Goal: Task Accomplishment & Management: Manage account settings

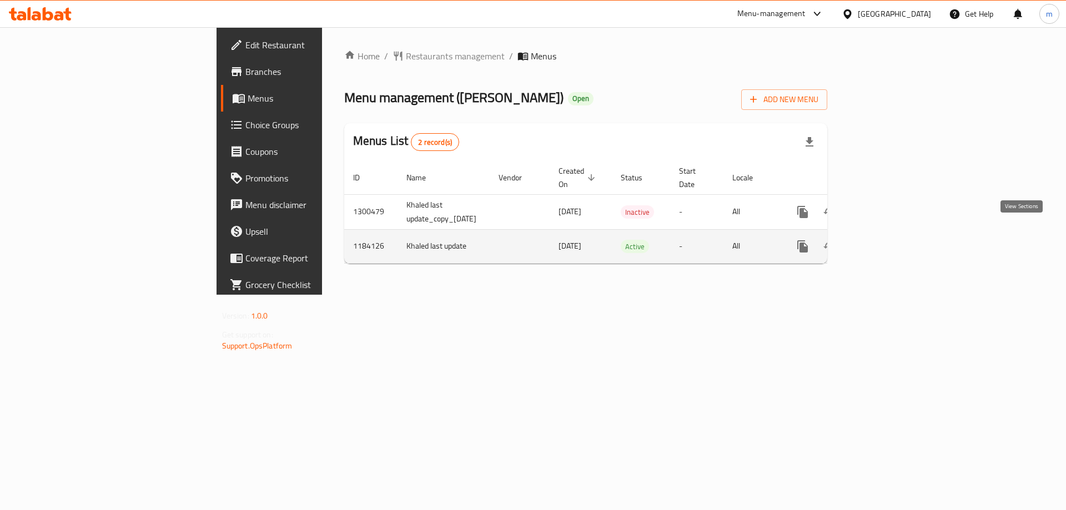
click at [888, 242] on icon "enhanced table" at bounding box center [883, 247] width 10 height 10
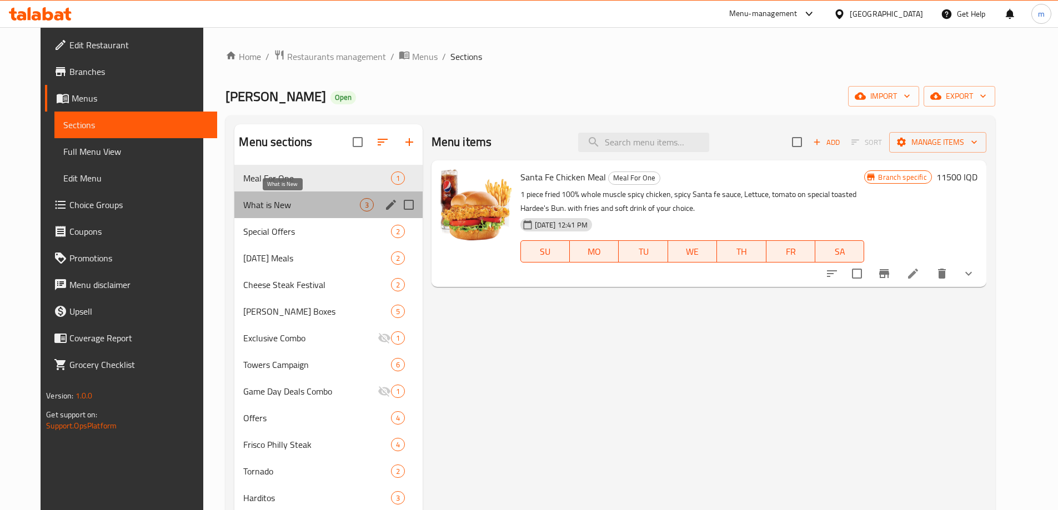
click at [267, 203] on span "What is New" at bounding box center [301, 204] width 116 height 13
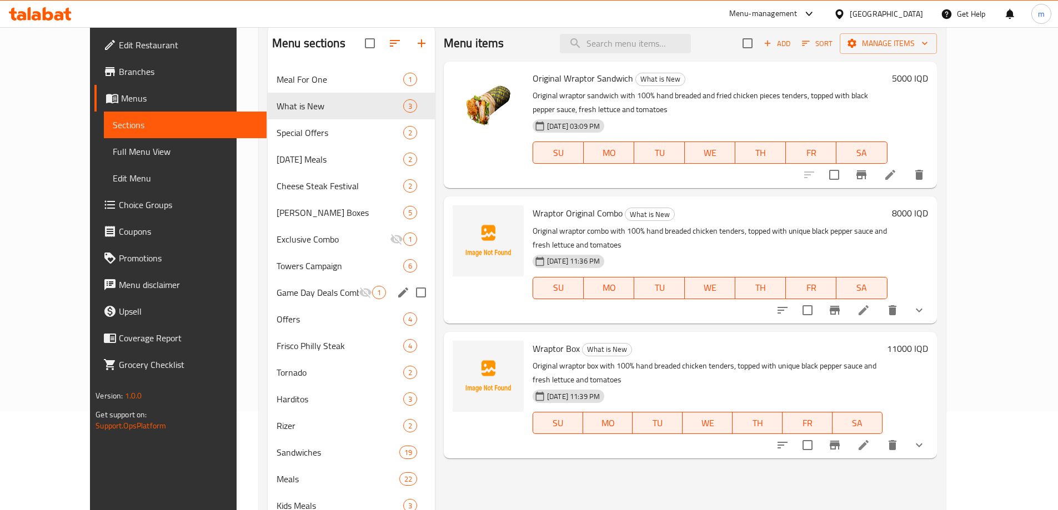
scroll to position [223, 0]
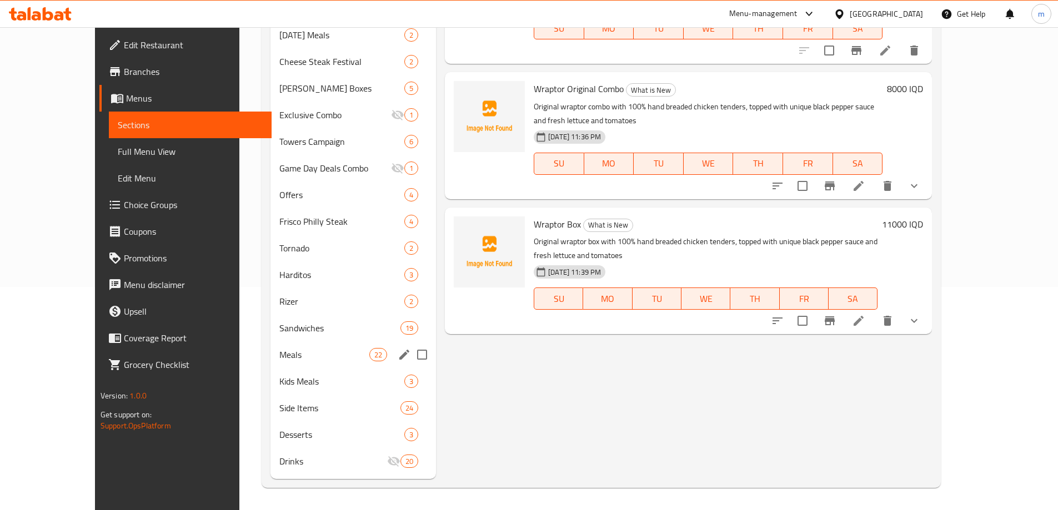
click at [270, 364] on div "Meals 22" at bounding box center [352, 354] width 165 height 27
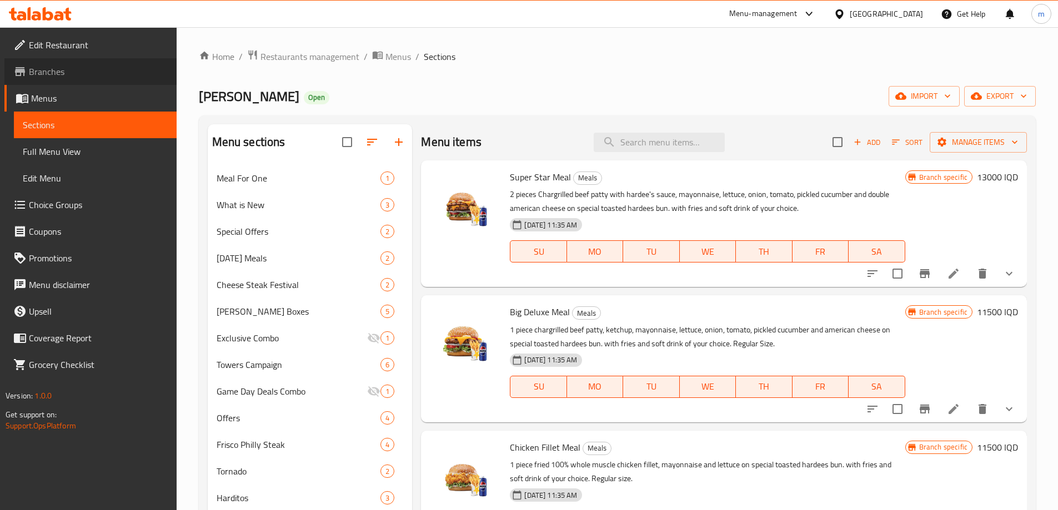
click at [73, 74] on span "Branches" at bounding box center [98, 71] width 139 height 13
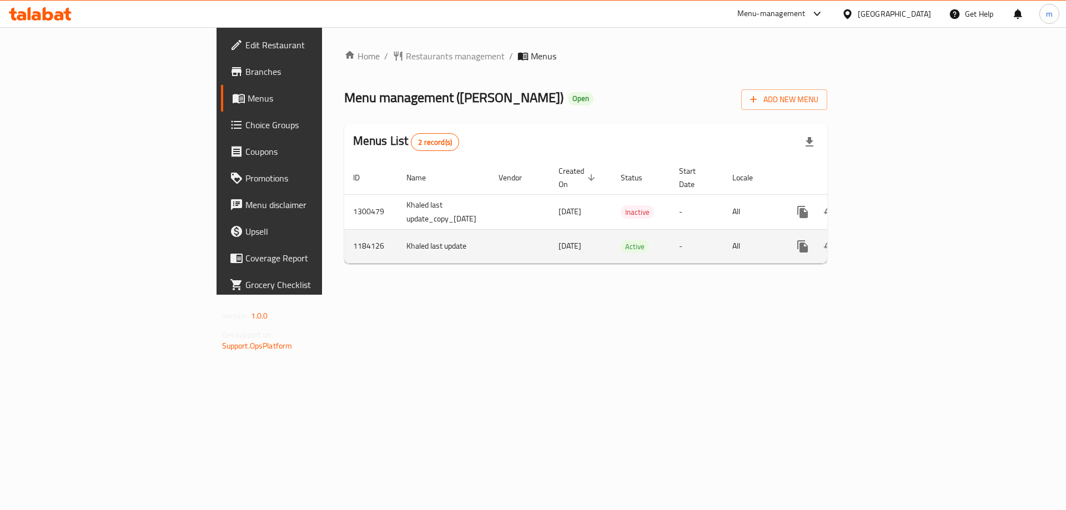
click at [888, 242] on icon "enhanced table" at bounding box center [883, 247] width 10 height 10
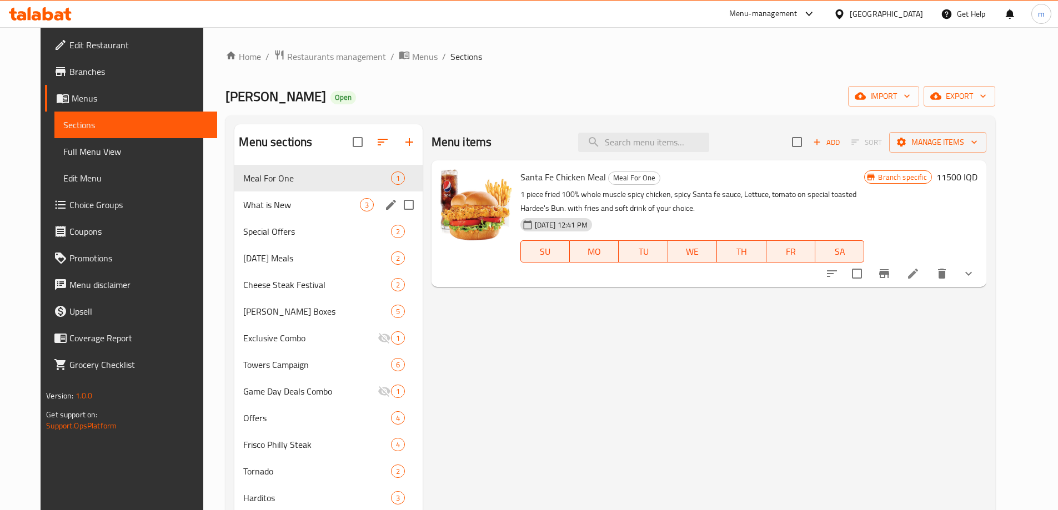
click at [319, 212] on div "What is New 3" at bounding box center [328, 205] width 188 height 27
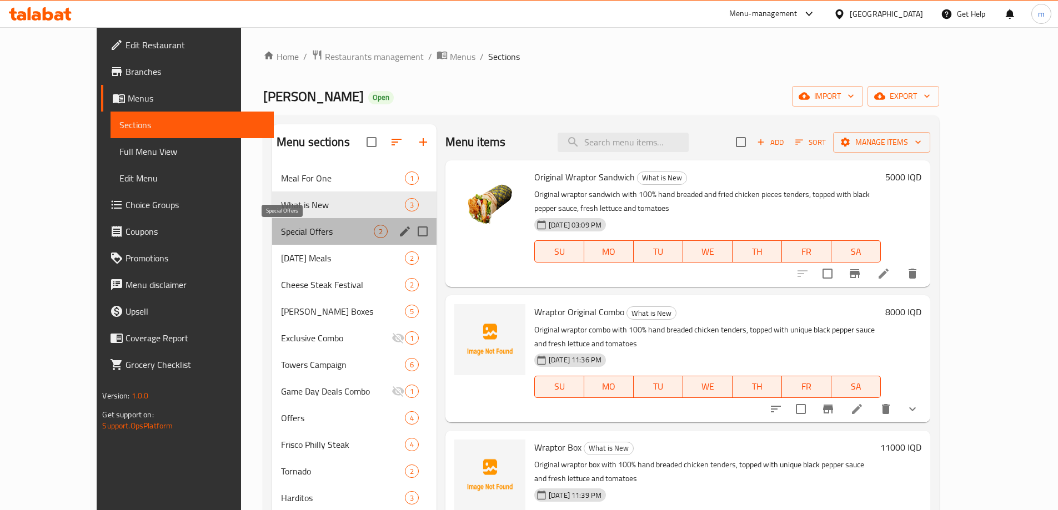
click at [281, 228] on span "Special Offers" at bounding box center [327, 231] width 93 height 13
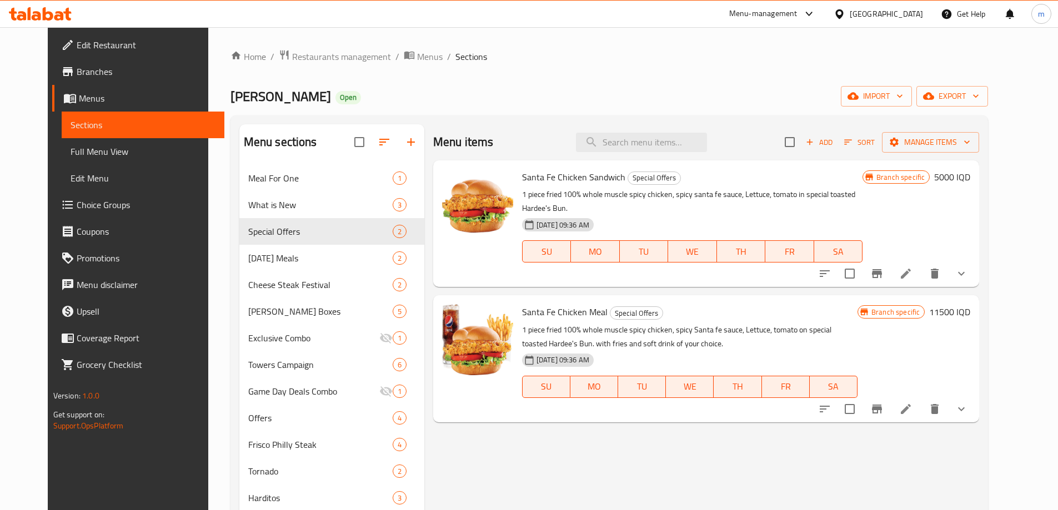
click at [62, 134] on link "Sections" at bounding box center [143, 125] width 163 height 27
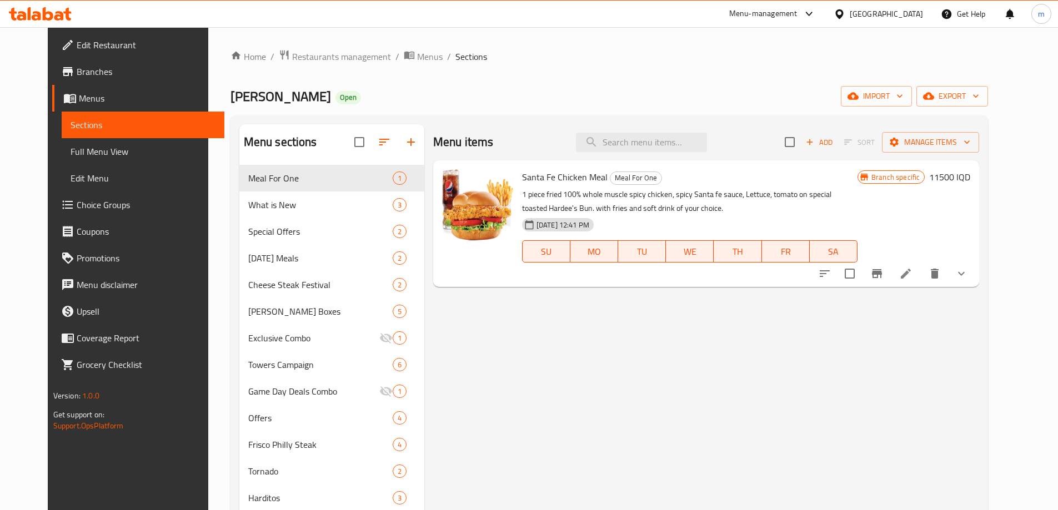
click at [79, 101] on span "Menus" at bounding box center [147, 98] width 137 height 13
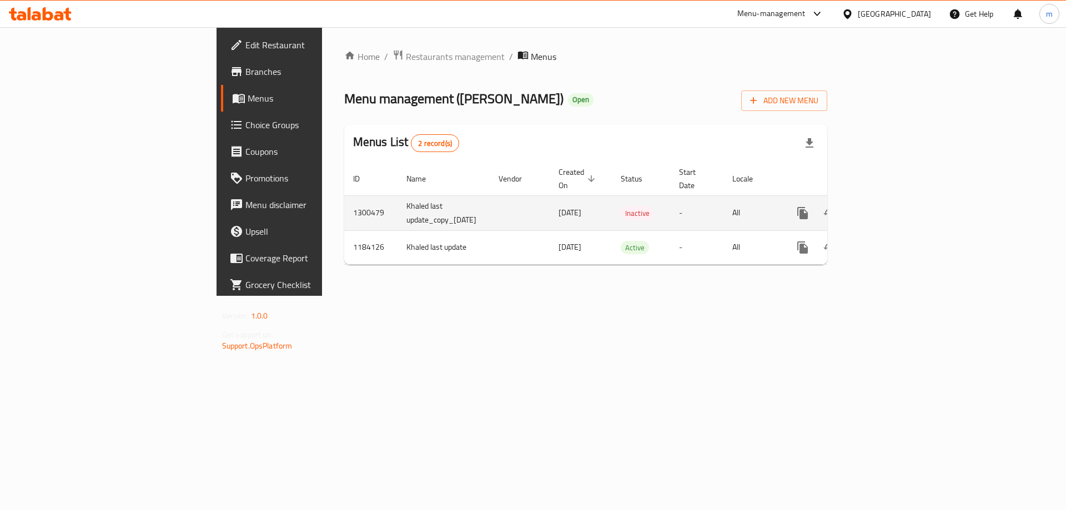
click at [550, 209] on td "[DATE]" at bounding box center [581, 212] width 62 height 35
click at [888, 208] on icon "enhanced table" at bounding box center [883, 213] width 10 height 10
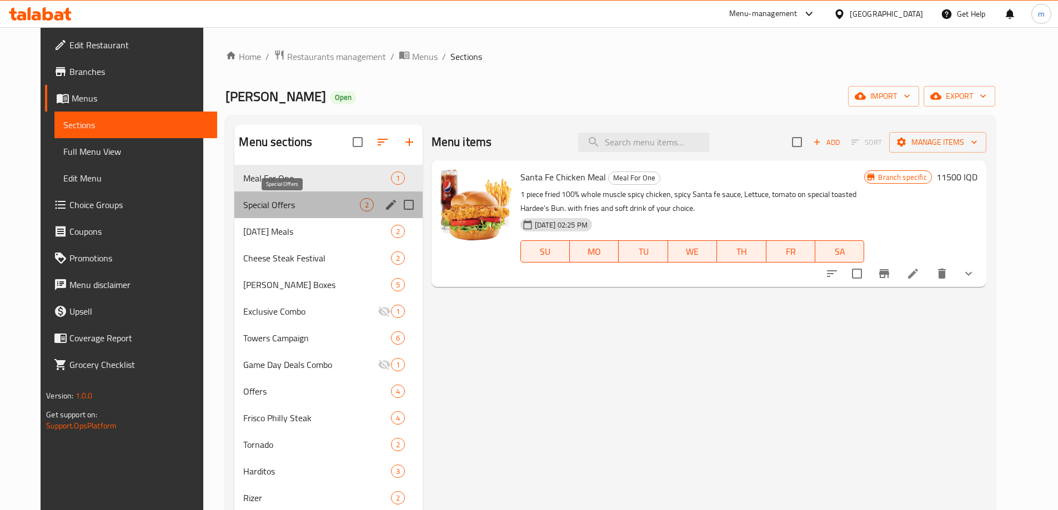
click at [261, 202] on span "Special Offers" at bounding box center [301, 204] width 116 height 13
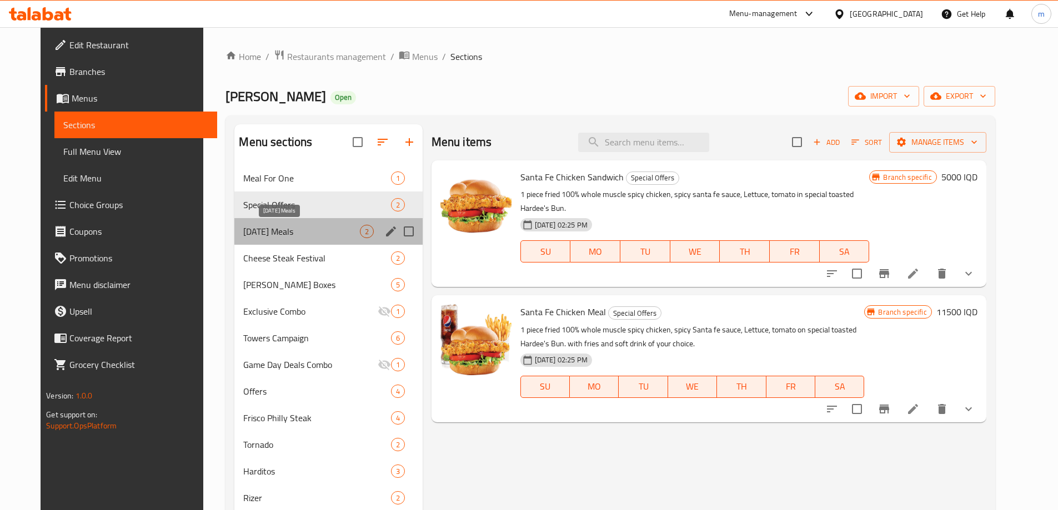
click at [268, 238] on span "[DATE] Meals" at bounding box center [301, 231] width 116 height 13
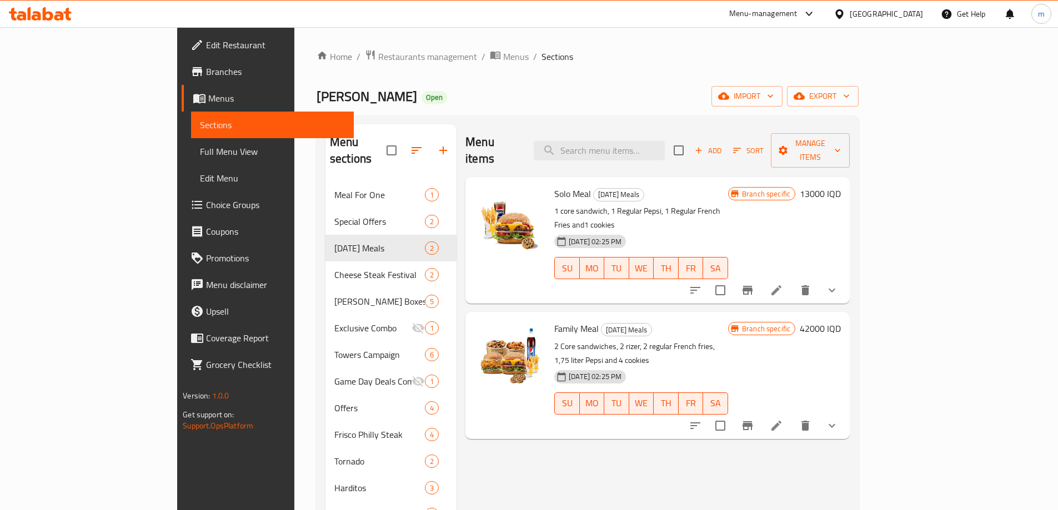
click at [200, 128] on span "Sections" at bounding box center [272, 124] width 145 height 13
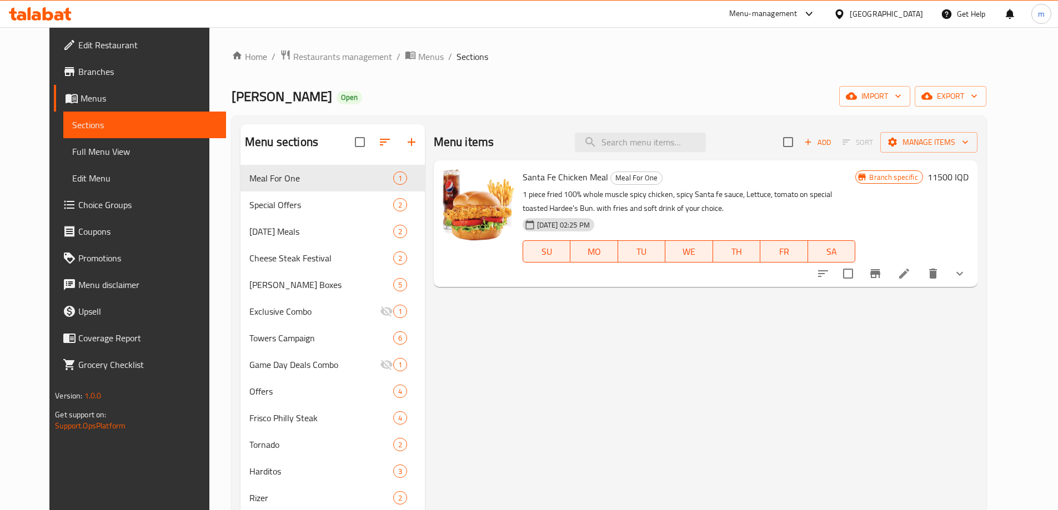
click at [81, 93] on span "Menus" at bounding box center [149, 98] width 137 height 13
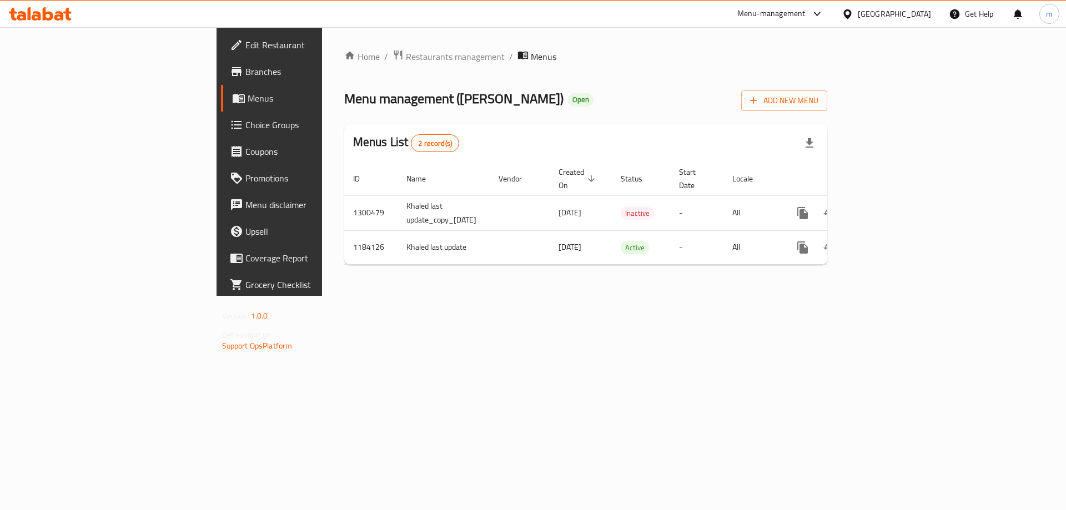
click at [518, 59] on icon "breadcrumb" at bounding box center [523, 56] width 10 height 8
click at [531, 56] on span "Menus" at bounding box center [544, 56] width 26 height 13
click at [245, 74] on span "Branches" at bounding box center [315, 71] width 140 height 13
click at [245, 77] on span "Branches" at bounding box center [315, 71] width 140 height 13
click at [248, 103] on span "Menus" at bounding box center [317, 98] width 138 height 13
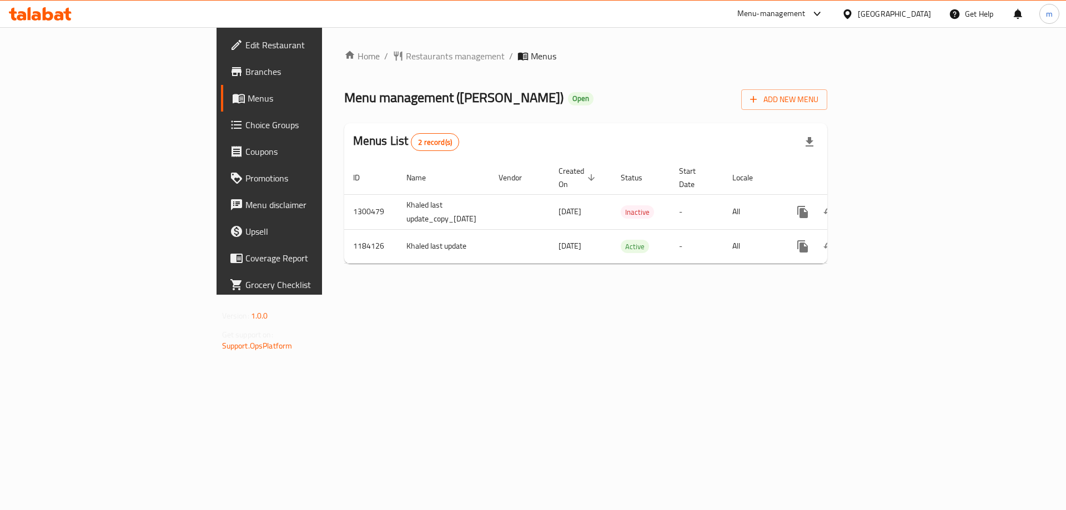
click at [245, 77] on span "Branches" at bounding box center [315, 71] width 140 height 13
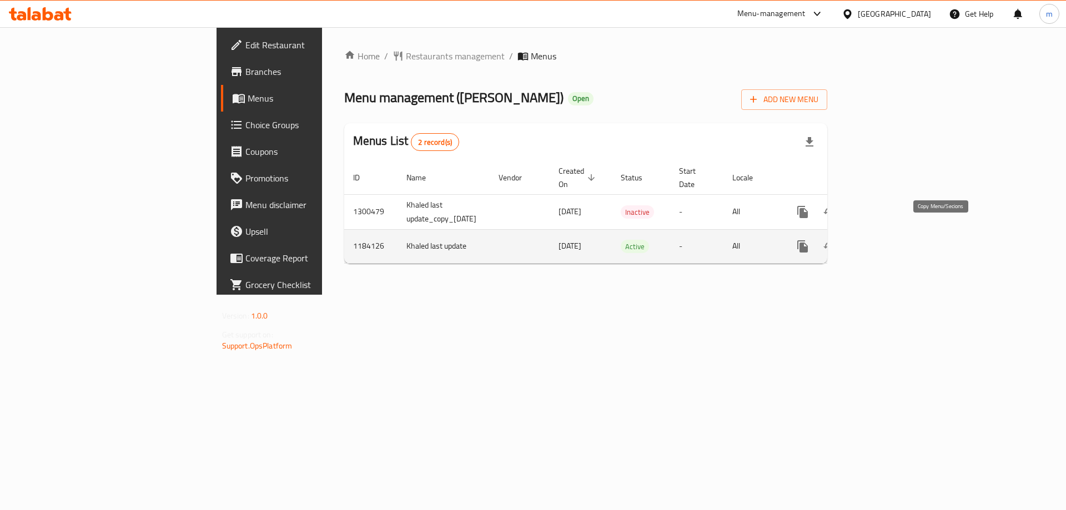
click at [808, 240] on icon "more" at bounding box center [802, 246] width 11 height 12
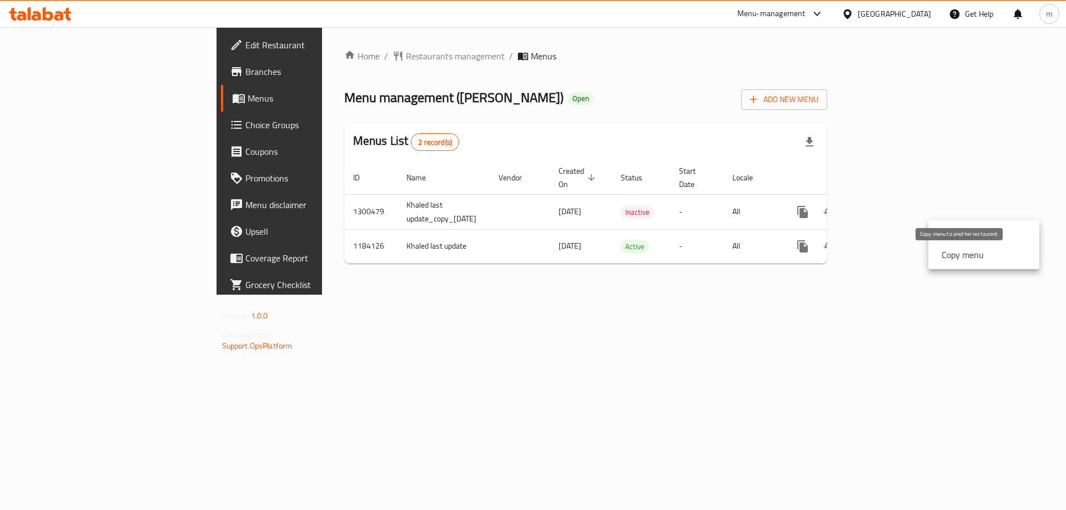
click at [953, 255] on strong "Copy menu" at bounding box center [963, 254] width 42 height 13
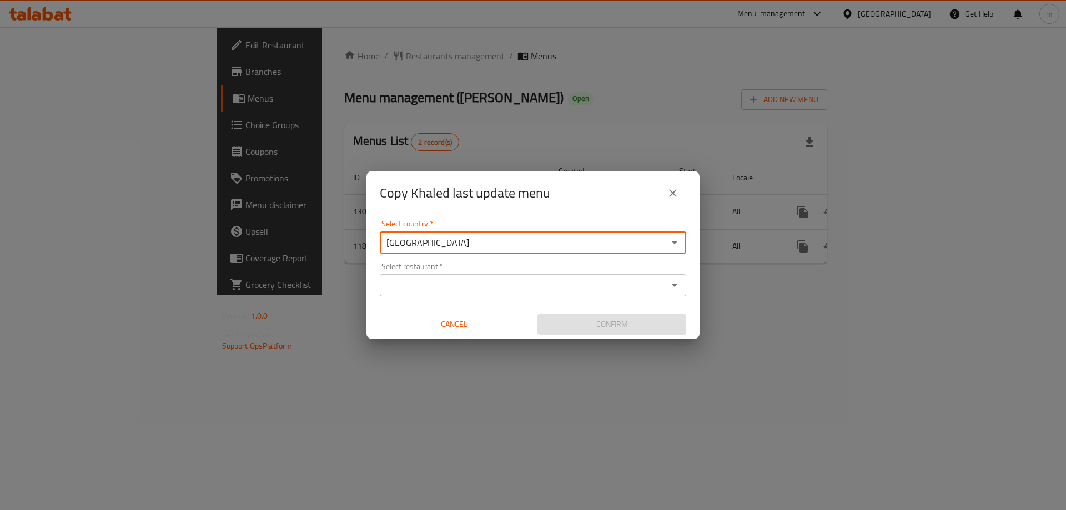
click at [429, 241] on input "[GEOGRAPHIC_DATA]" at bounding box center [524, 243] width 282 height 16
click at [426, 278] on input "Select restaurant   *" at bounding box center [524, 286] width 282 height 16
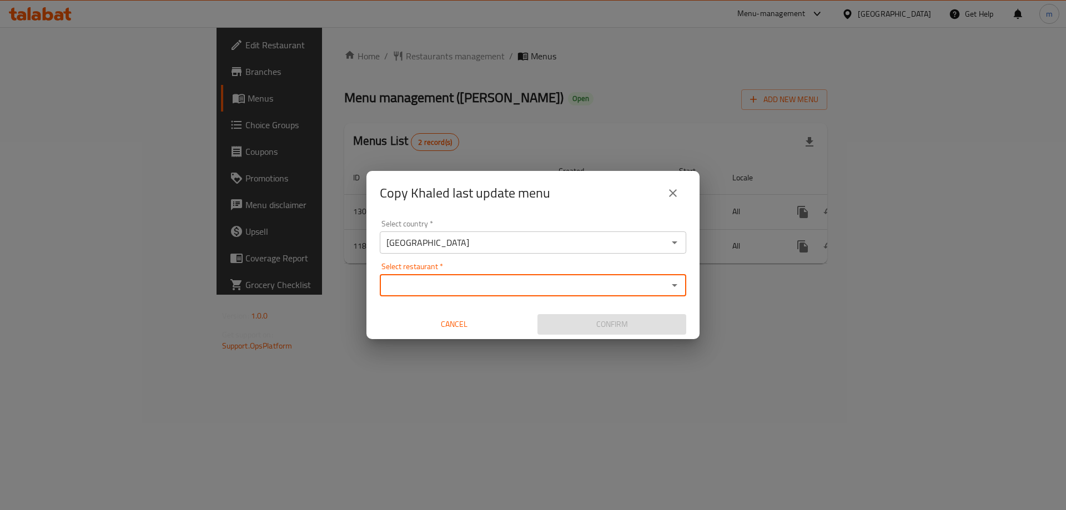
click at [441, 286] on input "Select restaurant   *" at bounding box center [524, 286] width 282 height 16
paste input "777050"
click at [498, 267] on div "Select restaurant   * 777050 Select restaurant *" at bounding box center [533, 280] width 307 height 34
type input "777050"
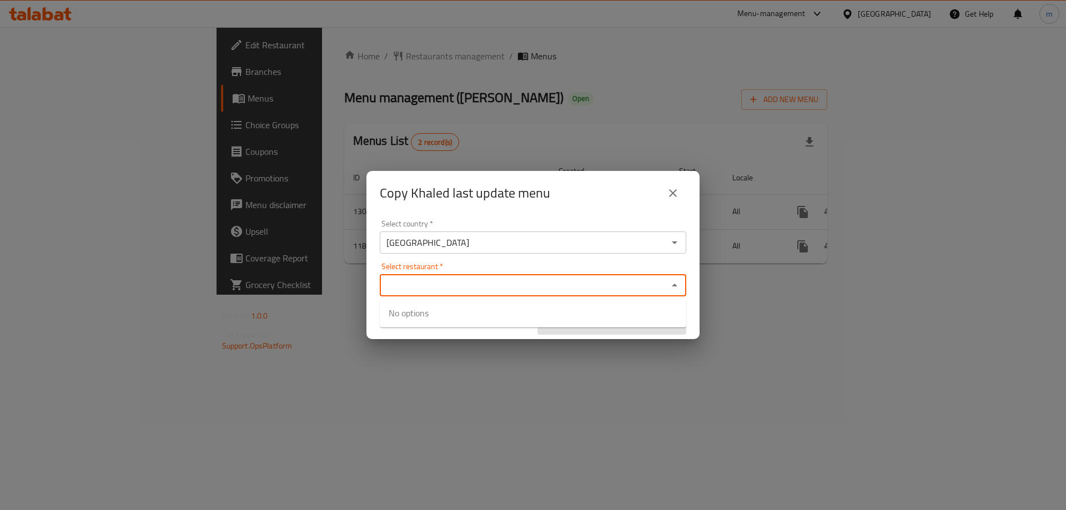
click at [511, 257] on div "Select country   * [GEOGRAPHIC_DATA] Select country * Select restaurant   * Sel…" at bounding box center [532, 277] width 333 height 124
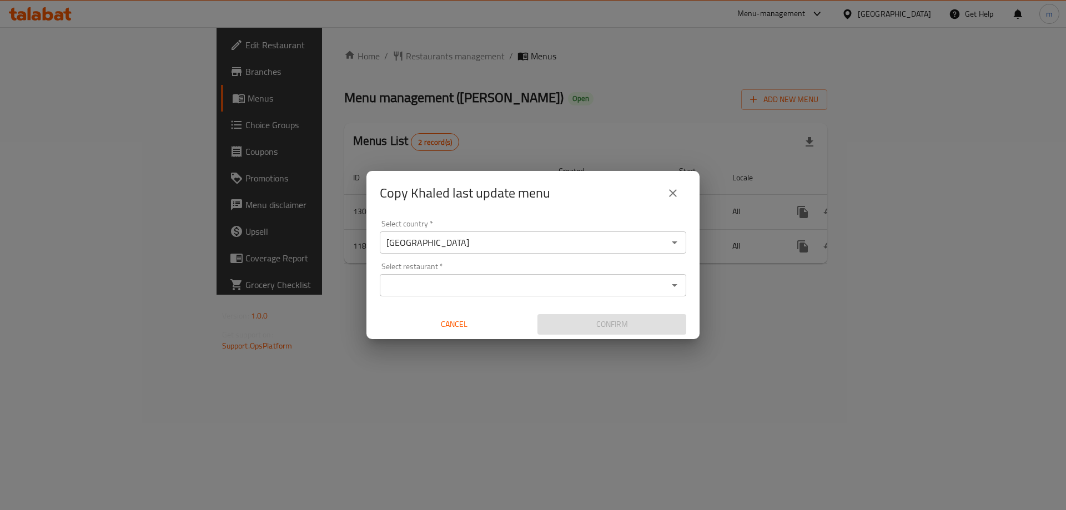
click at [475, 283] on input "Select restaurant   *" at bounding box center [524, 286] width 282 height 16
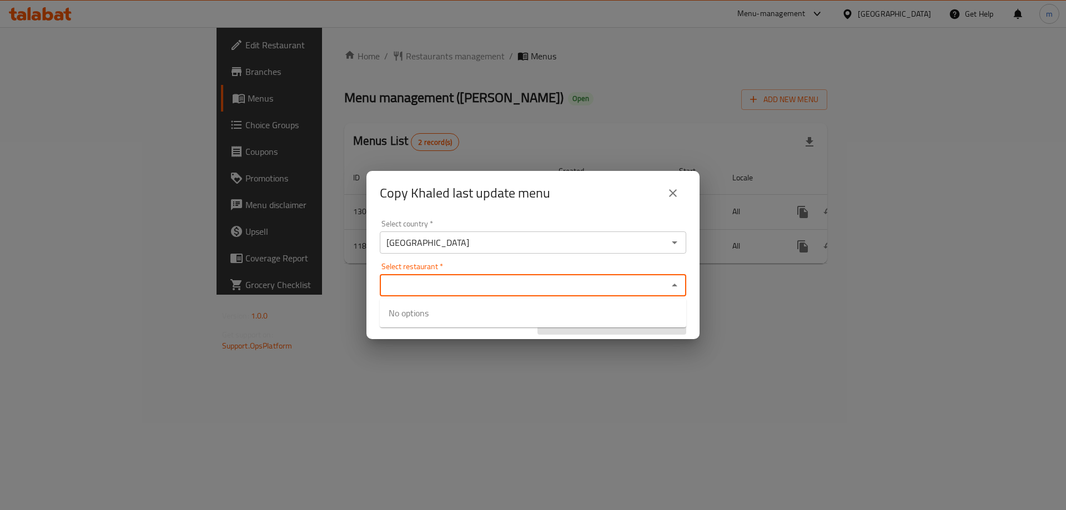
paste input "777050"
click at [481, 267] on div "Select restaurant   * 777050 Select restaurant *" at bounding box center [533, 280] width 307 height 34
click at [488, 263] on div "Select restaurant   * 777050 Select restaurant *" at bounding box center [533, 280] width 307 height 34
click at [496, 263] on div "Select restaurant   * 777050 Select restaurant *" at bounding box center [533, 280] width 307 height 34
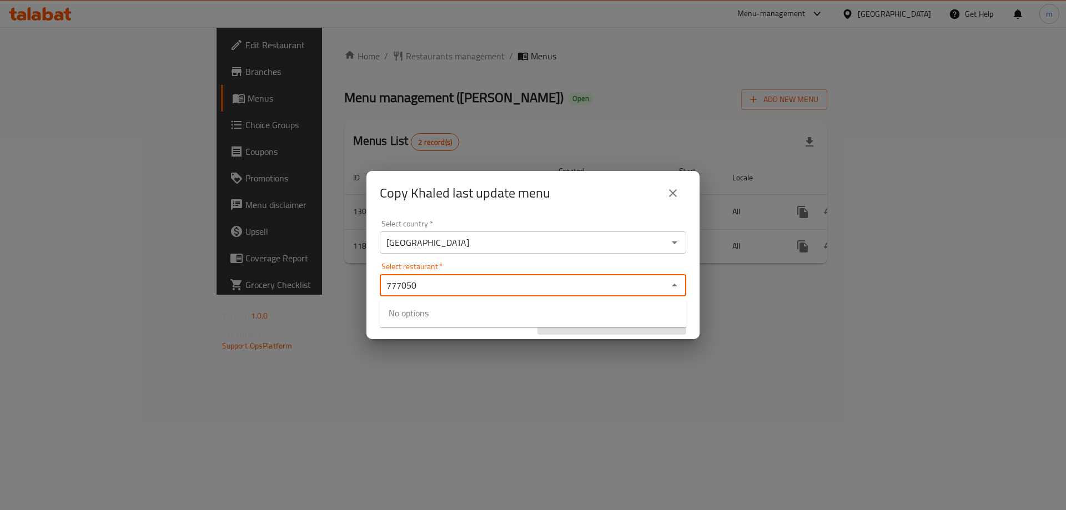
click at [514, 263] on div "Select restaurant   * 777050 Select restaurant *" at bounding box center [533, 280] width 307 height 34
click at [500, 272] on div "Select restaurant   * 777050 Select restaurant *" at bounding box center [533, 280] width 307 height 34
type input "777050"
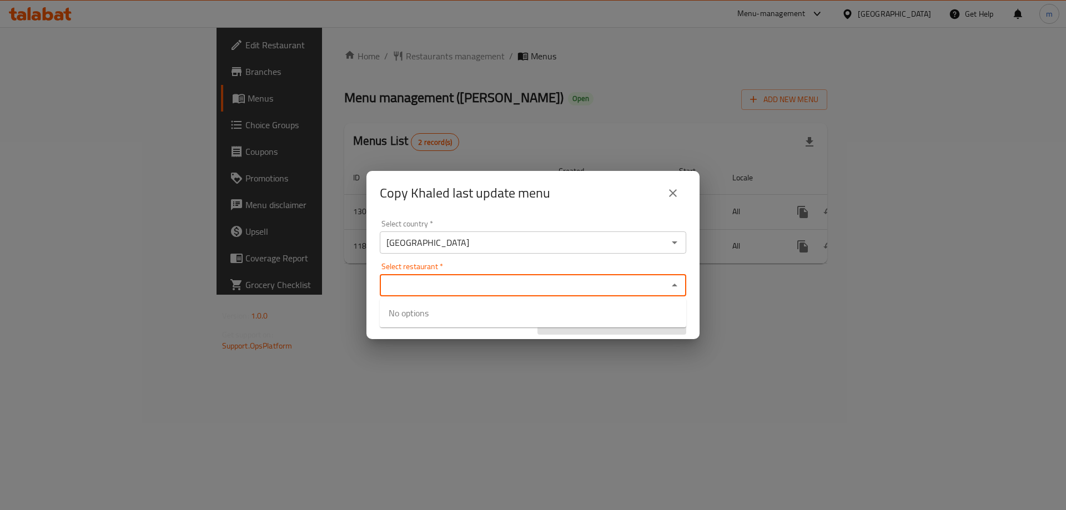
click at [371, 257] on div "Select country   * Iraq Select country * Select restaurant   * Select restauran…" at bounding box center [532, 277] width 333 height 124
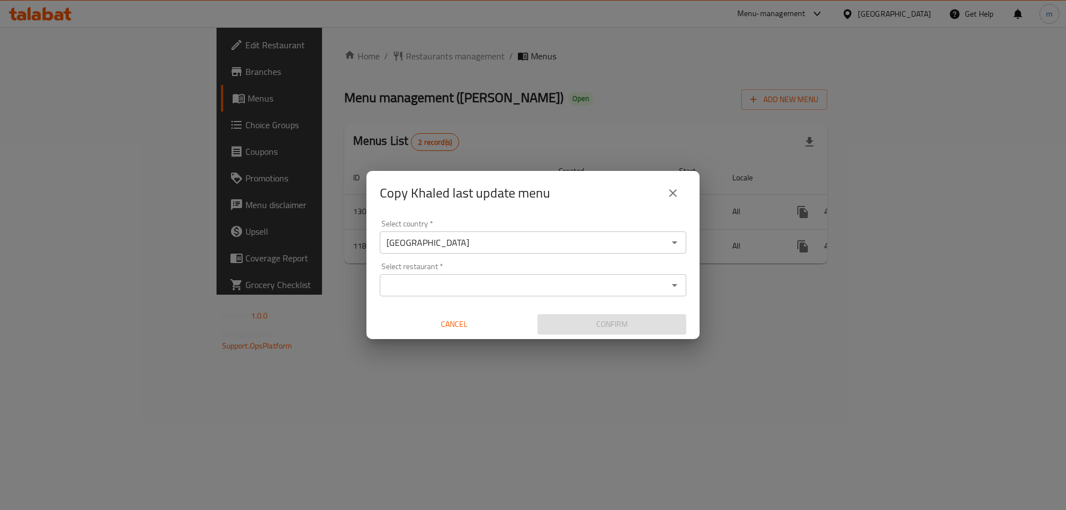
click at [427, 276] on div "Select restaurant *" at bounding box center [533, 285] width 307 height 22
click at [466, 282] on input "Select restaurant   *" at bounding box center [524, 286] width 282 height 16
click at [494, 266] on div "Select restaurant   * Select restaurant *" at bounding box center [533, 280] width 307 height 34
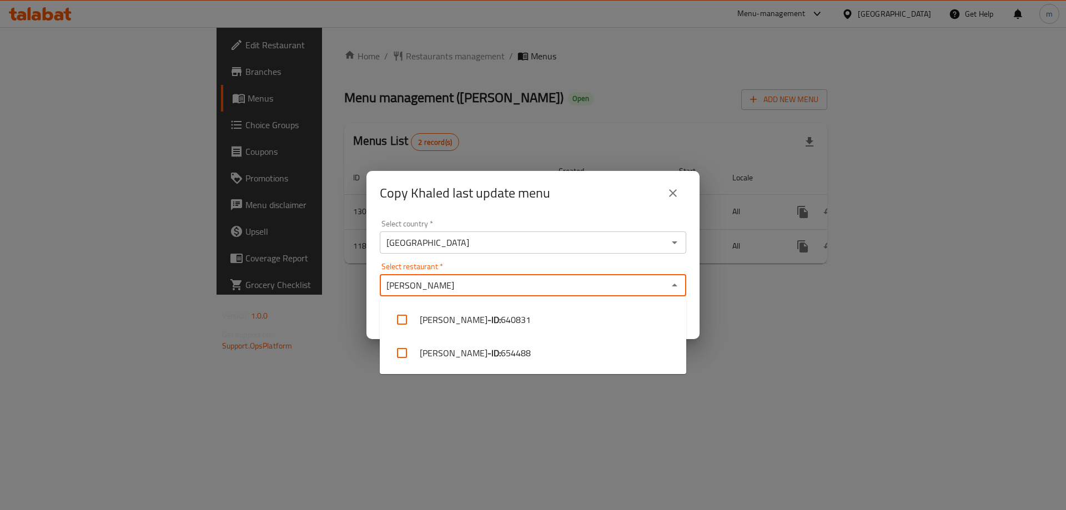
type input "Hardee"
click at [675, 194] on icon "close" at bounding box center [672, 193] width 13 height 13
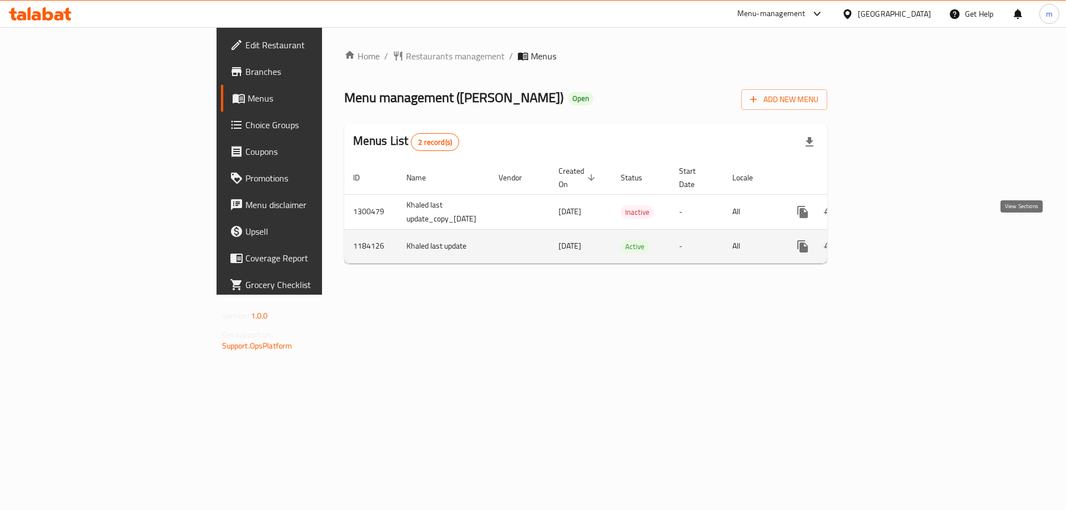
click at [890, 240] on icon "enhanced table" at bounding box center [882, 246] width 13 height 13
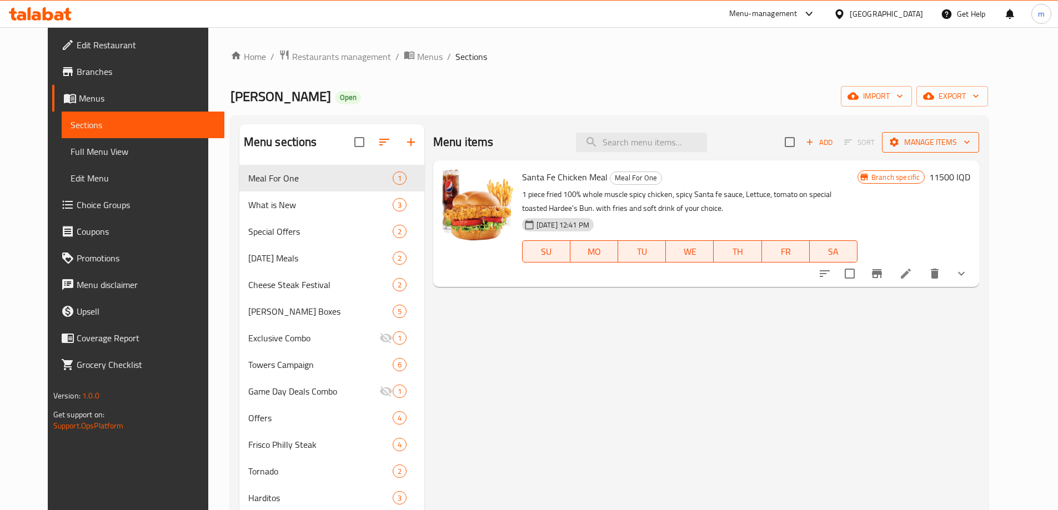
click at [970, 143] on span "Manage items" at bounding box center [930, 142] width 79 height 14
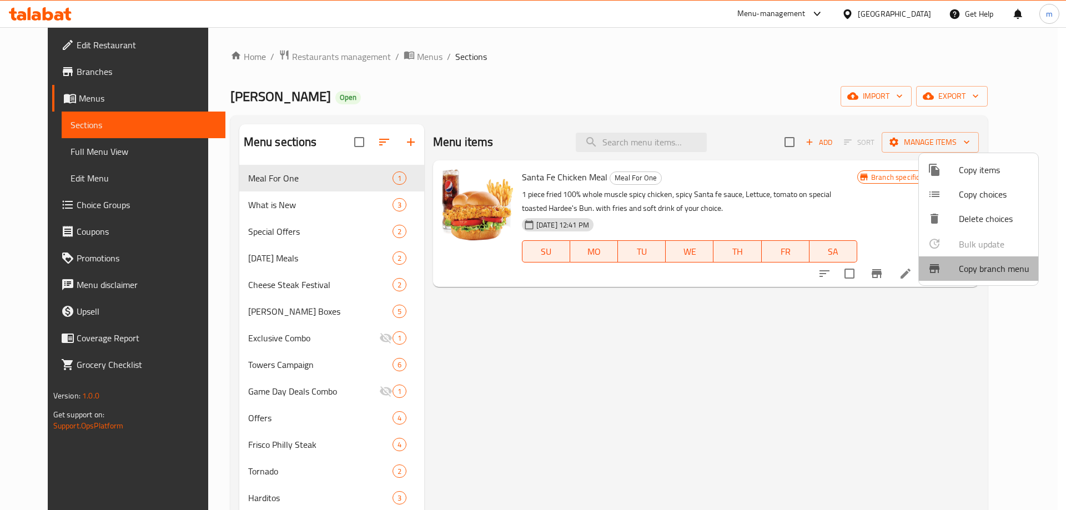
click at [980, 274] on span "Copy branch menu" at bounding box center [994, 268] width 71 height 13
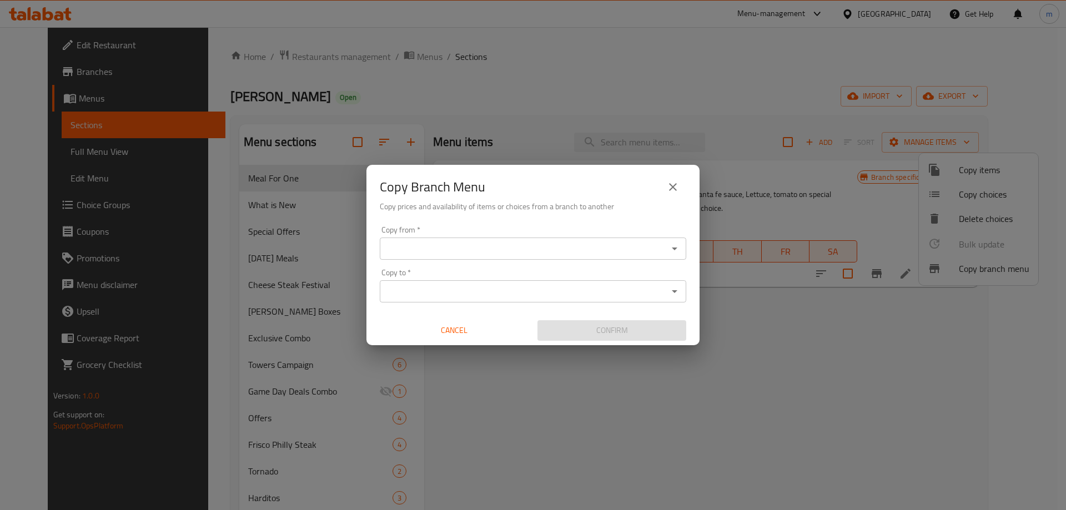
click at [529, 254] on input "Copy from   *" at bounding box center [524, 249] width 282 height 16
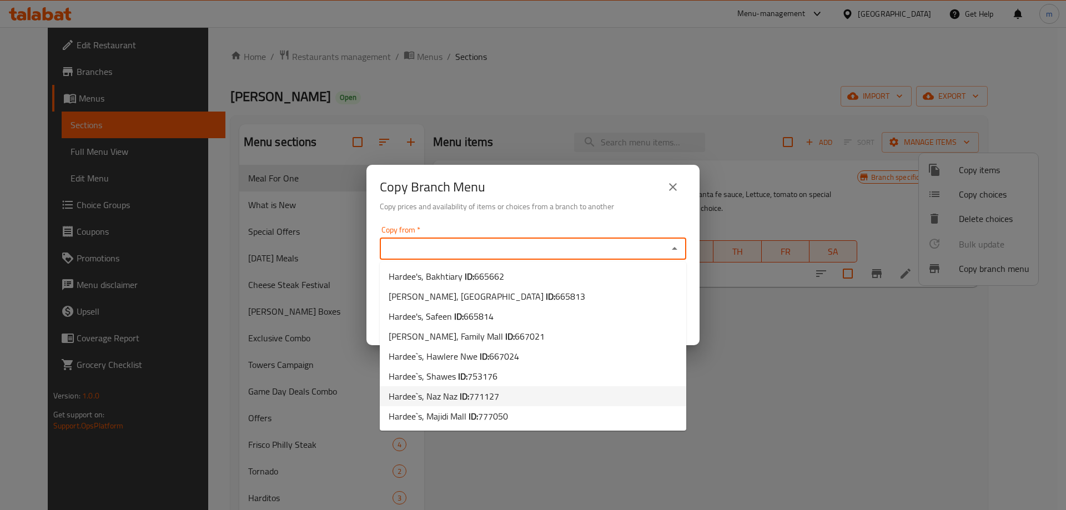
click at [454, 399] on span "Hardee`s, Naz Naz ID: 771127" at bounding box center [444, 396] width 110 height 13
type input "Hardee`s, Naz Naz"
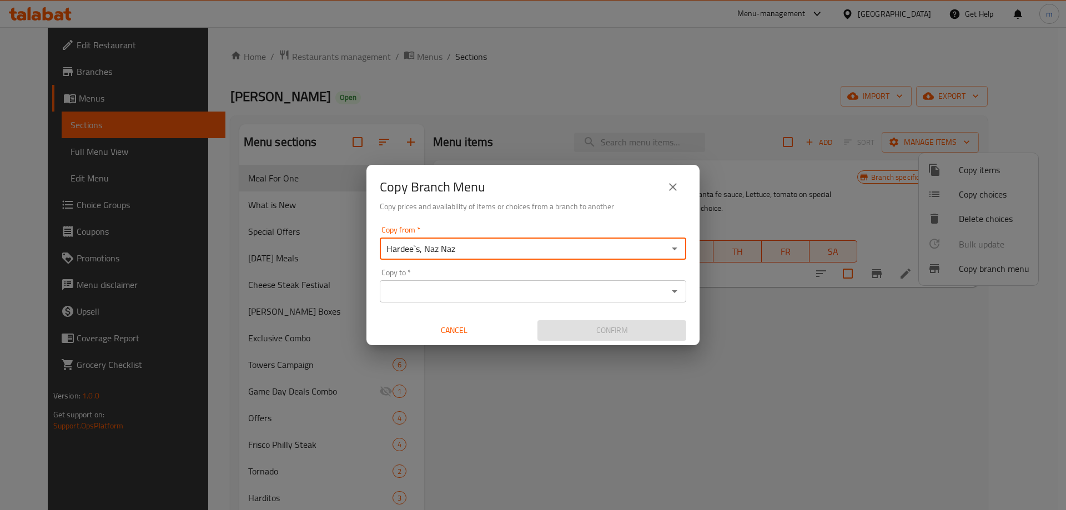
click at [482, 292] on input "Copy to   *" at bounding box center [524, 292] width 282 height 16
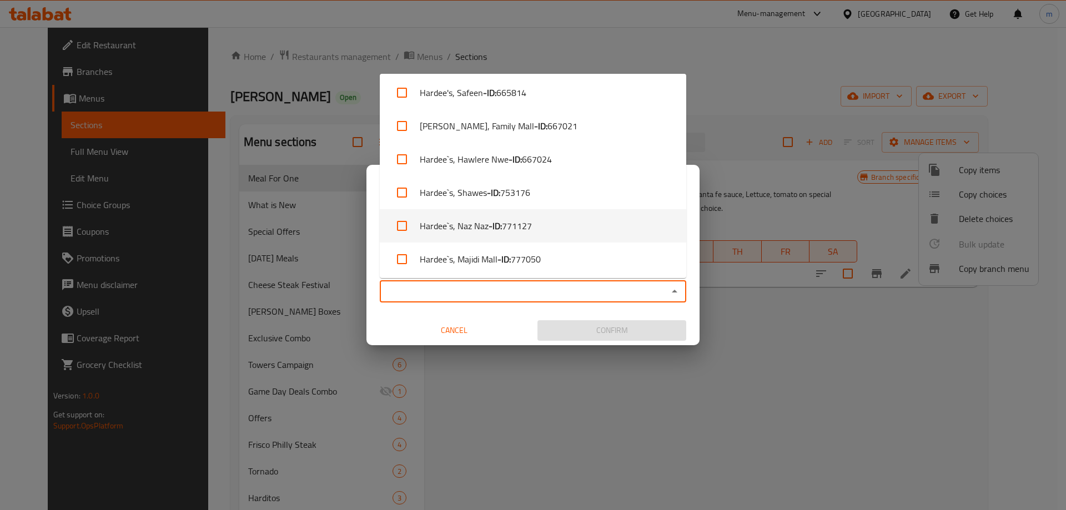
scroll to position [71, 0]
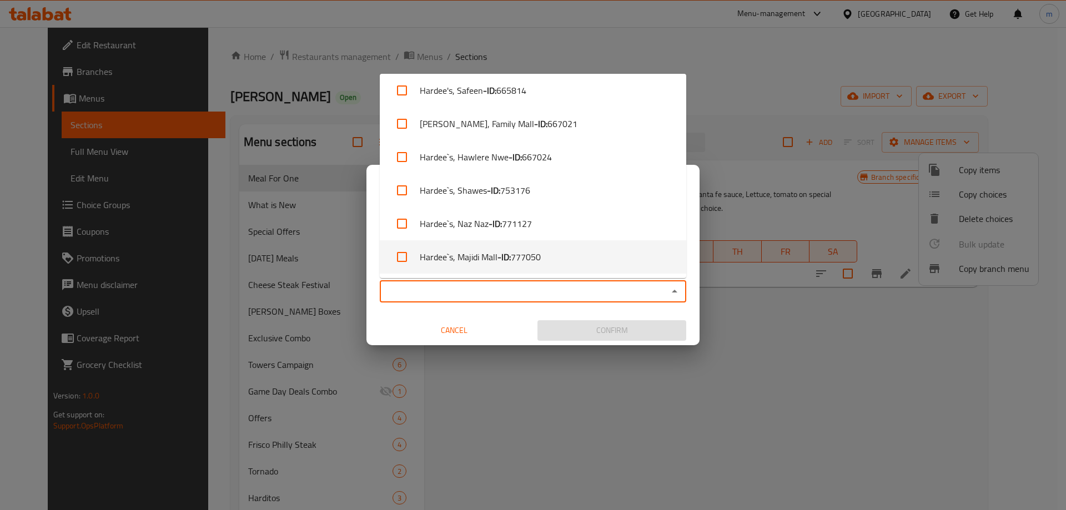
click at [473, 262] on li "Hardee`s, Majidi Mall - ID: 777050" at bounding box center [533, 256] width 307 height 33
checkbox input "true"
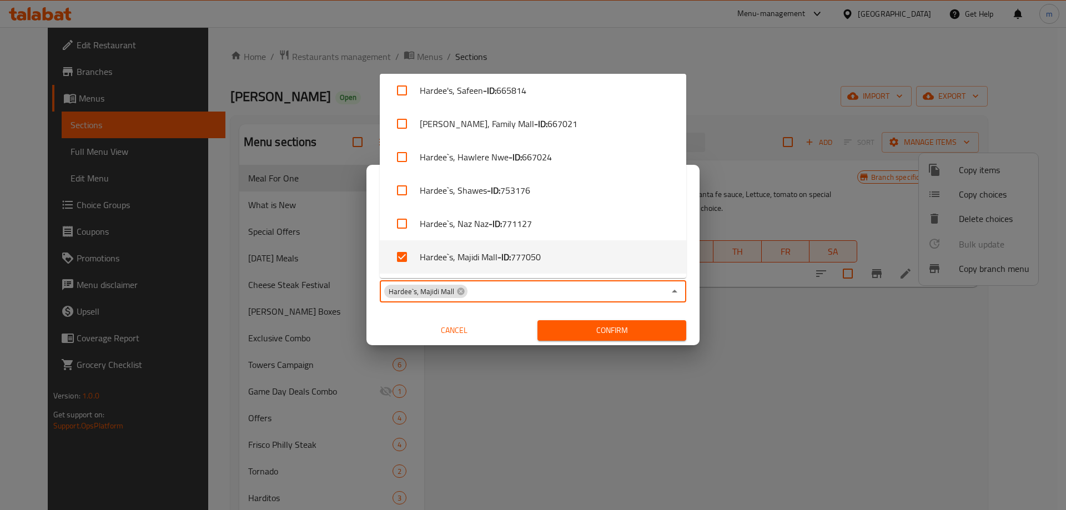
click at [373, 236] on div "Copy from   * Hardee`s, Naz Naz Copy from * Copy to   * Hardee`s, Majidi Mall C…" at bounding box center [532, 284] width 333 height 124
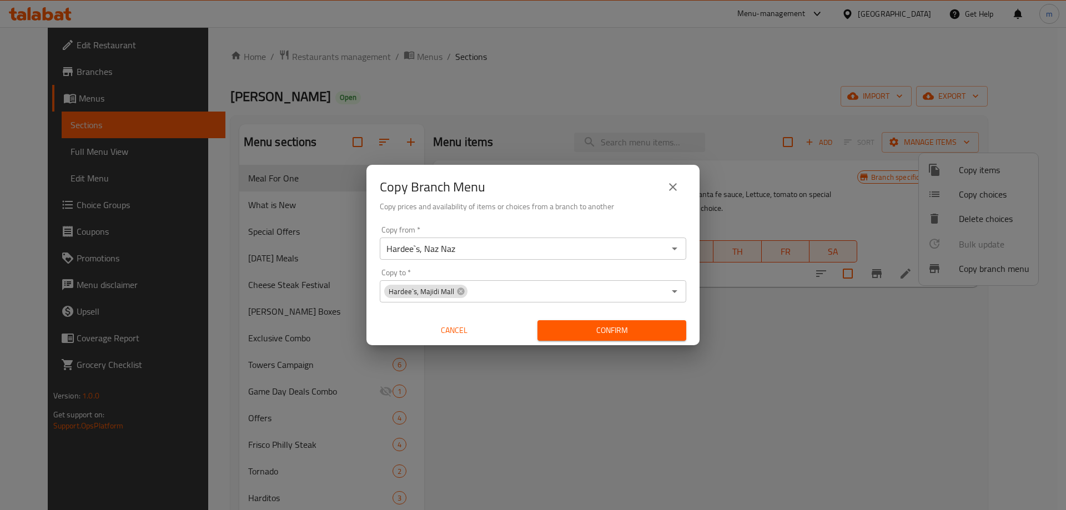
click at [618, 328] on span "Confirm" at bounding box center [611, 331] width 131 height 14
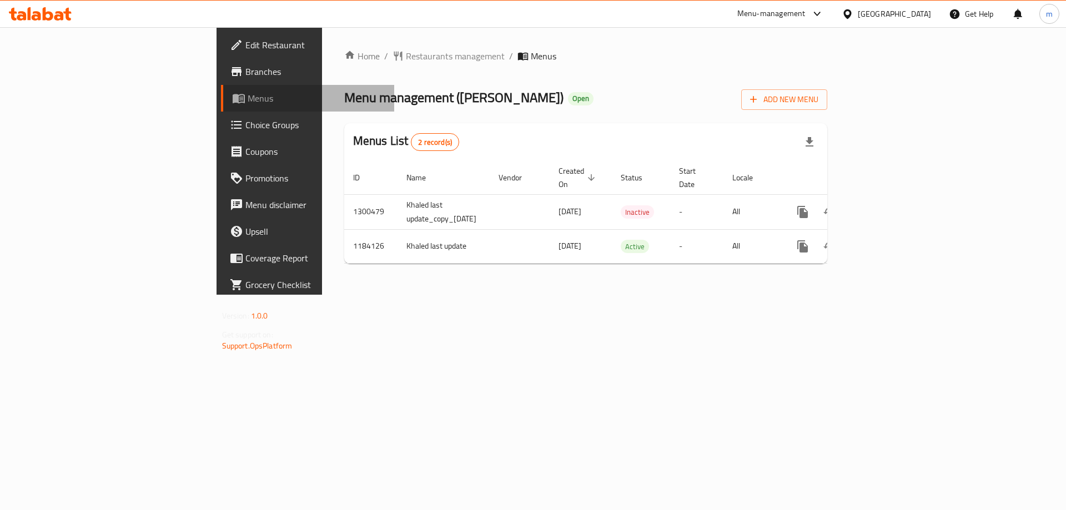
click at [248, 92] on span "Menus" at bounding box center [317, 98] width 138 height 13
click at [221, 55] on link "Edit Restaurant" at bounding box center [308, 45] width 174 height 27
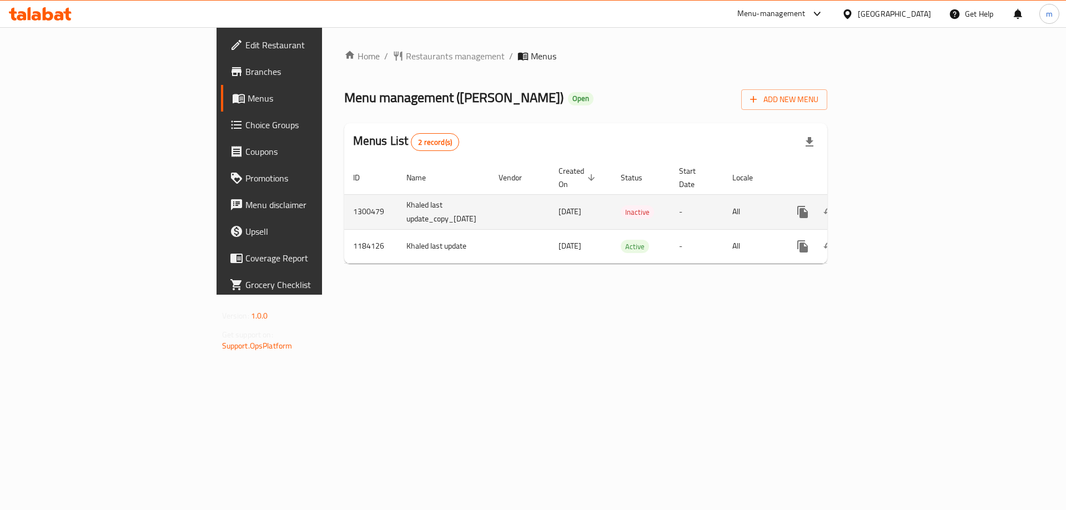
drag, startPoint x: 432, startPoint y: 193, endPoint x: 509, endPoint y: 197, distance: 77.3
click at [550, 197] on td "[DATE]" at bounding box center [581, 211] width 62 height 35
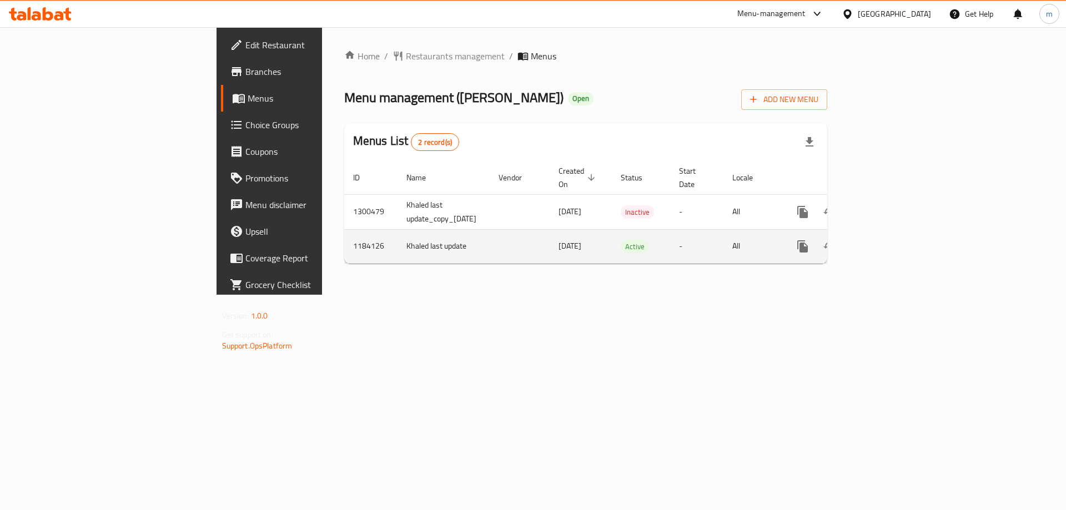
click at [559, 239] on span "[DATE]" at bounding box center [570, 246] width 23 height 14
drag, startPoint x: 435, startPoint y: 230, endPoint x: 507, endPoint y: 229, distance: 72.2
click at [550, 229] on td "[DATE]" at bounding box center [581, 246] width 62 height 34
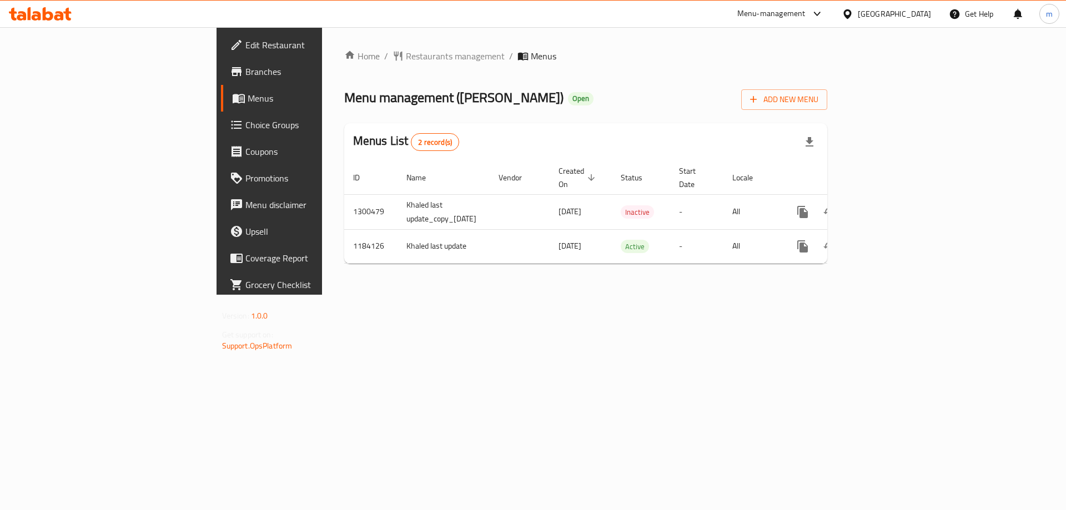
click at [245, 66] on span "Branches" at bounding box center [315, 71] width 140 height 13
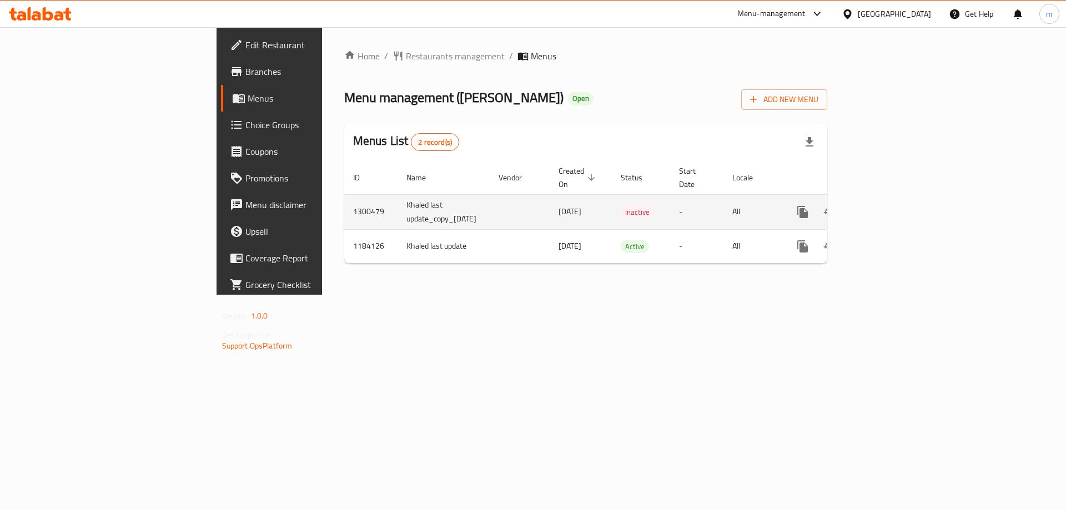
click at [490, 202] on td "enhanced table" at bounding box center [520, 211] width 60 height 35
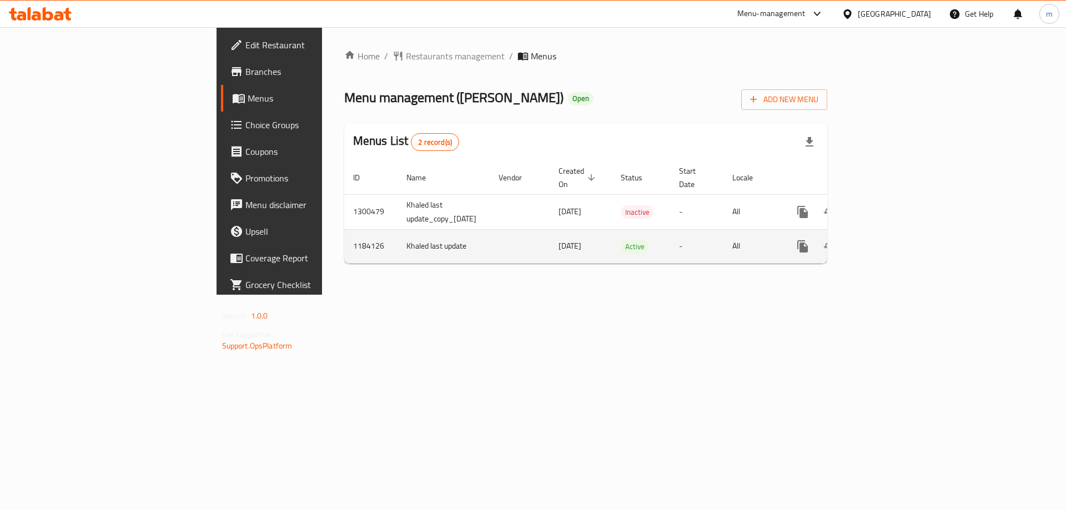
click at [890, 240] on icon "enhanced table" at bounding box center [882, 246] width 13 height 13
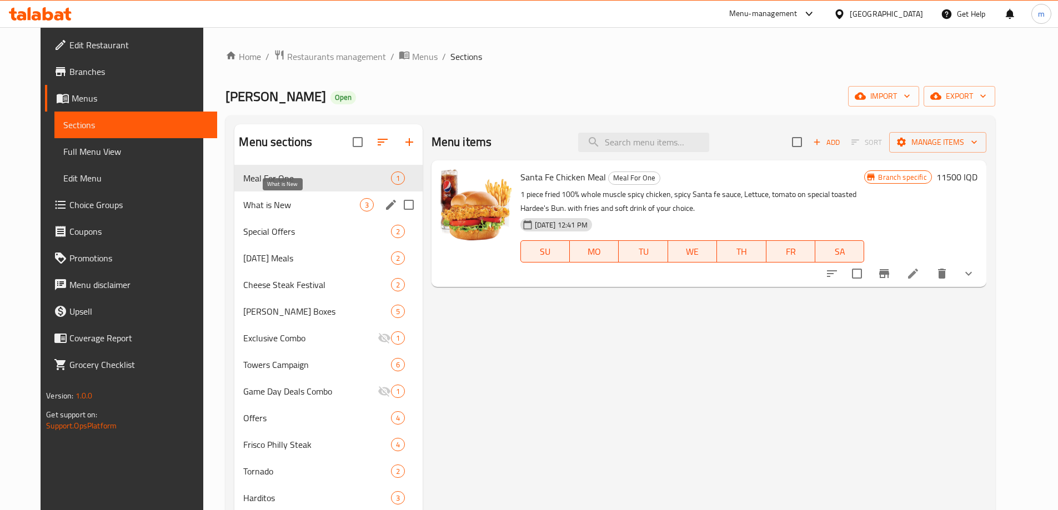
click at [290, 203] on span "What is New" at bounding box center [301, 204] width 116 height 13
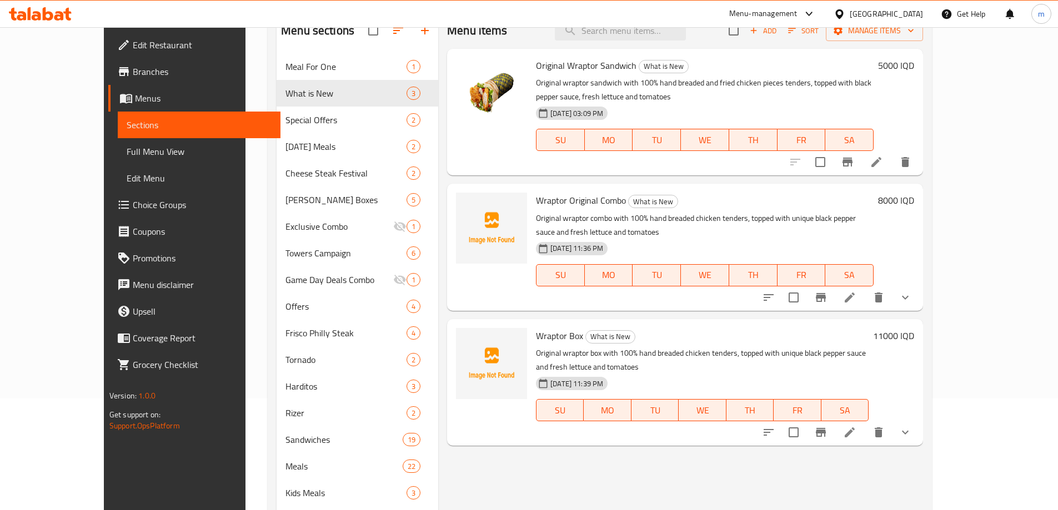
scroll to position [111, 0]
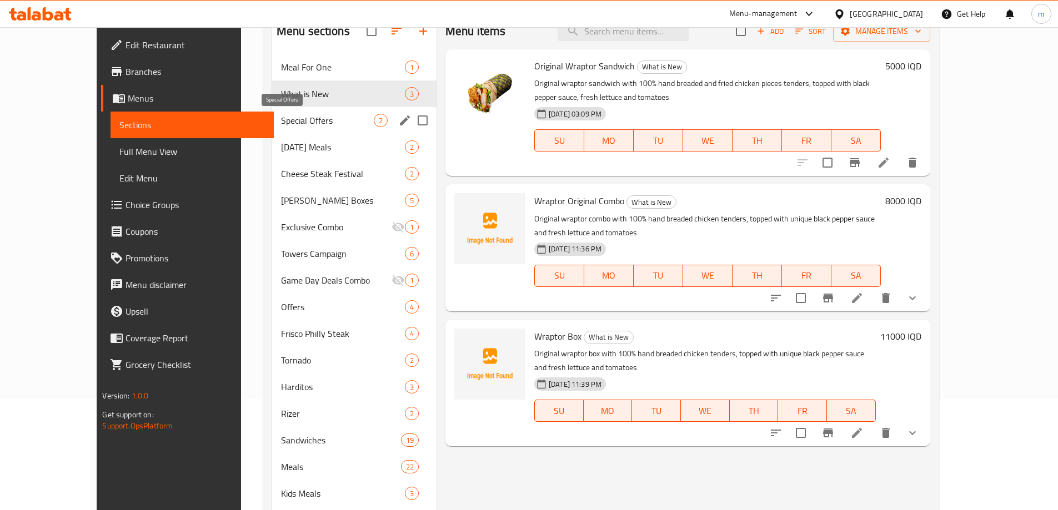
click at [281, 121] on span "Special Offers" at bounding box center [327, 120] width 93 height 13
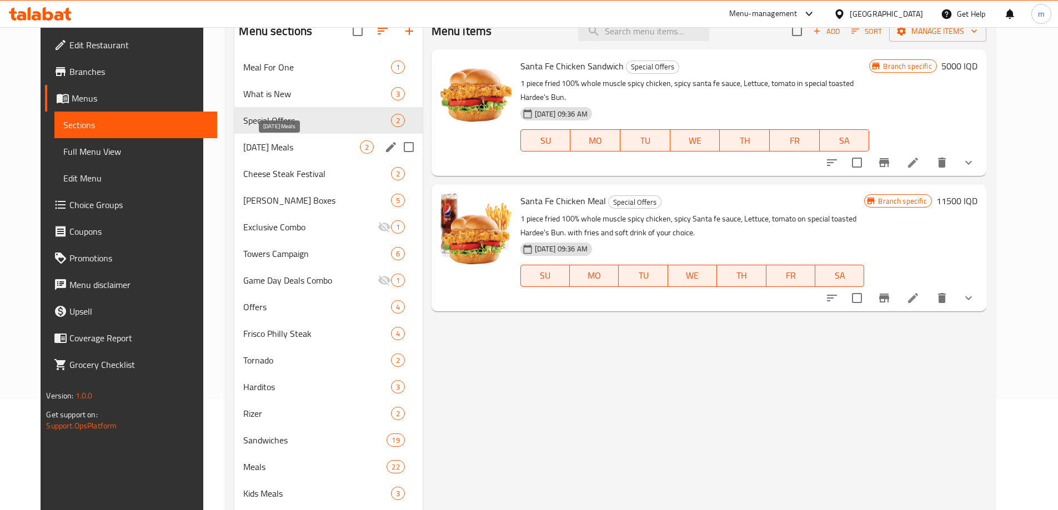
click at [272, 142] on span "[DATE] Meals" at bounding box center [301, 146] width 116 height 13
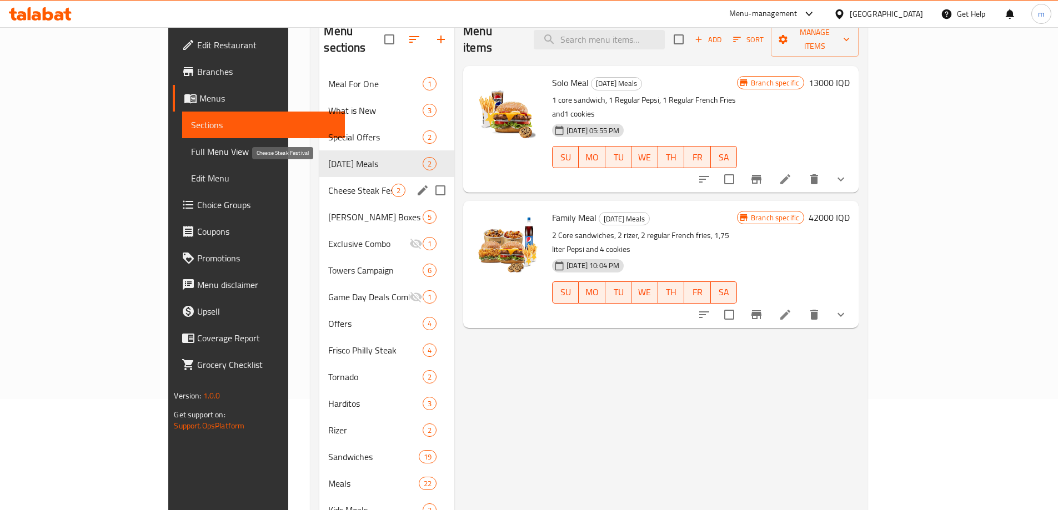
click at [328, 184] on span "Cheese Steak Festival" at bounding box center [359, 190] width 63 height 13
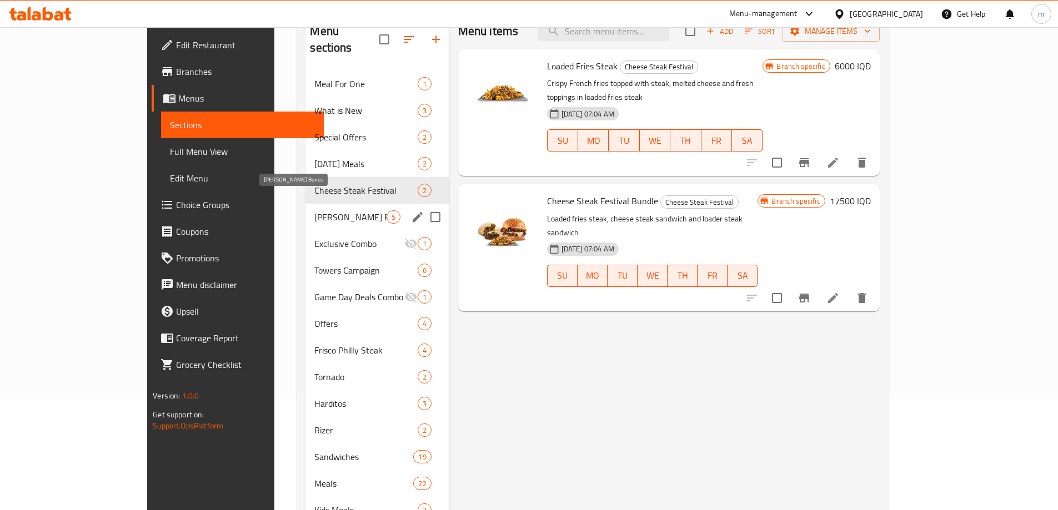
click at [305, 158] on div "Ramadan Meals 2" at bounding box center [376, 163] width 143 height 27
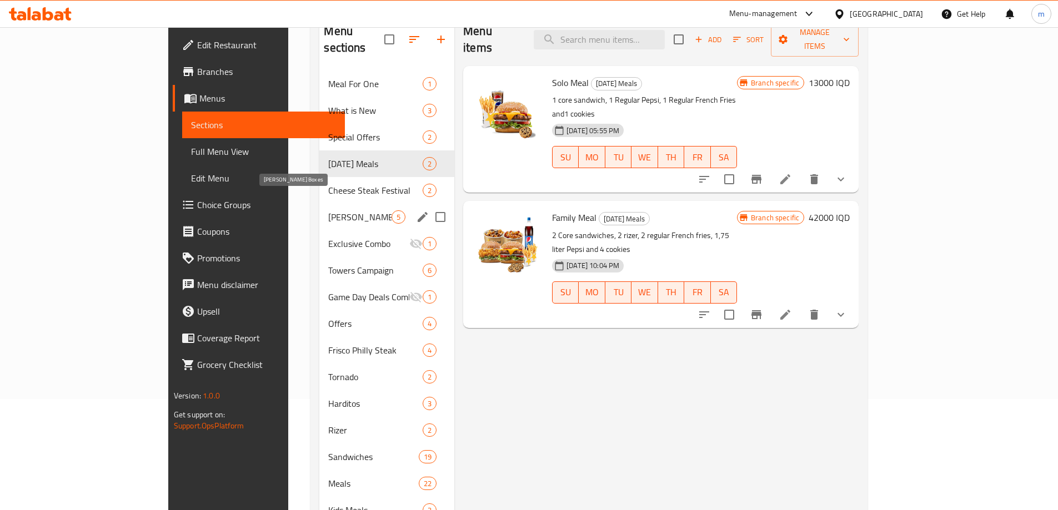
click at [328, 210] on span "[PERSON_NAME] Boxes" at bounding box center [359, 216] width 63 height 13
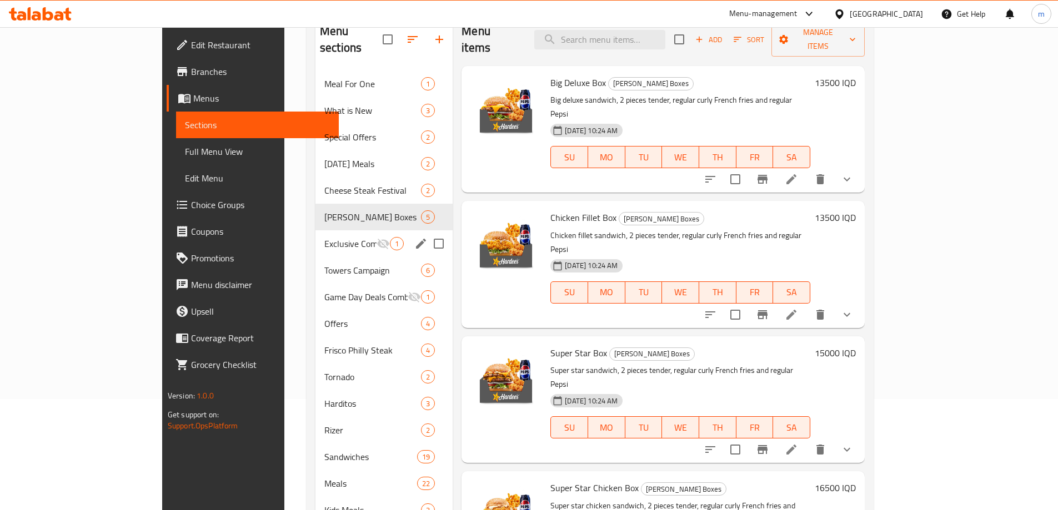
click at [315, 238] on div "Exclusive Combo 1" at bounding box center [383, 243] width 137 height 27
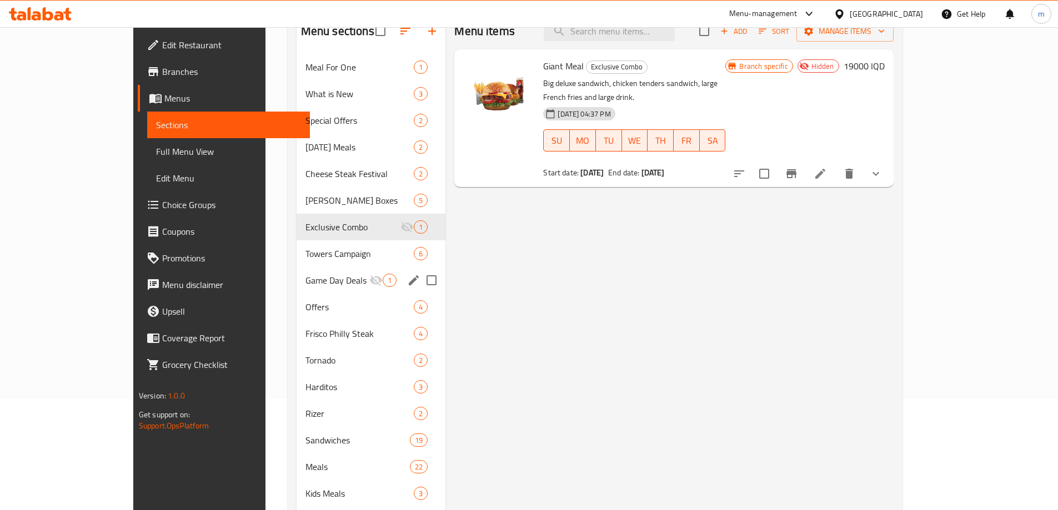
click at [297, 273] on div "Game Day Deals Combo 1" at bounding box center [371, 280] width 149 height 27
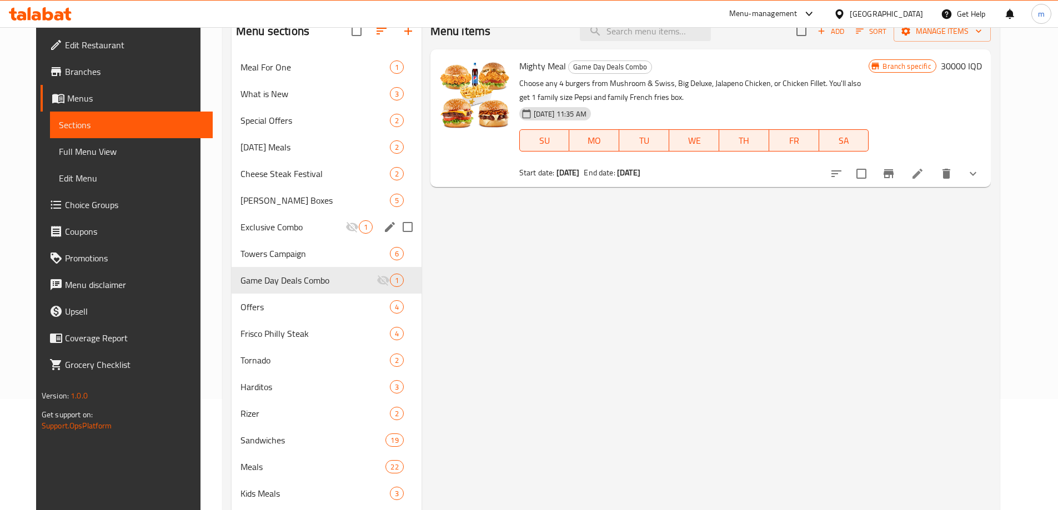
click at [283, 239] on div "Exclusive Combo 1" at bounding box center [327, 227] width 190 height 27
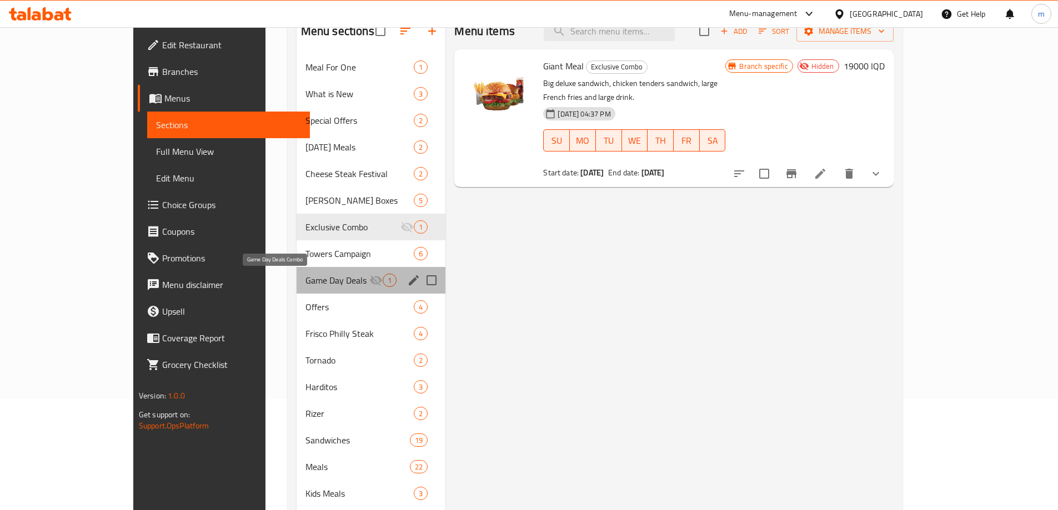
click at [305, 275] on span "Game Day Deals Combo" at bounding box center [337, 280] width 64 height 13
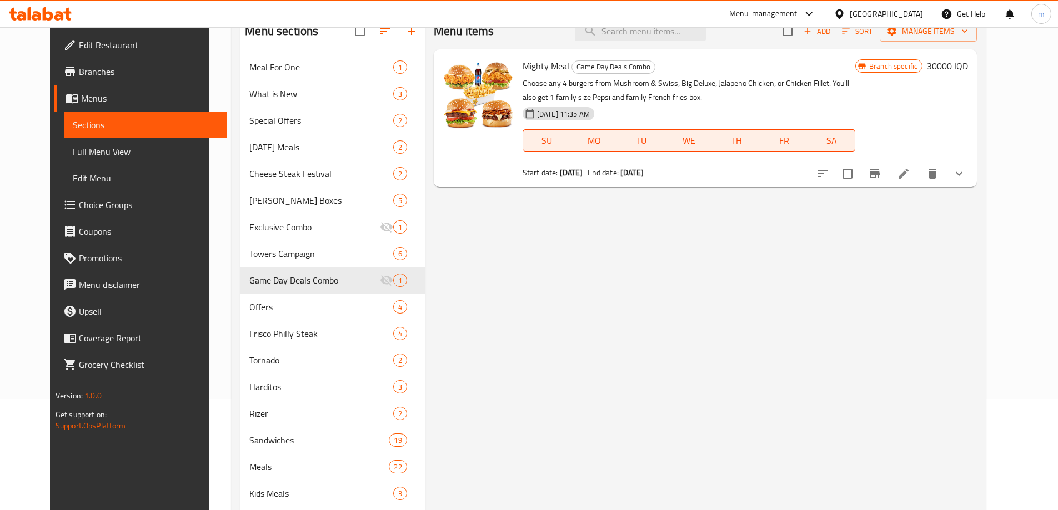
click at [121, 103] on span "Menus" at bounding box center [149, 98] width 137 height 13
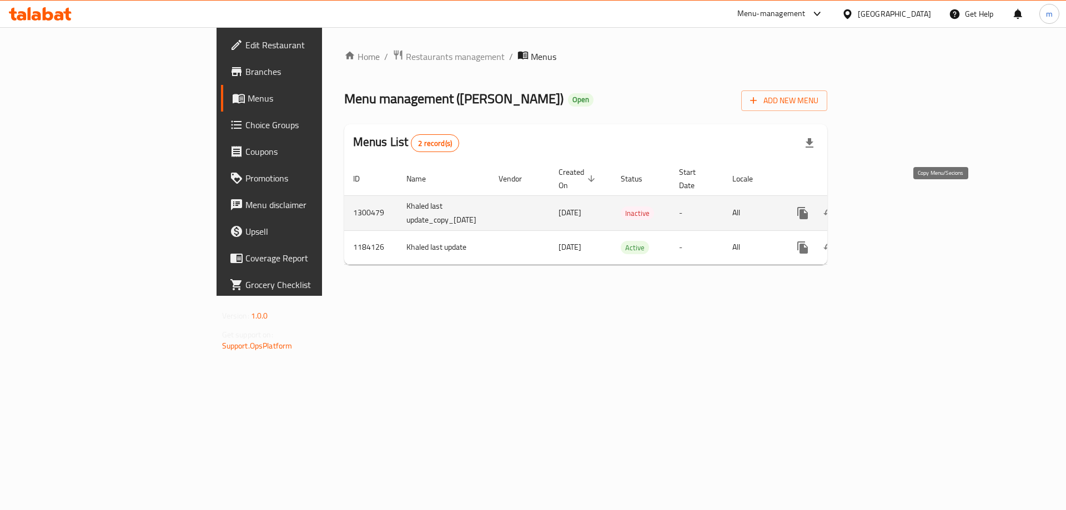
click at [810, 207] on icon "more" at bounding box center [802, 213] width 13 height 13
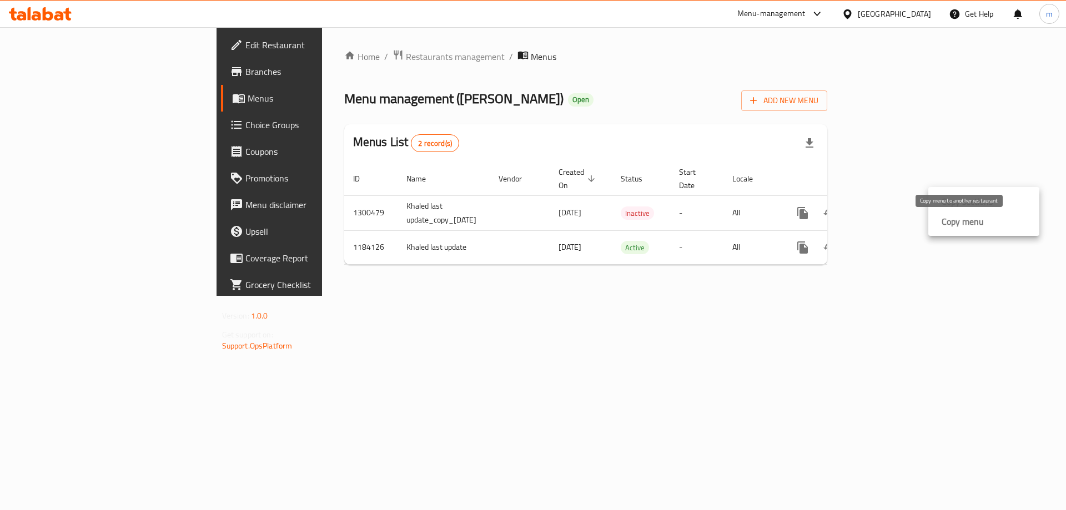
click at [944, 219] on strong "Copy menu" at bounding box center [963, 221] width 42 height 13
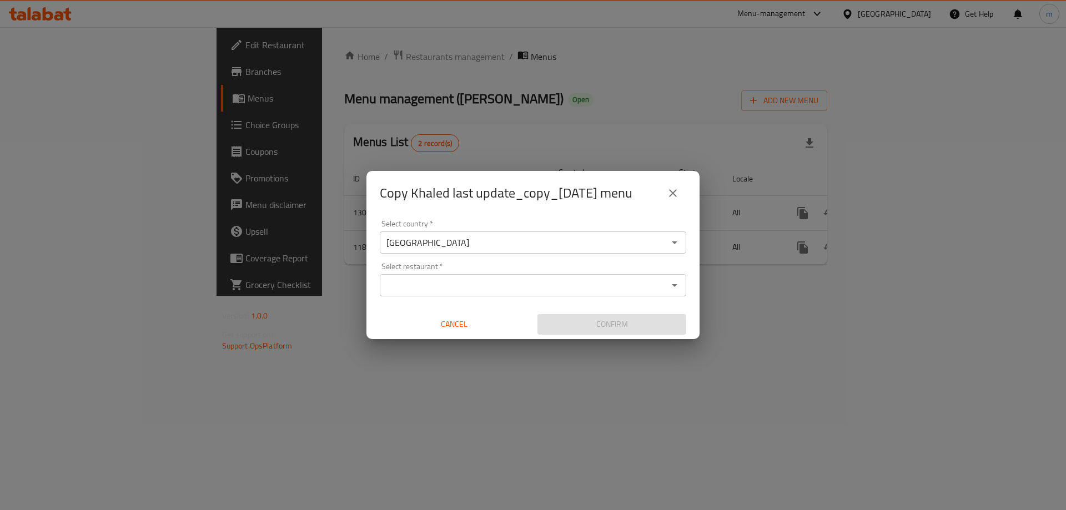
click at [439, 285] on input "Select restaurant   *" at bounding box center [524, 286] width 282 height 16
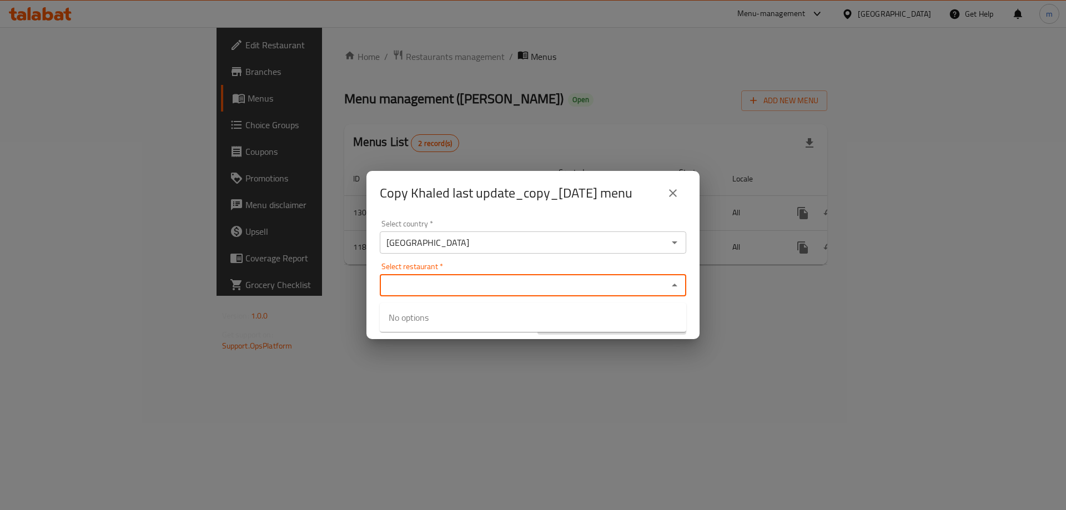
click at [439, 285] on input "Select restaurant   *" at bounding box center [524, 286] width 282 height 16
click at [480, 297] on div "Select restaurant *" at bounding box center [533, 285] width 307 height 22
click at [679, 191] on icon "close" at bounding box center [672, 193] width 13 height 13
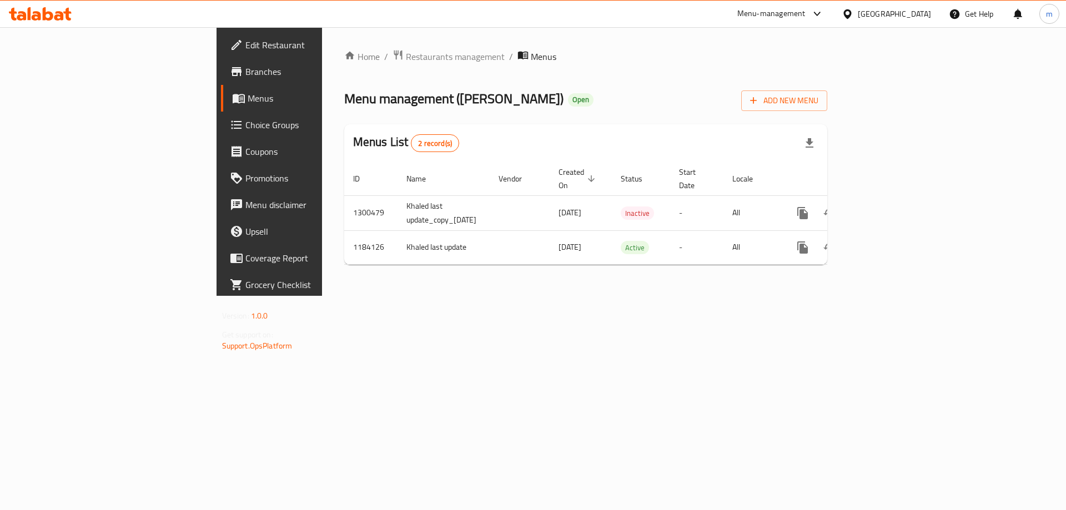
click at [221, 81] on link "Branches" at bounding box center [308, 71] width 174 height 27
click at [365, 94] on span "Menu management ( [PERSON_NAME] )" at bounding box center [453, 97] width 219 height 25
click at [245, 70] on span "Branches" at bounding box center [315, 71] width 140 height 13
click at [532, 69] on div "Home / Restaurants management / Menus Menu management ( Hardee's ) Open Add New…" at bounding box center [586, 160] width 484 height 223
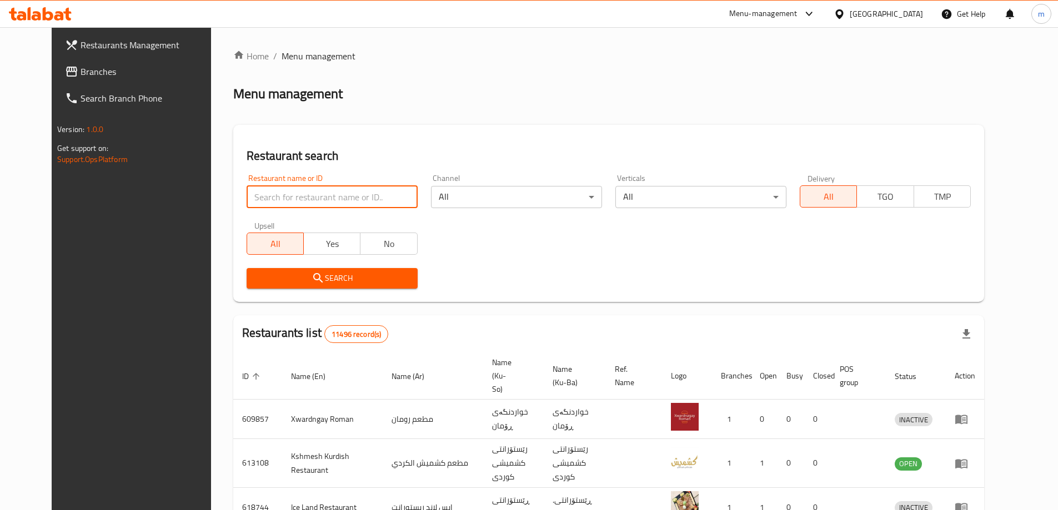
click at [321, 202] on input "search" at bounding box center [332, 197] width 171 height 22
paste input "1184126"
type input "1184126"
click at [312, 278] on span "Search" at bounding box center [331, 279] width 153 height 14
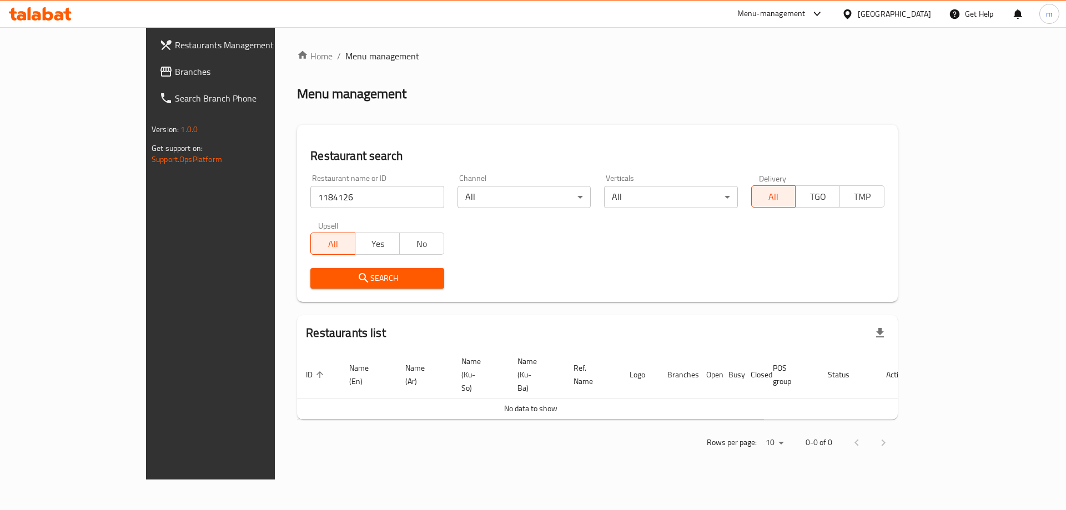
click at [313, 202] on input "1184126" at bounding box center [376, 197] width 133 height 22
click at [175, 77] on span "Branches" at bounding box center [245, 71] width 140 height 13
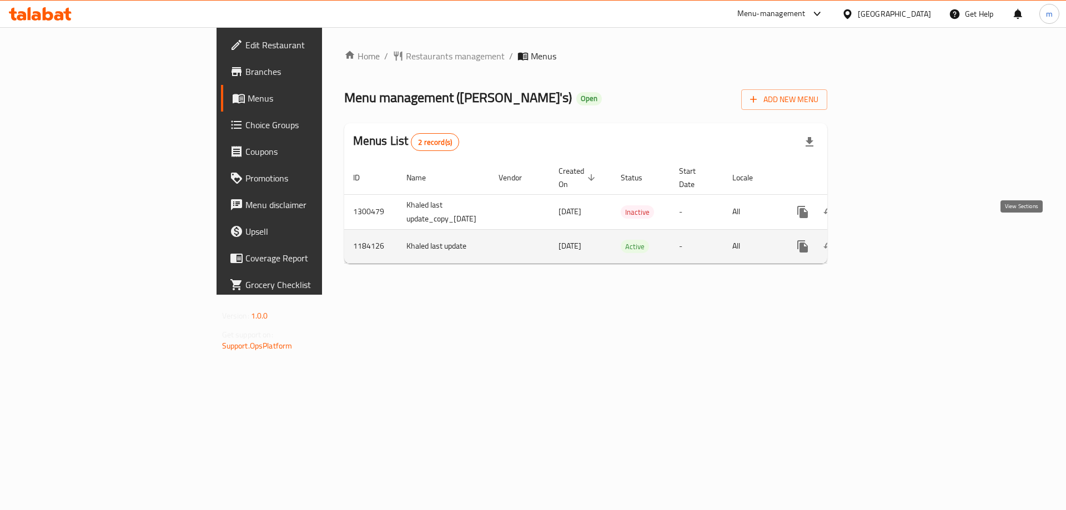
click at [896, 235] on link "enhanced table" at bounding box center [883, 246] width 27 height 27
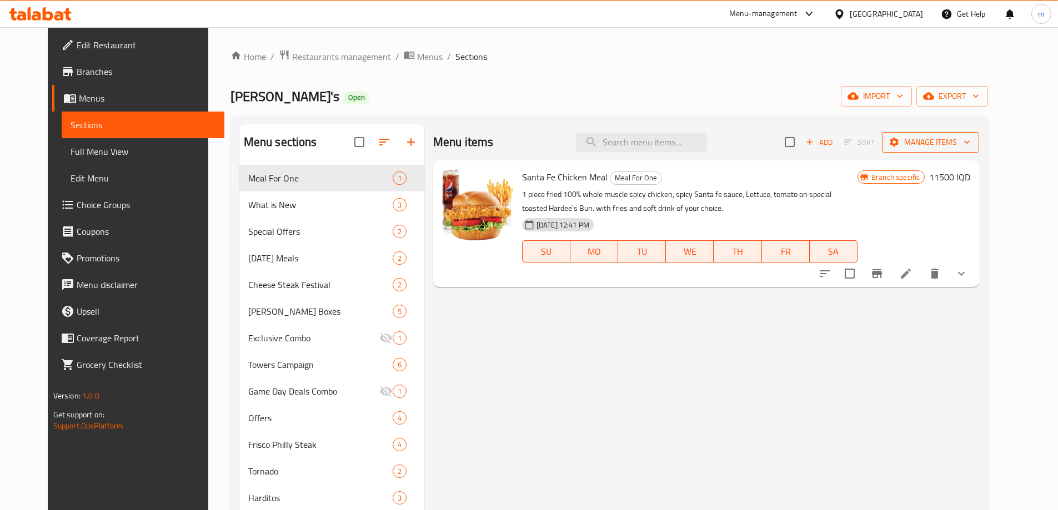
click at [972, 143] on icon "button" at bounding box center [966, 142] width 11 height 11
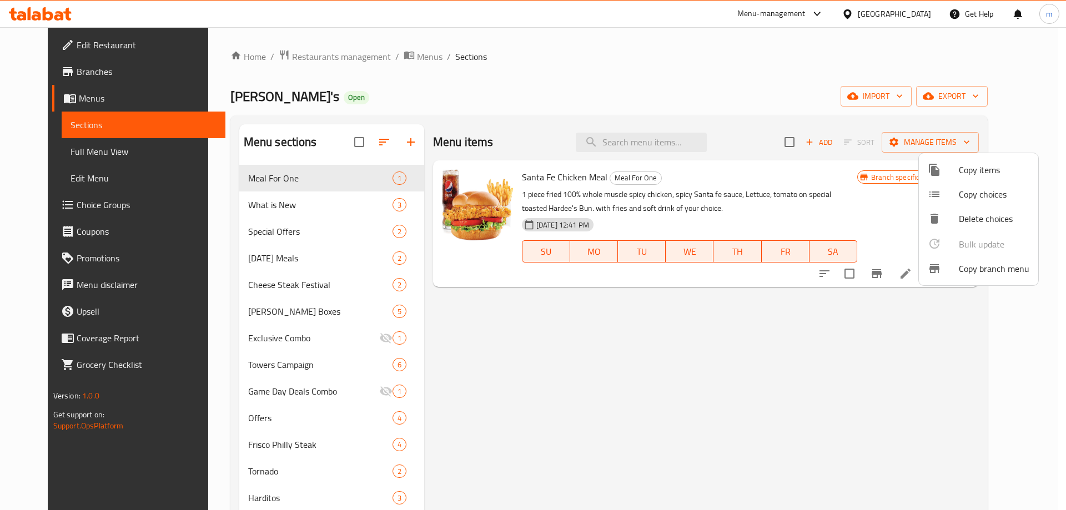
click at [958, 267] on div at bounding box center [943, 268] width 31 height 13
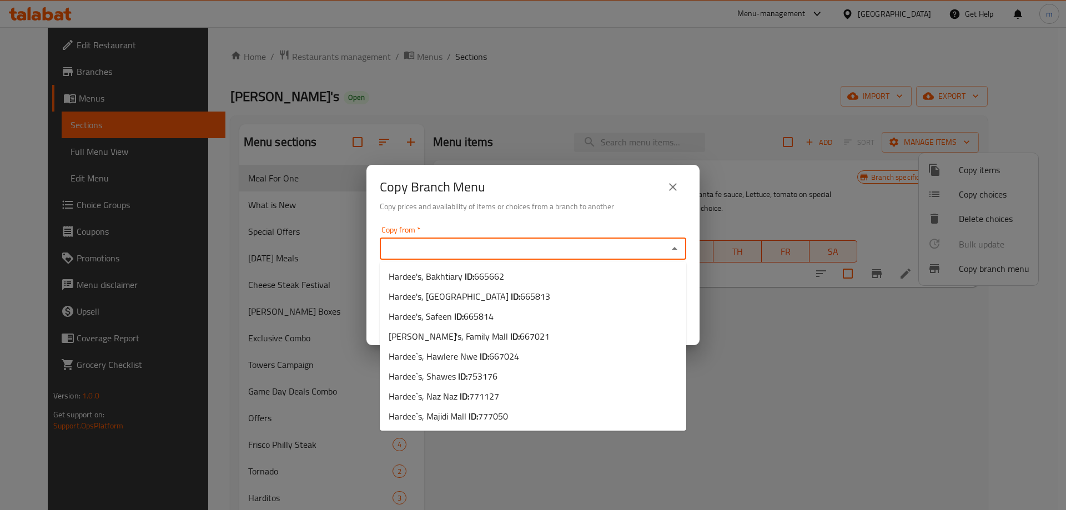
click at [571, 252] on input "Copy from   *" at bounding box center [524, 249] width 282 height 16
click at [454, 398] on span "Hardee`s, Naz Naz ID: 771127" at bounding box center [444, 396] width 110 height 13
type input "Hardee`s, Naz Naz"
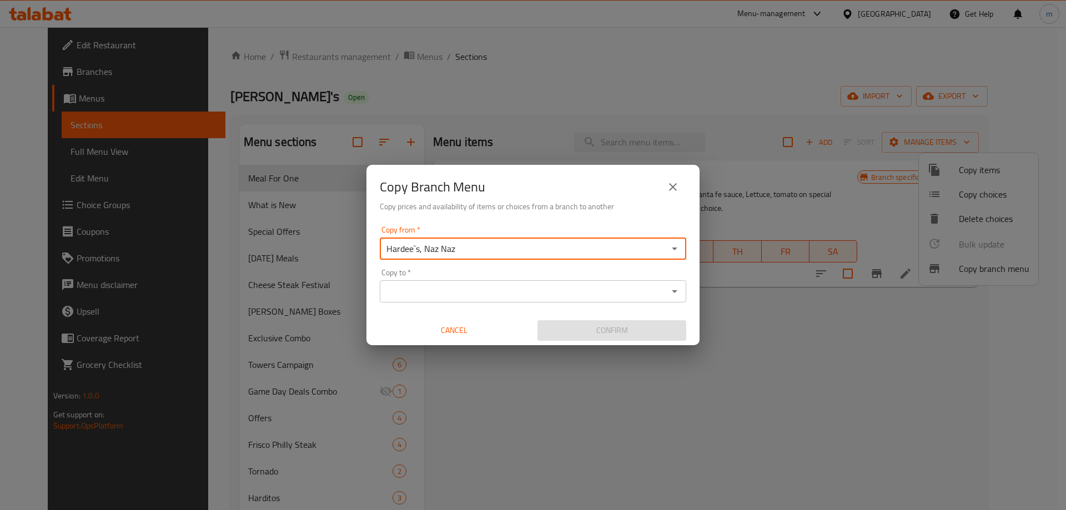
click at [450, 283] on div "Copy to *" at bounding box center [533, 291] width 307 height 22
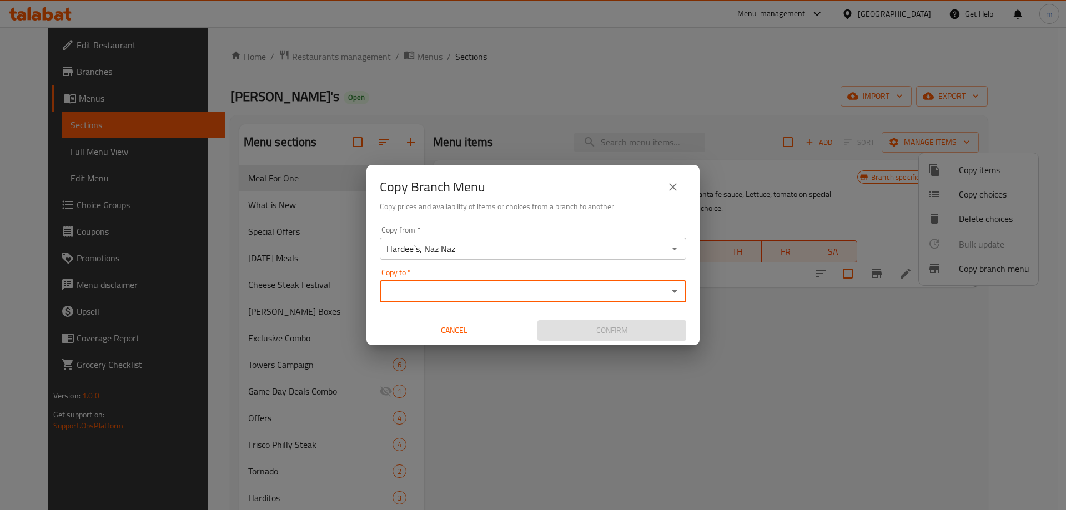
click at [437, 283] on div "Copy to *" at bounding box center [533, 291] width 307 height 22
type input "a"
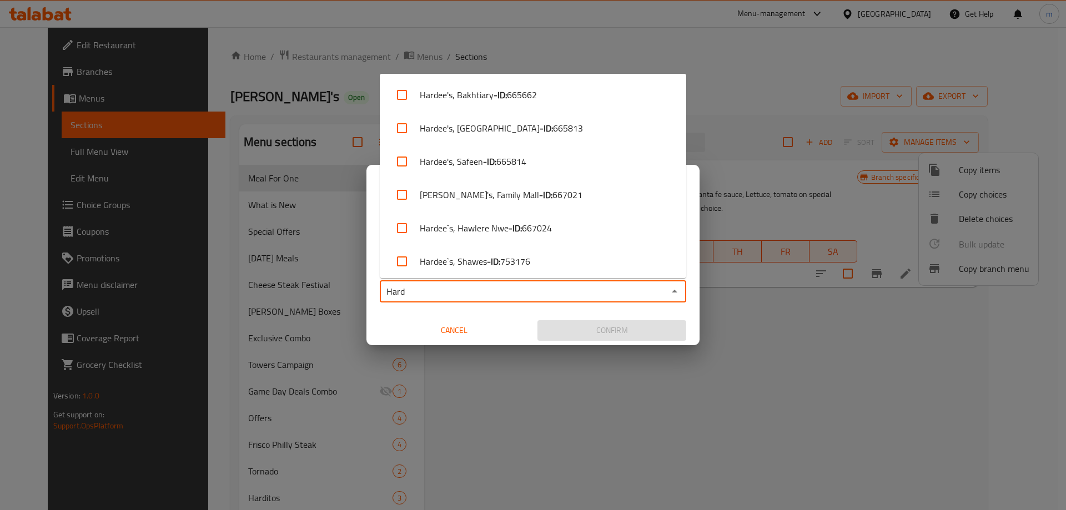
type input "Harde"
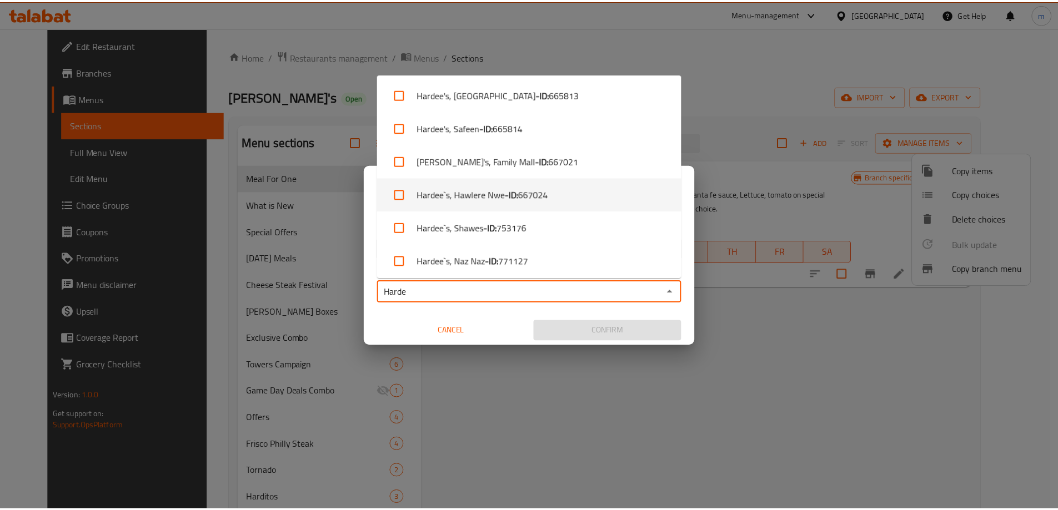
scroll to position [71, 0]
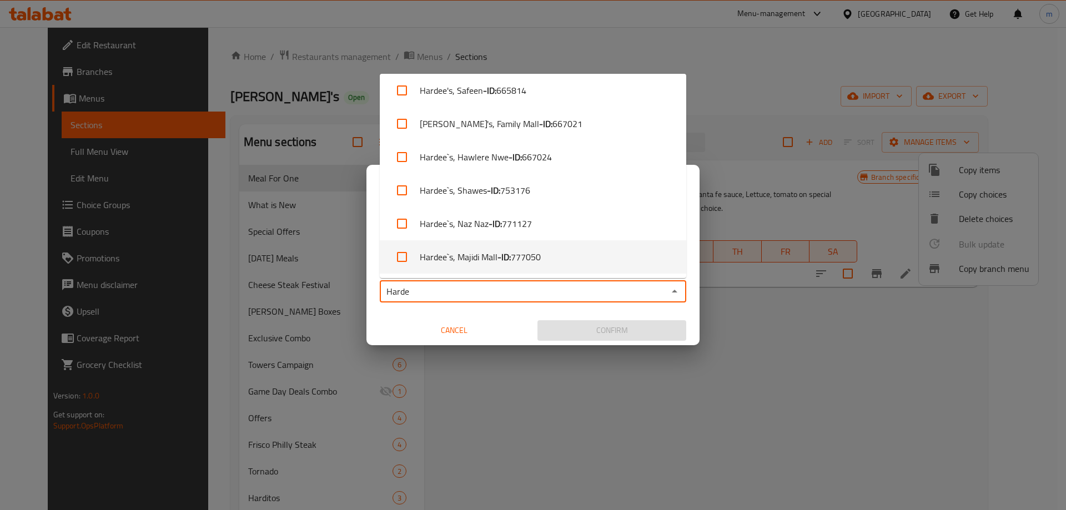
click at [501, 262] on b "- ID:" at bounding box center [504, 256] width 13 height 13
checkbox input "true"
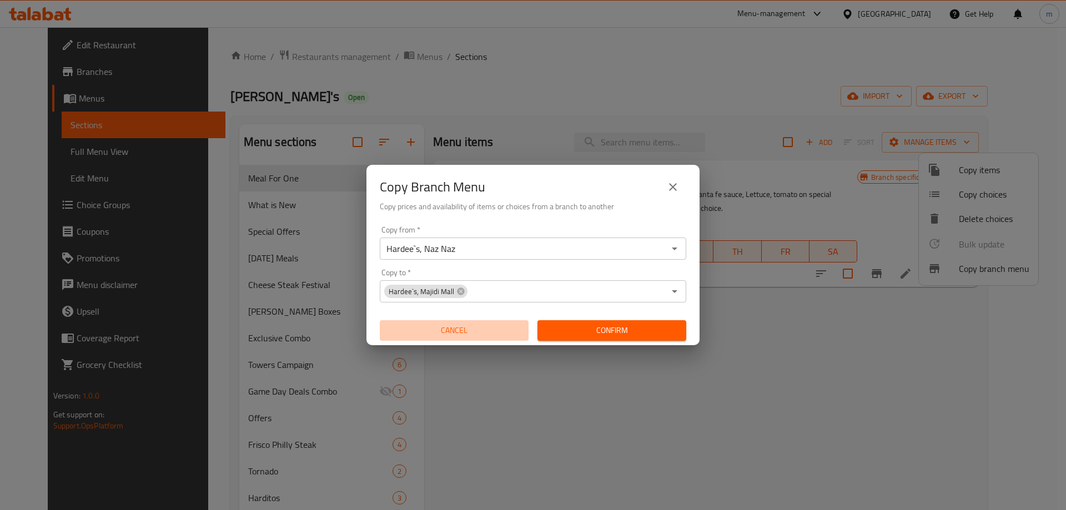
click at [391, 322] on button "Cancel" at bounding box center [454, 330] width 149 height 21
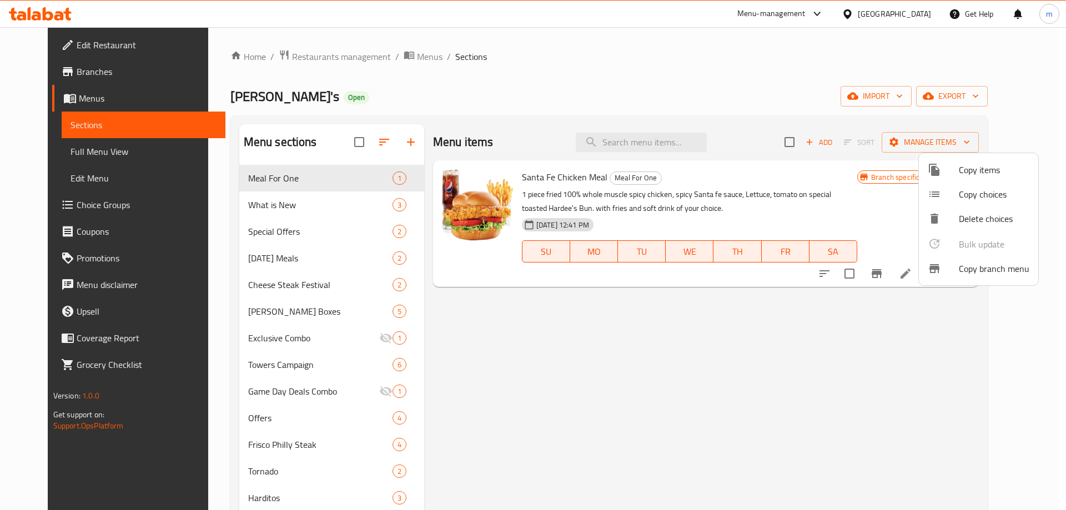
click at [951, 273] on div at bounding box center [943, 268] width 31 height 13
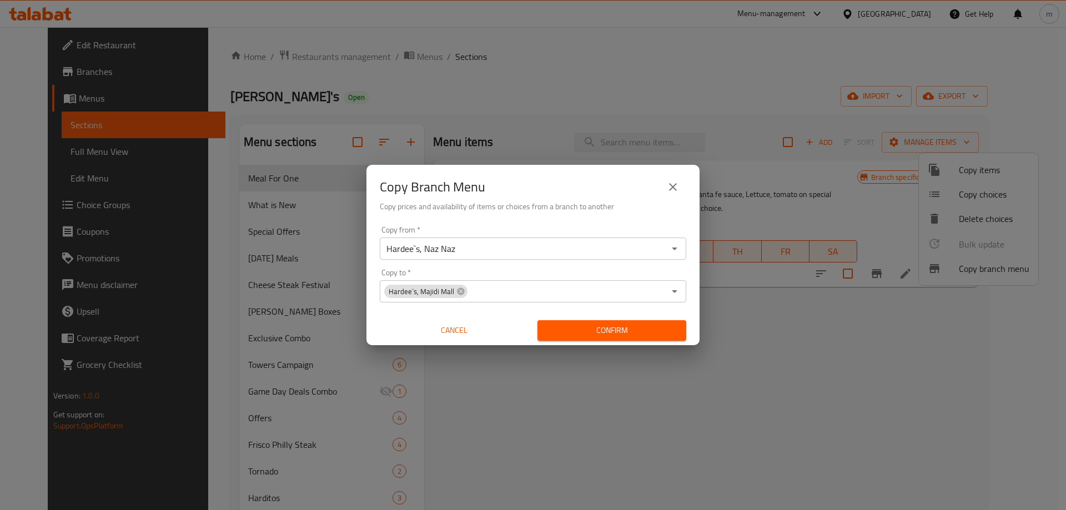
click at [498, 274] on div "Copy to   * Hardee`s, Majidi Mall Copy to *" at bounding box center [533, 286] width 307 height 34
click at [600, 334] on span "Confirm" at bounding box center [611, 331] width 131 height 14
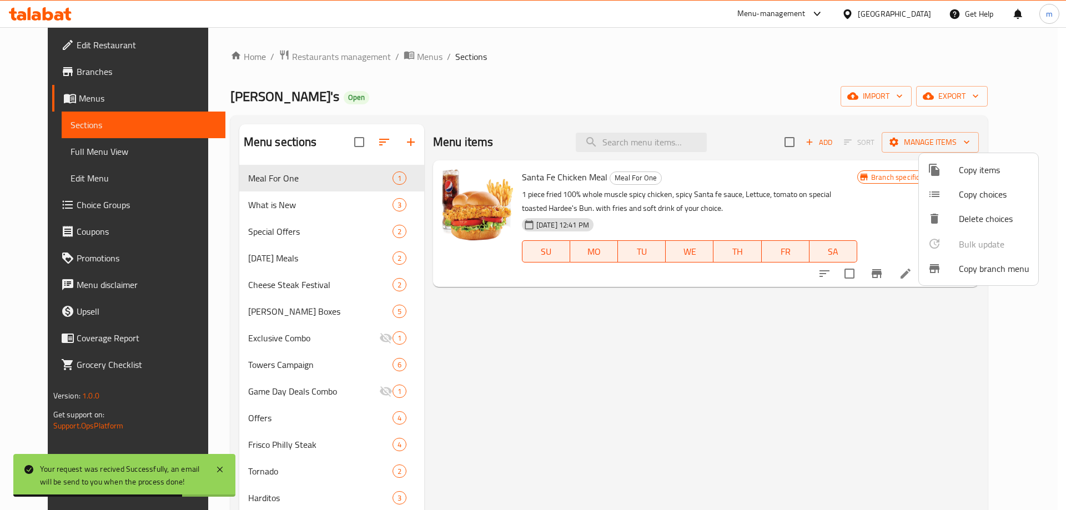
click at [47, 157] on div at bounding box center [533, 255] width 1066 height 510
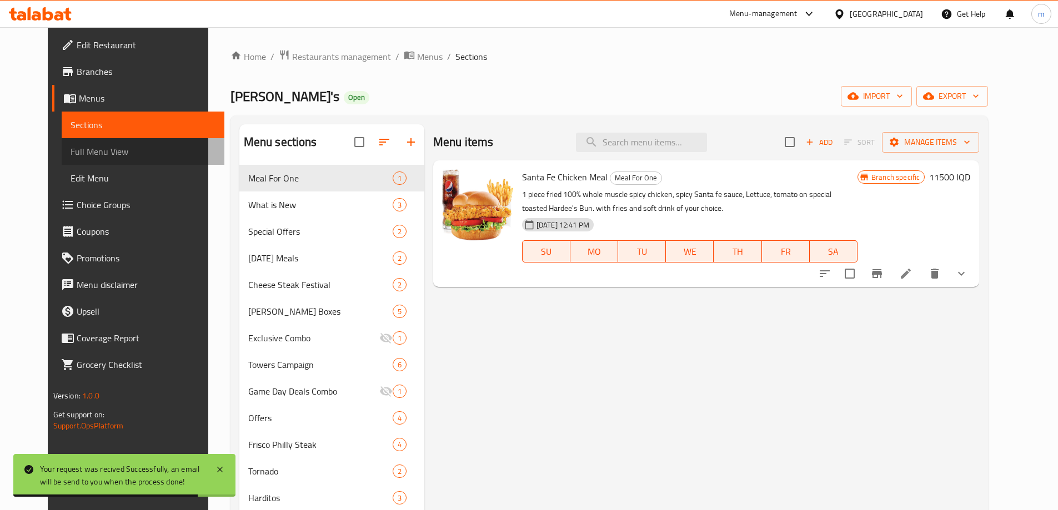
click at [71, 155] on span "Full Menu View" at bounding box center [143, 151] width 145 height 13
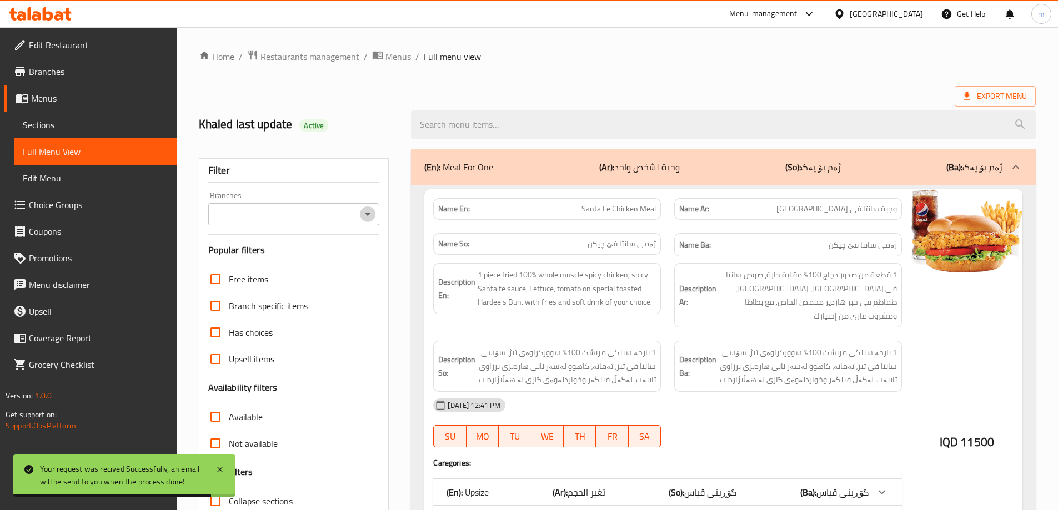
click at [368, 215] on icon "Open" at bounding box center [368, 214] width 6 height 3
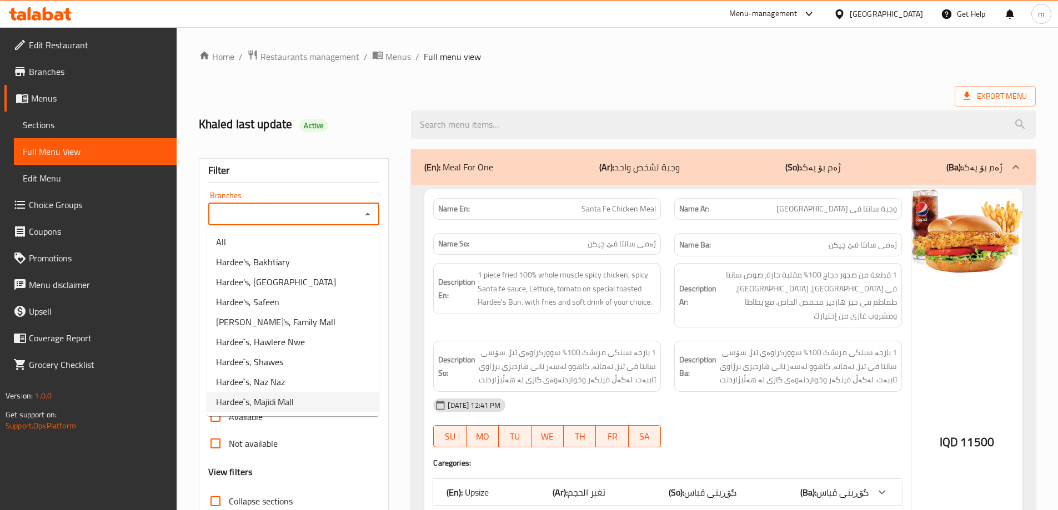
click at [273, 403] on span "Hardee`s, Majidi Mall" at bounding box center [255, 401] width 78 height 13
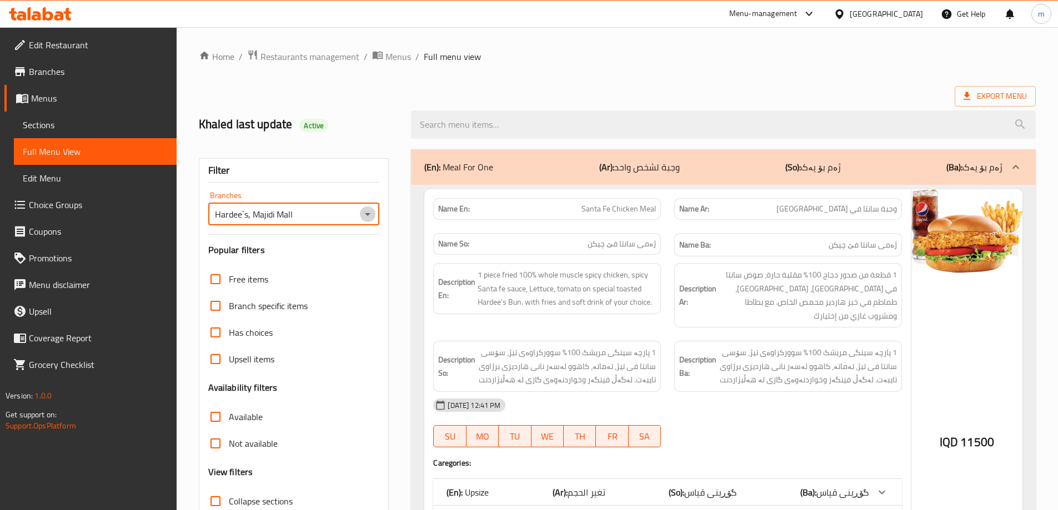
click at [362, 212] on icon "Open" at bounding box center [367, 214] width 13 height 13
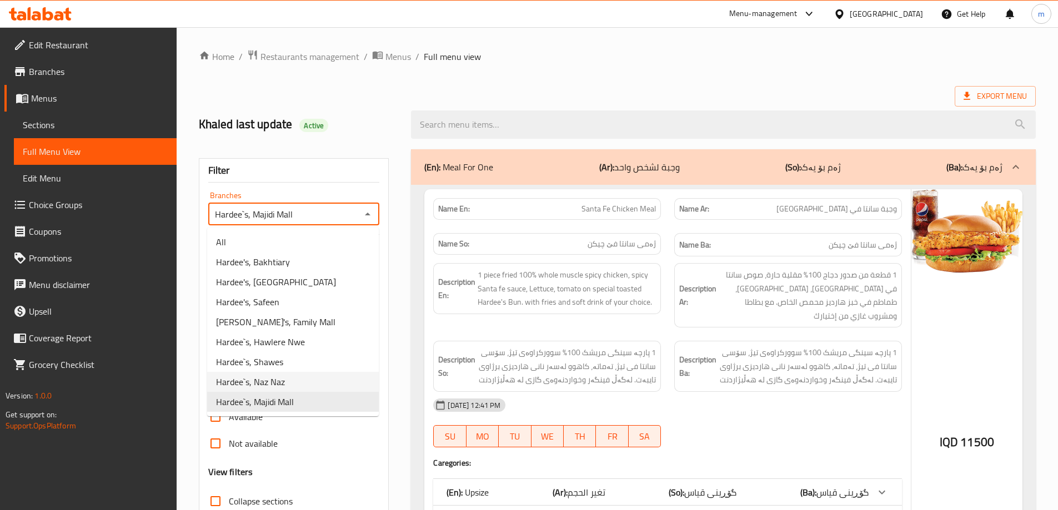
click at [264, 388] on span "Hardee`s, Naz Naz" at bounding box center [250, 381] width 69 height 13
type input "Hardee`s, Naz Naz"
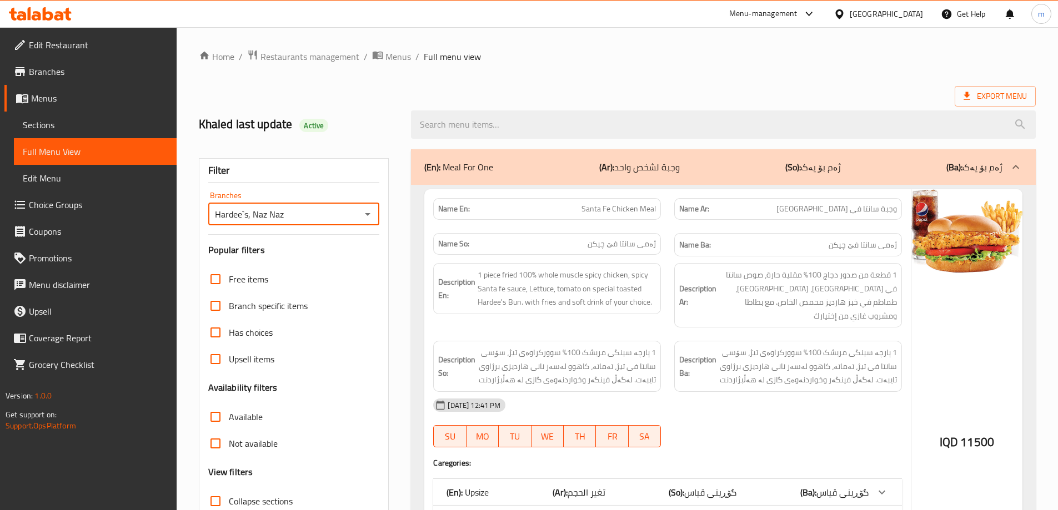
scroll to position [111, 0]
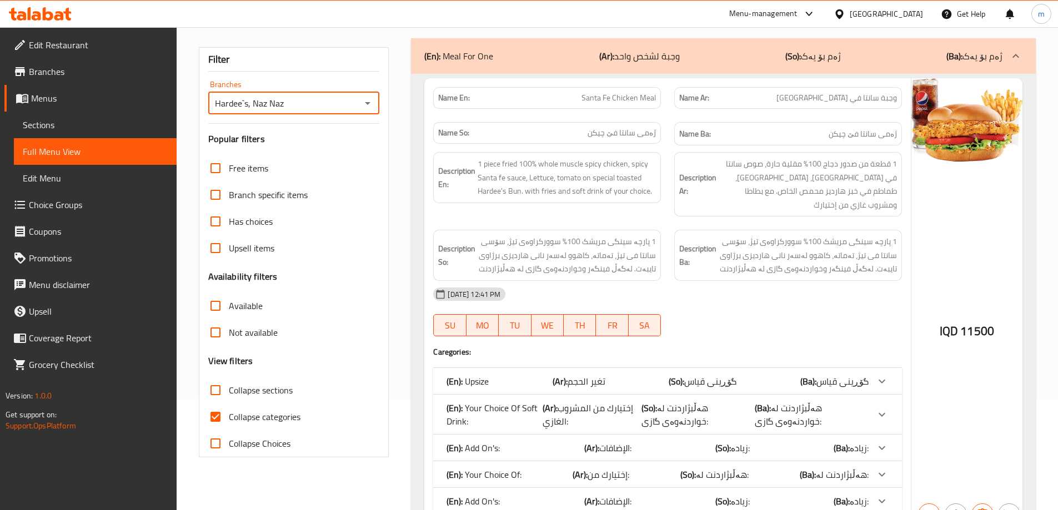
click at [218, 414] on input "Collapse categories" at bounding box center [215, 417] width 27 height 27
checkbox input "false"
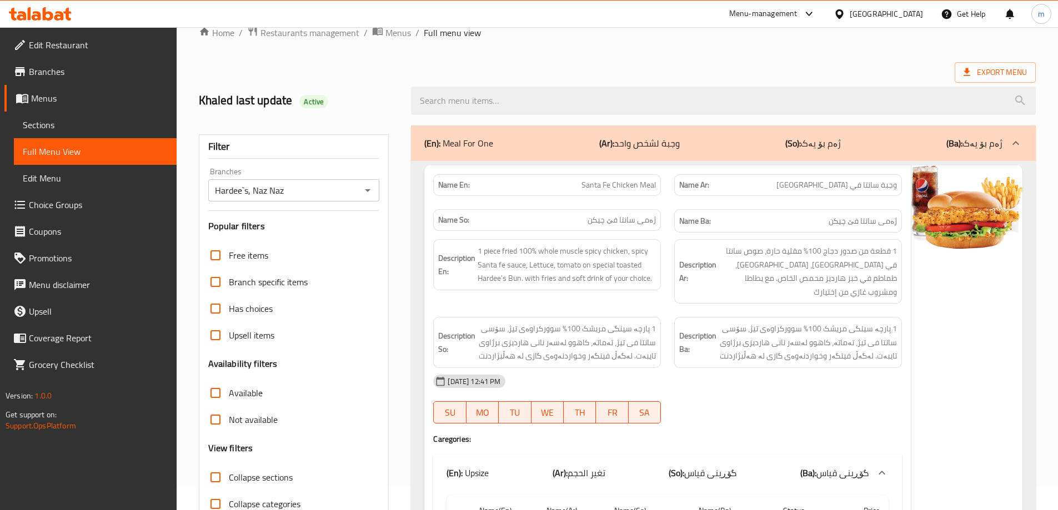
scroll to position [37, 0]
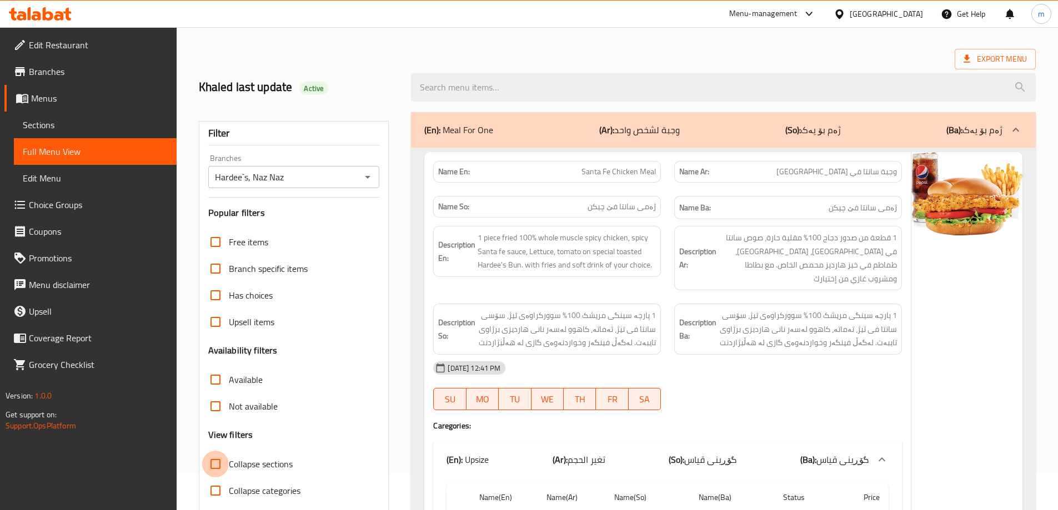
click at [214, 463] on input "Collapse sections" at bounding box center [215, 464] width 27 height 27
checkbox input "true"
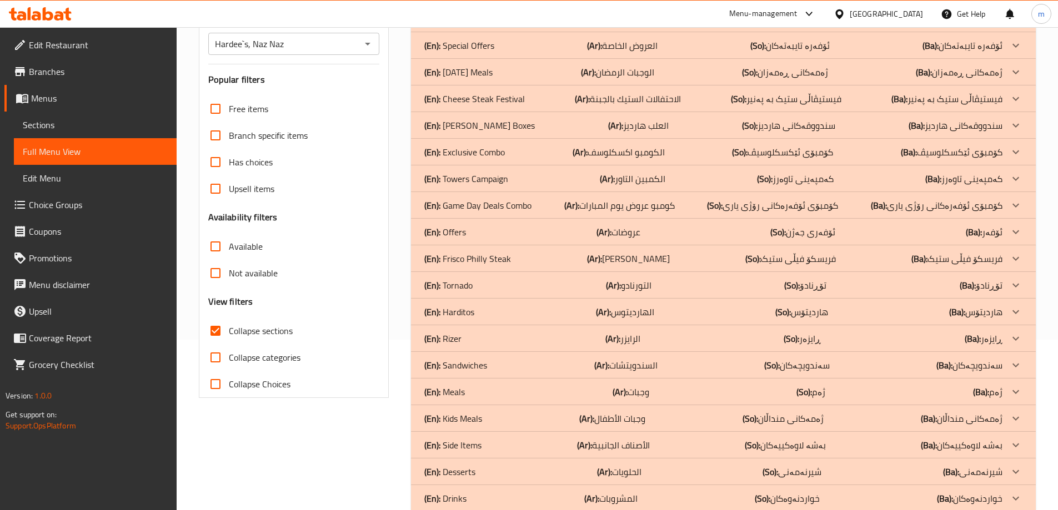
scroll to position [194, 0]
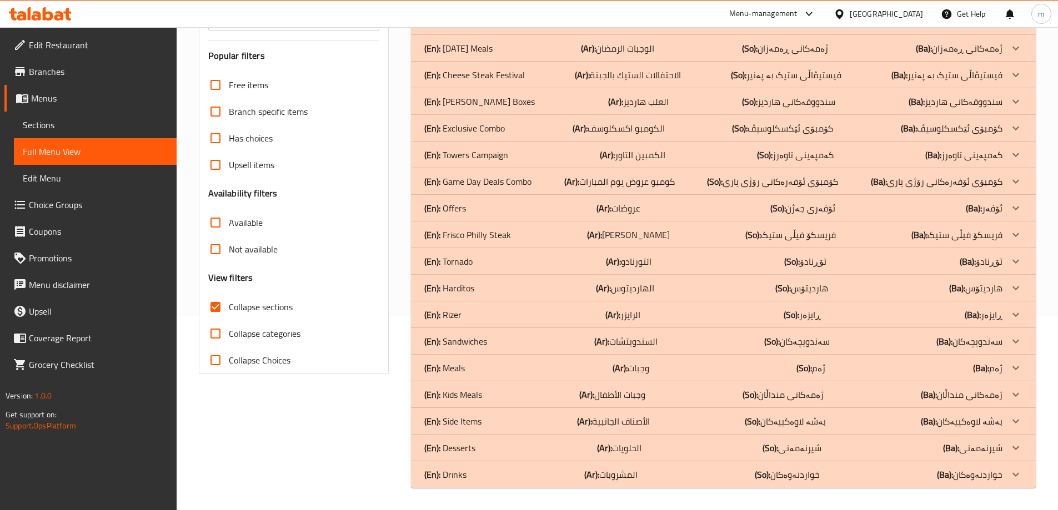
click at [75, 51] on span "Edit Restaurant" at bounding box center [98, 44] width 139 height 13
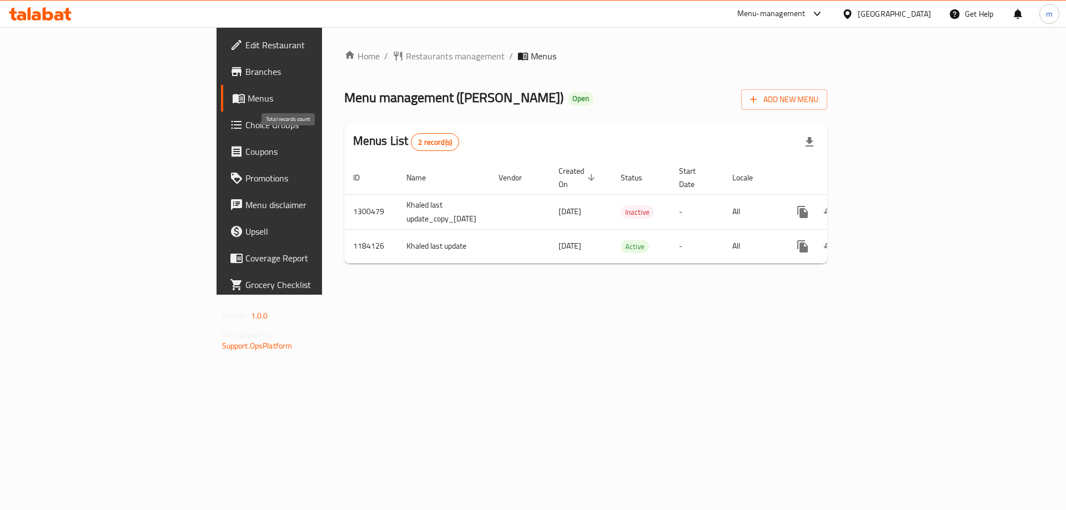
click at [411, 137] on span "2 record(s)" at bounding box center [434, 142] width 47 height 11
click at [248, 101] on span "Menus" at bounding box center [317, 98] width 138 height 13
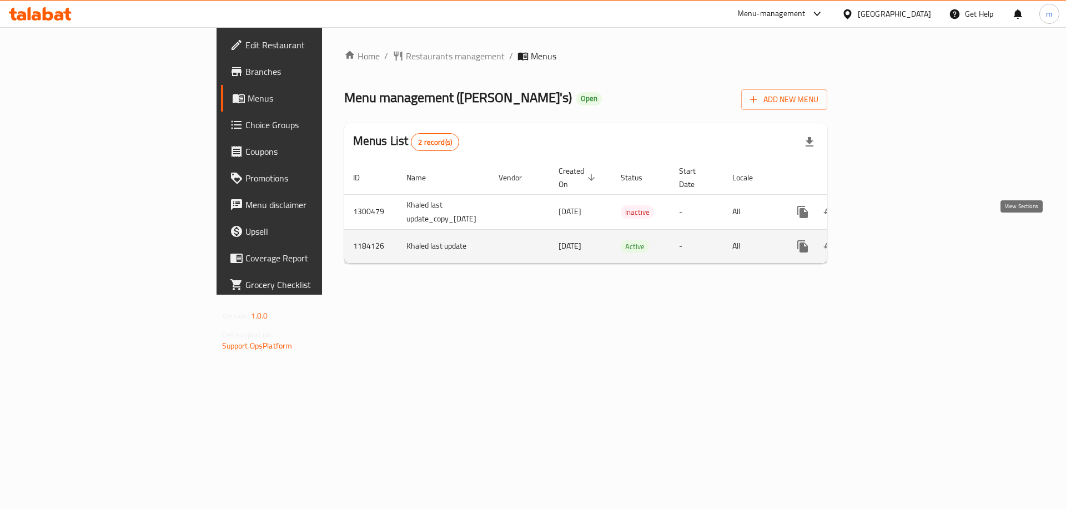
click at [890, 240] on icon "enhanced table" at bounding box center [882, 246] width 13 height 13
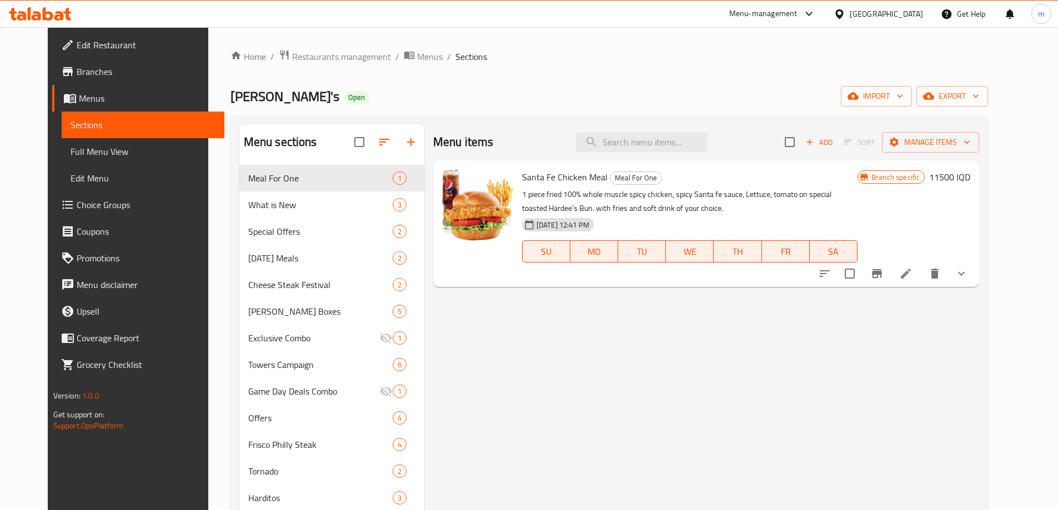
click at [71, 148] on span "Full Menu View" at bounding box center [143, 151] width 145 height 13
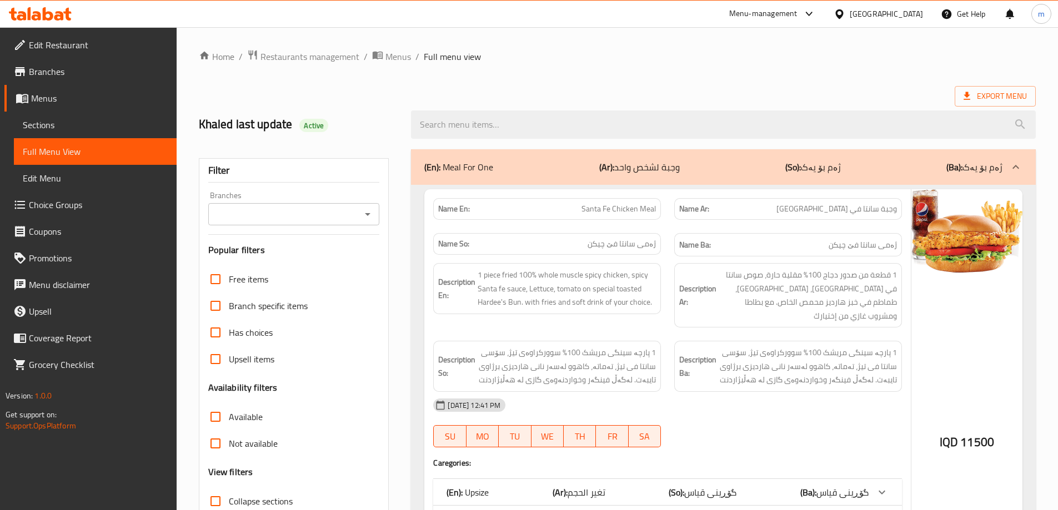
click at [369, 210] on icon "Open" at bounding box center [367, 214] width 13 height 13
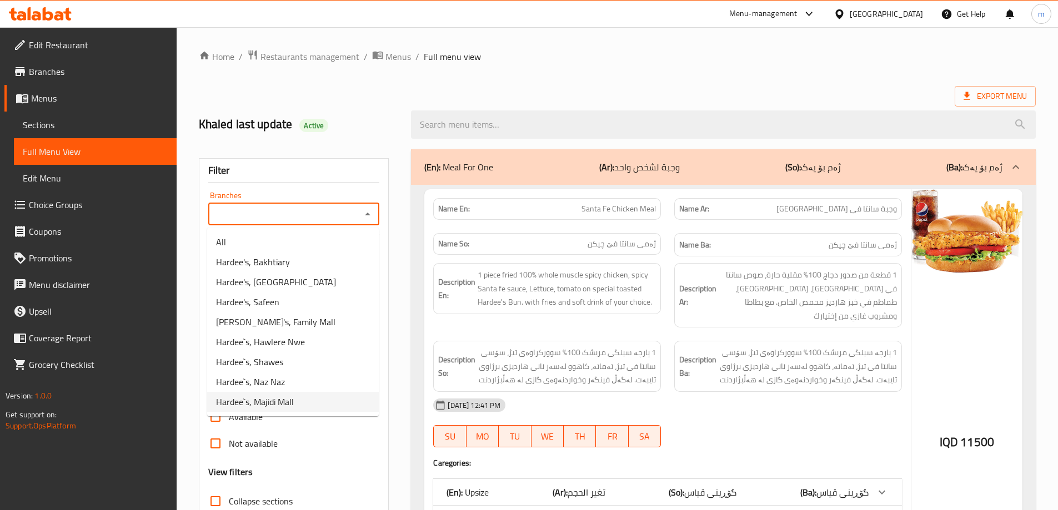
click at [282, 400] on span "Hardee`s, Majidi Mall" at bounding box center [255, 401] width 78 height 13
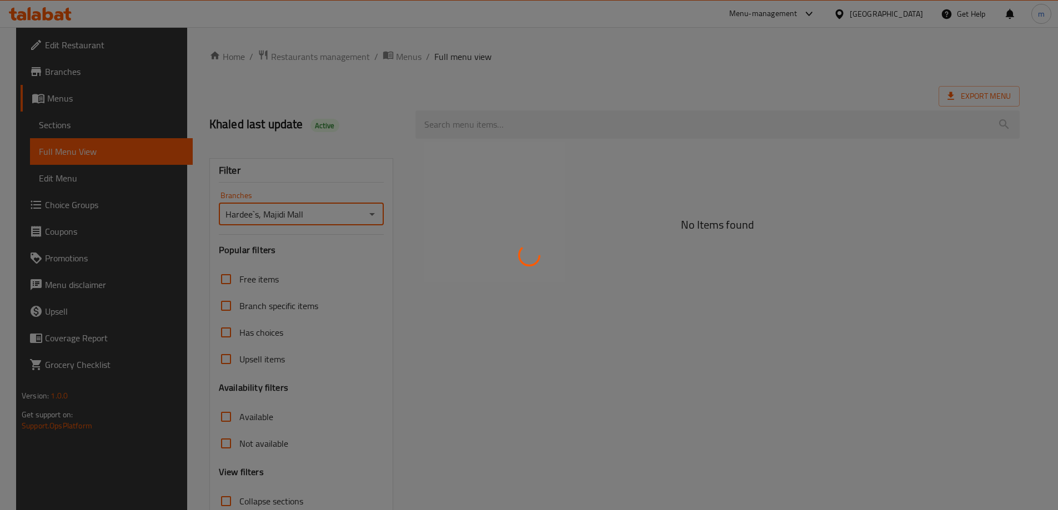
type input "Hardee`s, Majidi Mall"
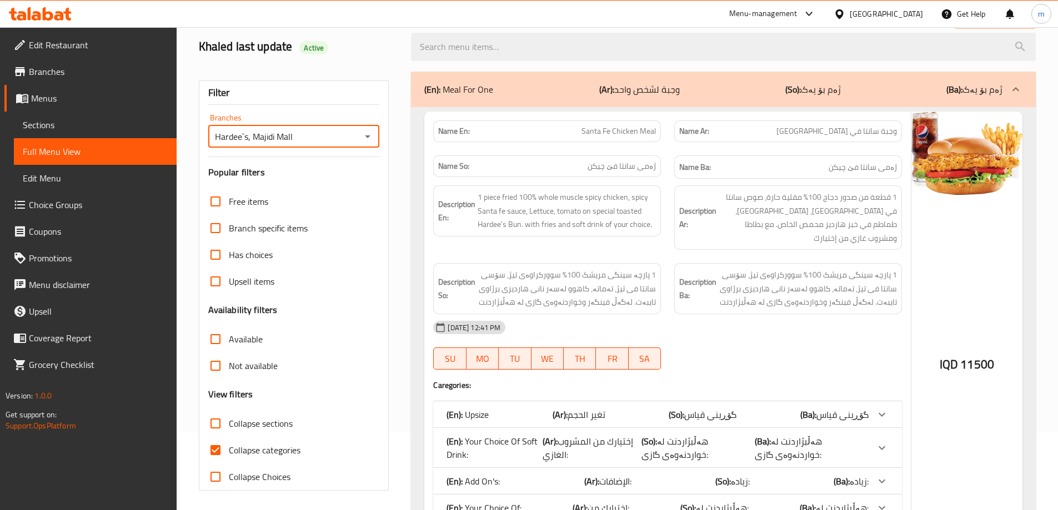
scroll to position [74, 0]
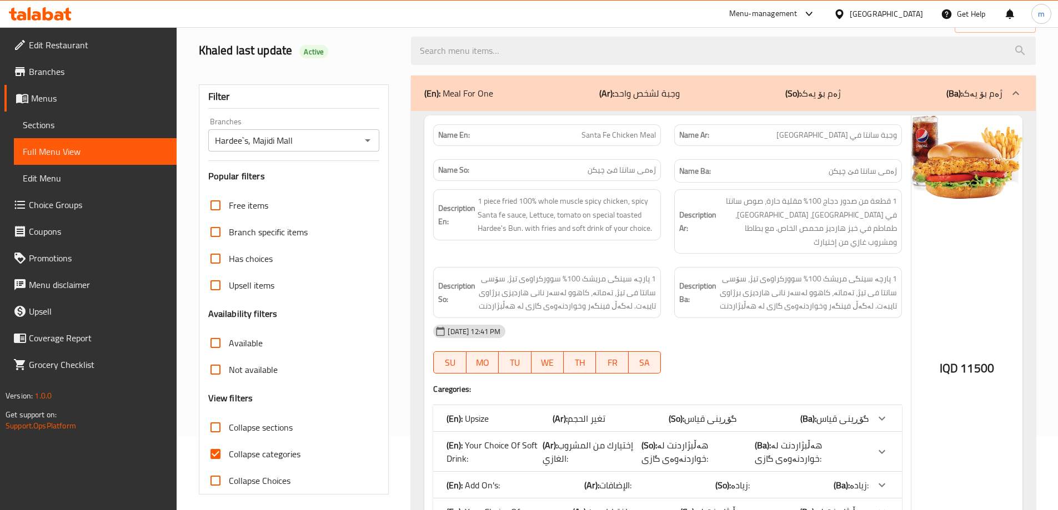
click at [211, 448] on input "Collapse categories" at bounding box center [215, 454] width 27 height 27
checkbox input "false"
click at [214, 430] on input "Collapse sections" at bounding box center [215, 427] width 27 height 27
checkbox input "true"
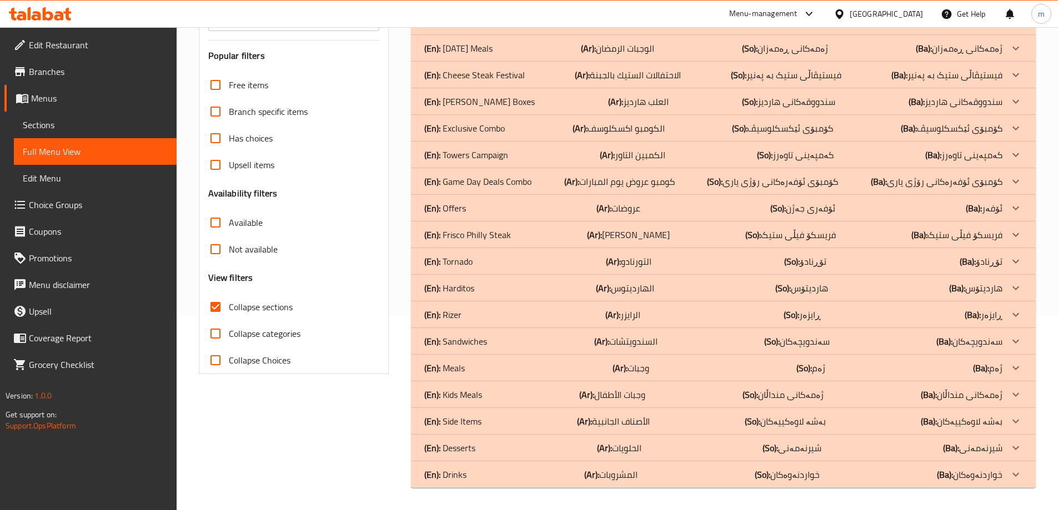
scroll to position [0, 0]
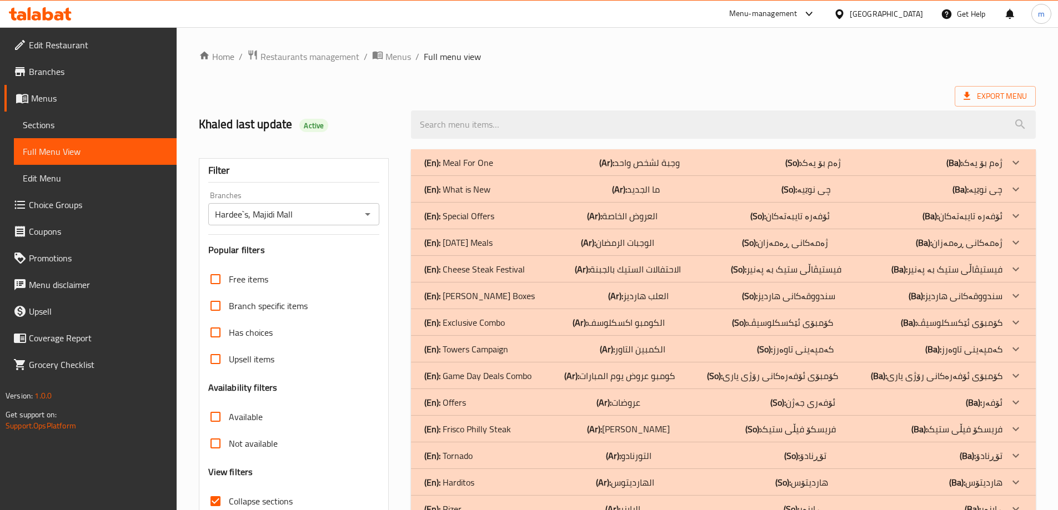
click at [74, 48] on span "Edit Restaurant" at bounding box center [98, 44] width 139 height 13
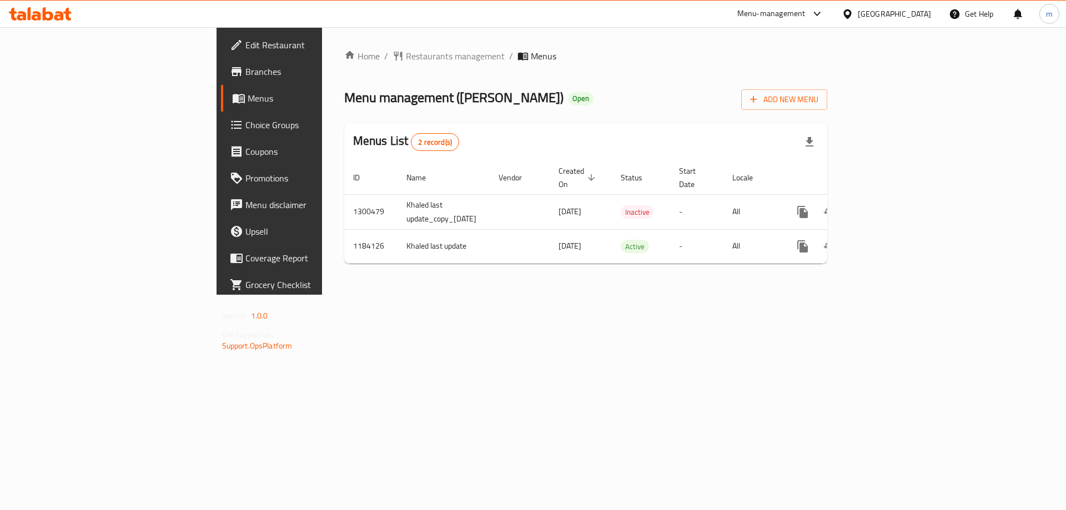
click at [569, 101] on div "Menu management ( [PERSON_NAME] ) Open Add New Menu" at bounding box center [586, 97] width 484 height 25
click at [345, 295] on div "Home / Restaurants management / Menus Menu management ( [PERSON_NAME] ) Open Ad…" at bounding box center [586, 161] width 528 height 268
click at [248, 99] on span "Menus" at bounding box center [317, 98] width 138 height 13
click at [248, 100] on span "Menus" at bounding box center [317, 98] width 138 height 13
click at [518, 51] on icon "breadcrumb" at bounding box center [523, 56] width 11 height 11
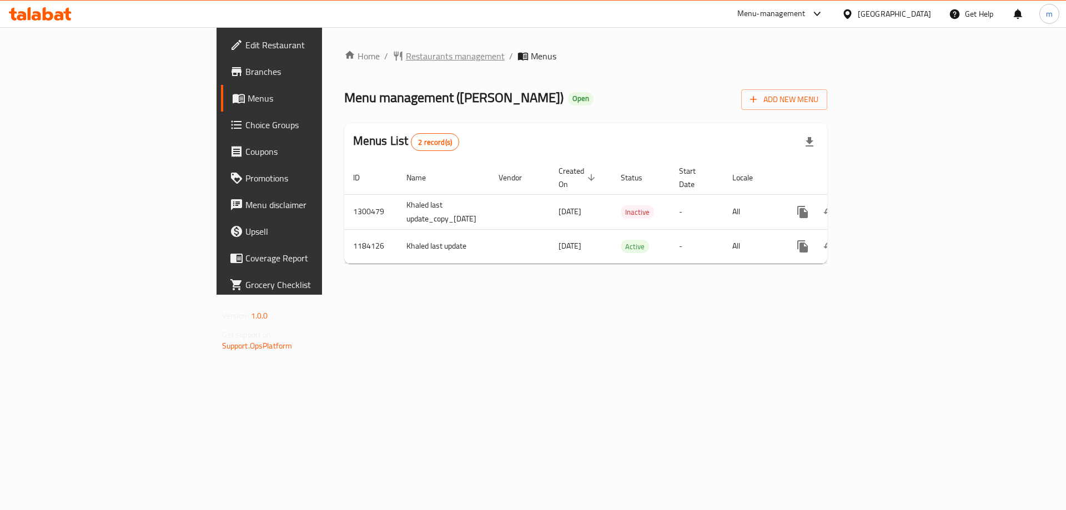
click at [406, 54] on span "Restaurants management" at bounding box center [455, 55] width 99 height 13
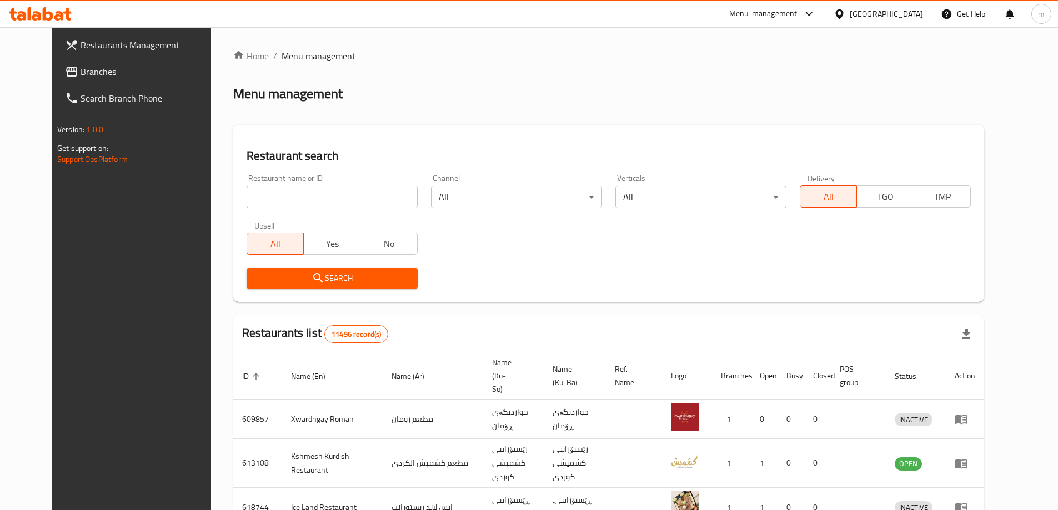
click at [340, 194] on input "search" at bounding box center [332, 197] width 171 height 22
paste input "640831"
type input "640831"
click at [320, 270] on button "Search" at bounding box center [332, 278] width 171 height 21
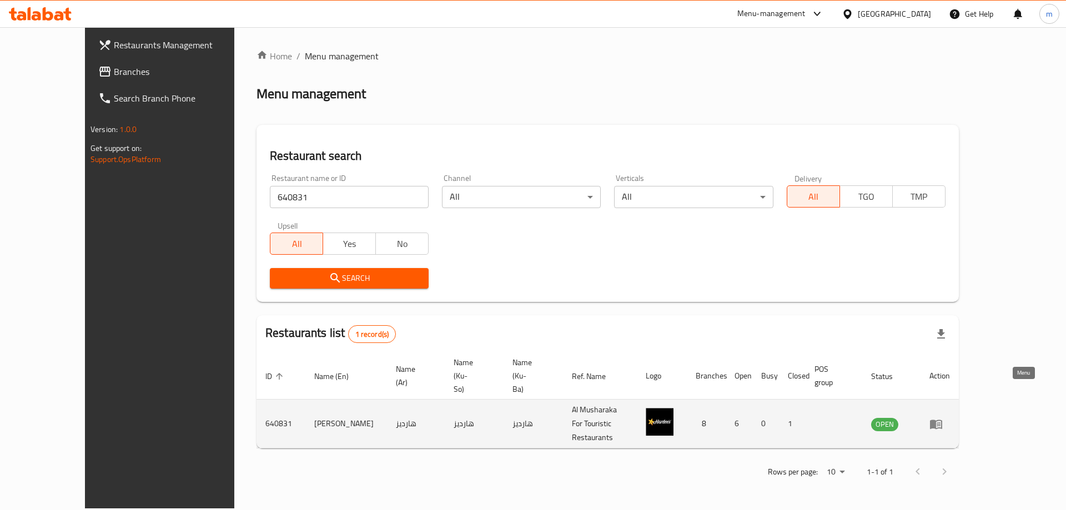
click at [943, 418] on icon "enhanced table" at bounding box center [936, 424] width 13 height 13
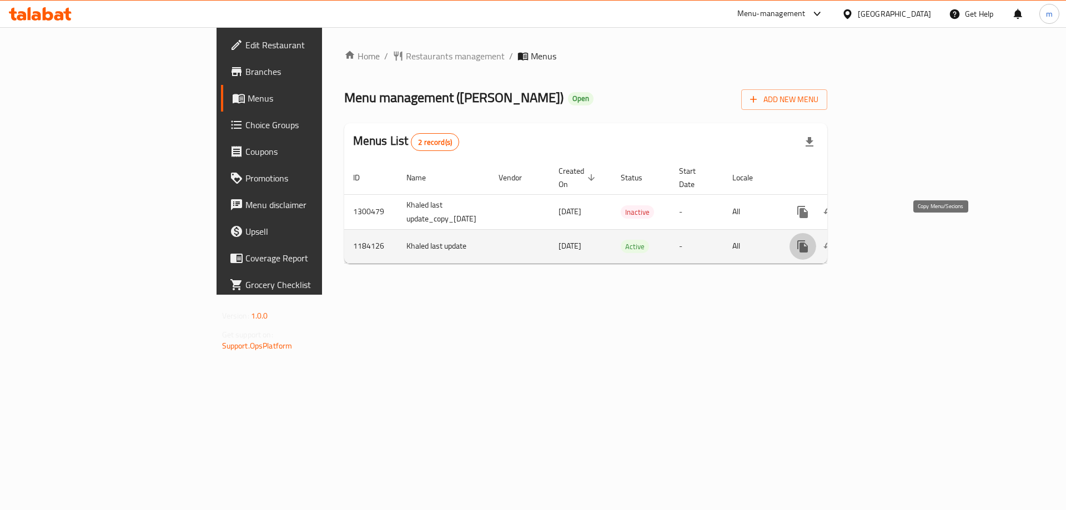
click at [816, 242] on button "more" at bounding box center [803, 246] width 27 height 27
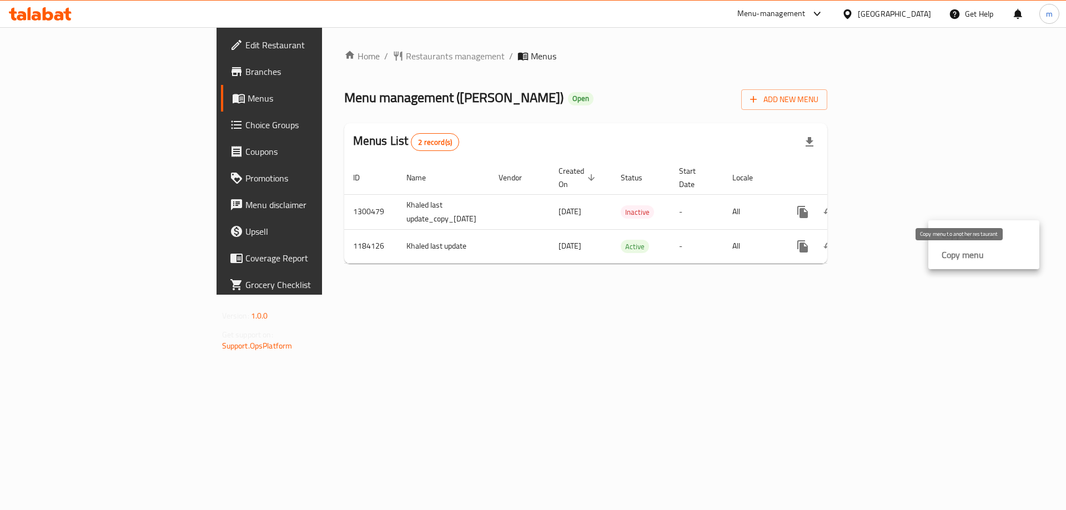
click at [954, 255] on strong "Copy menu" at bounding box center [963, 254] width 42 height 13
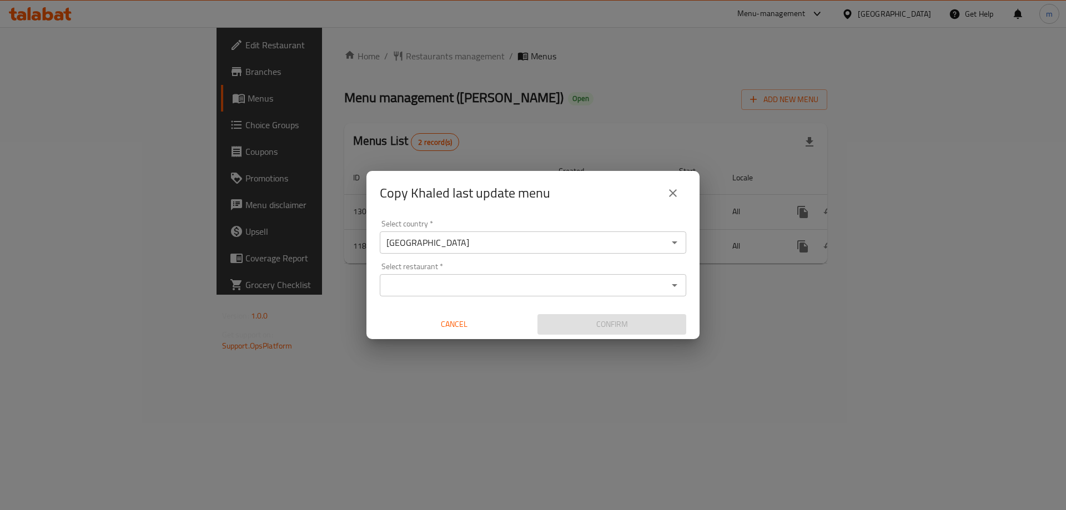
click at [461, 240] on input "[GEOGRAPHIC_DATA]" at bounding box center [524, 243] width 282 height 16
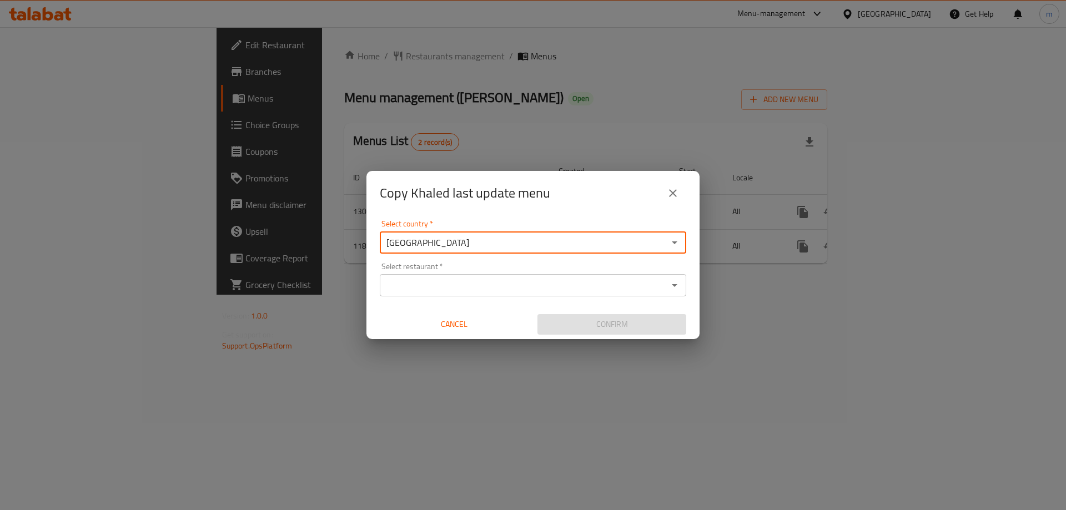
click at [461, 239] on input "[GEOGRAPHIC_DATA]" at bounding box center [524, 243] width 282 height 16
click at [488, 283] on input "Select restaurant   *" at bounding box center [524, 286] width 282 height 16
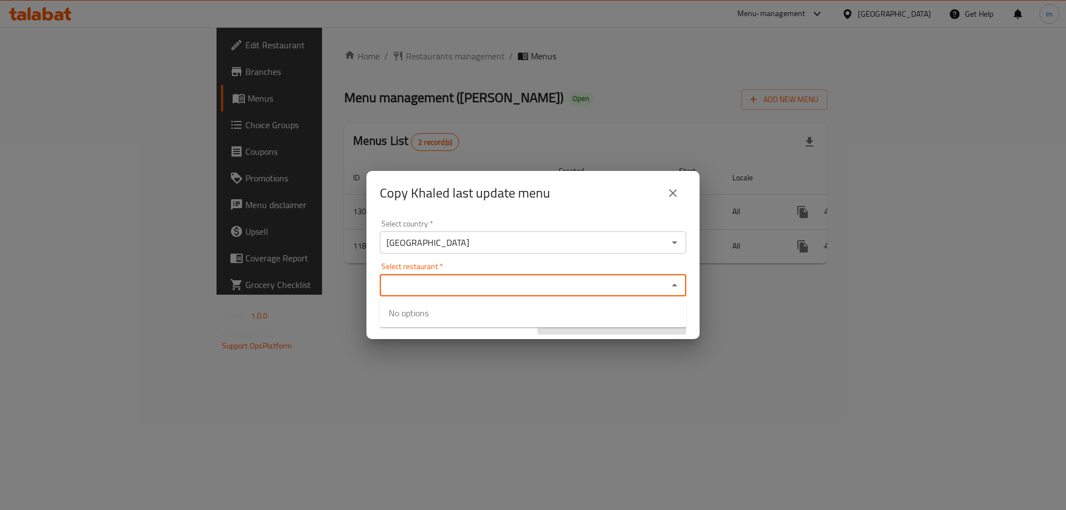
type input "s"
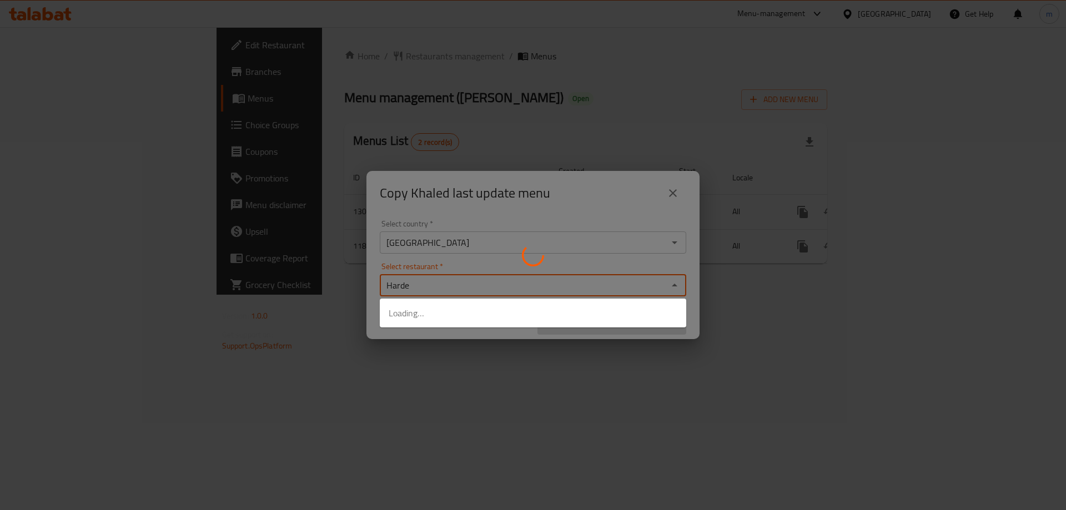
type input "Hardee"
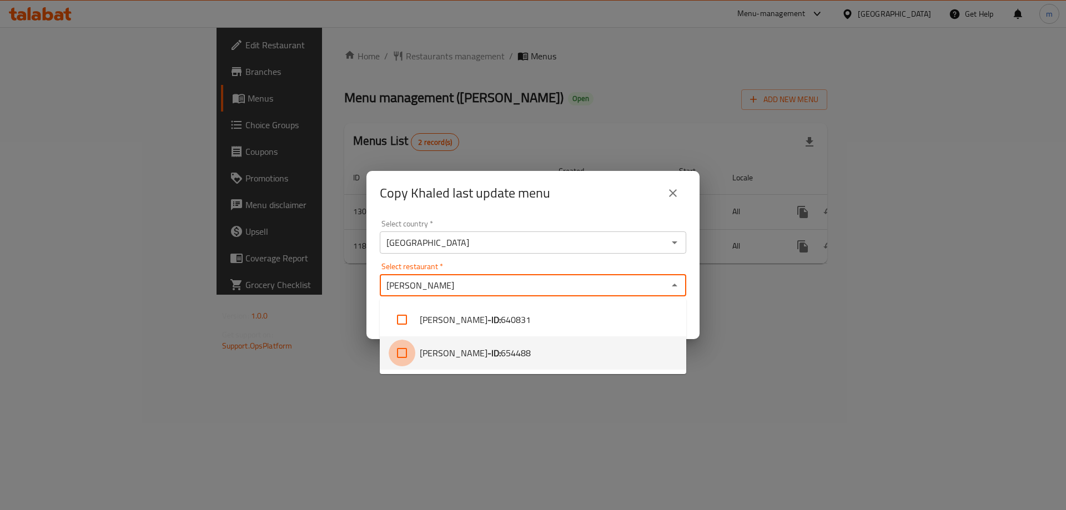
click at [400, 349] on input "checkbox" at bounding box center [402, 353] width 27 height 27
checkbox input "true"
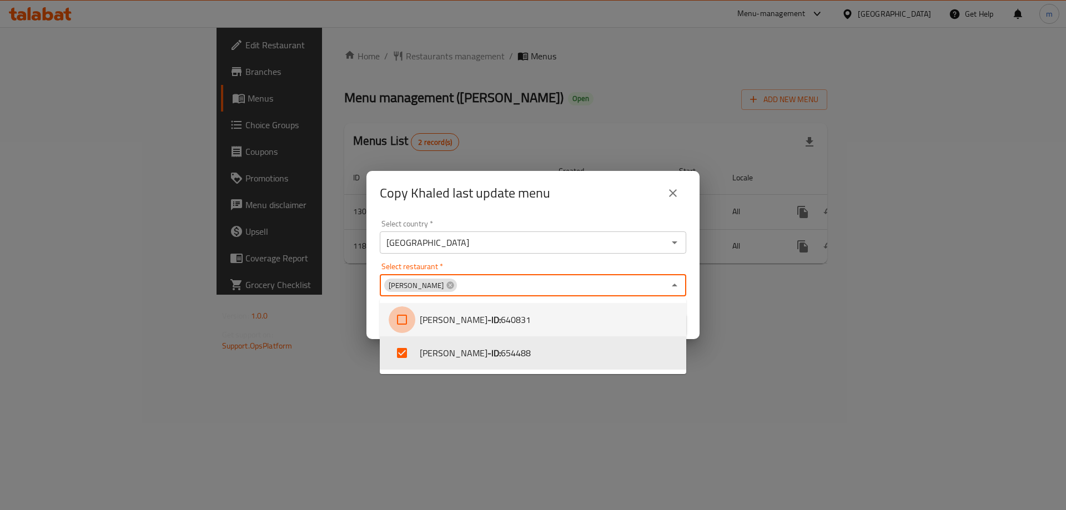
click at [404, 317] on input "checkbox" at bounding box center [402, 320] width 27 height 27
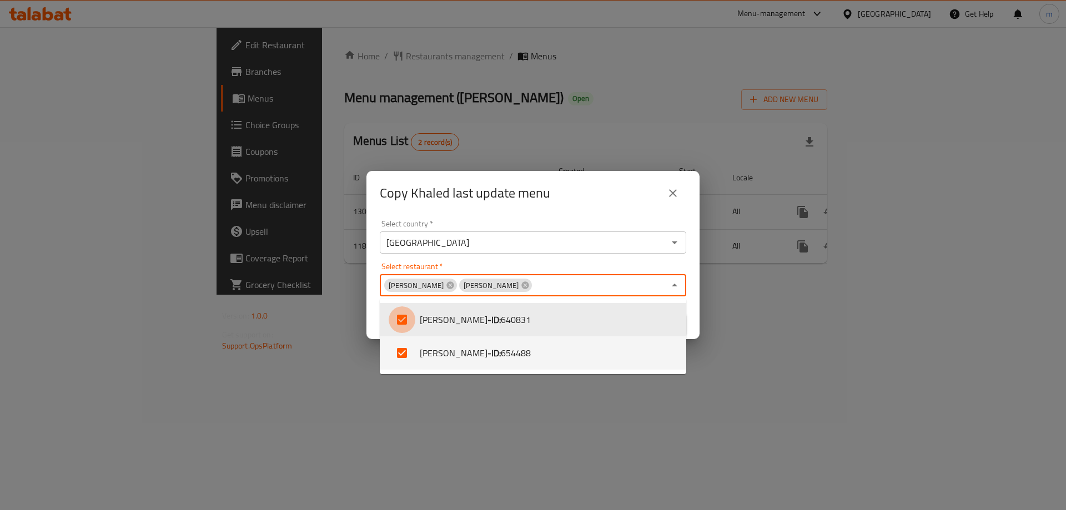
click at [403, 320] on input "checkbox" at bounding box center [402, 320] width 27 height 27
checkbox input "false"
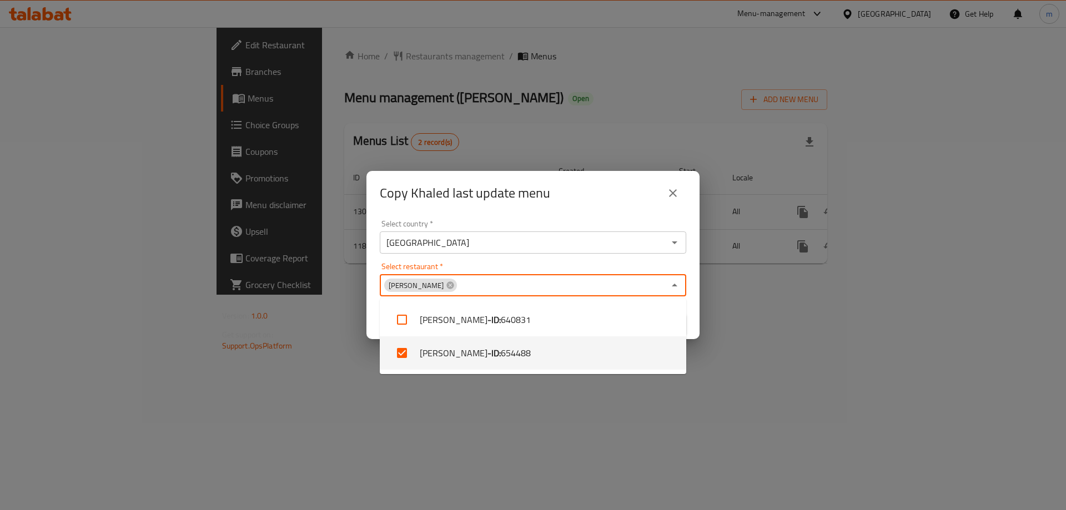
click at [401, 356] on input "checkbox" at bounding box center [402, 353] width 27 height 27
checkbox input "false"
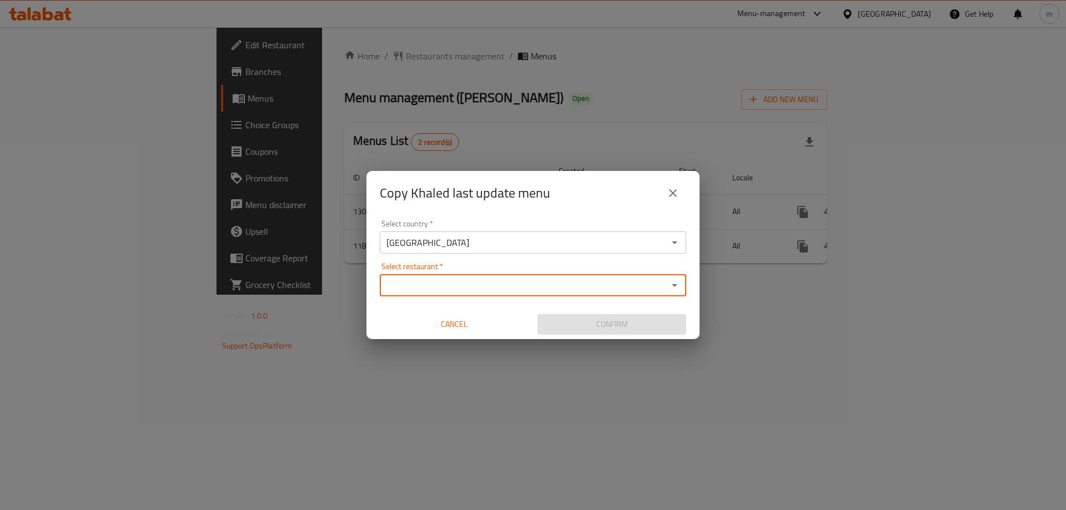
click at [426, 294] on div "Select restaurant *" at bounding box center [533, 285] width 307 height 22
click at [427, 292] on input "Select restaurant   *" at bounding box center [524, 286] width 282 height 16
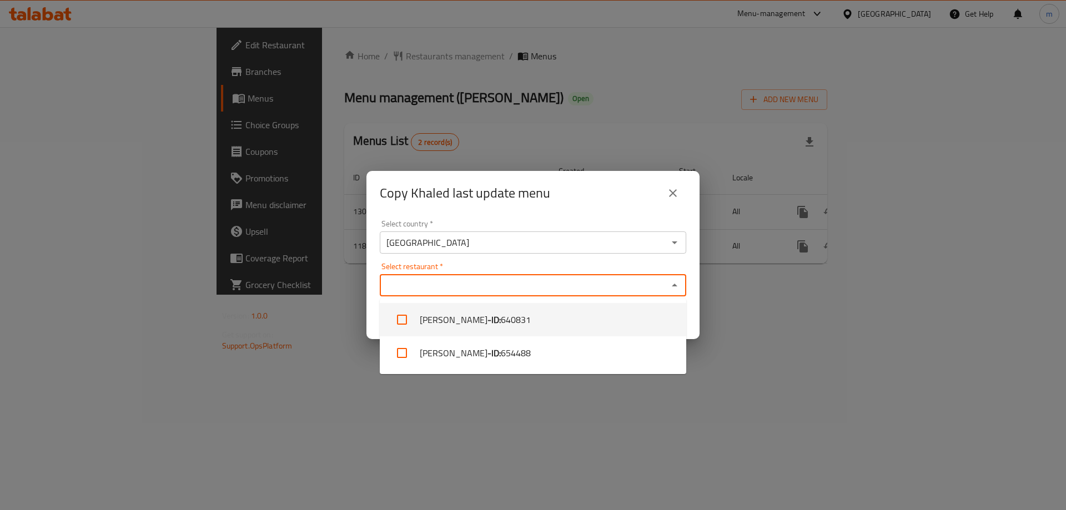
click at [501, 324] on span "640831" at bounding box center [516, 319] width 30 height 13
checkbox input "true"
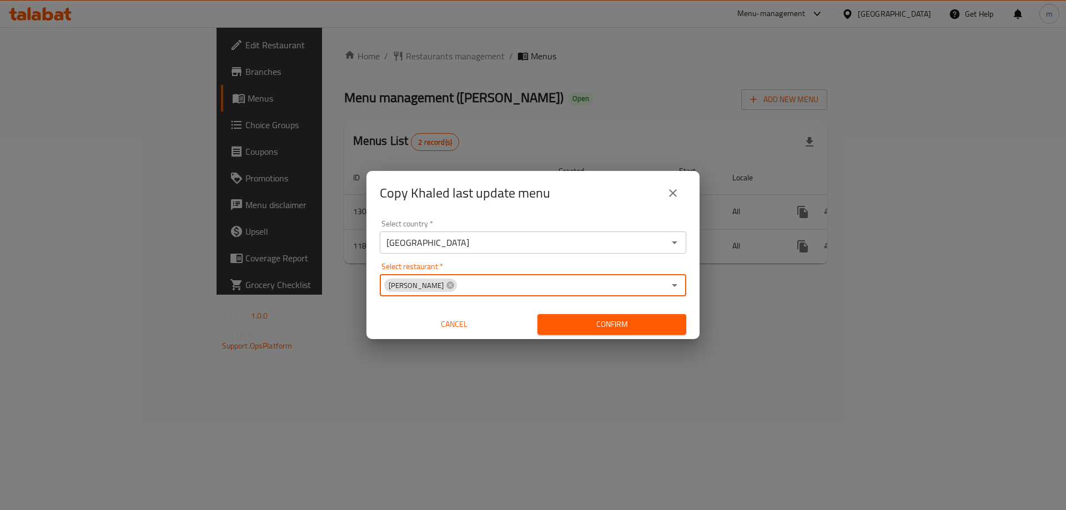
click at [571, 143] on div "Copy Khaled last update menu Select country   * Iraq Select country * Select re…" at bounding box center [533, 255] width 1066 height 510
click at [446, 288] on icon at bounding box center [449, 285] width 7 height 7
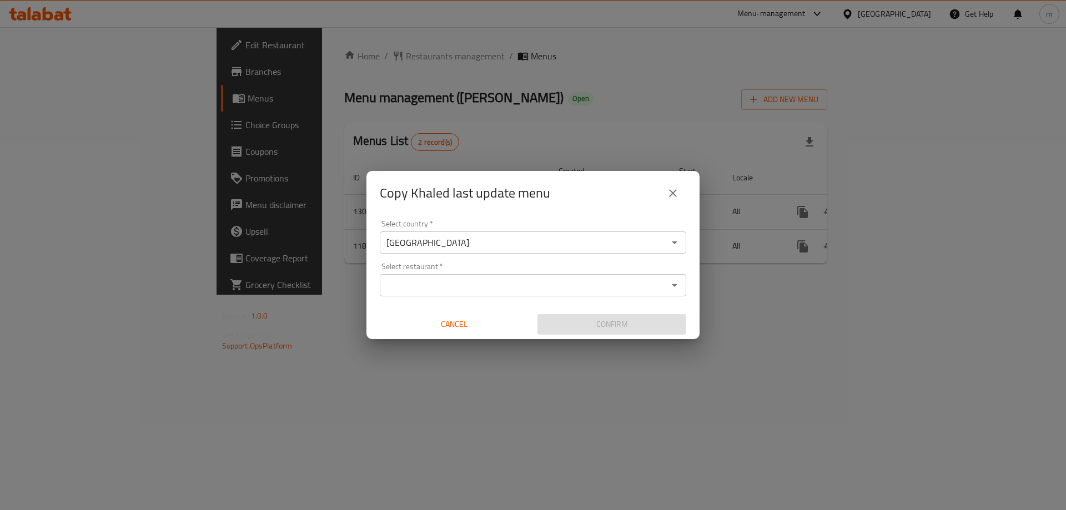
click at [423, 287] on input "Select restaurant   *" at bounding box center [524, 286] width 282 height 16
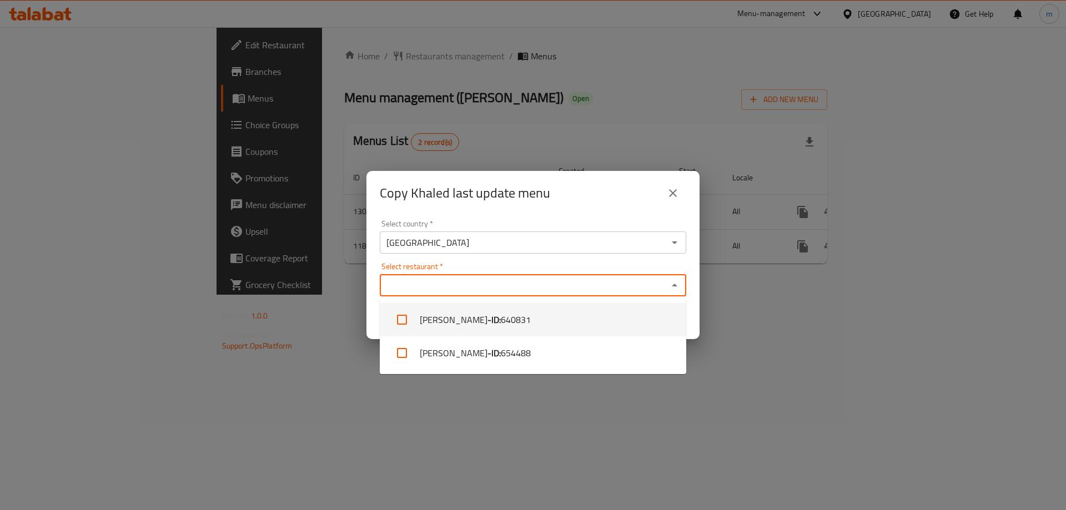
click at [401, 313] on input "checkbox" at bounding box center [402, 320] width 27 height 27
checkbox input "true"
click at [366, 298] on div "Select country   * Iraq Select country * Select restaurant   * Hardee's Select …" at bounding box center [532, 277] width 333 height 124
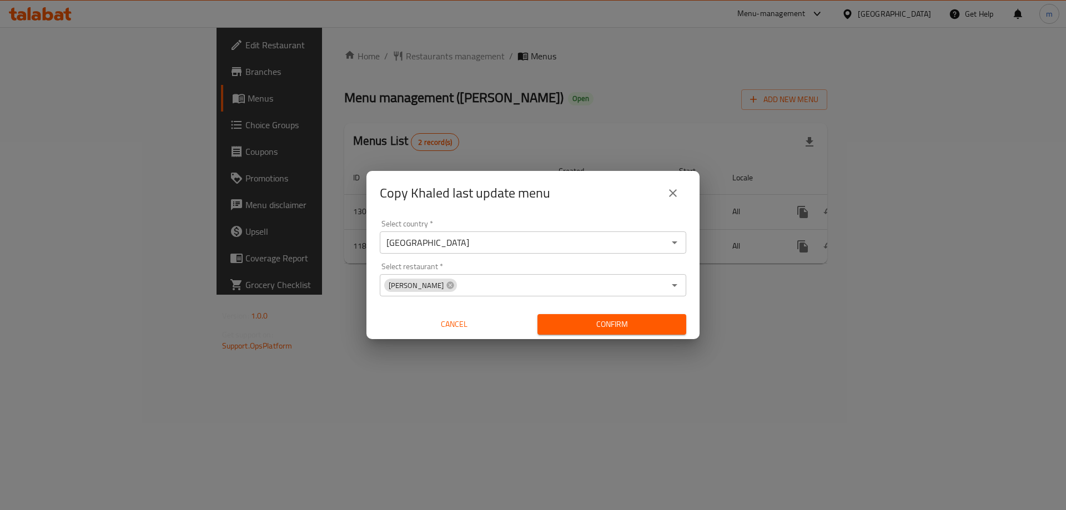
click at [640, 329] on span "Confirm" at bounding box center [611, 325] width 131 height 14
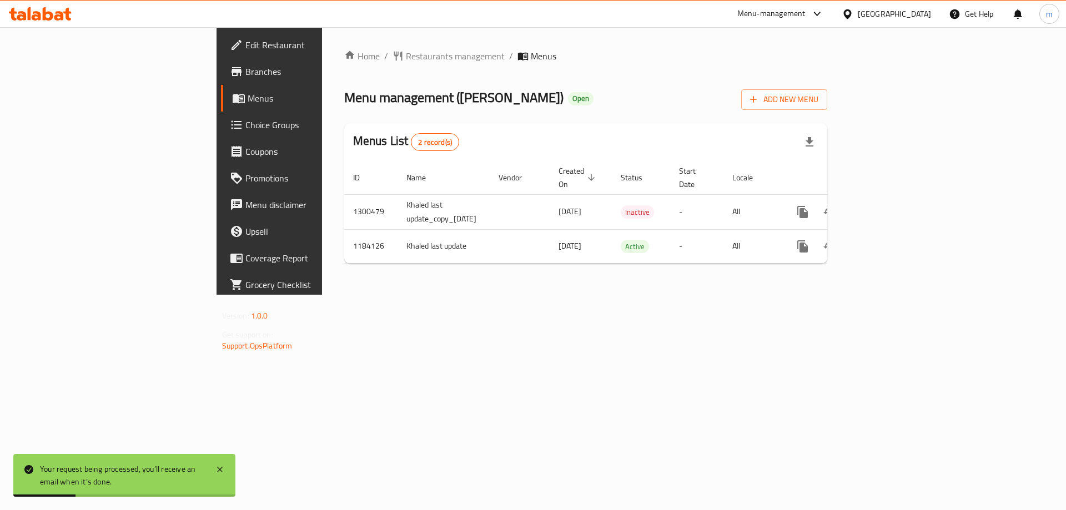
click at [590, 72] on div "Home / Restaurants management / Menus Menu management ( [PERSON_NAME] ) Open Ad…" at bounding box center [586, 160] width 484 height 223
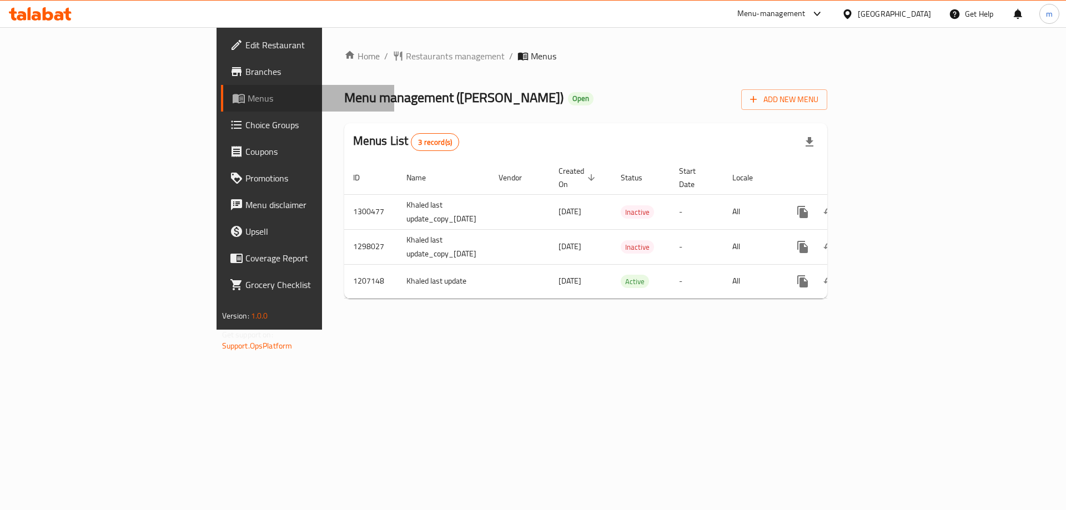
click at [248, 99] on span "Menus" at bounding box center [317, 98] width 138 height 13
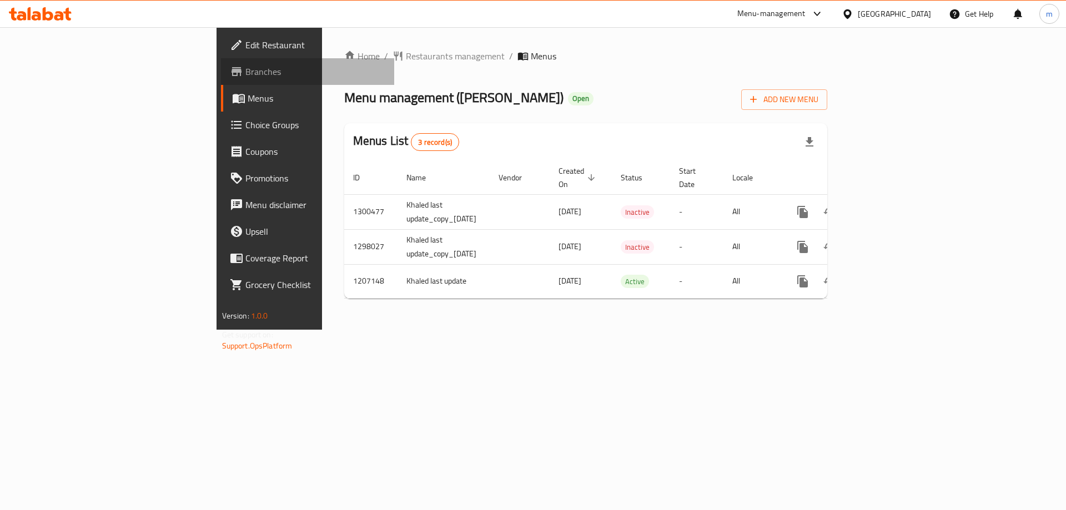
click at [221, 78] on link "Branches" at bounding box center [308, 71] width 174 height 27
click at [568, 96] on span "Open" at bounding box center [581, 98] width 26 height 9
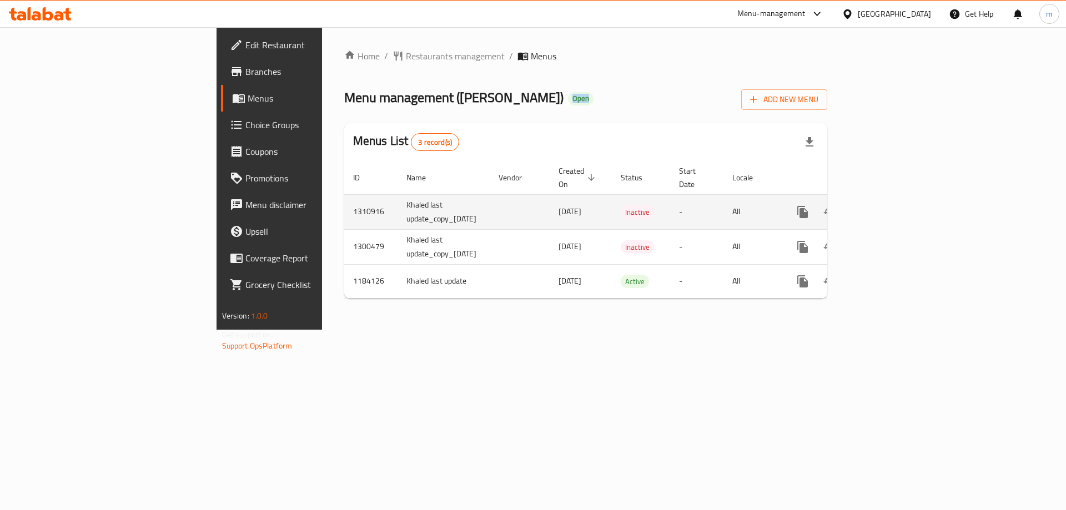
click at [612, 208] on td "Inactive" at bounding box center [641, 211] width 58 height 35
click at [896, 199] on link "enhanced table" at bounding box center [883, 212] width 27 height 27
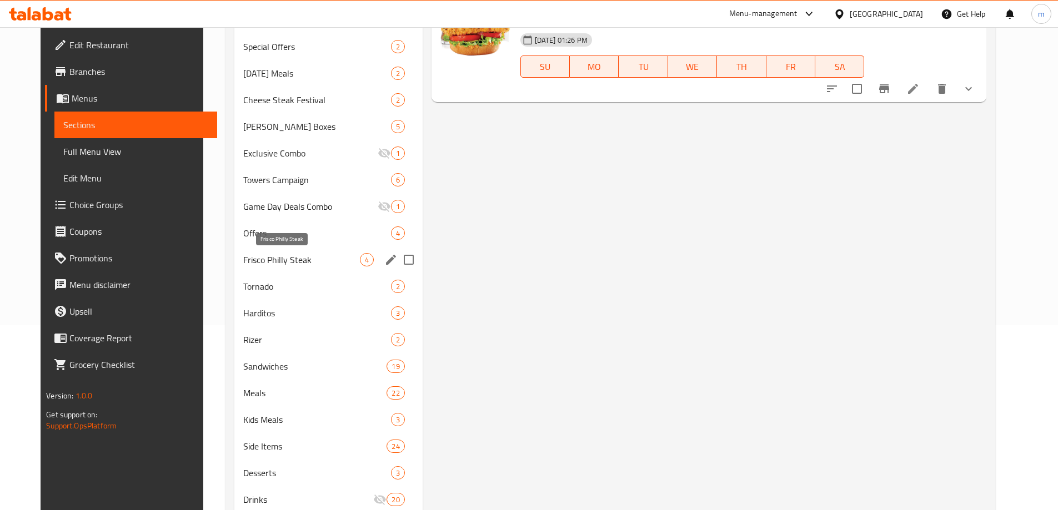
scroll to position [223, 0]
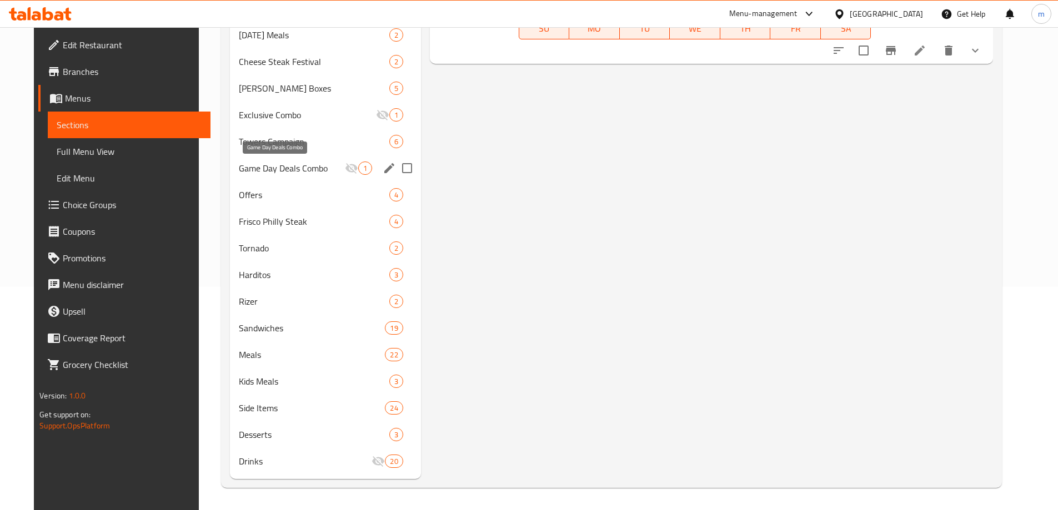
click at [281, 168] on span "Game Day Deals Combo" at bounding box center [292, 168] width 106 height 13
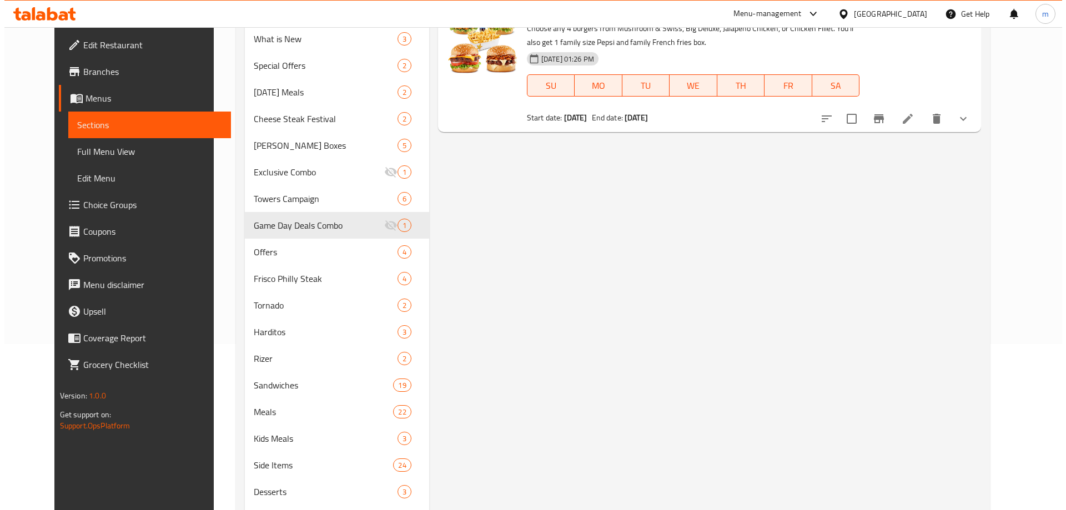
scroll to position [75, 0]
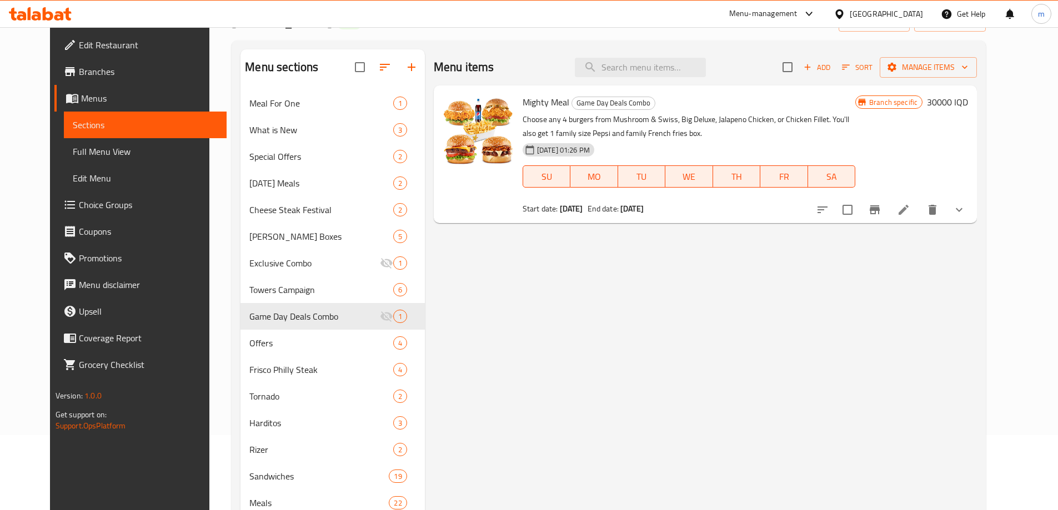
click at [836, 207] on button "sort-choices" at bounding box center [822, 210] width 27 height 27
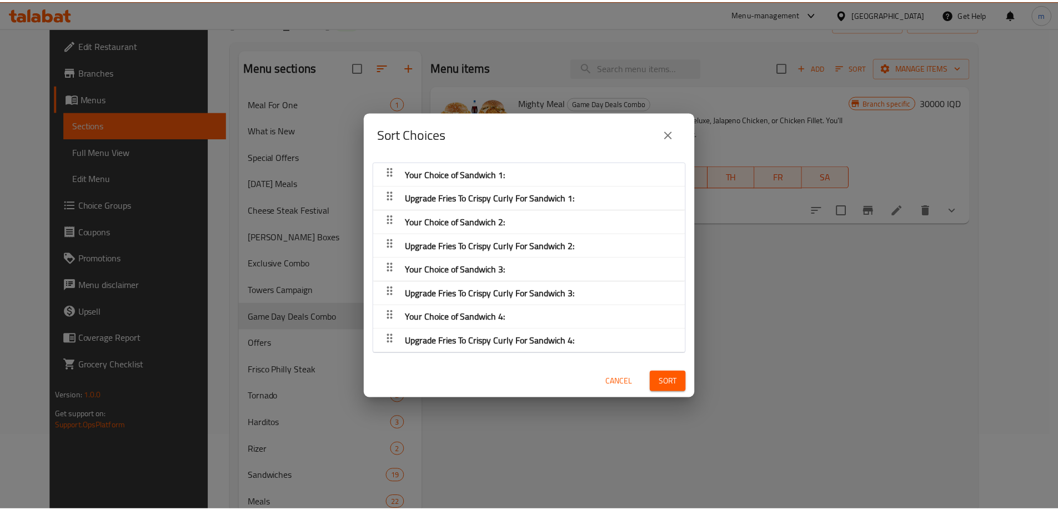
scroll to position [2, 0]
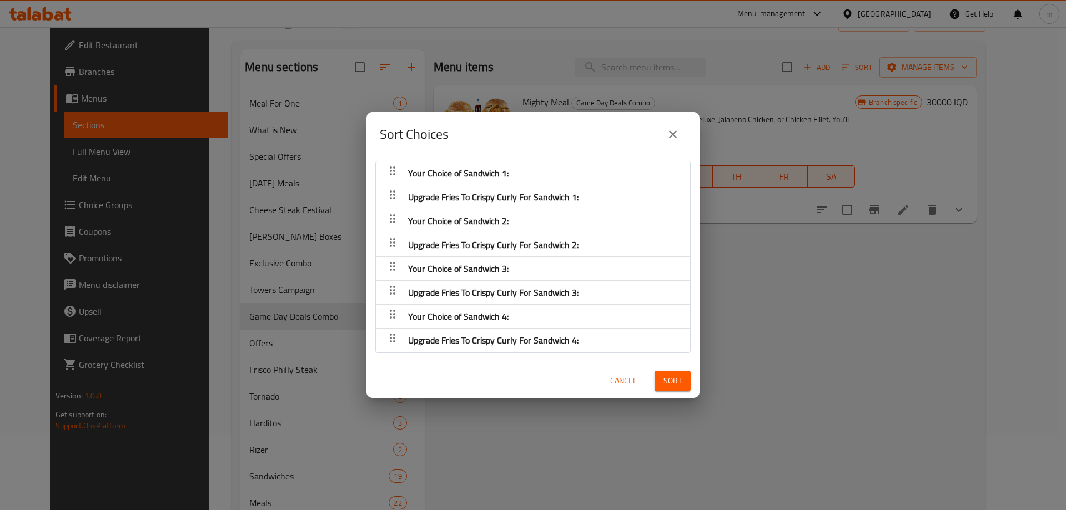
click at [682, 132] on button "close" at bounding box center [673, 134] width 27 height 27
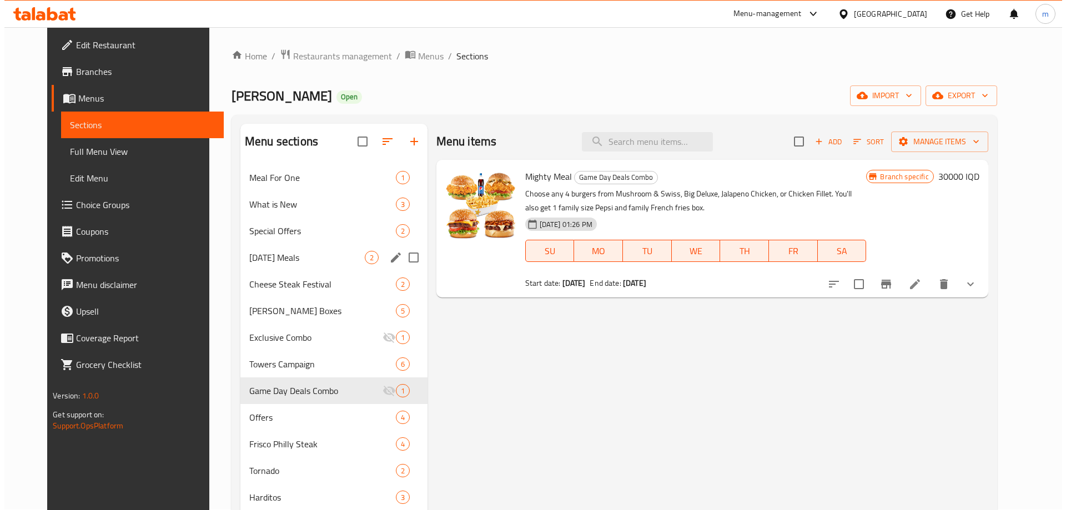
scroll to position [0, 0]
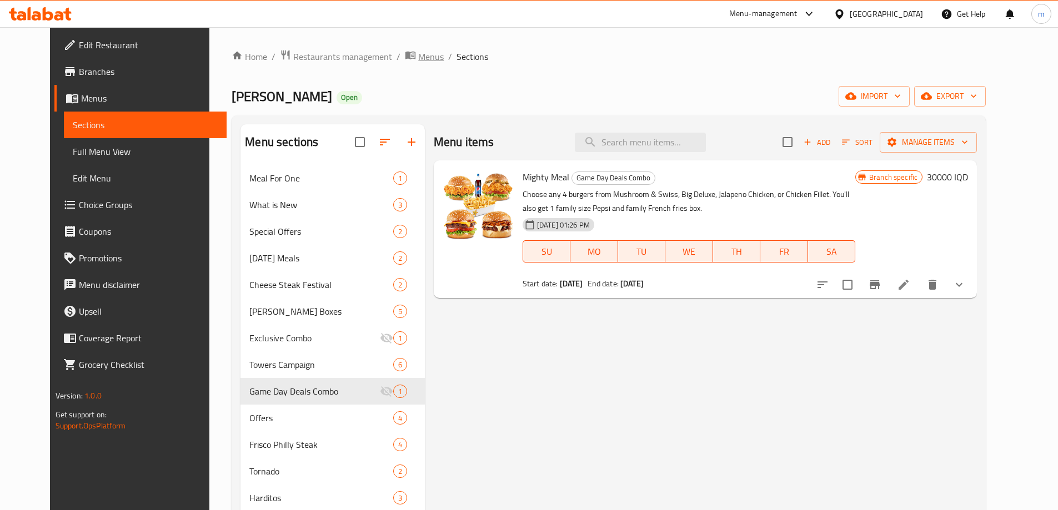
click at [418, 56] on span "Menus" at bounding box center [431, 56] width 26 height 13
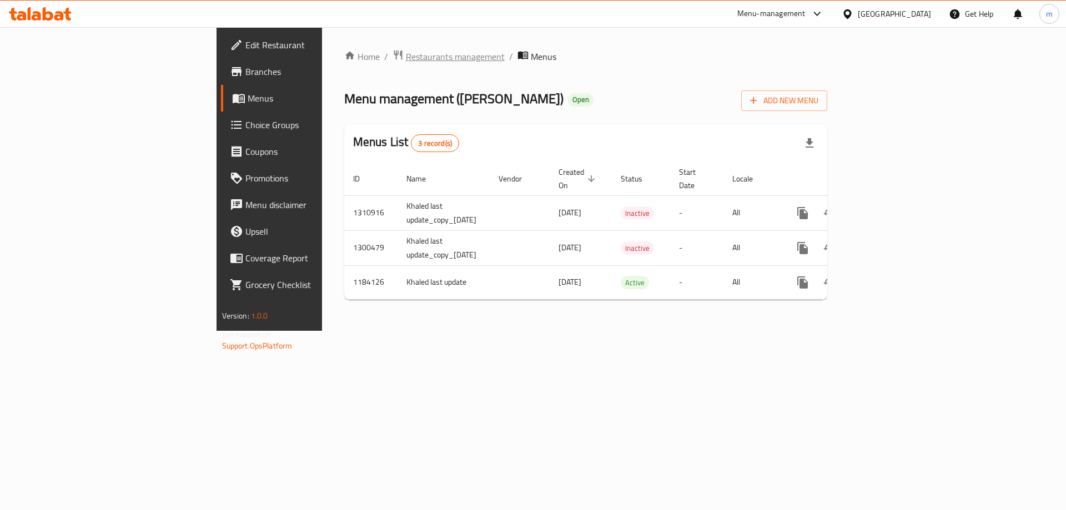
click at [406, 54] on span "Restaurants management" at bounding box center [455, 56] width 99 height 13
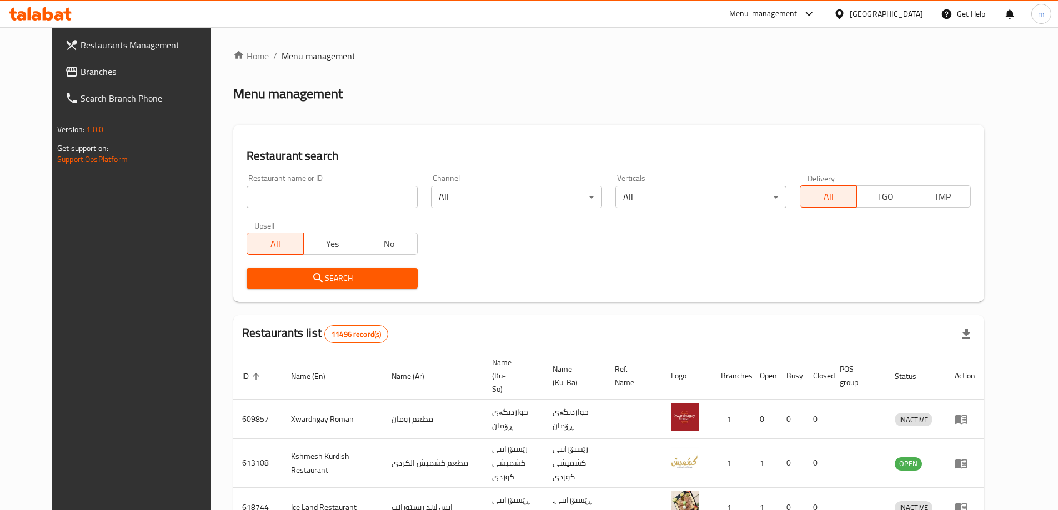
click at [318, 197] on input "search" at bounding box center [332, 197] width 171 height 22
paste input "777050"
click button "Search" at bounding box center [332, 278] width 171 height 21
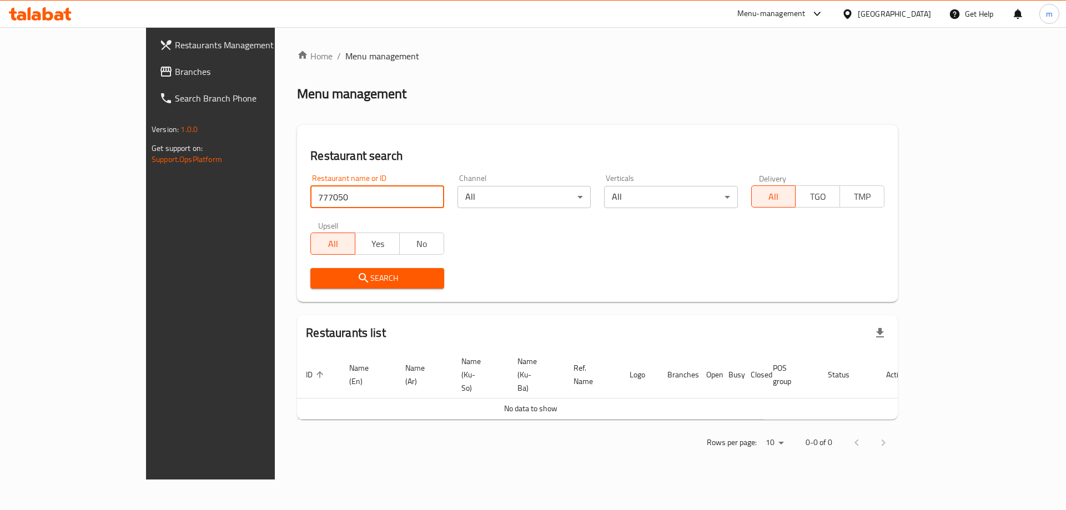
click at [310, 200] on input "777050" at bounding box center [376, 197] width 133 height 22
click at [310, 194] on input "[PERSON_NAME]" at bounding box center [376, 197] width 133 height 22
click at [310, 195] on input "[PERSON_NAME]" at bounding box center [376, 197] width 133 height 22
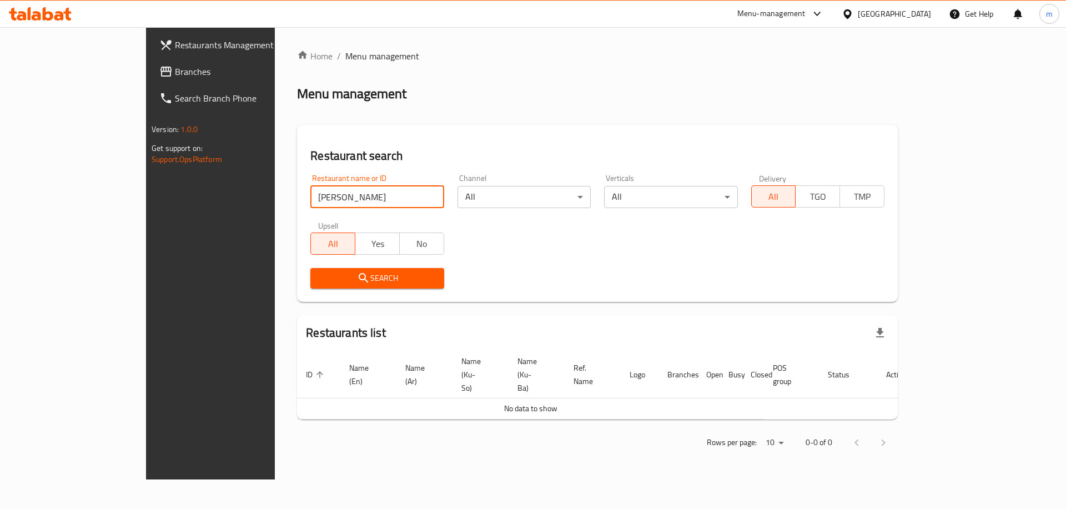
click at [310, 195] on input "[PERSON_NAME]" at bounding box center [376, 197] width 133 height 22
paste input "640831"
type input "640831"
click at [319, 283] on span "Search" at bounding box center [376, 279] width 115 height 14
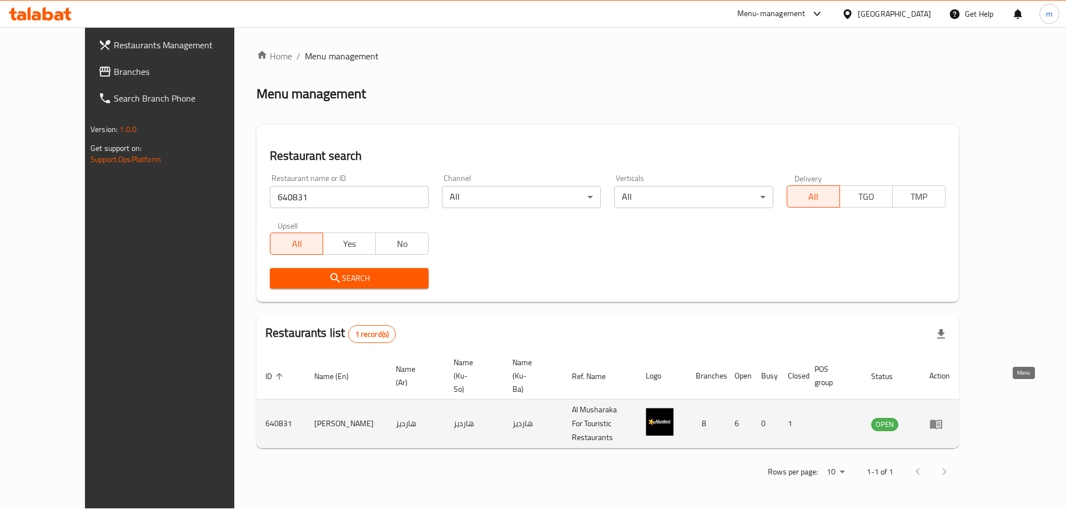
click at [942, 420] on icon "enhanced table" at bounding box center [936, 424] width 12 height 9
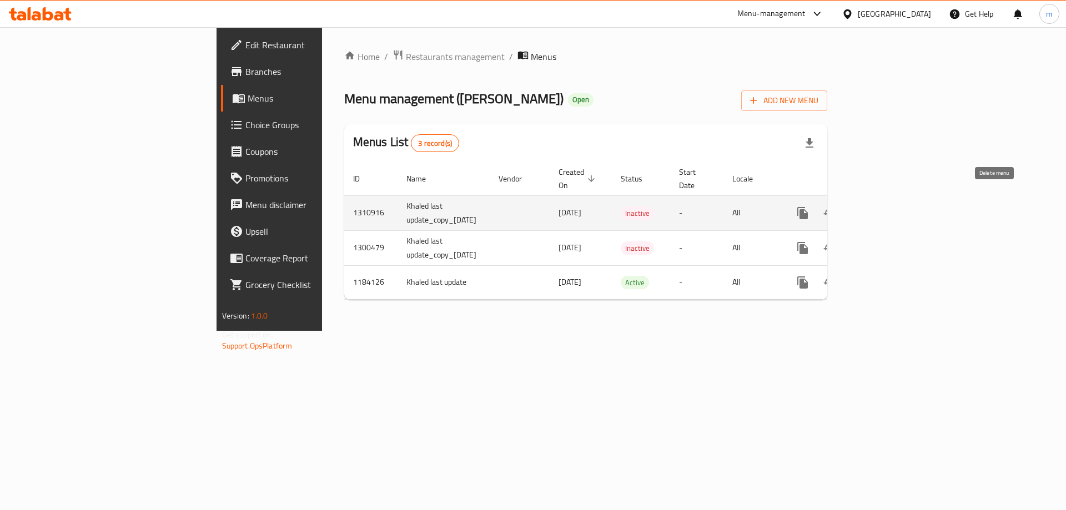
click at [863, 207] on icon "enhanced table" at bounding box center [856, 213] width 13 height 13
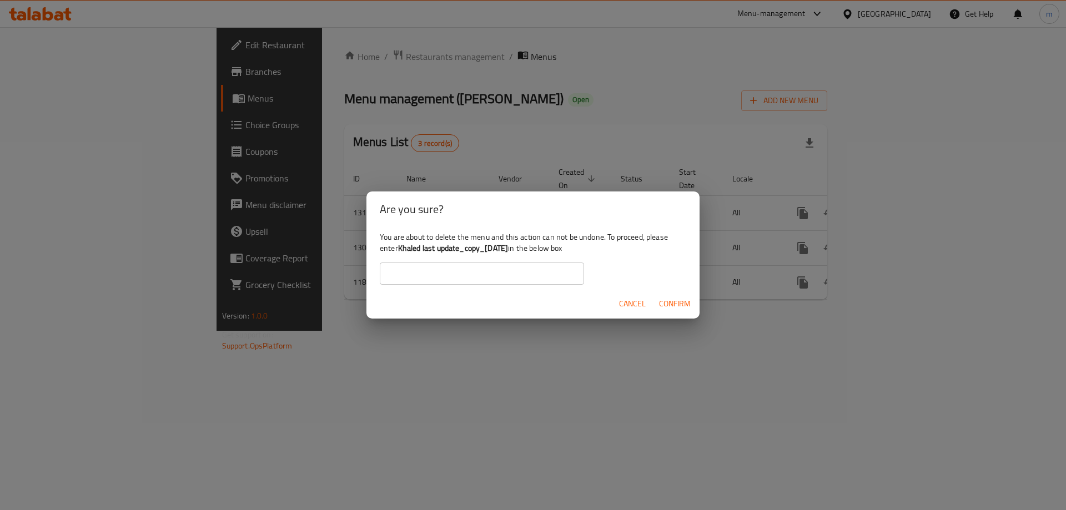
click at [406, 247] on b "Khaled last update_copy_[DATE]" at bounding box center [453, 248] width 110 height 14
click at [406, 247] on b "Khaled last update_copy_10/09/2025" at bounding box center [453, 248] width 110 height 14
drag, startPoint x: 399, startPoint y: 247, endPoint x: 529, endPoint y: 253, distance: 130.1
click at [529, 253] on div "You are about to delete the menu and this action can not be undone. To proceed,…" at bounding box center [532, 258] width 333 height 62
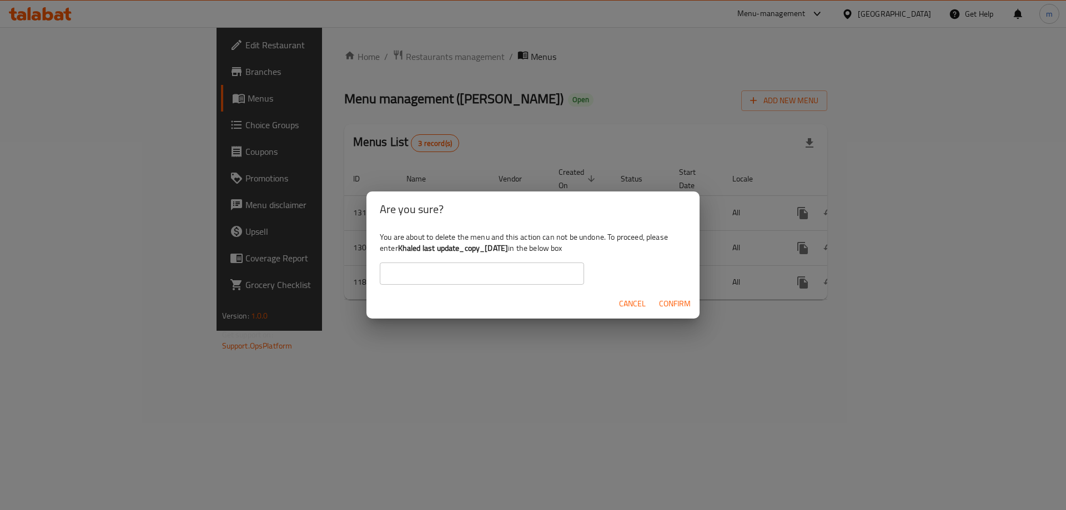
copy b "Khaled last update_copy_10/09/2025"
click at [517, 264] on input "text" at bounding box center [482, 274] width 204 height 22
paste input "Khaled last update_copy_10/09/2025"
type input "Khaled last update_copy_10/09/2025"
click at [689, 305] on span "Confirm" at bounding box center [675, 304] width 32 height 14
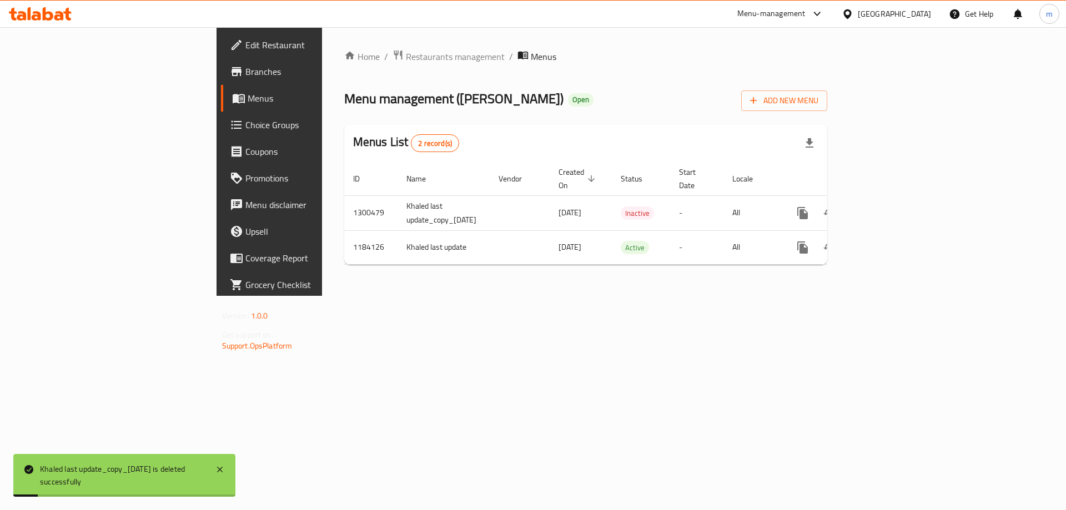
click at [571, 296] on div "Home / Restaurants management / Menus Menu management ( Hardee's ) Open Add New…" at bounding box center [586, 161] width 528 height 269
click at [700, 84] on div "Home / Restaurants management / Menus Menu management ( Hardee's ) Open Add New…" at bounding box center [586, 161] width 484 height 224
click at [248, 101] on span "Menus" at bounding box center [317, 98] width 138 height 13
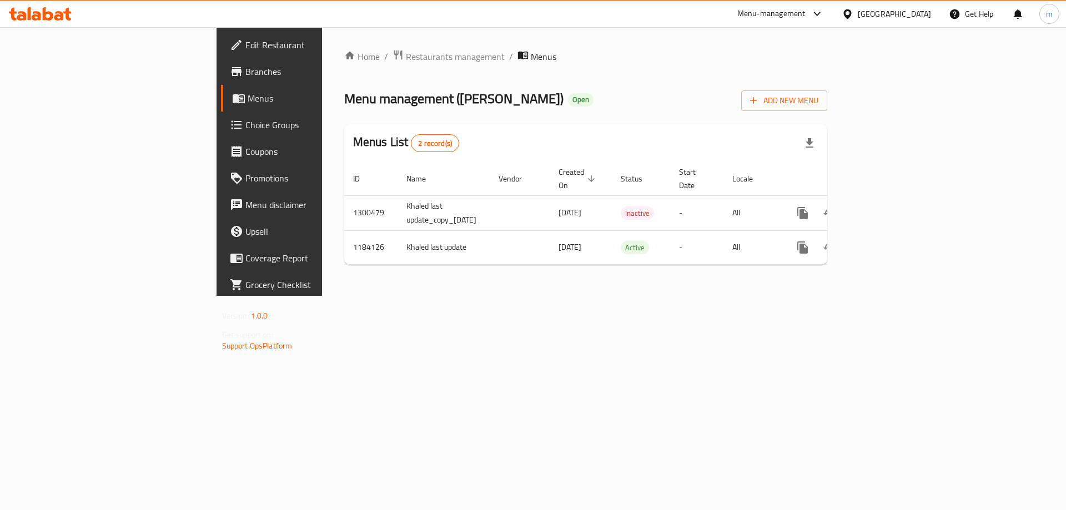
click at [245, 69] on span "Branches" at bounding box center [315, 71] width 140 height 13
click at [435, 94] on div "Menu management ( [PERSON_NAME] ) Open Add New Menu" at bounding box center [586, 97] width 484 height 25
click at [221, 89] on link "Menus" at bounding box center [308, 98] width 174 height 27
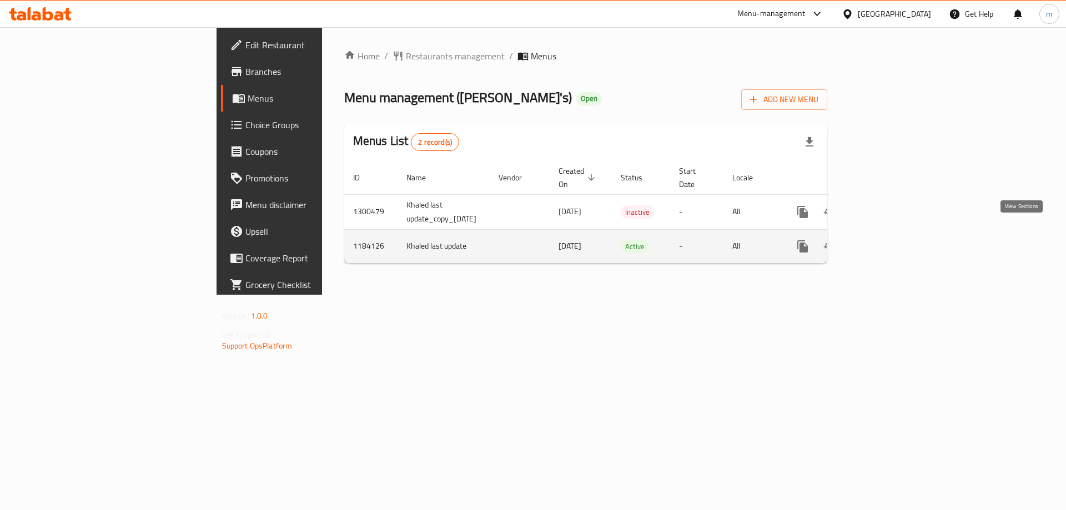
click at [890, 240] on icon "enhanced table" at bounding box center [882, 246] width 13 height 13
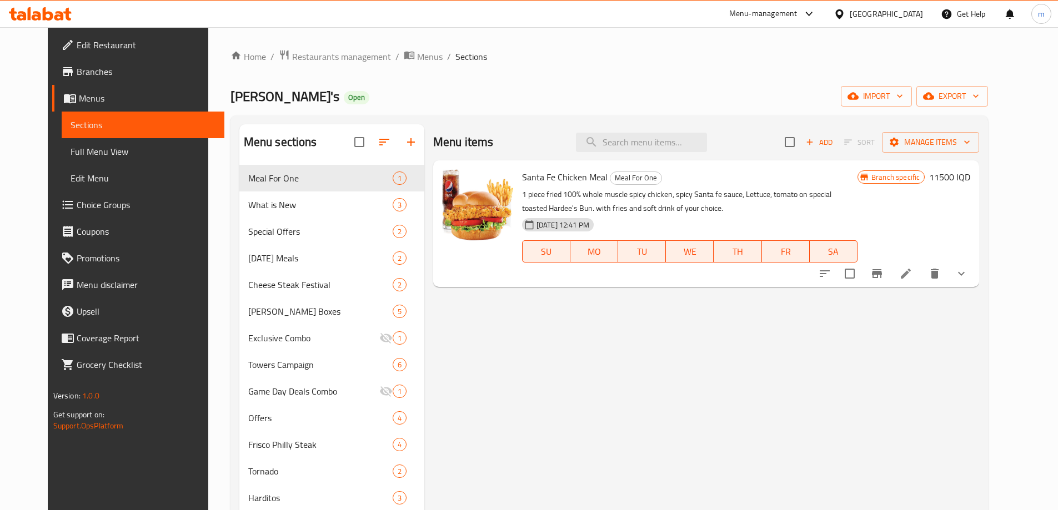
click at [71, 151] on span "Full Menu View" at bounding box center [143, 151] width 145 height 13
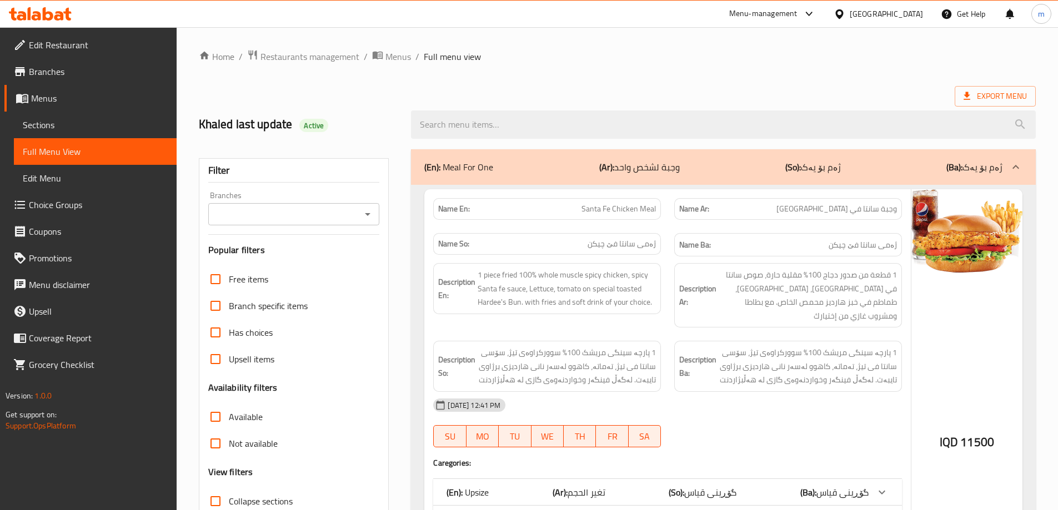
click at [374, 209] on icon "Open" at bounding box center [367, 214] width 13 height 13
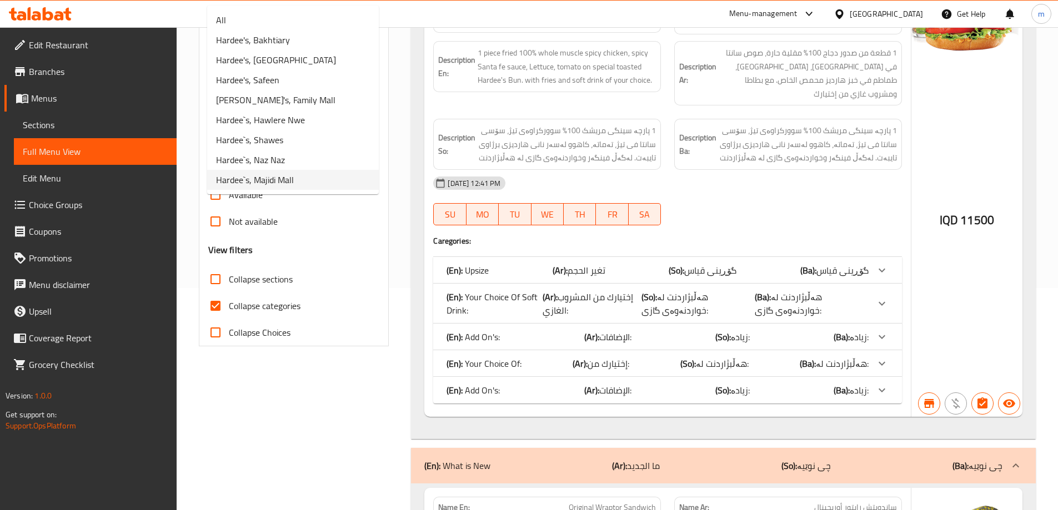
click at [312, 183] on li "Hardee`s, Majidi Mall" at bounding box center [293, 180] width 172 height 20
type input "Hardee`s, Majidi Mall"
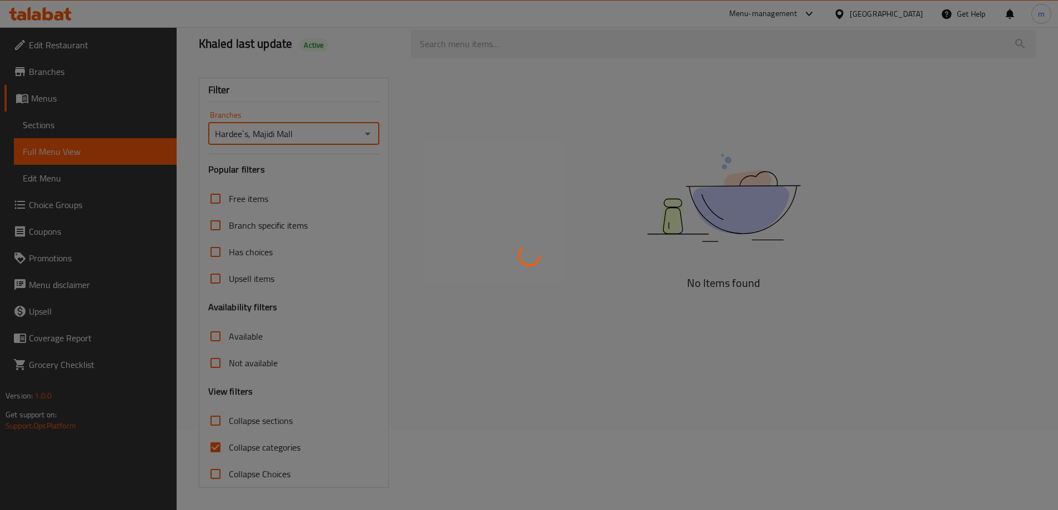
scroll to position [81, 0]
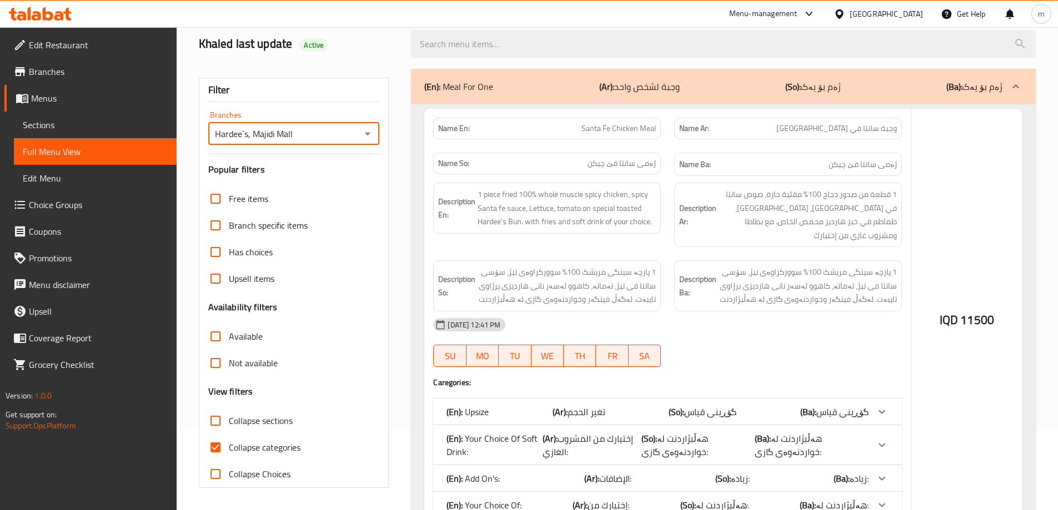
click at [218, 302] on div at bounding box center [529, 255] width 1058 height 510
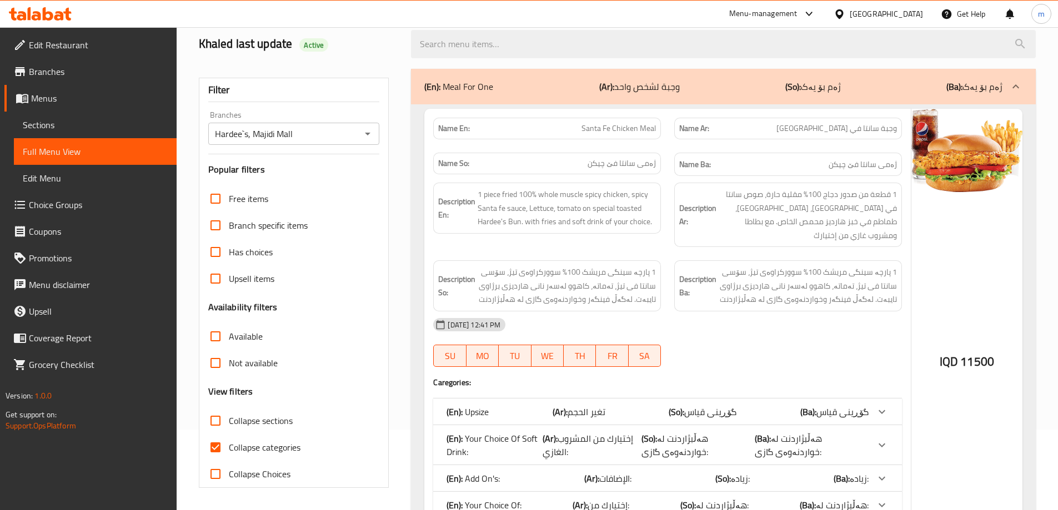
scroll to position [222, 0]
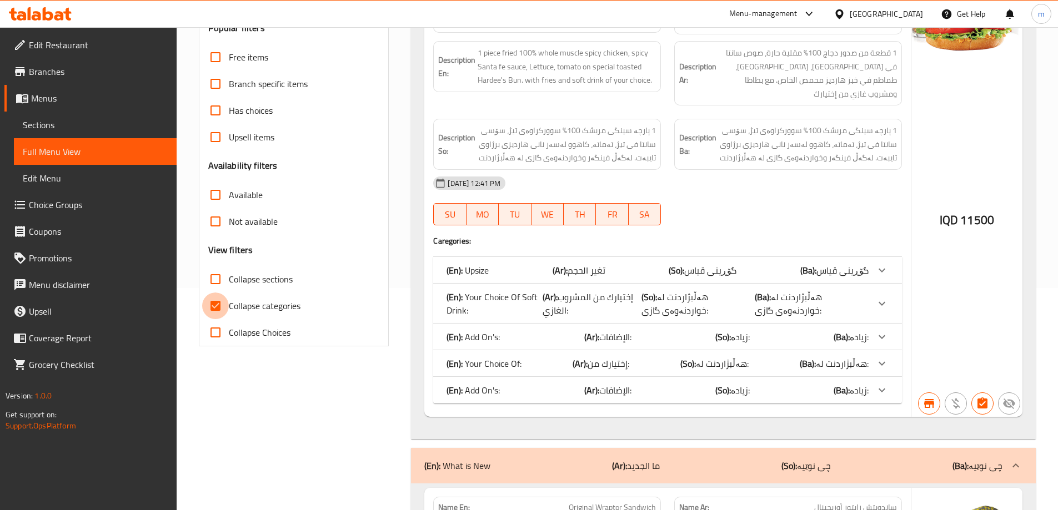
click at [217, 308] on input "Collapse categories" at bounding box center [215, 306] width 27 height 27
checkbox input "false"
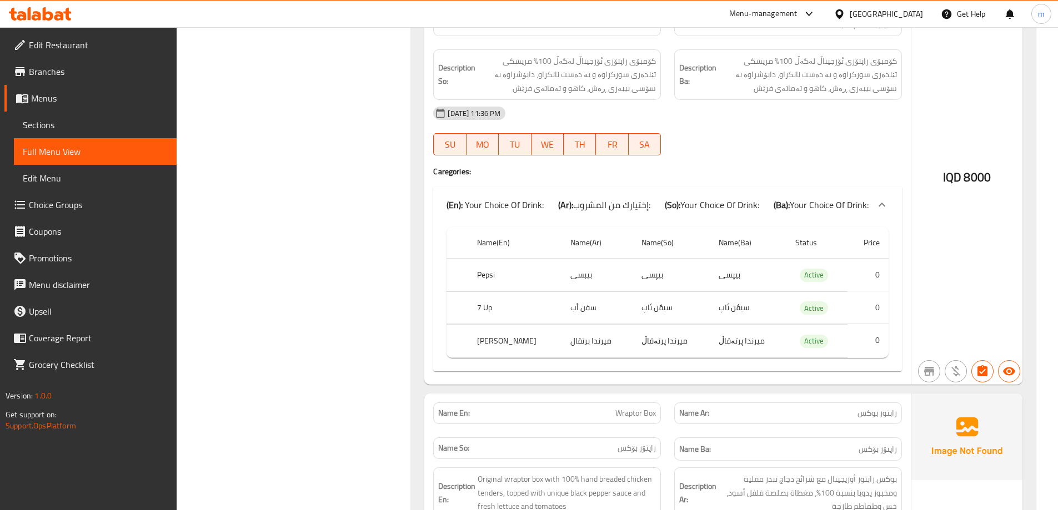
scroll to position [0, 0]
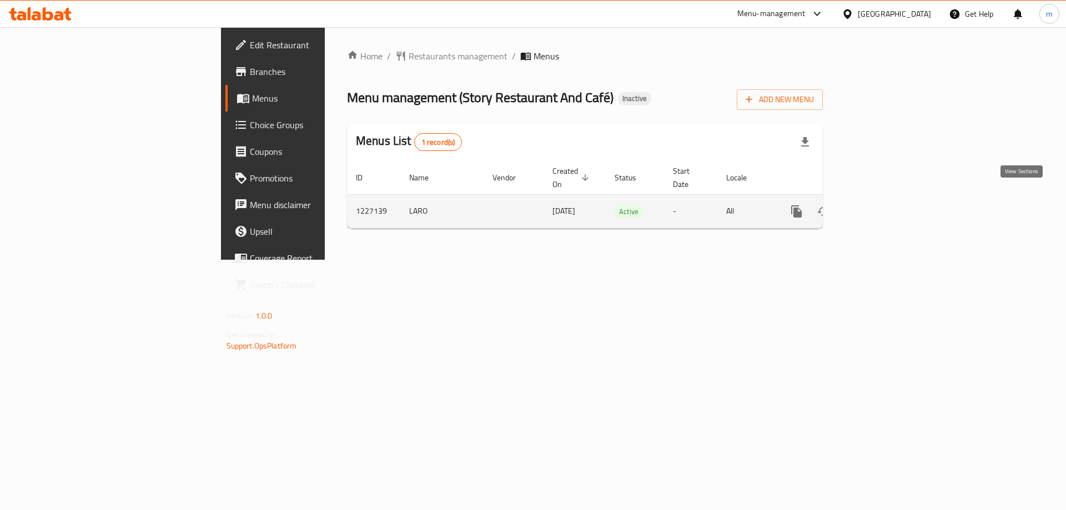
click at [882, 207] on icon "enhanced table" at bounding box center [877, 212] width 10 height 10
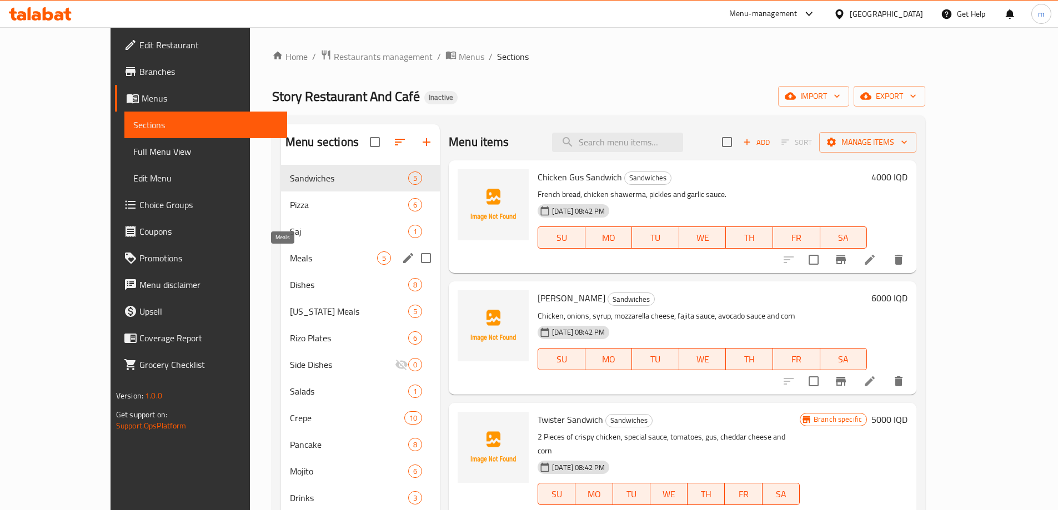
click at [290, 262] on span "Meals" at bounding box center [333, 258] width 87 height 13
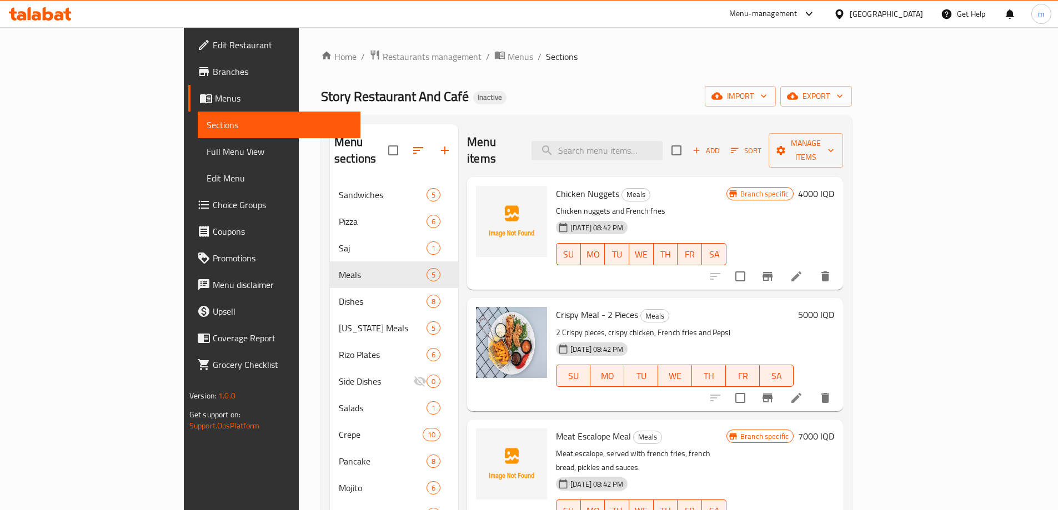
click at [207, 158] on span "Full Menu View" at bounding box center [279, 151] width 145 height 13
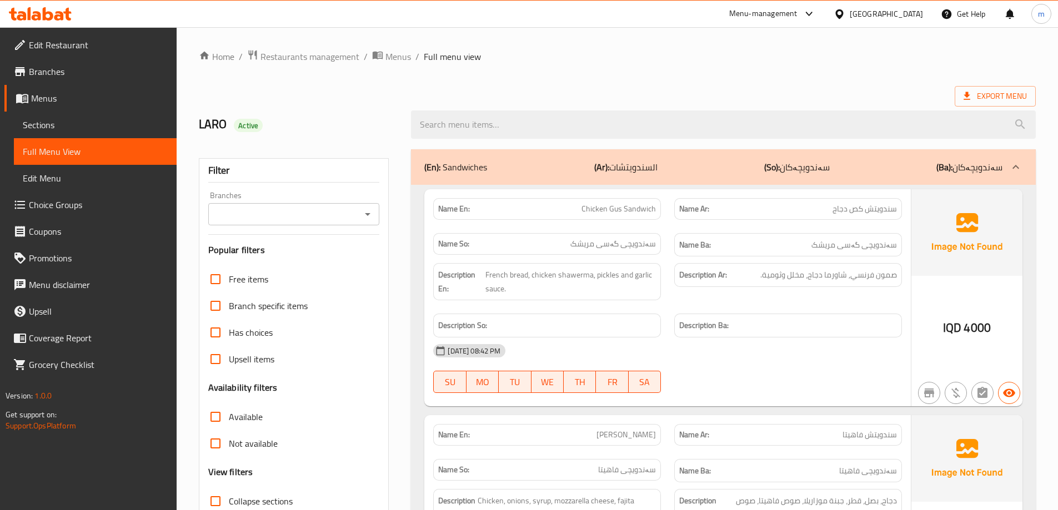
click at [371, 209] on icon "Open" at bounding box center [367, 214] width 13 height 13
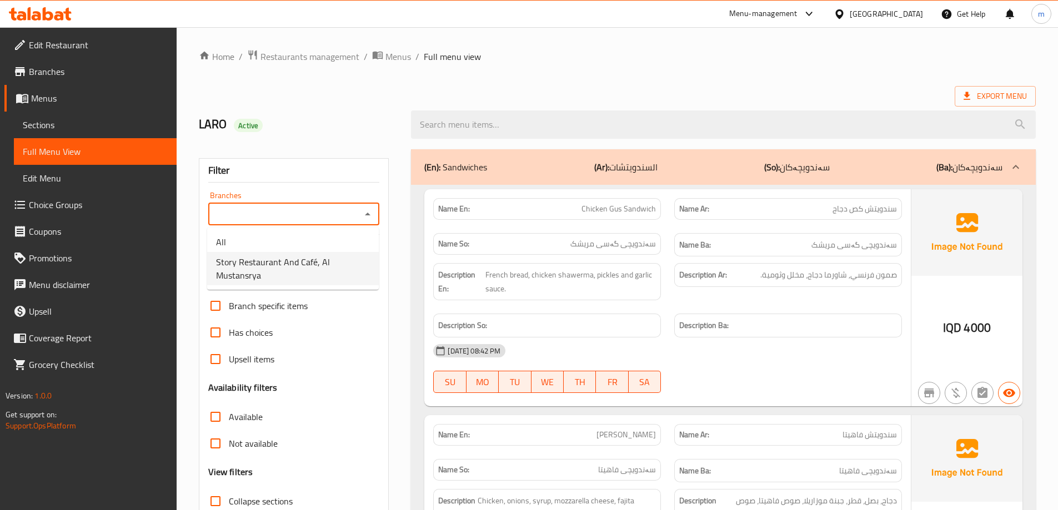
click at [285, 279] on span "Story Restaurant And Café, Al Mustansrya" at bounding box center [293, 268] width 154 height 27
type input "Story Restaurant And Café, Al Mustansrya"
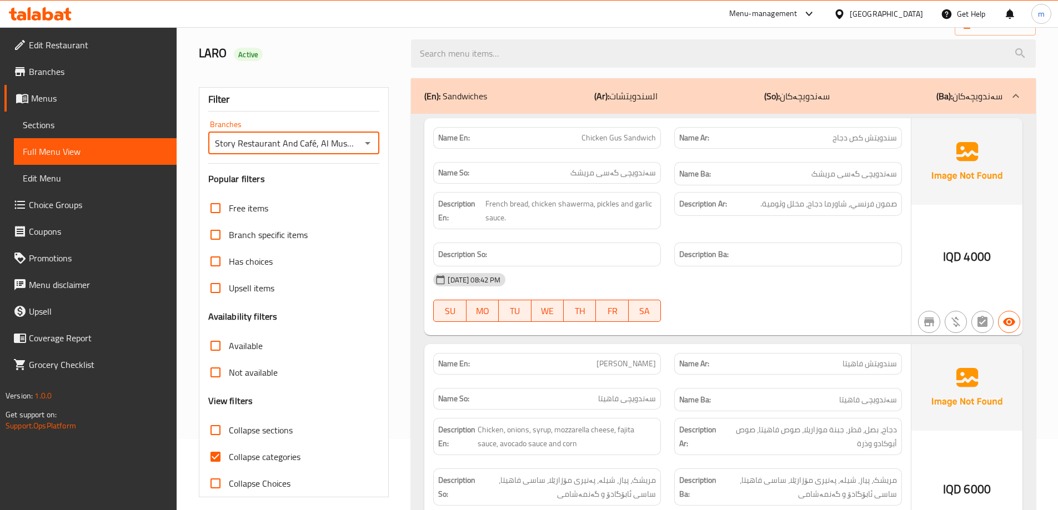
scroll to position [74, 0]
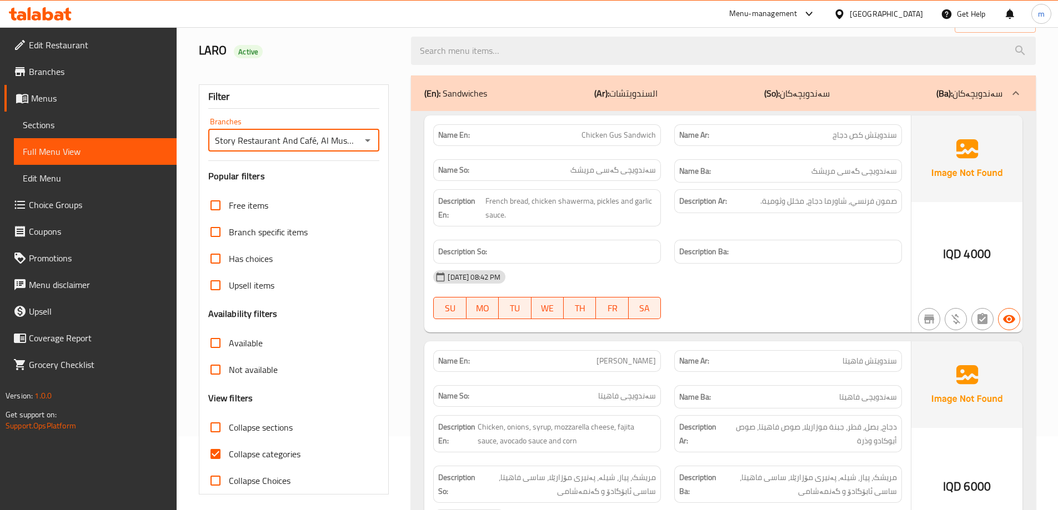
click at [214, 429] on input "Collapse sections" at bounding box center [215, 427] width 27 height 27
checkbox input "true"
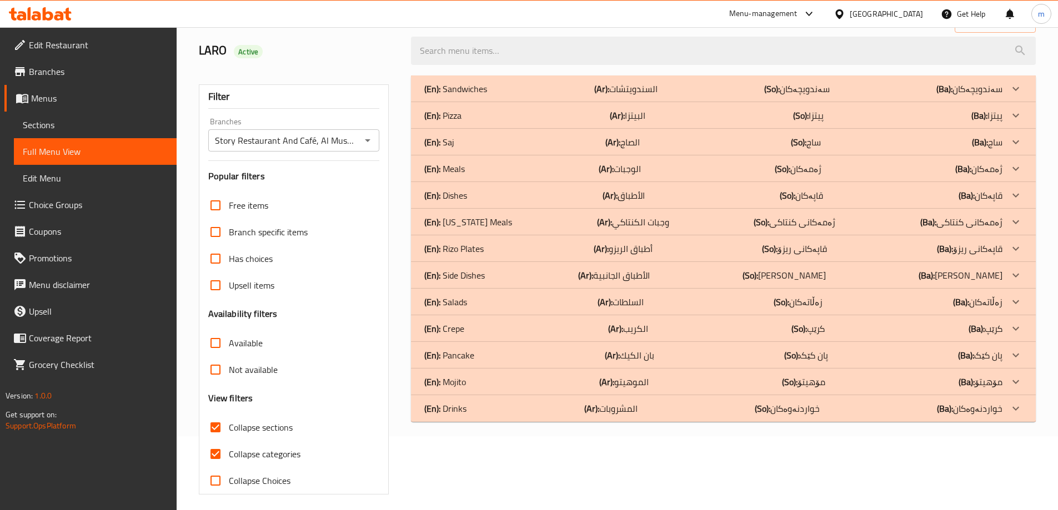
click at [220, 449] on input "Collapse categories" at bounding box center [215, 454] width 27 height 27
checkbox input "false"
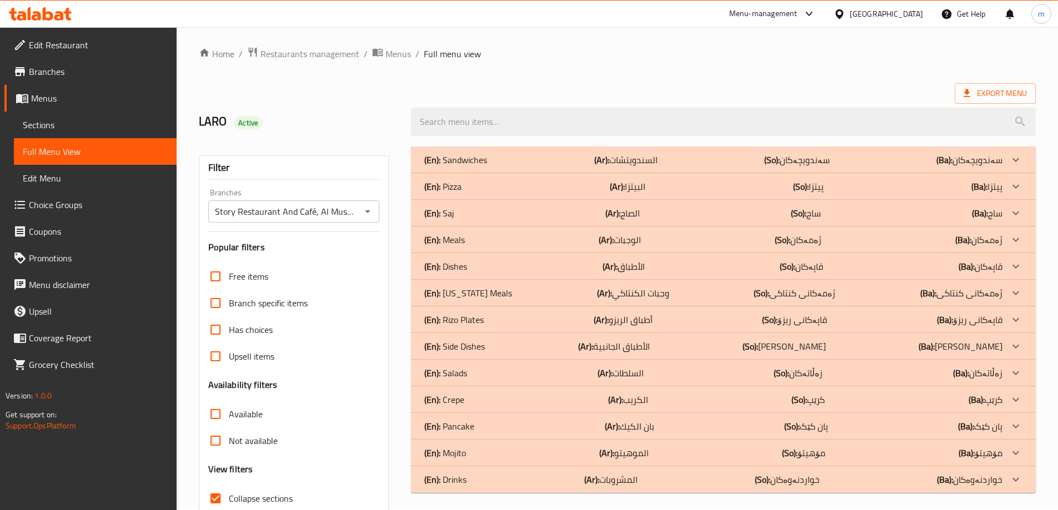
scroll to position [0, 0]
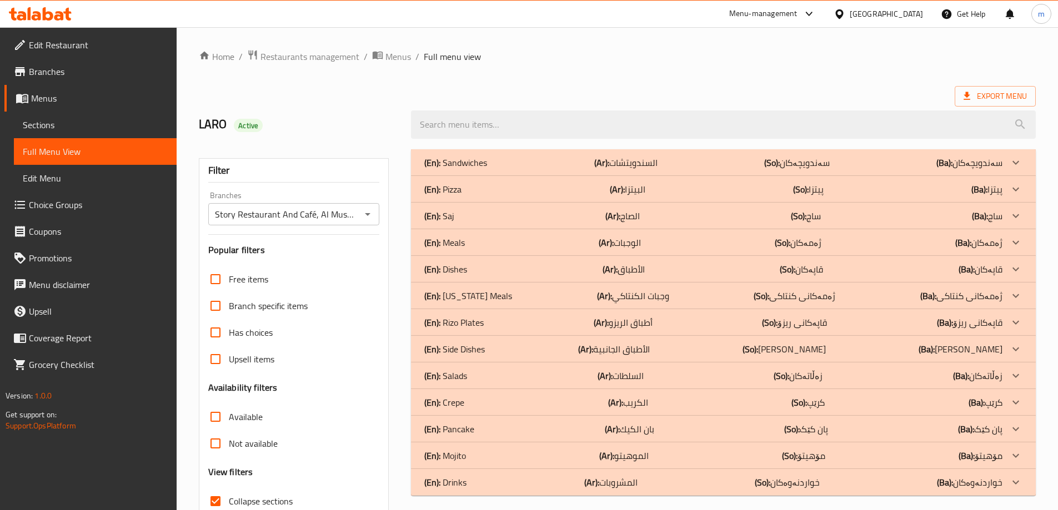
click at [584, 168] on div "(En): Sandwiches (Ar): السندويتشات (So): سەندویچەکان (Ba): سەندویچەکان" at bounding box center [713, 162] width 578 height 13
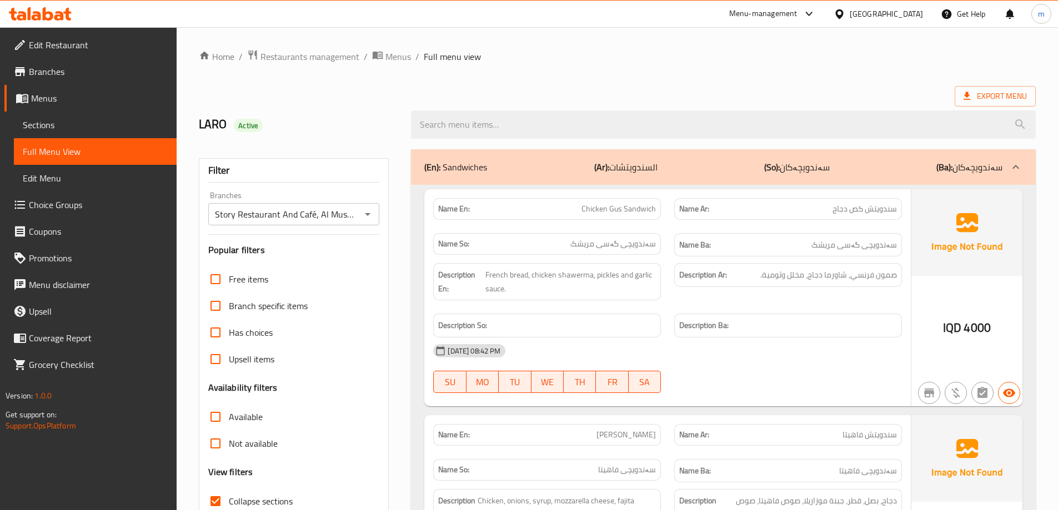
click at [561, 176] on div "(En): Sandwiches (Ar): السندويتشات (So): سەندویچەکان (Ba): سەندویچەکان" at bounding box center [723, 167] width 625 height 36
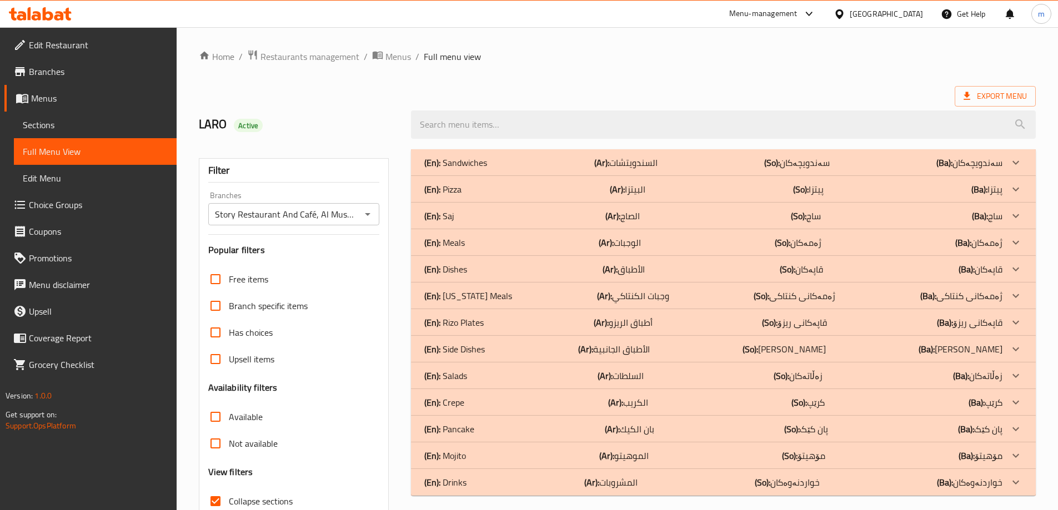
click at [561, 167] on div "(En): Sandwiches (Ar): السندويتشات (So): سەندویچەکان (Ba): سەندویچەکان" at bounding box center [713, 162] width 578 height 13
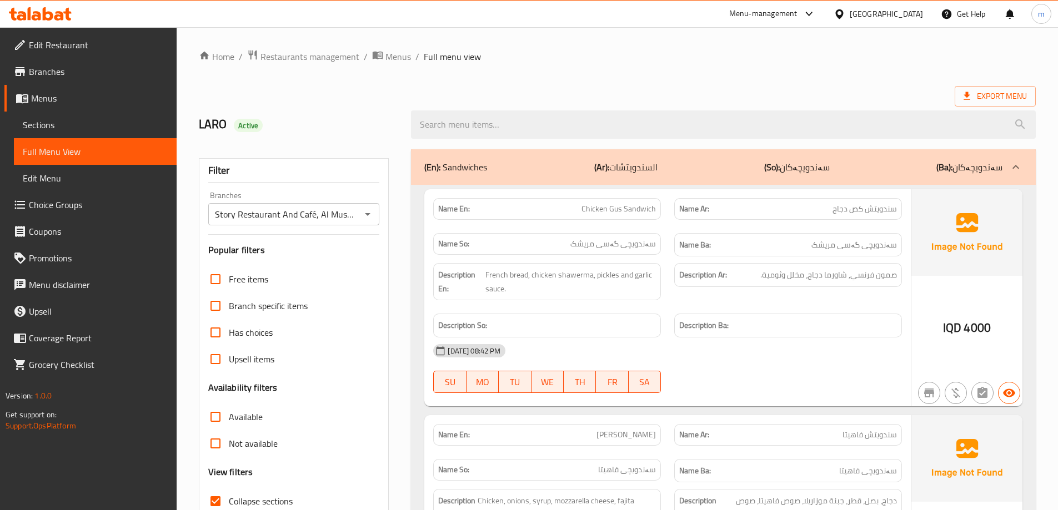
click at [56, 96] on span "Menus" at bounding box center [99, 98] width 137 height 13
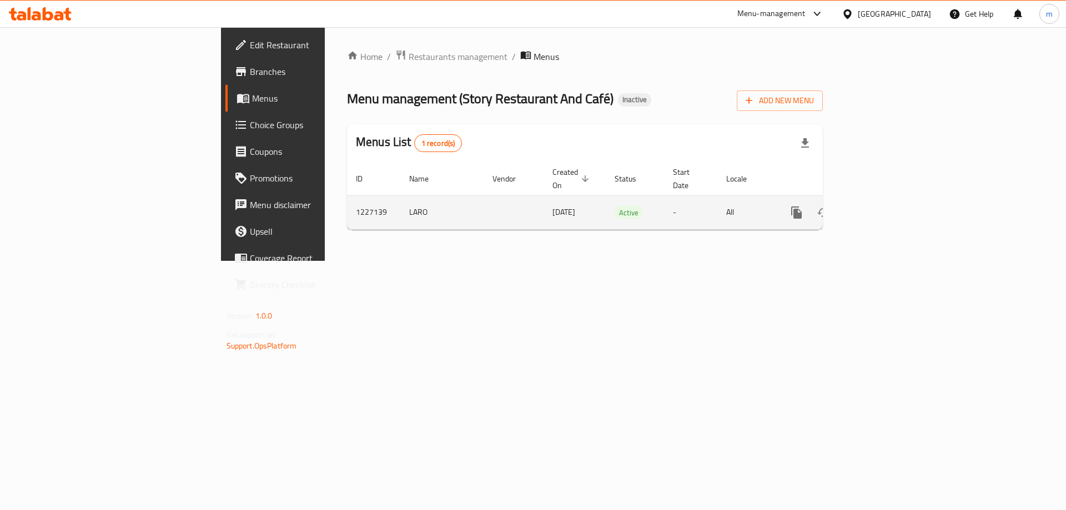
click at [802, 207] on icon "more" at bounding box center [796, 213] width 11 height 12
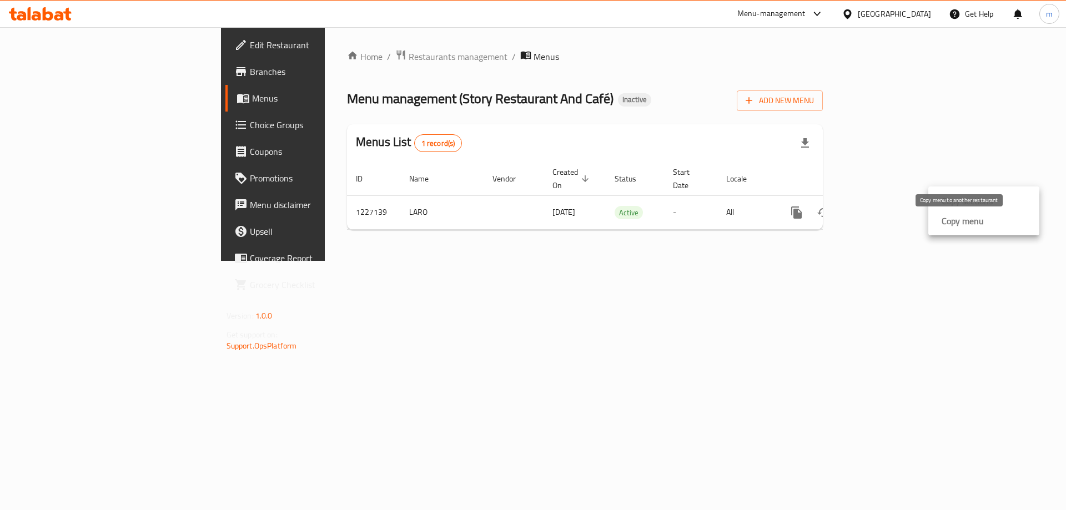
click at [963, 219] on strong "Copy menu" at bounding box center [963, 220] width 42 height 13
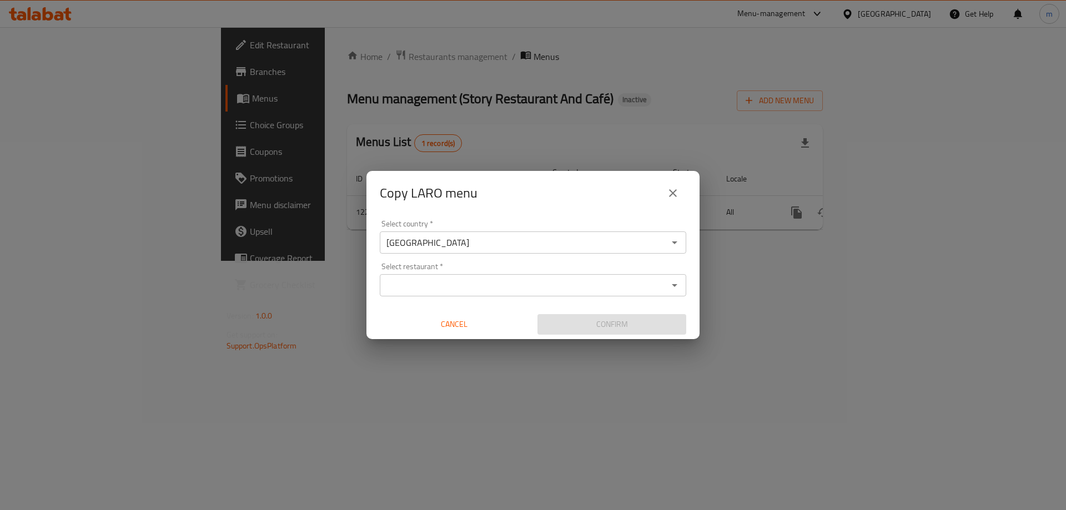
click at [440, 287] on input "Select restaurant   *" at bounding box center [524, 286] width 282 height 16
click at [677, 197] on icon "close" at bounding box center [672, 193] width 13 height 13
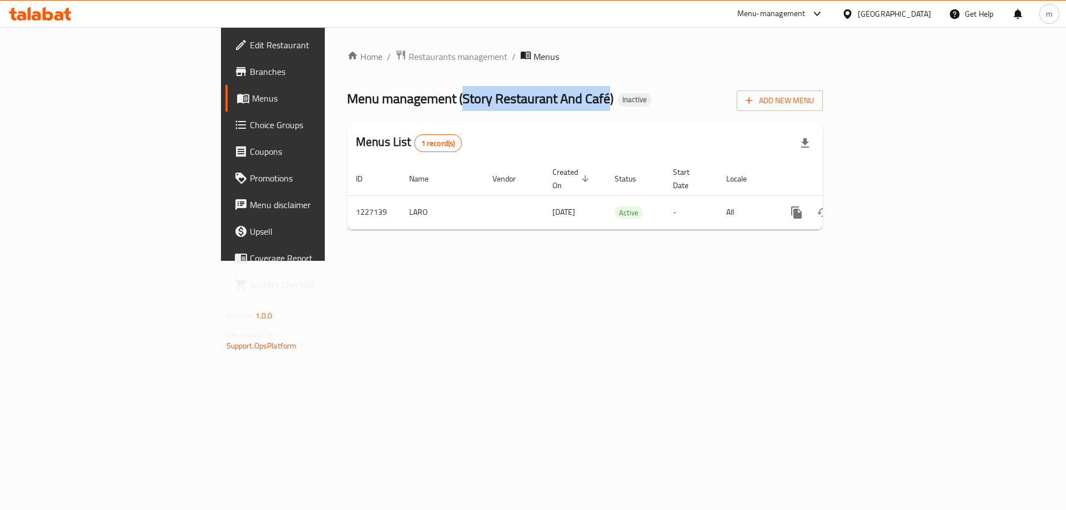
drag, startPoint x: 318, startPoint y: 97, endPoint x: 465, endPoint y: 102, distance: 147.2
click at [465, 102] on span "Menu management ( Story Restaurant And Café )" at bounding box center [480, 98] width 267 height 25
copy span "Story Restaurant And Café"
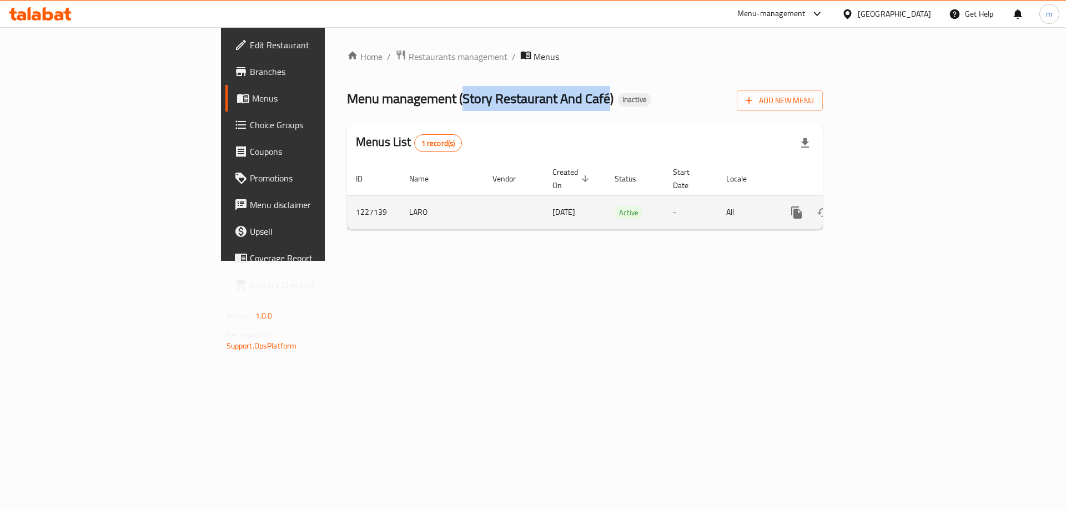
click at [802, 207] on icon "more" at bounding box center [796, 213] width 11 height 12
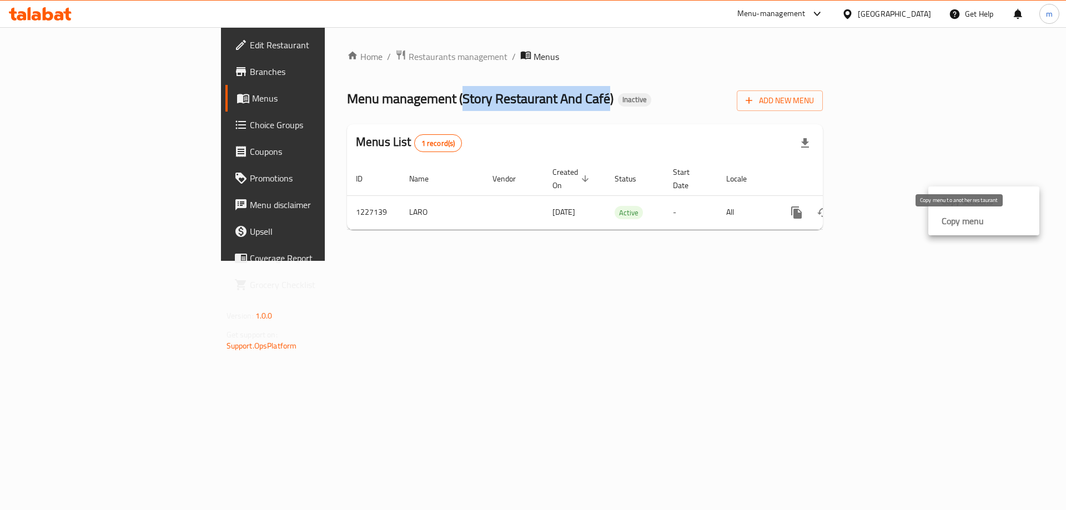
click at [950, 224] on strong "Copy menu" at bounding box center [963, 220] width 42 height 13
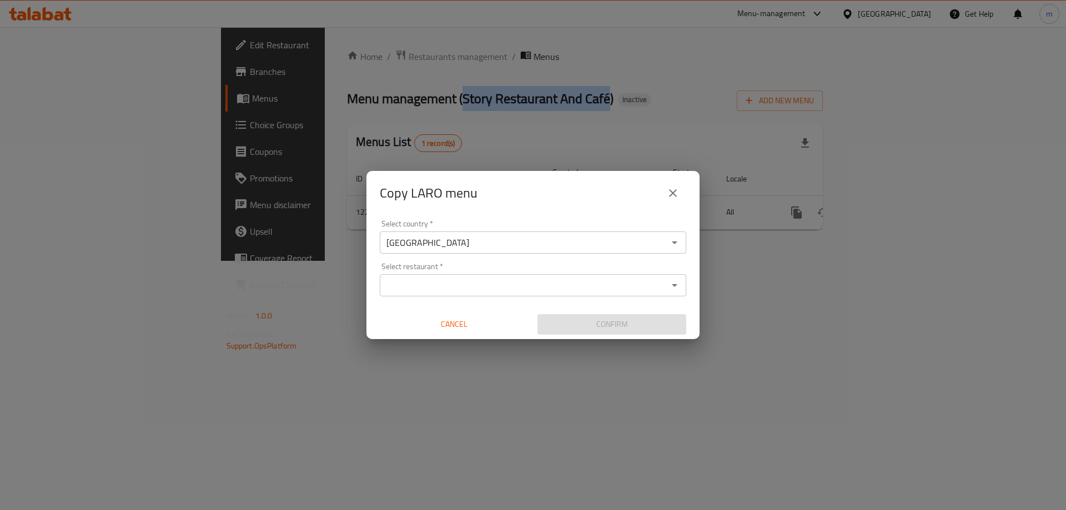
click at [413, 274] on div "Select restaurant *" at bounding box center [533, 285] width 307 height 22
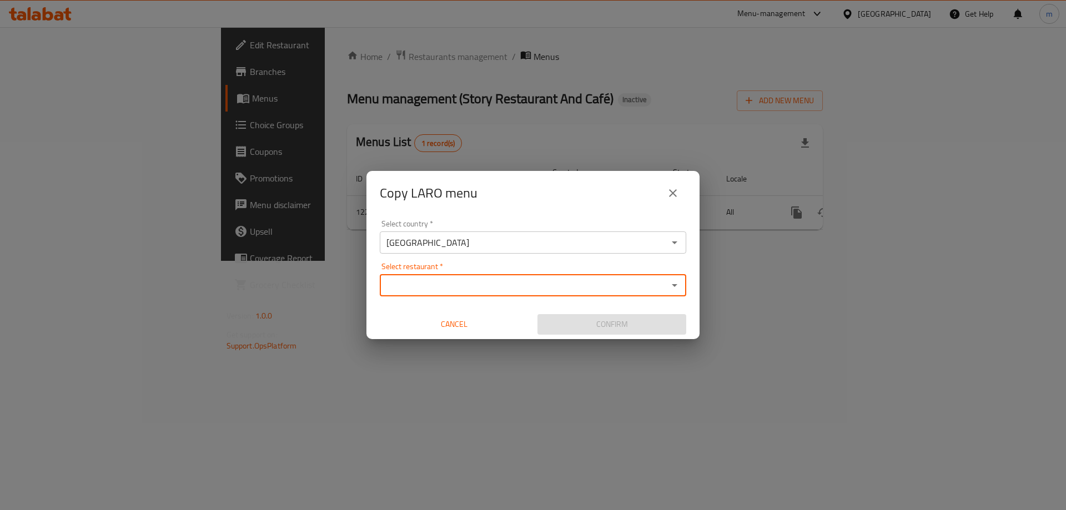
paste input "Story Restaurant And Café"
type input "Story Restaurant And Café"
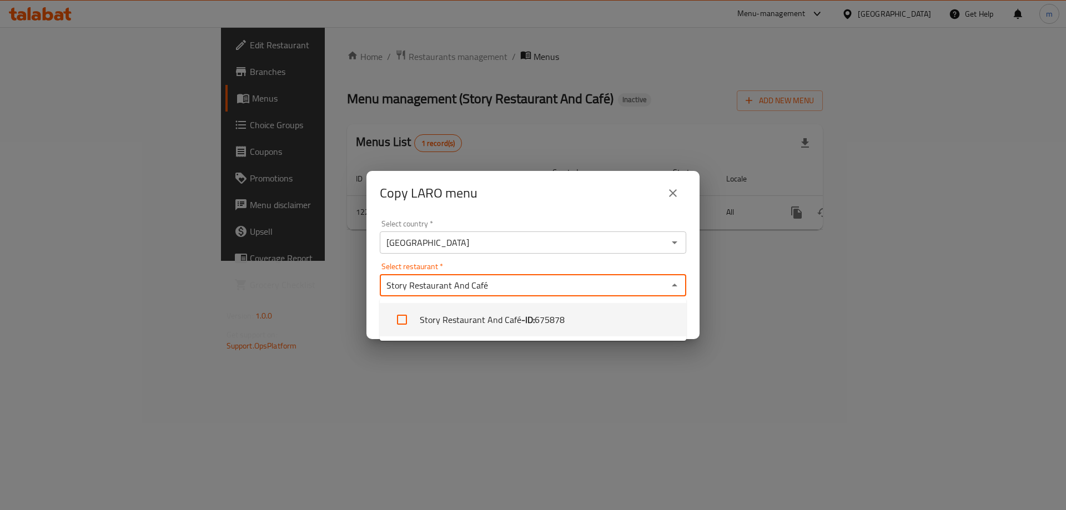
click at [405, 317] on input "checkbox" at bounding box center [402, 320] width 27 height 27
checkbox input "true"
click at [684, 358] on div "Copy LARO menu Select country   * [GEOGRAPHIC_DATA] Select country * Select res…" at bounding box center [533, 255] width 1066 height 510
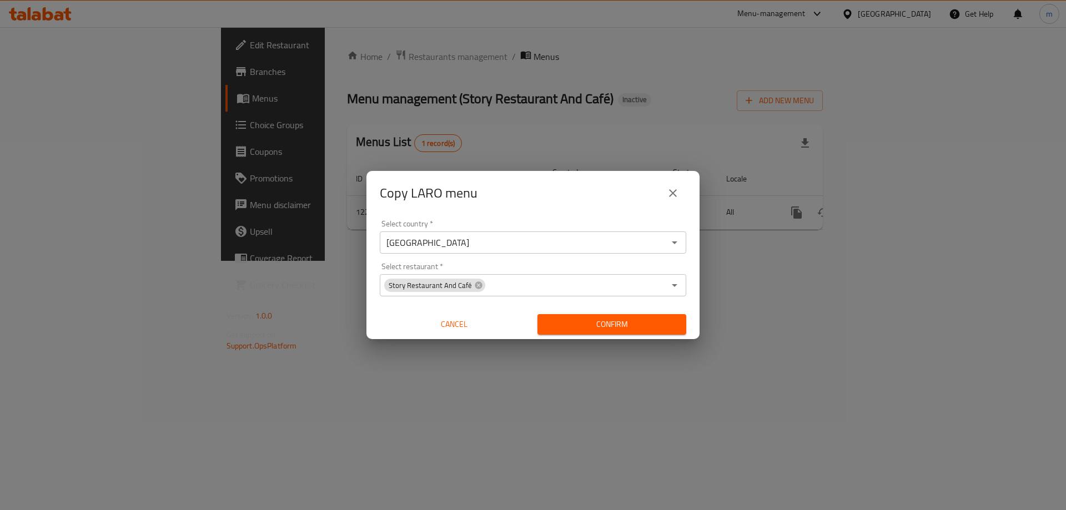
click at [664, 329] on span "Confirm" at bounding box center [611, 325] width 131 height 14
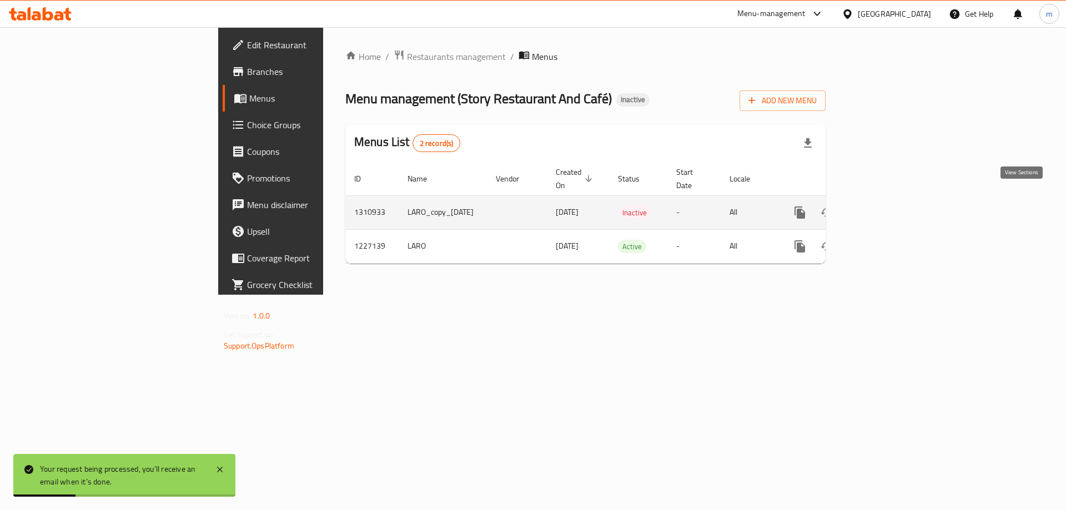
click at [887, 206] on icon "enhanced table" at bounding box center [879, 212] width 13 height 13
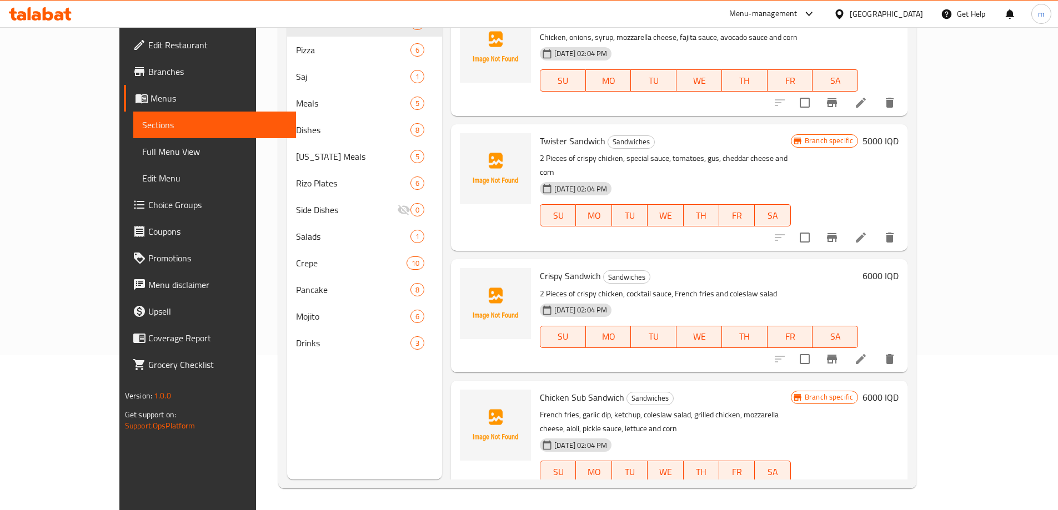
scroll to position [155, 0]
click at [867, 487] on icon at bounding box center [860, 493] width 13 height 13
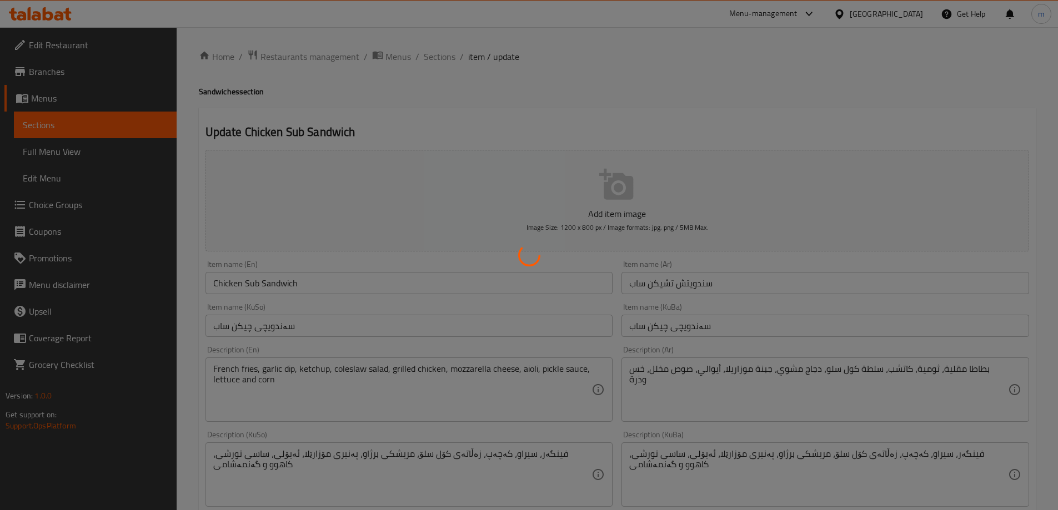
click at [84, 123] on div at bounding box center [529, 255] width 1058 height 510
click at [58, 146] on div at bounding box center [529, 255] width 1058 height 510
click at [62, 157] on div at bounding box center [529, 255] width 1058 height 510
click at [64, 150] on div at bounding box center [529, 255] width 1058 height 510
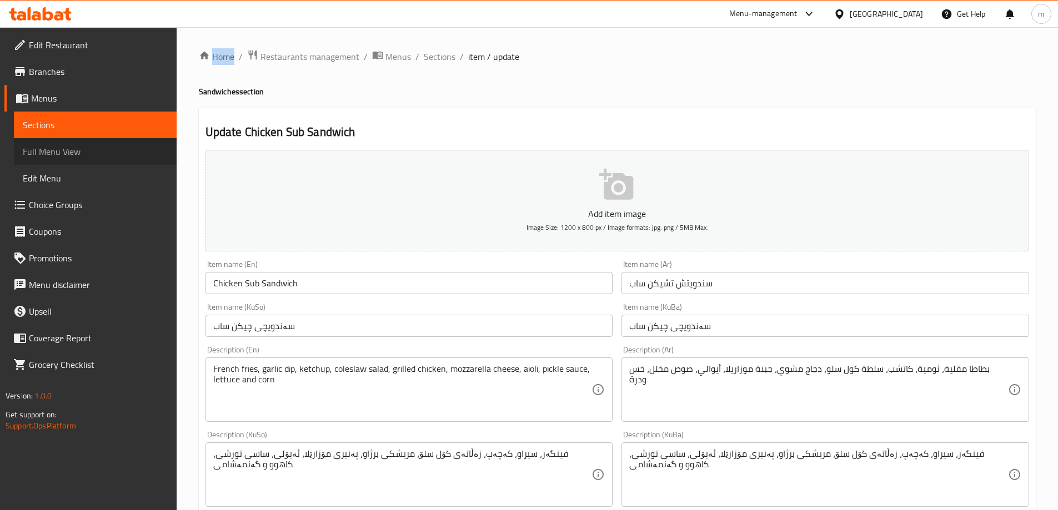
click at [85, 149] on span "Full Menu View" at bounding box center [95, 151] width 145 height 13
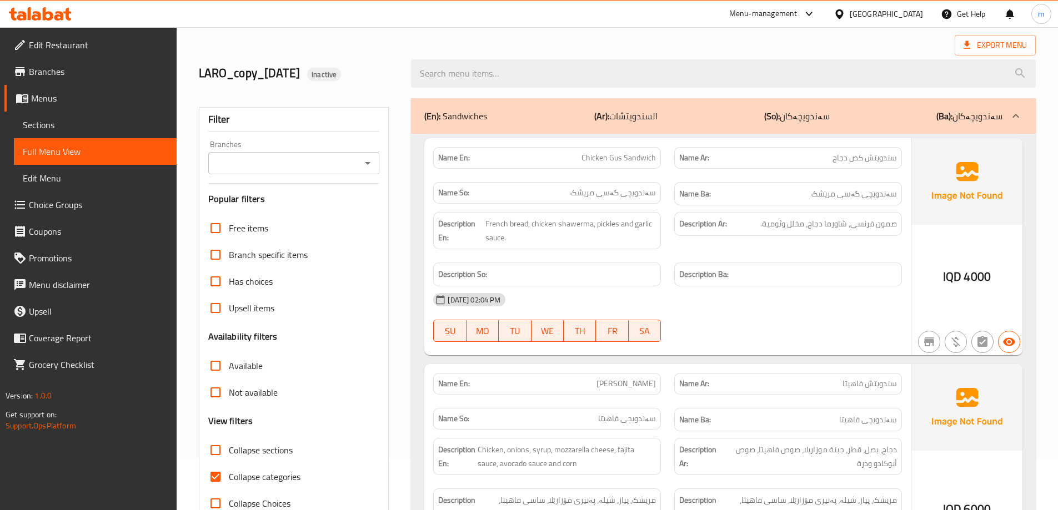
scroll to position [148, 0]
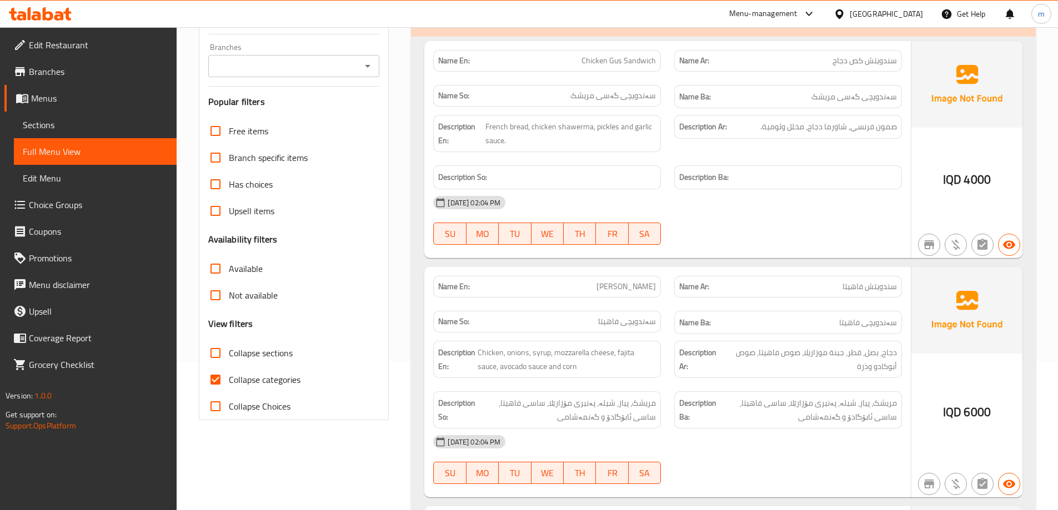
click at [221, 373] on input "Collapse categories" at bounding box center [215, 379] width 27 height 27
checkbox input "false"
click at [215, 353] on input "Collapse sections" at bounding box center [215, 353] width 27 height 27
checkbox input "true"
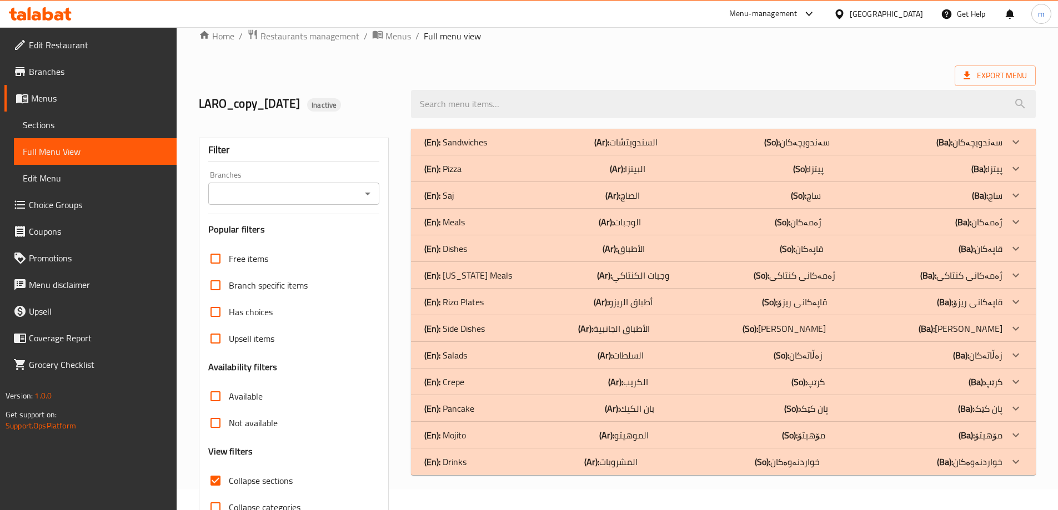
scroll to position [37, 0]
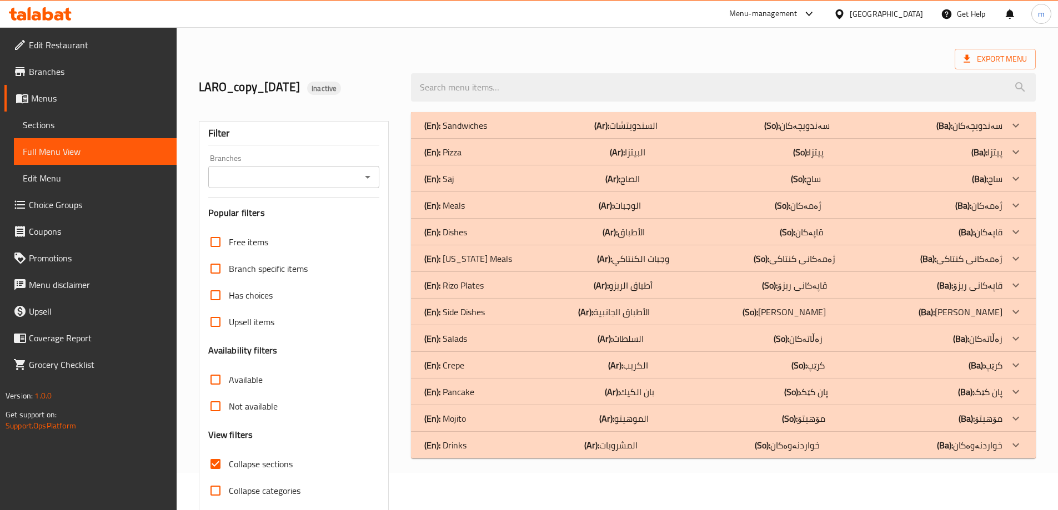
click at [489, 203] on div "(En): Meals (Ar): ‎الوجبات (So): ژەمەکان (Ba): ژەمەکان" at bounding box center [713, 205] width 578 height 13
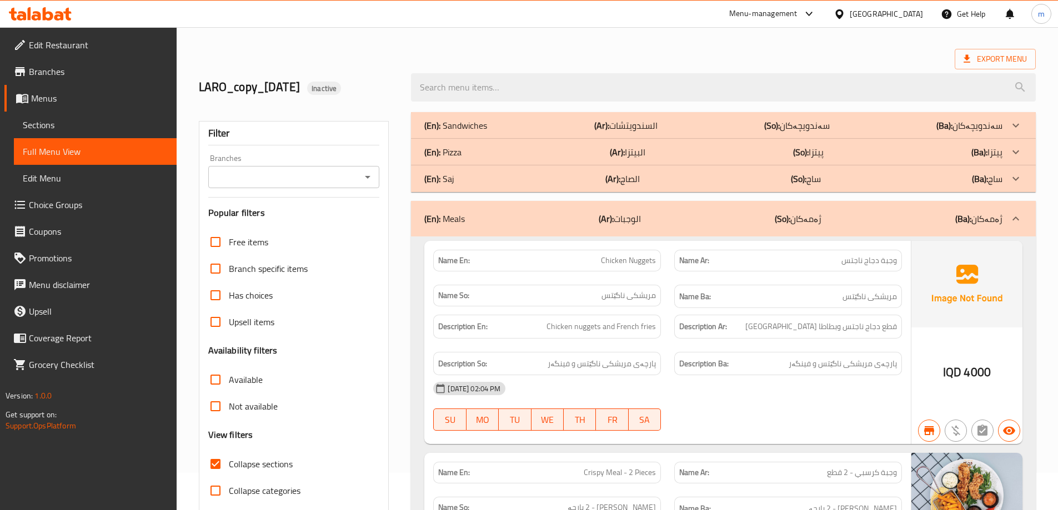
scroll to position [222, 0]
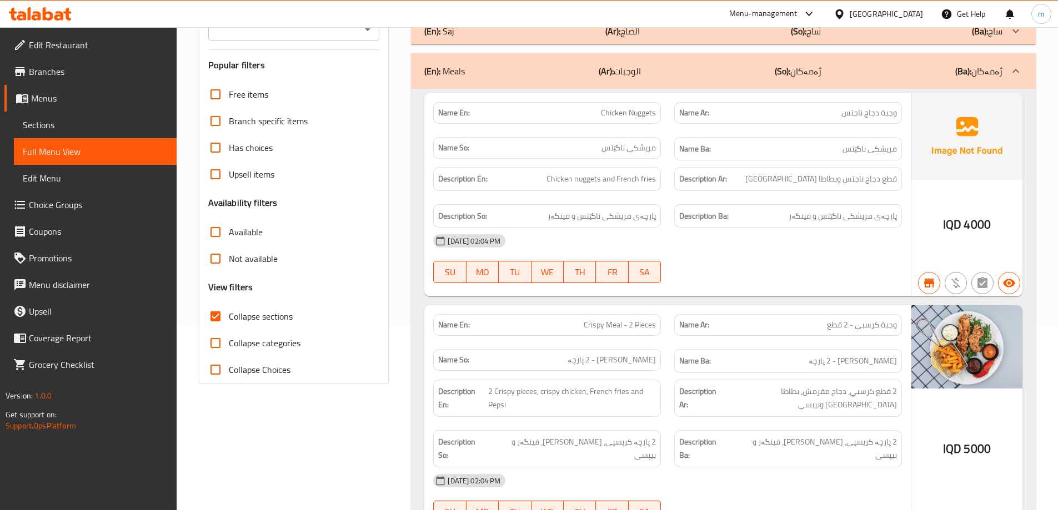
click at [528, 82] on div "(En): Meals (Ar): ‎الوجبات (So): ژەمەکان (Ba): ژەمەکان" at bounding box center [723, 71] width 625 height 36
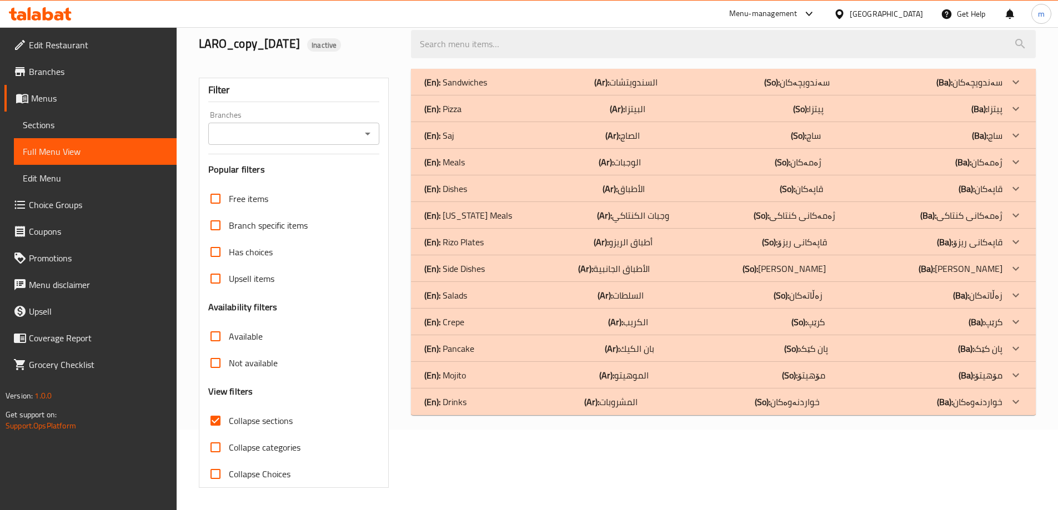
scroll to position [81, 0]
click at [488, 189] on div "(En): Dishes (Ar): الأطباق (So): قاپەکان (Ba): قاپەکان" at bounding box center [713, 188] width 578 height 13
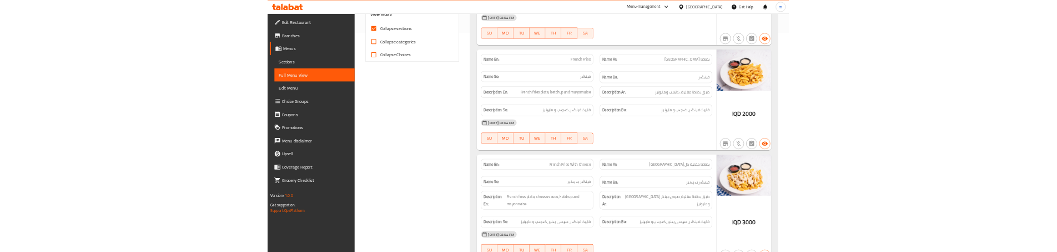
scroll to position [451, 0]
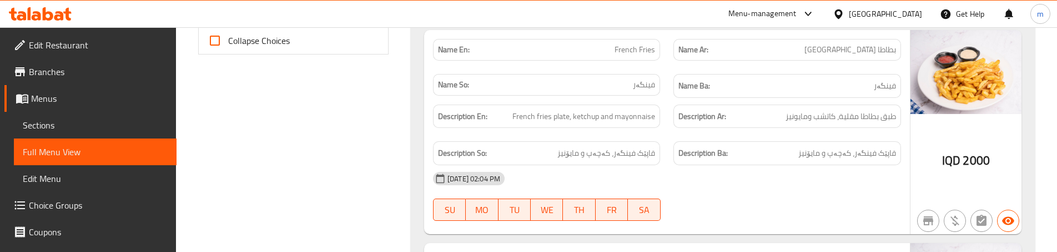
scroll to position [562, 0]
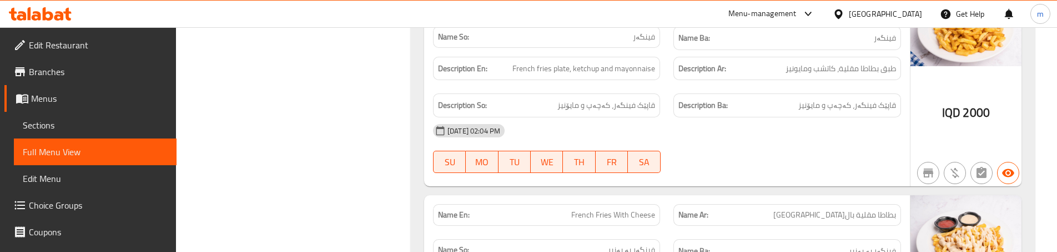
click at [664, 86] on div "Description En: French fries plate, ketchup and mayonnaise" at bounding box center [546, 68] width 240 height 37
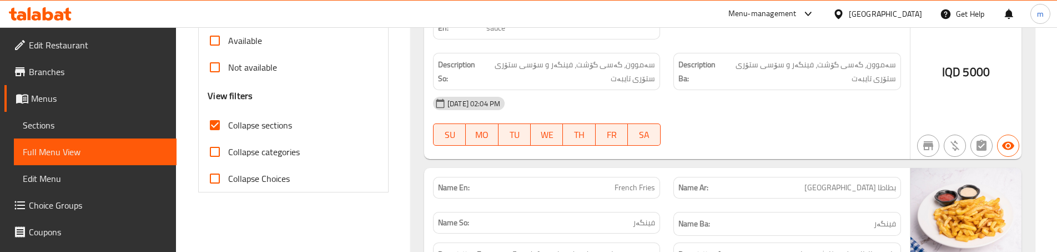
scroll to position [340, 0]
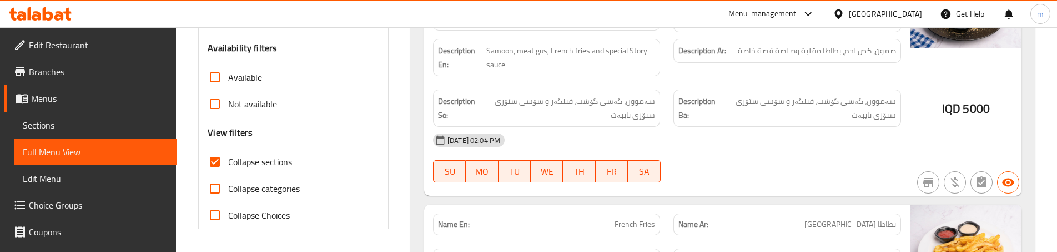
click at [682, 122] on div "Description Ba: سەموون، گەسی گۆشت، فینگەر و سۆسی ستۆری ستۆری تایبەت" at bounding box center [787, 107] width 227 height 37
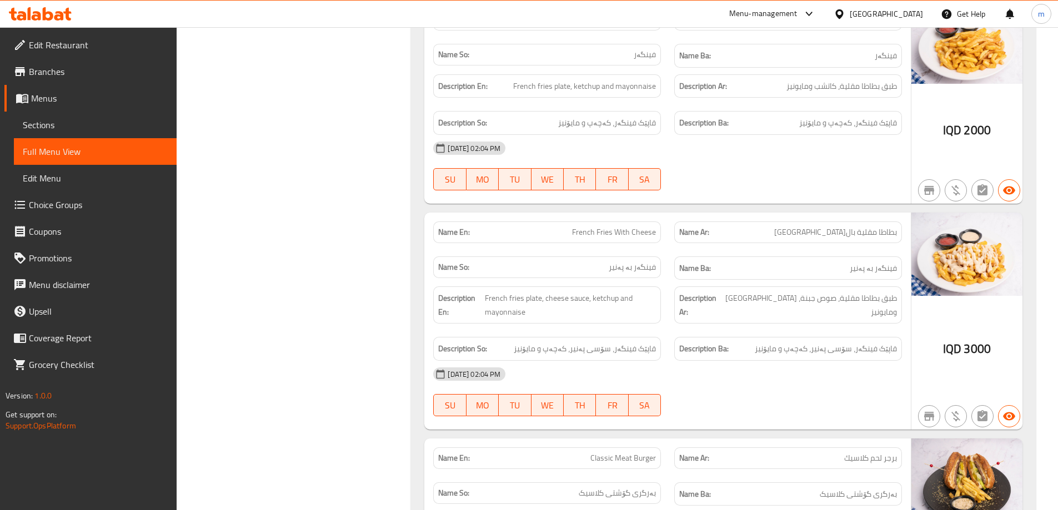
scroll to position [555, 0]
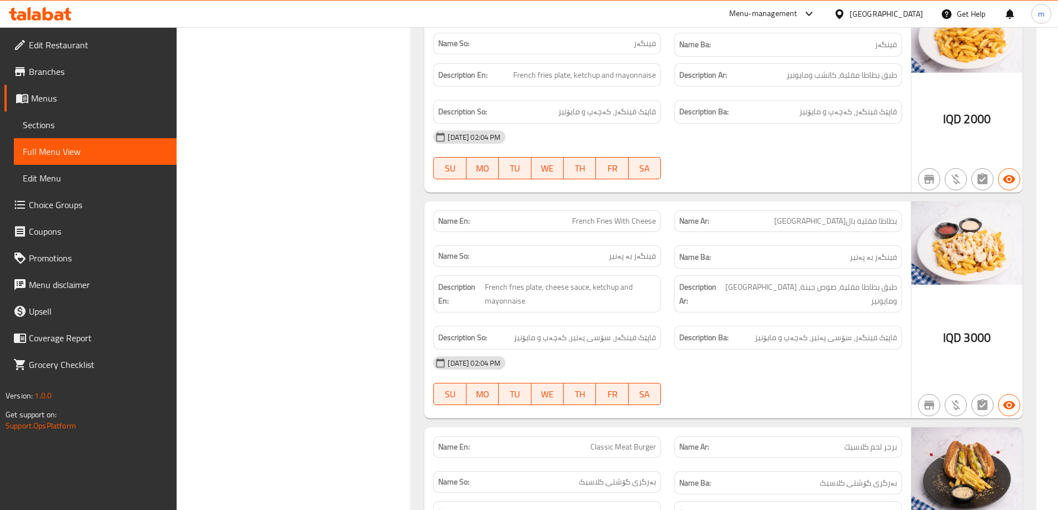
click at [664, 189] on div "Name En: French Fries Name Ar: بطاطا مقلية Name So: فینگەر Name Ba: فینگەر Desc…" at bounding box center [667, 91] width 486 height 204
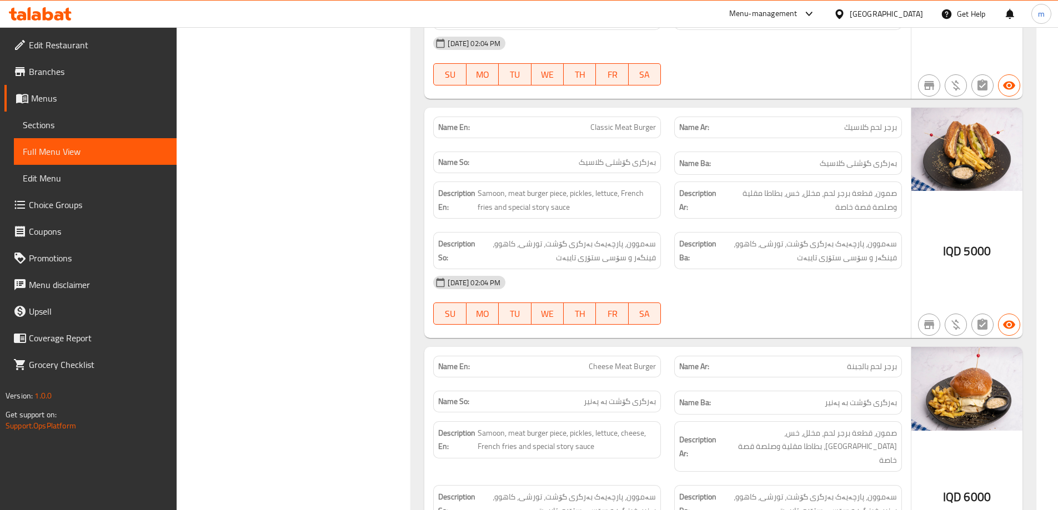
scroll to position [888, 0]
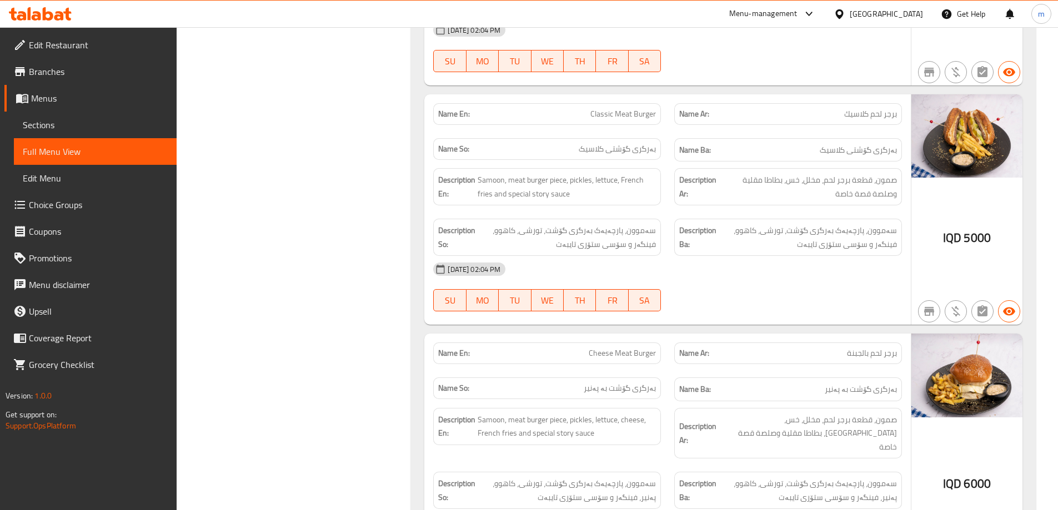
click at [657, 177] on div "Description En: Samoon, meat burger piece, pickles, lettuce, French fries and s…" at bounding box center [547, 186] width 228 height 37
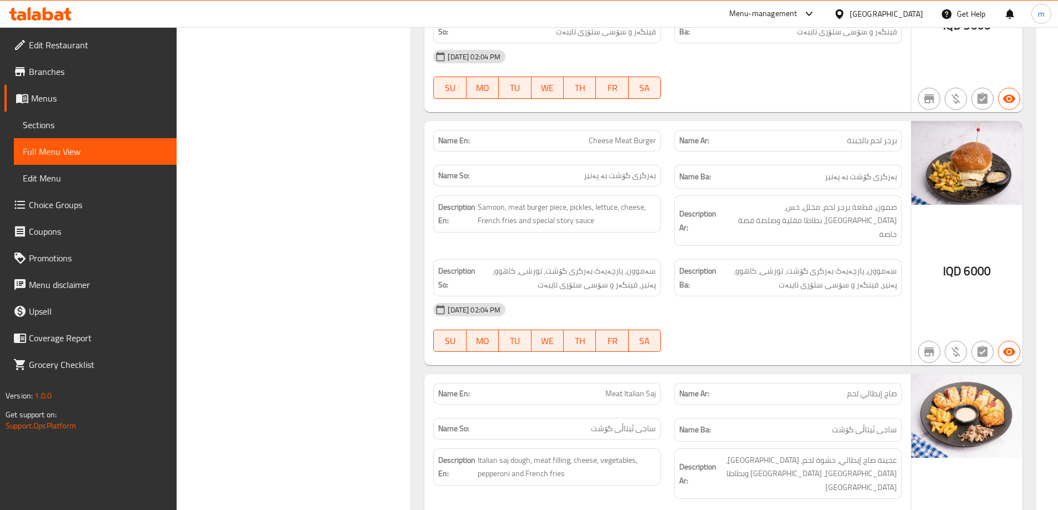
scroll to position [1037, 0]
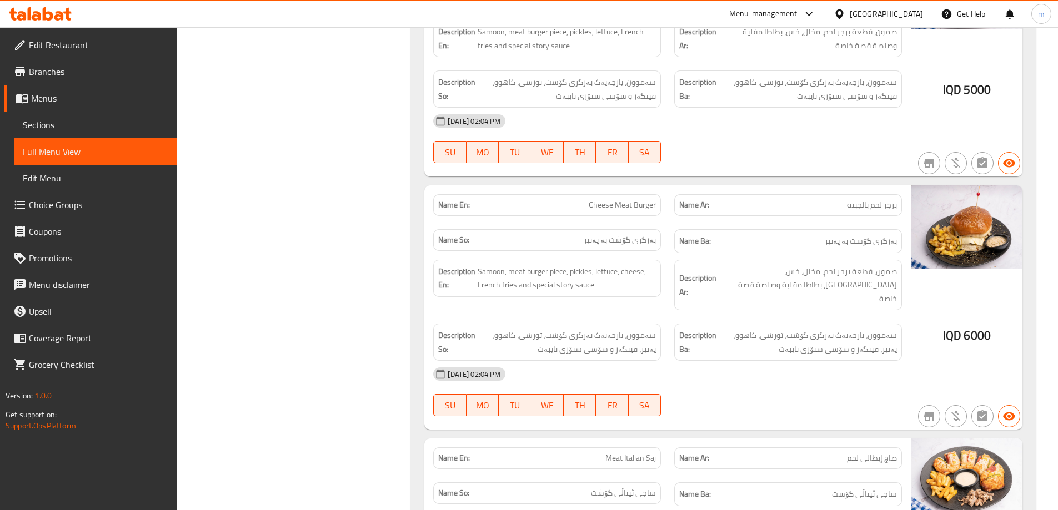
click at [63, 101] on span "Menus" at bounding box center [99, 98] width 137 height 13
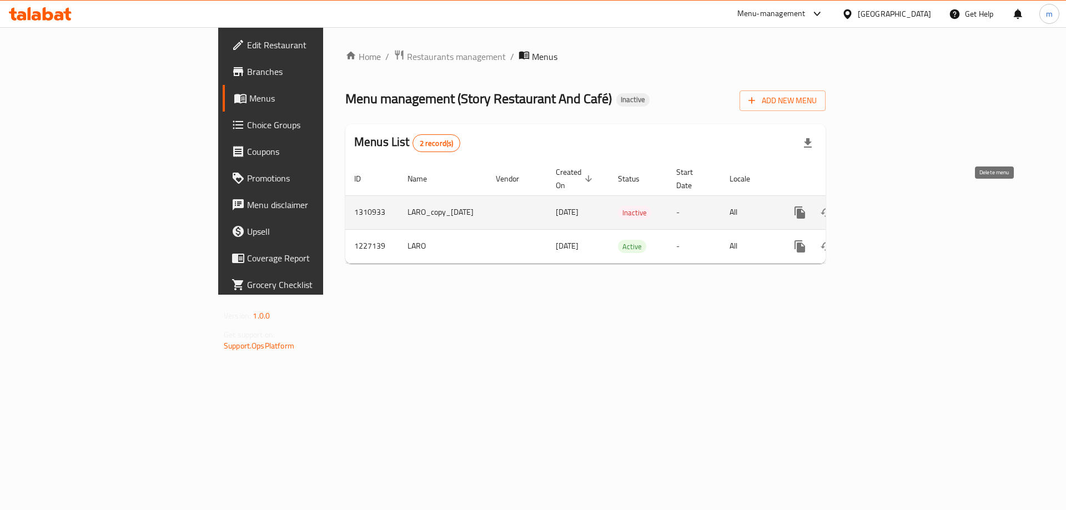
click at [860, 206] on icon "enhanced table" at bounding box center [853, 212] width 13 height 13
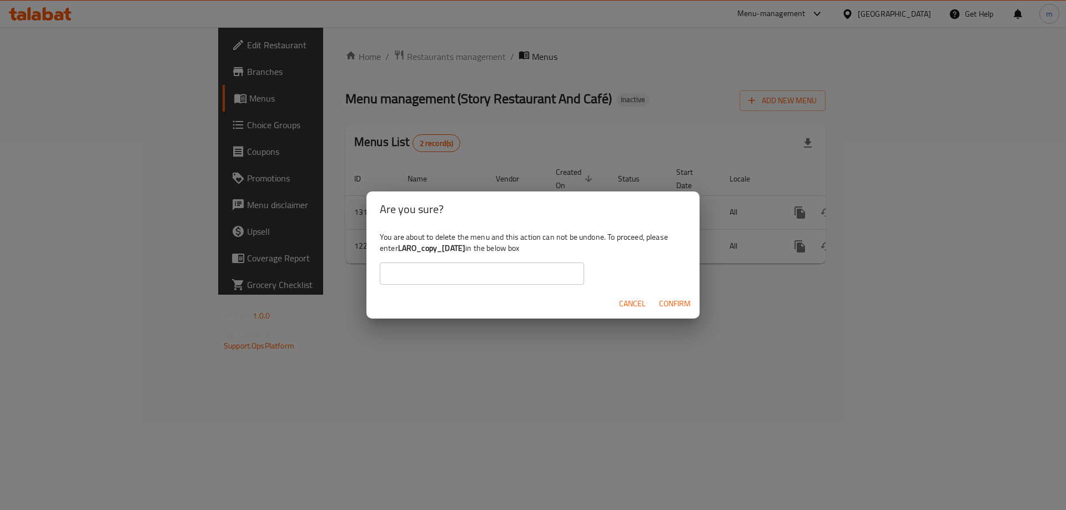
drag, startPoint x: 484, startPoint y: 250, endPoint x: 400, endPoint y: 250, distance: 83.8
click at [400, 250] on b "LARO_copy_10/09/2025" at bounding box center [431, 248] width 67 height 14
copy b "LARO_copy_10/09/2025"
click at [532, 282] on input "text" at bounding box center [482, 274] width 204 height 22
paste input "LARO_copy_10/09/2025"
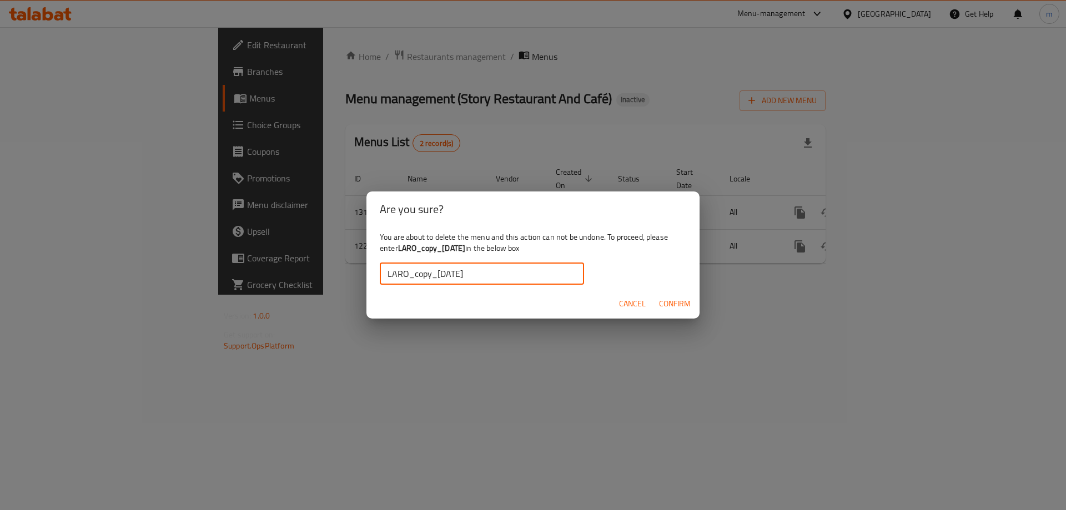
type input "LARO_copy_10/09/2025"
click at [670, 302] on span "Confirm" at bounding box center [675, 304] width 32 height 14
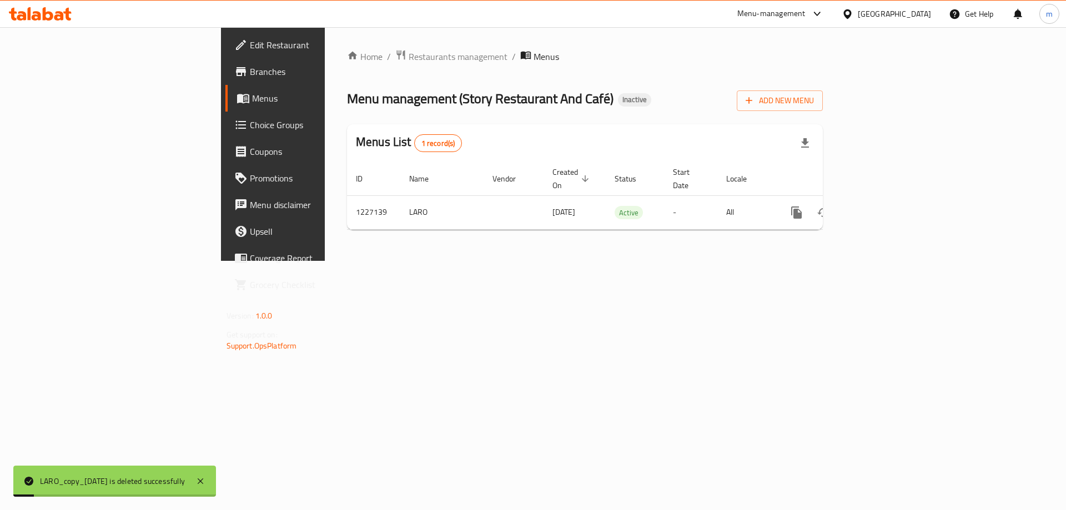
click at [634, 261] on div "Home / Restaurants management / Menus Menu management ( Story Restaurant And Ca…" at bounding box center [585, 144] width 520 height 234
click at [225, 53] on link "Edit Restaurant" at bounding box center [312, 45] width 174 height 27
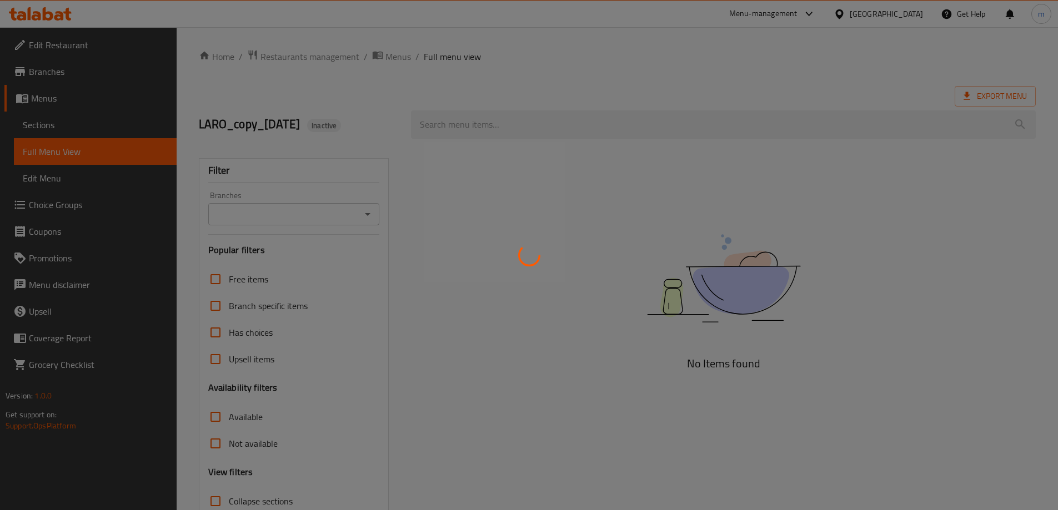
click at [58, 128] on div at bounding box center [529, 255] width 1058 height 510
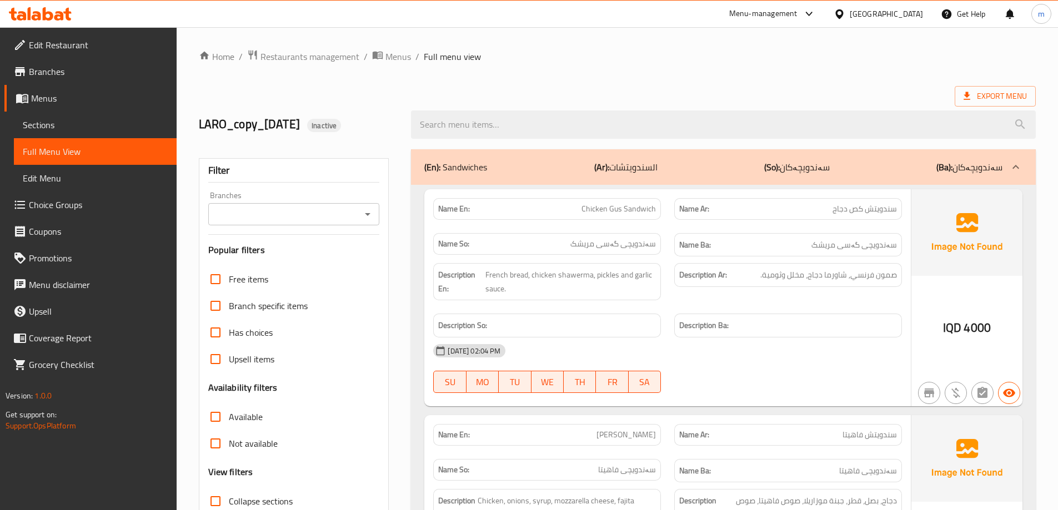
click at [58, 128] on span "Sections" at bounding box center [95, 124] width 145 height 13
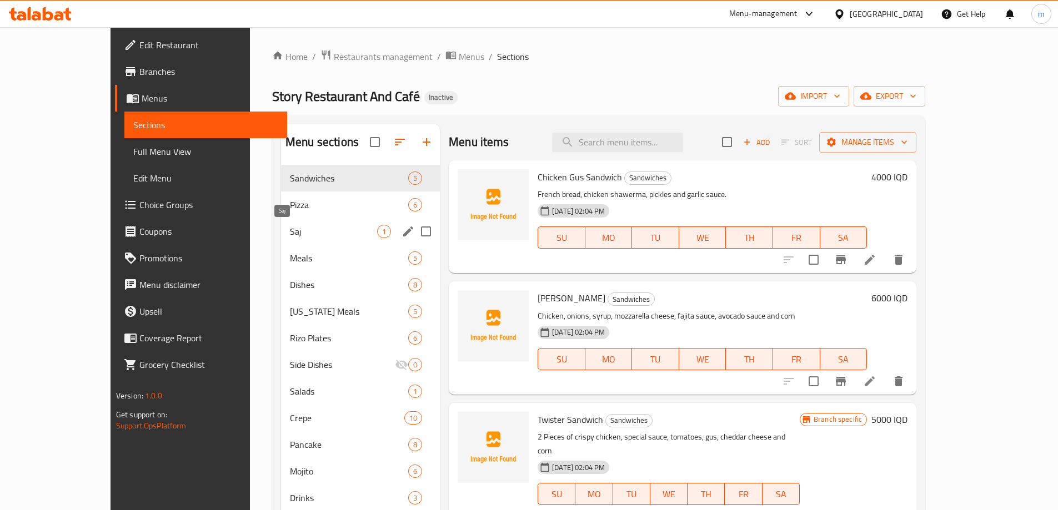
click at [290, 237] on span "Saj" at bounding box center [333, 231] width 87 height 13
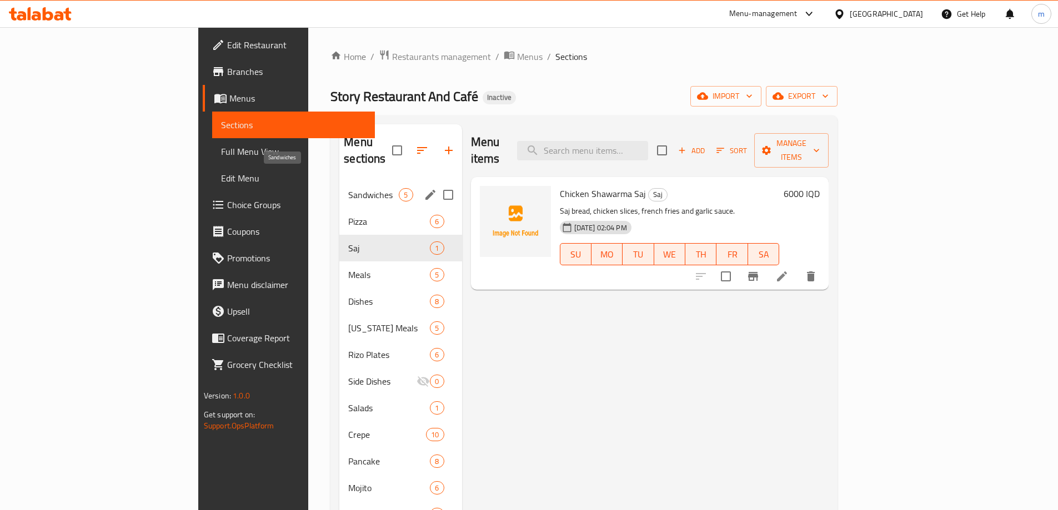
click at [348, 188] on span "Sandwiches" at bounding box center [373, 194] width 51 height 13
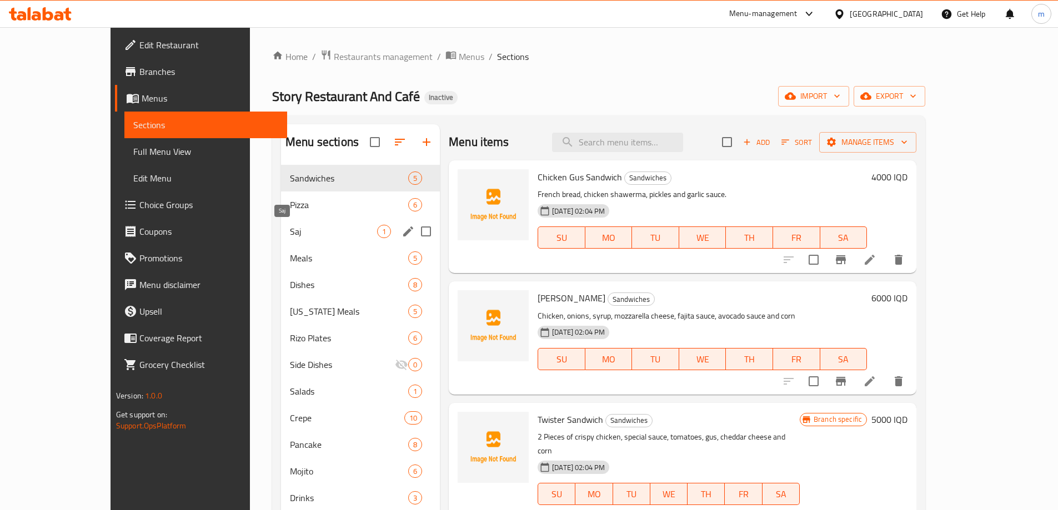
click at [290, 234] on span "Saj" at bounding box center [333, 231] width 87 height 13
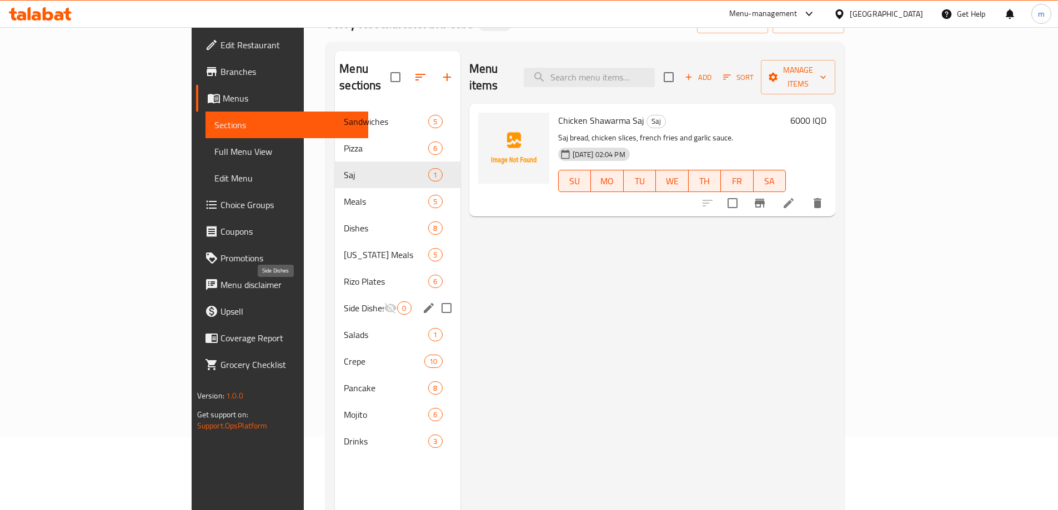
scroll to position [74, 0]
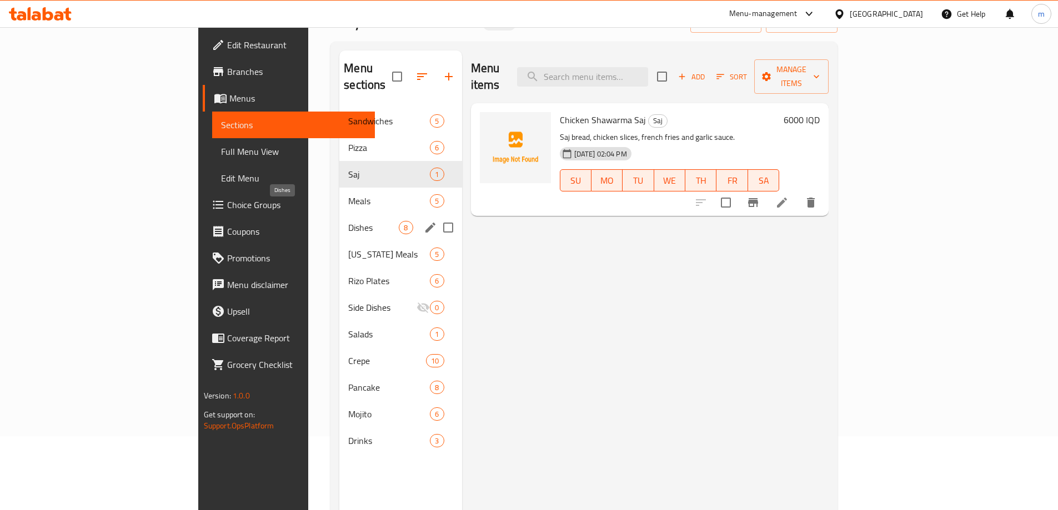
click at [348, 221] on span "Dishes" at bounding box center [373, 227] width 51 height 13
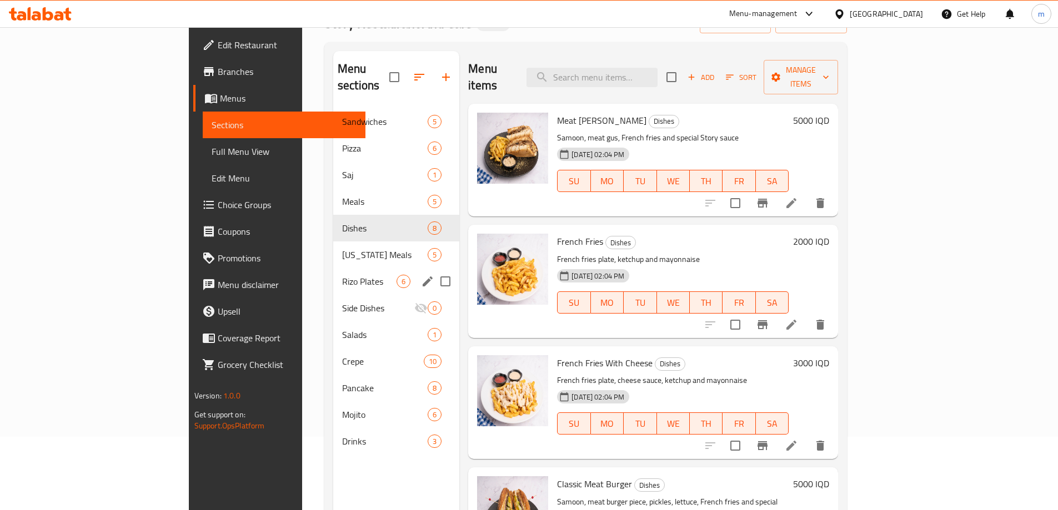
scroll to position [74, 0]
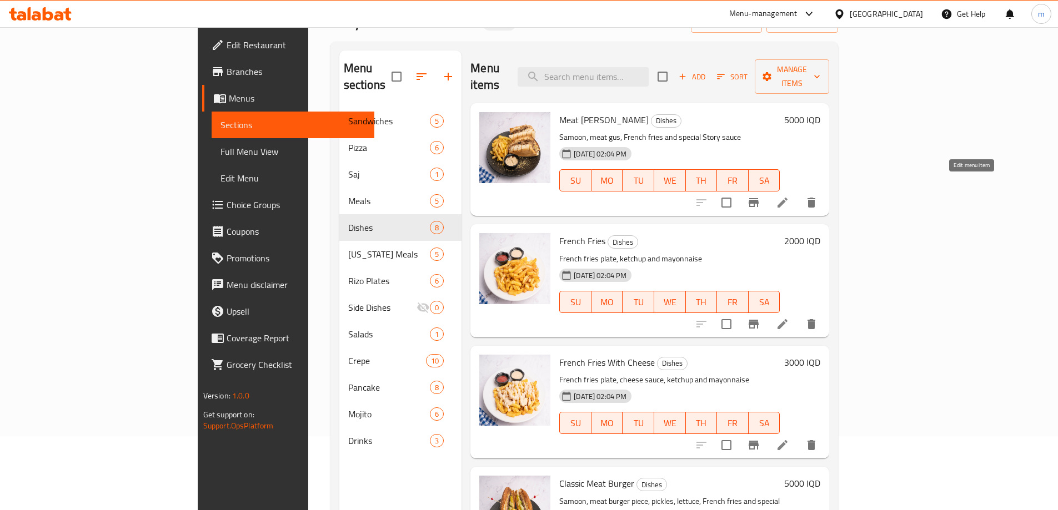
click at [789, 196] on icon at bounding box center [782, 202] width 13 height 13
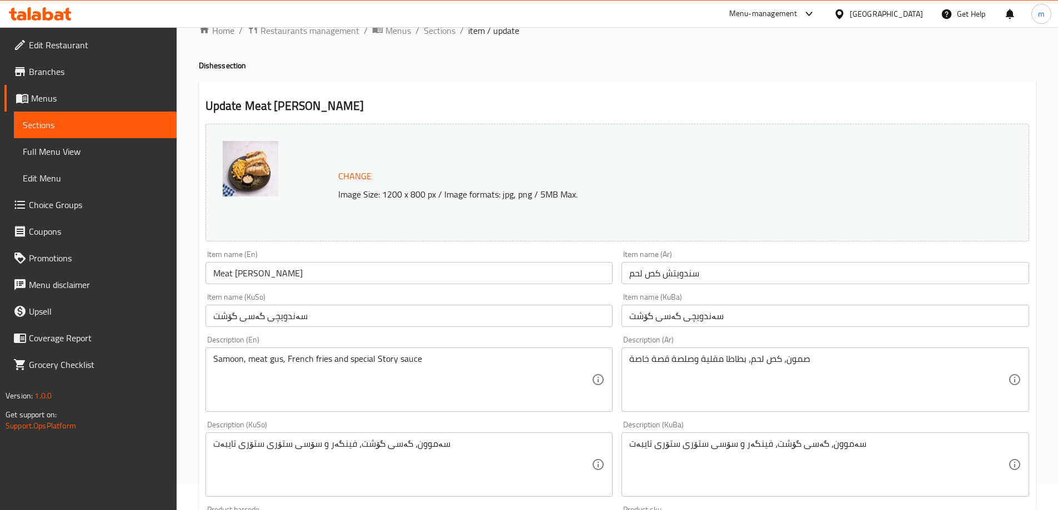
scroll to position [37, 0]
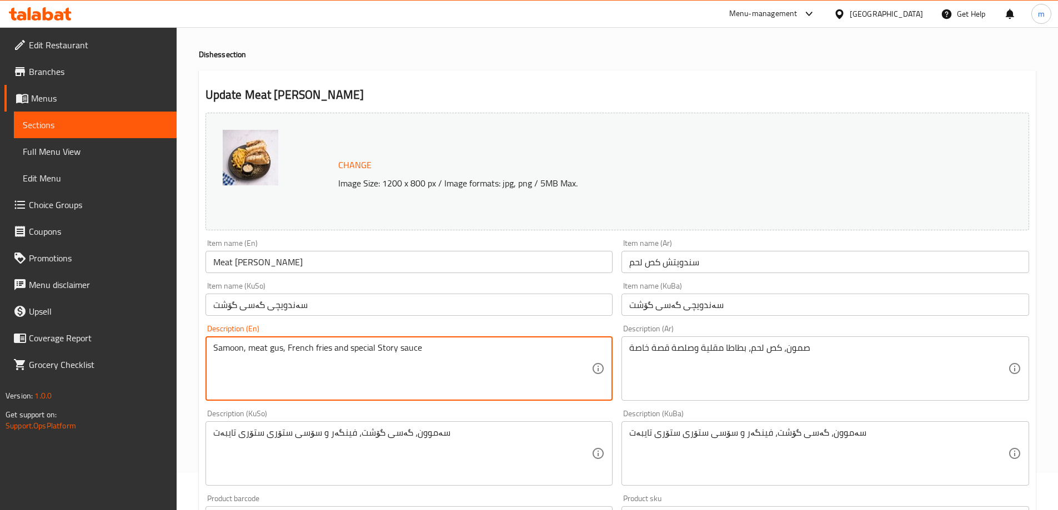
click at [382, 346] on textarea "Samoon, meat gus, French fries and special Story sauce" at bounding box center [402, 369] width 379 height 53
type textarea "Samoon, meat gus, French fries and special qsa sauce"
click at [560, 333] on div "Description (En) Samoon, meat gus, French fries and special qsa sauce Descripti…" at bounding box center [409, 363] width 408 height 76
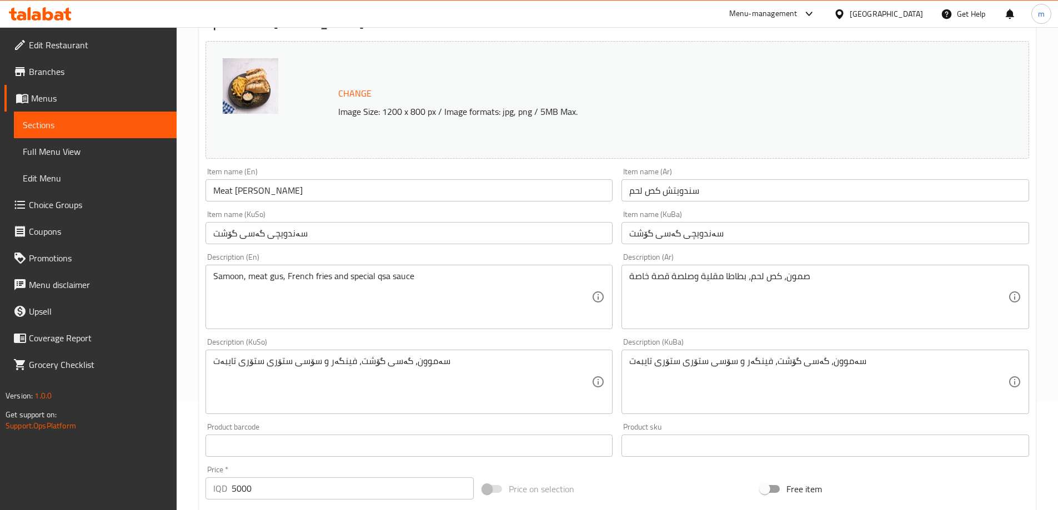
scroll to position [148, 0]
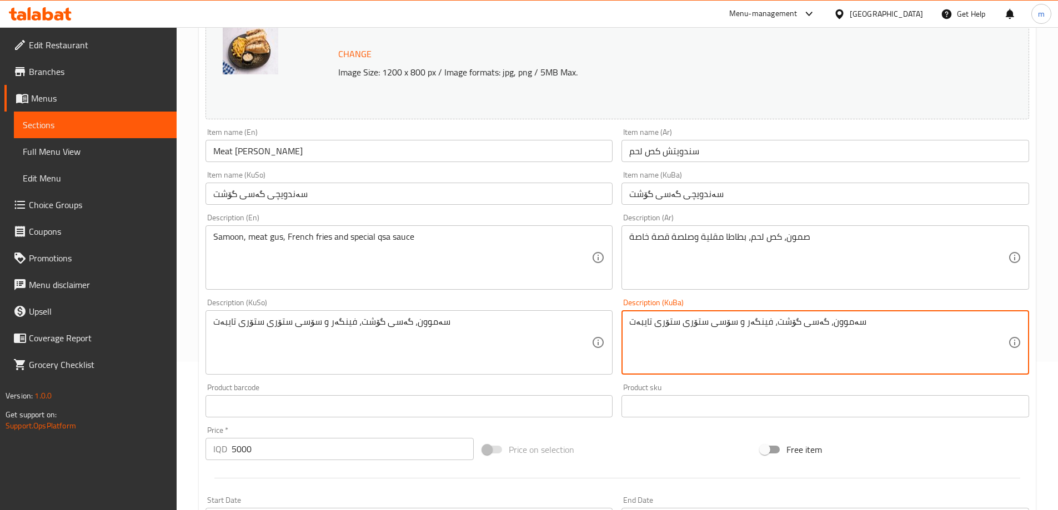
click at [661, 323] on textarea "سەموون، گەسی گۆشت، فینگەر و سۆسی ستۆری ستۆری تایبەت" at bounding box center [818, 343] width 379 height 53
type textarea "سەموون، گەسی گۆشت، فینگەر و سۆسی قسەی تایبەت"
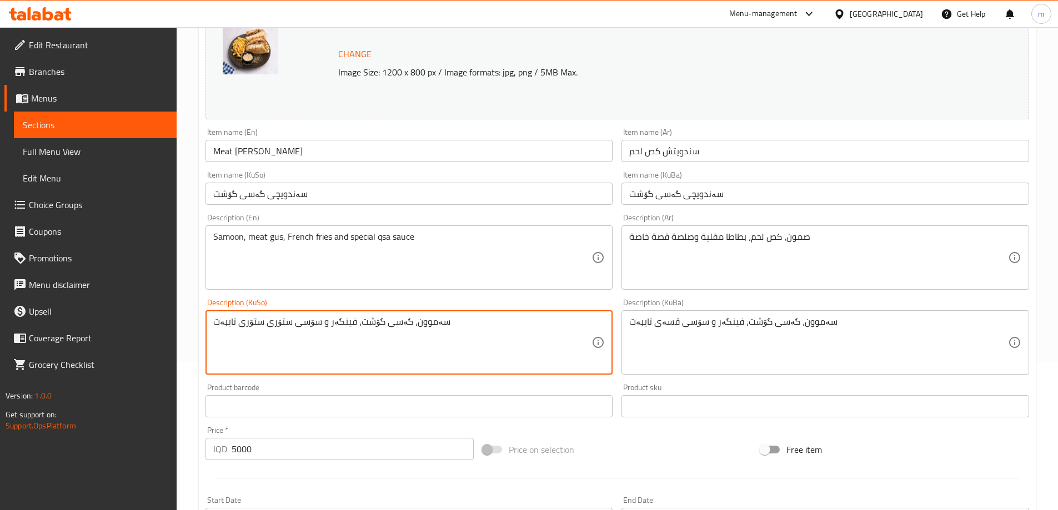
paste textarea "قسە"
type textarea "سەموون، گەسی گۆشت، فینگەر و سۆسی قسەی تایبەت"
click at [541, 306] on div "Description (KuSo) سەموون، گەسی گۆشت، فینگەر و سۆسی قسەی تایبەت Description (Ku…" at bounding box center [409, 337] width 408 height 76
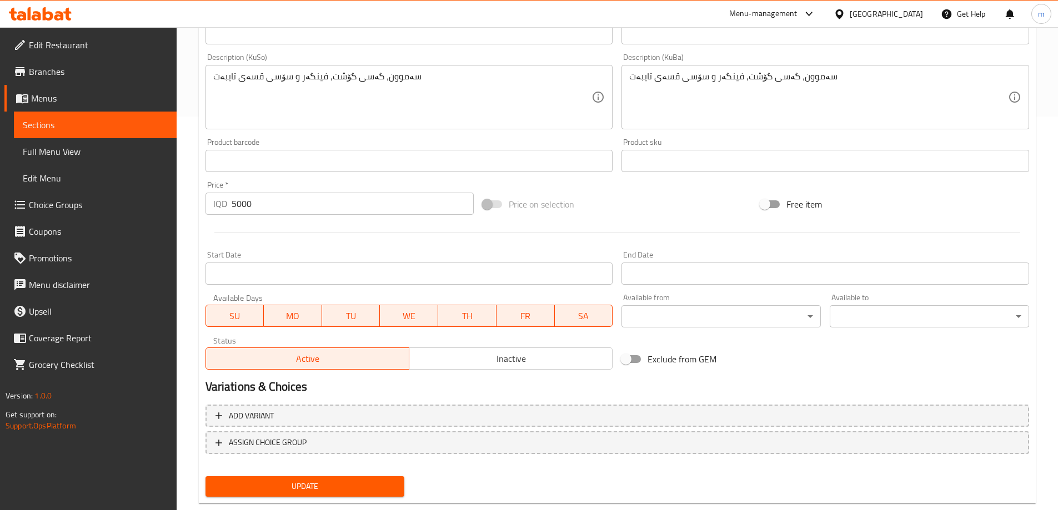
scroll to position [418, 0]
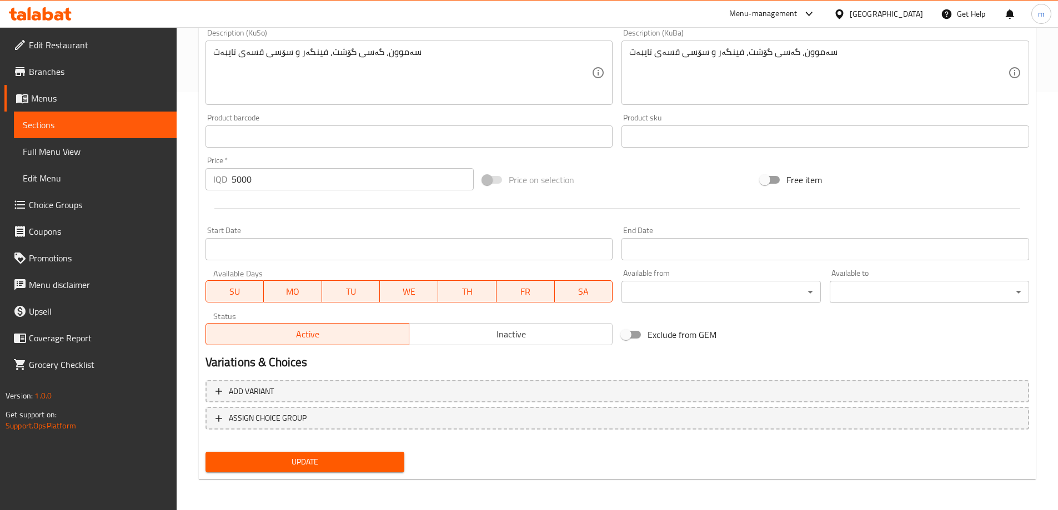
click at [304, 462] on span "Update" at bounding box center [305, 462] width 182 height 14
click at [139, 125] on span "Sections" at bounding box center [95, 124] width 145 height 13
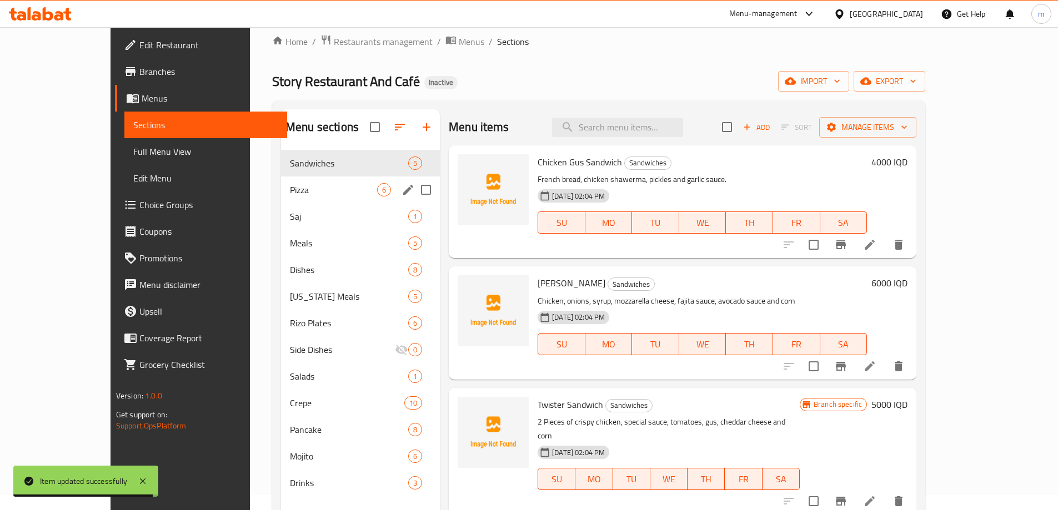
scroll to position [7, 0]
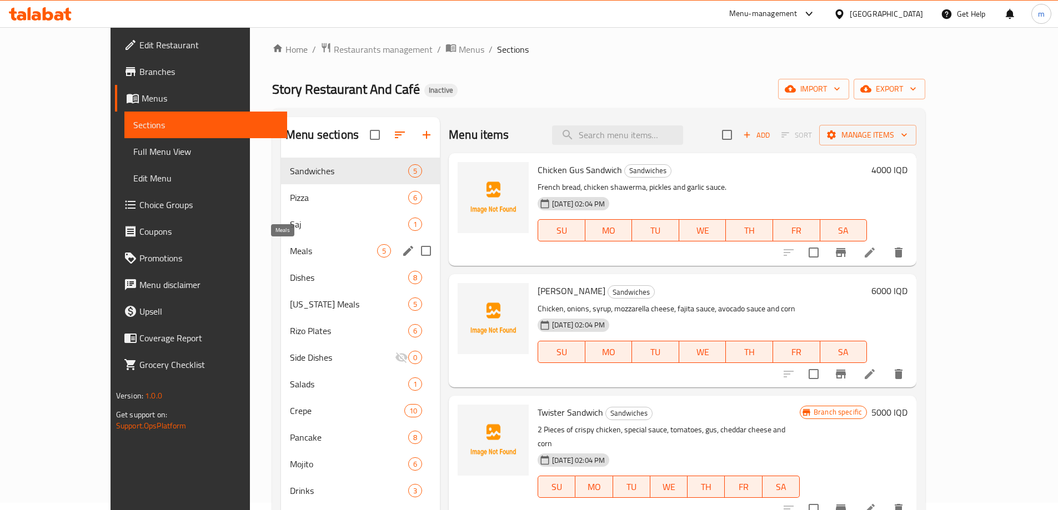
click at [290, 253] on span "Meals" at bounding box center [333, 250] width 87 height 13
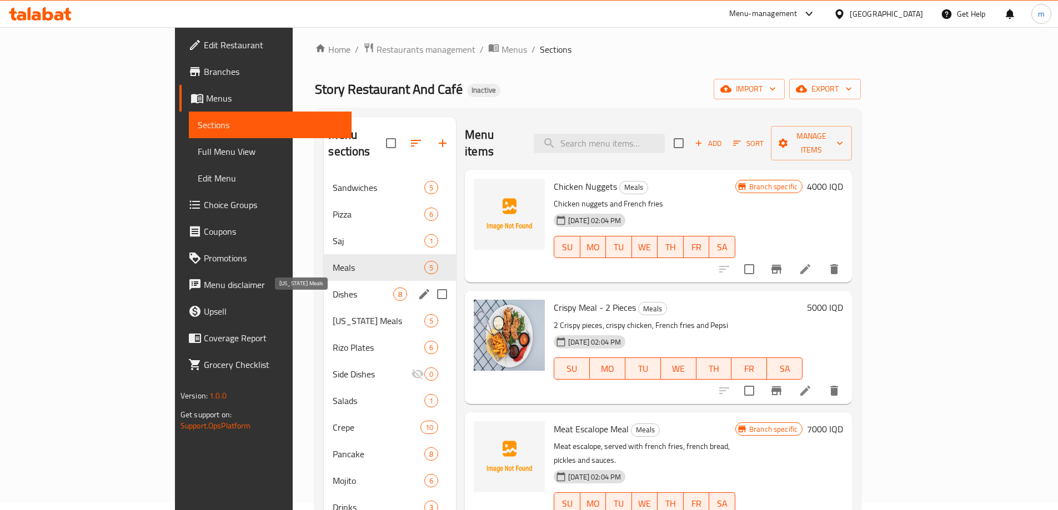
click at [333, 288] on span "Dishes" at bounding box center [363, 294] width 61 height 13
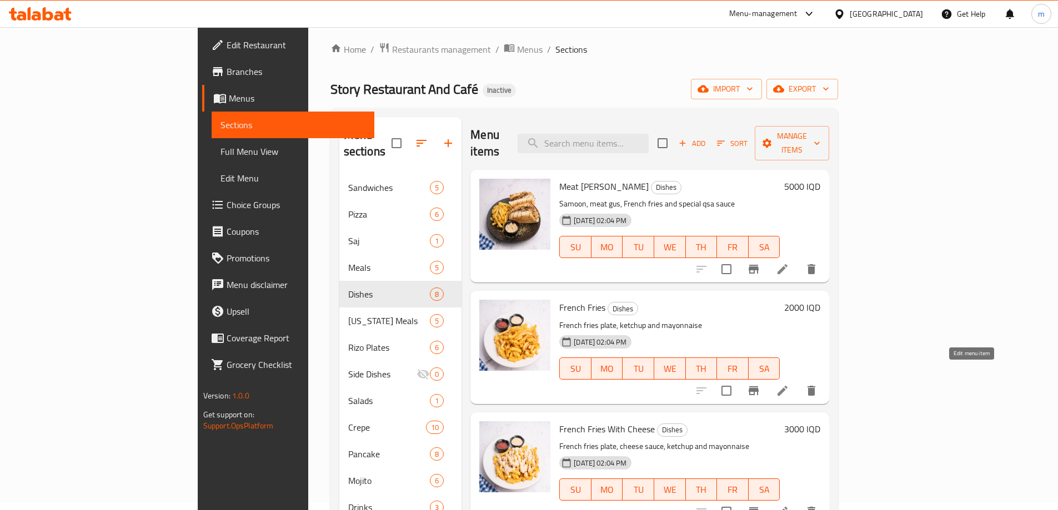
click at [789, 384] on icon at bounding box center [782, 390] width 13 height 13
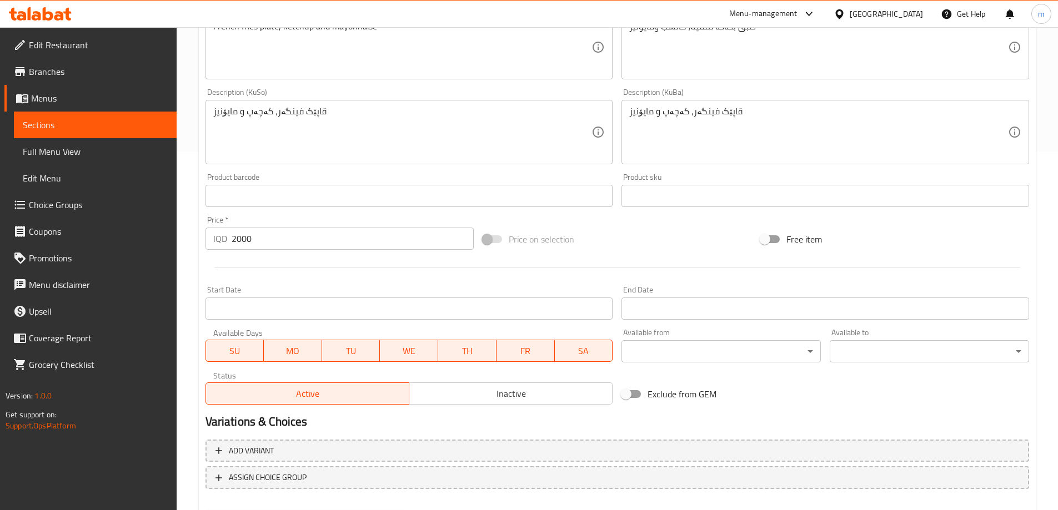
scroll to position [370, 0]
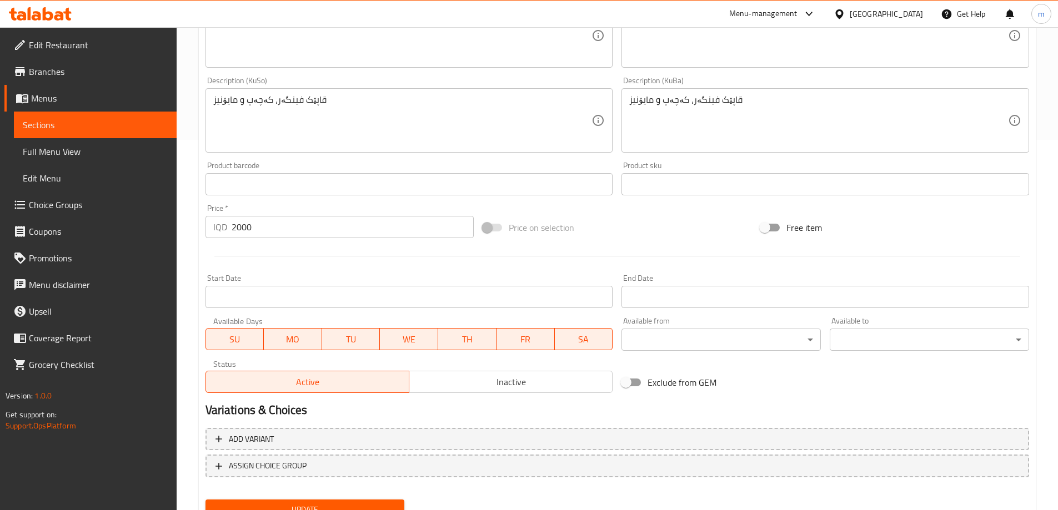
click at [272, 225] on input "2000" at bounding box center [353, 227] width 243 height 22
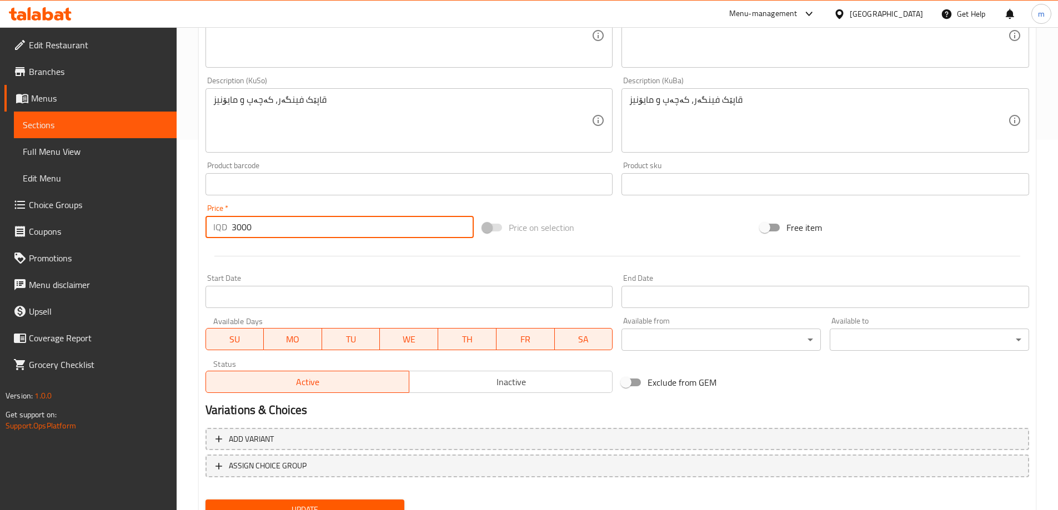
type input "3000"
click at [247, 260] on div at bounding box center [617, 256] width 832 height 27
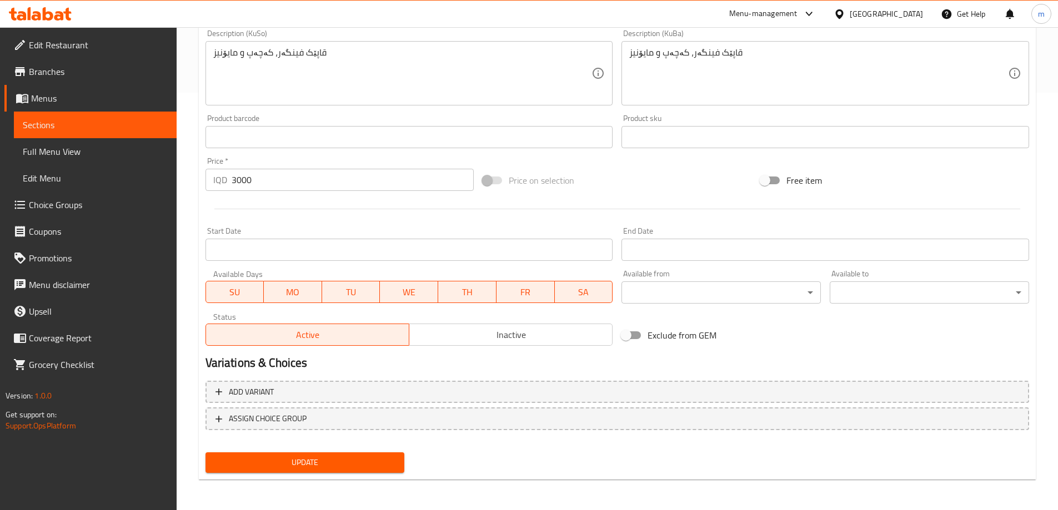
scroll to position [418, 0]
click at [317, 459] on span "Update" at bounding box center [305, 462] width 182 height 14
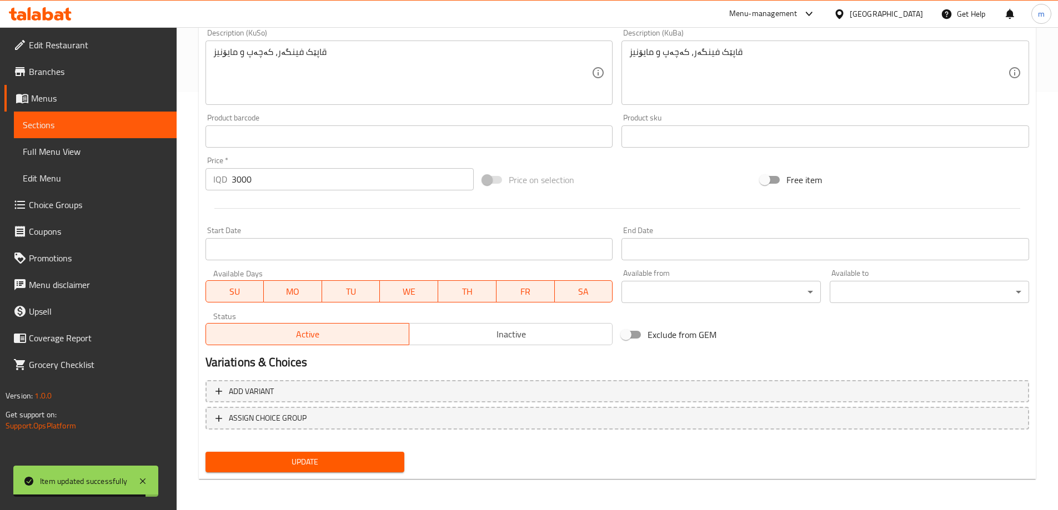
click at [632, 156] on div "Change Image Size: 1200 x 800 px / Image formats: jpg, png / 5MB Max. Item name…" at bounding box center [617, 38] width 832 height 622
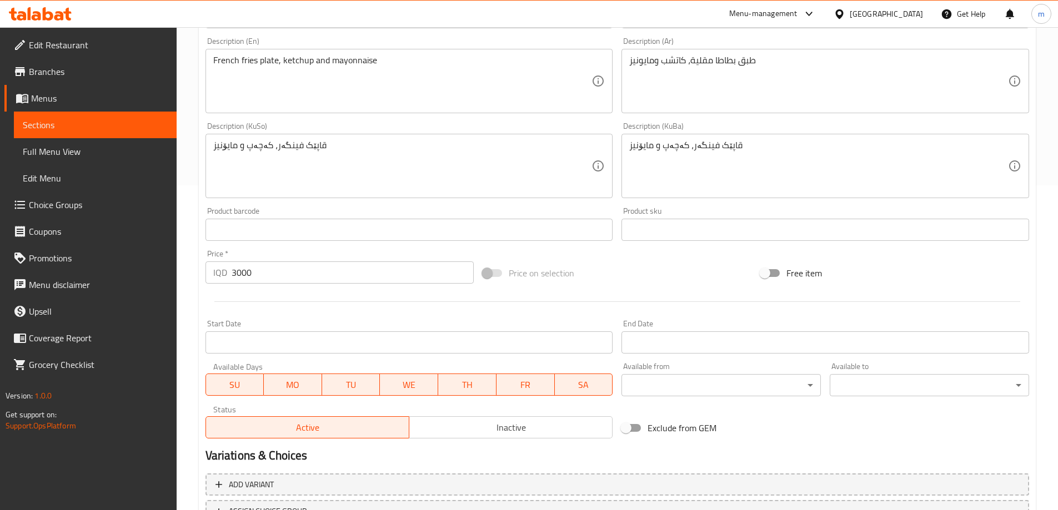
scroll to position [381, 0]
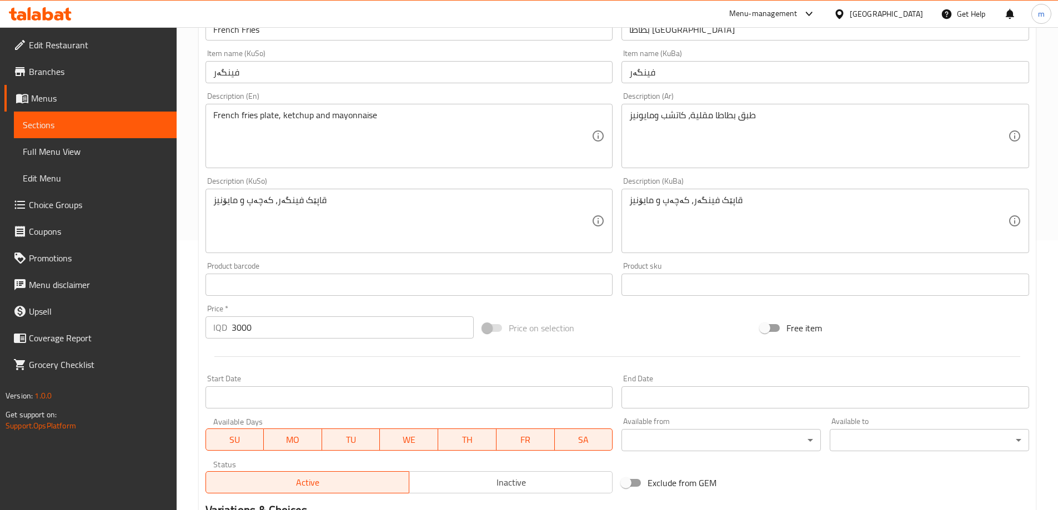
click at [149, 130] on span "Sections" at bounding box center [95, 124] width 145 height 13
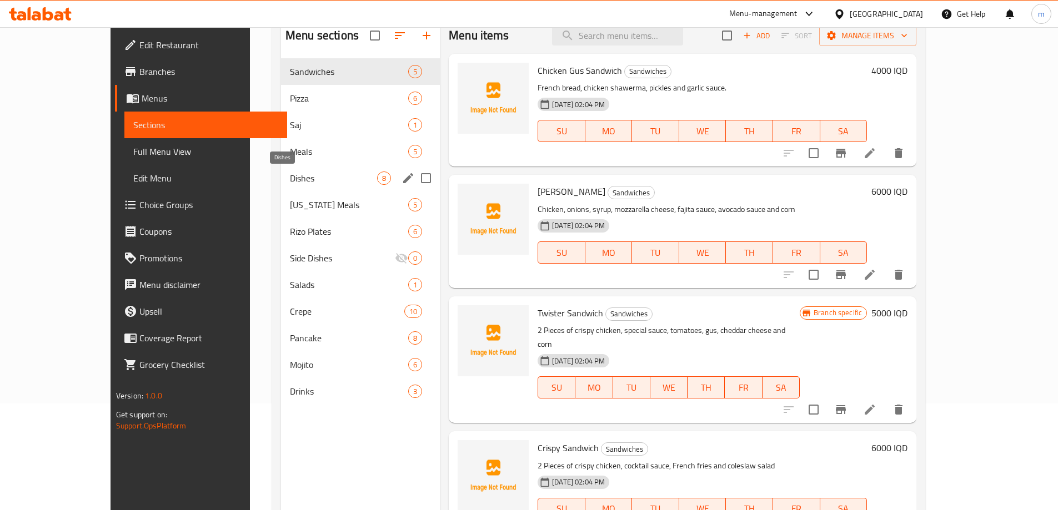
scroll to position [82, 0]
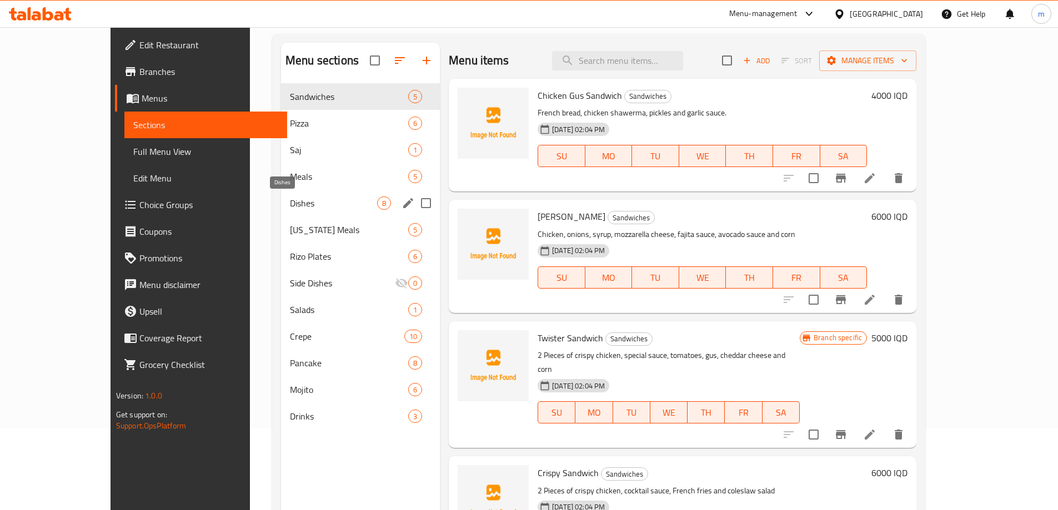
click at [290, 198] on span "Dishes" at bounding box center [333, 203] width 87 height 13
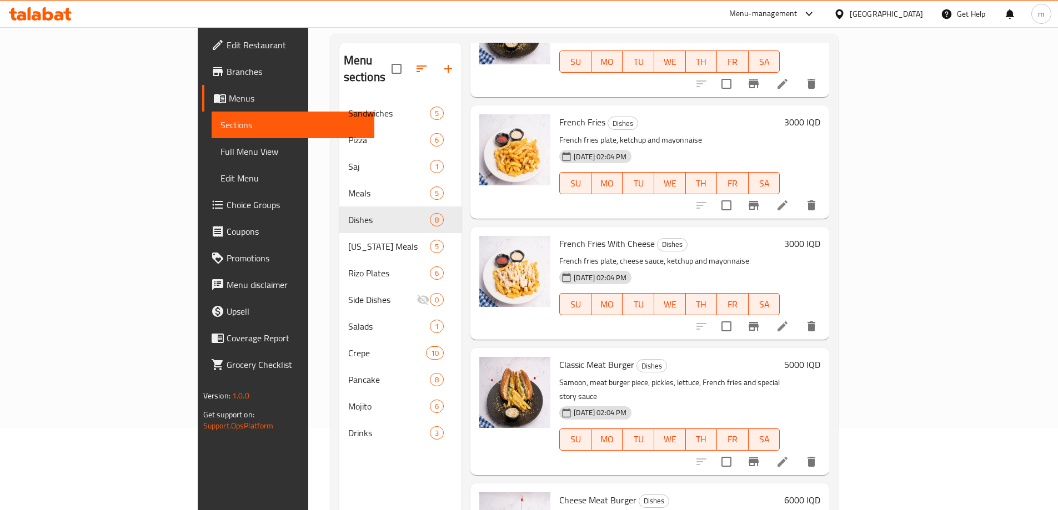
scroll to position [148, 0]
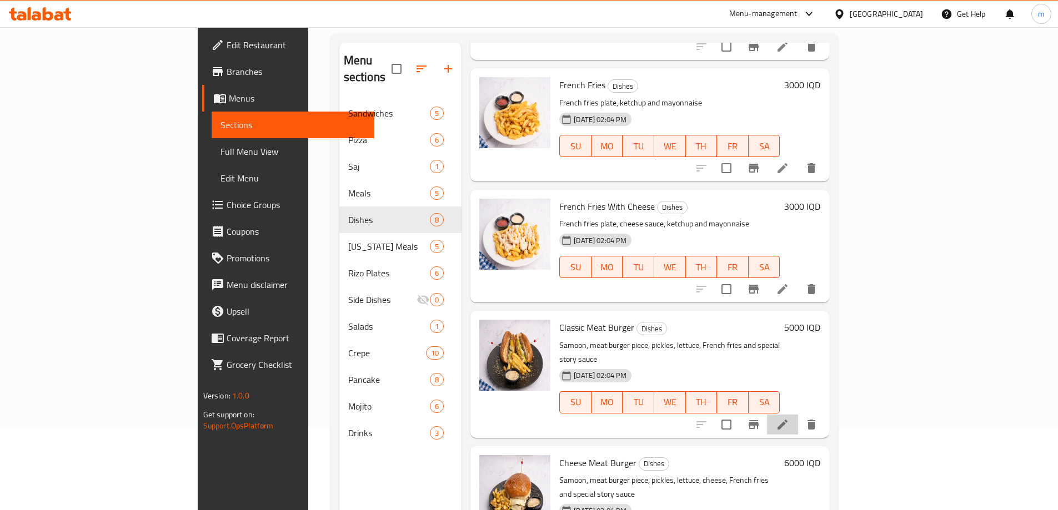
click at [798, 415] on li at bounding box center [782, 425] width 31 height 20
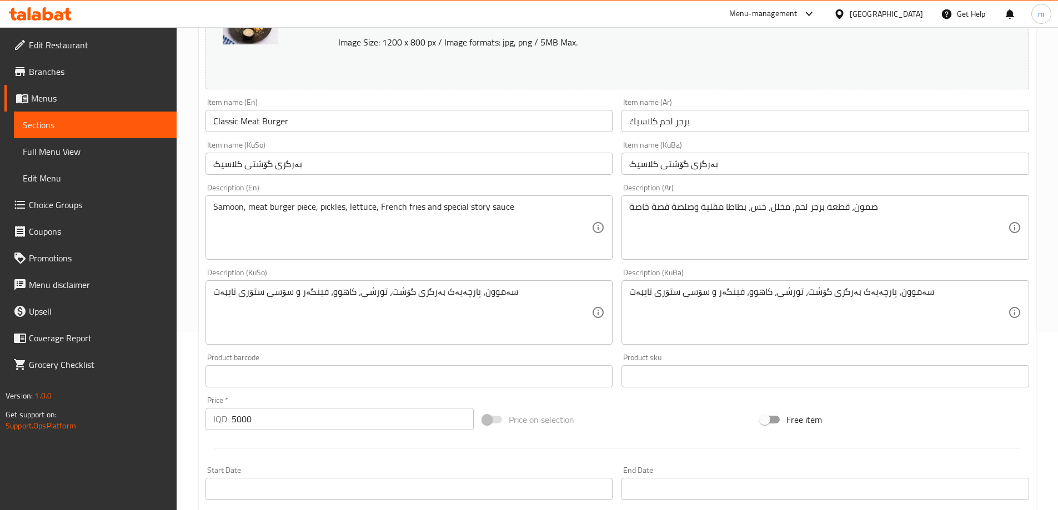
scroll to position [185, 0]
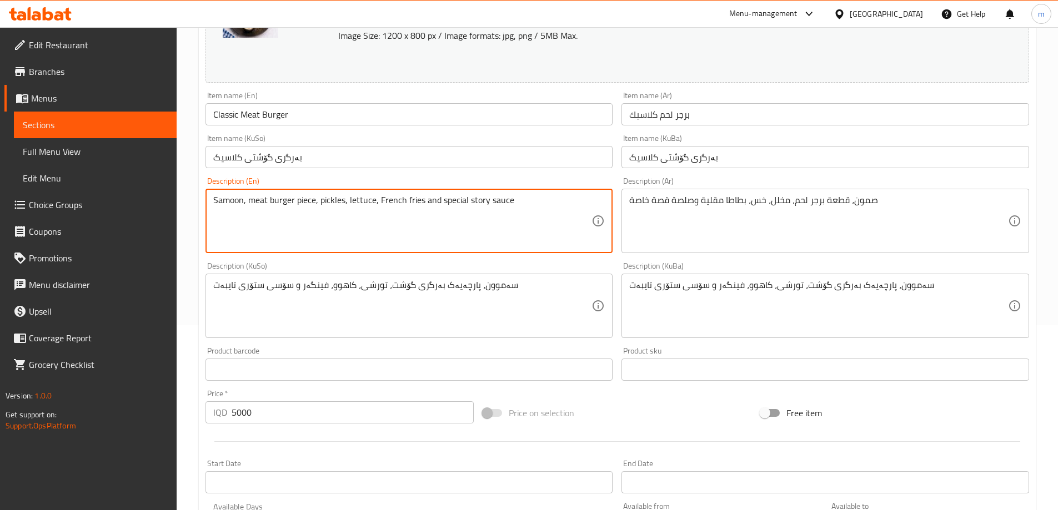
click at [453, 198] on textarea "Samoon, meat burger piece, pickles, lettuce, French fries and special story sau…" at bounding box center [402, 221] width 379 height 53
click at [480, 202] on textarea "Samoon, meat burger piece, pickles, lettuce, French fries and special story sau…" at bounding box center [402, 221] width 379 height 53
type textarea "Samoon, meat burger piece, pickles, lettuce, French fries and special qsa sauce"
click at [662, 199] on textarea "صمون، قطعة برجر لحم، مخلل، خس، بطاطا مقلية وصلصة قصة خاصة" at bounding box center [818, 221] width 379 height 53
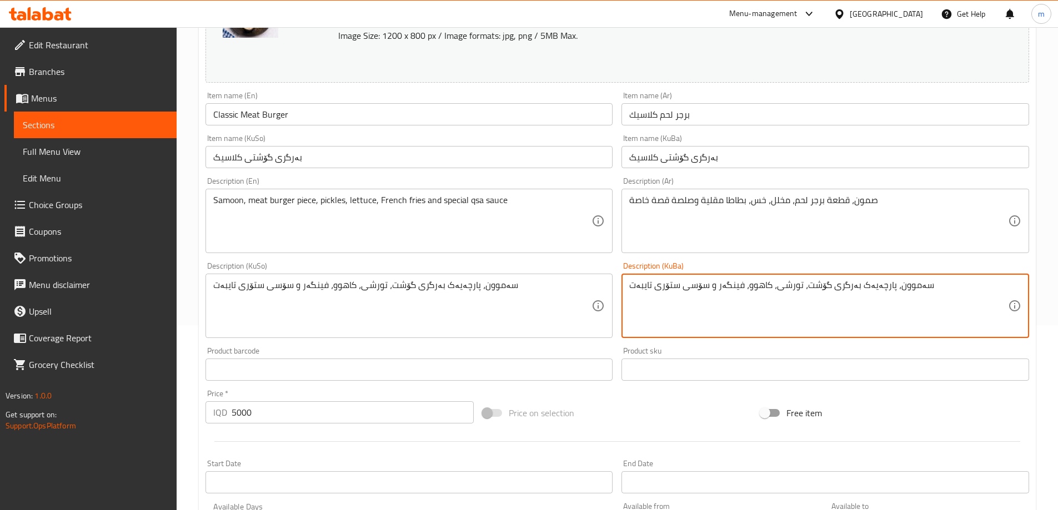
click at [699, 288] on textarea "سەموون، پارچەیەک بەرگری گۆشت، تورشی، کاهوو، فینگەر و سۆسی ستۆری تایبەت" at bounding box center [818, 306] width 379 height 53
click at [664, 288] on textarea "سەموون، پارچەیەک بەرگری گۆشت، تورشی، کاهوو، فینگەر و سۆسی ستۆری تایبەت" at bounding box center [818, 306] width 379 height 53
type textarea "سەموون، پارچەیەک بەرگری گۆشت، تورشی، کاهوو، فینگەر و سۆسی قسەی تایبەت"
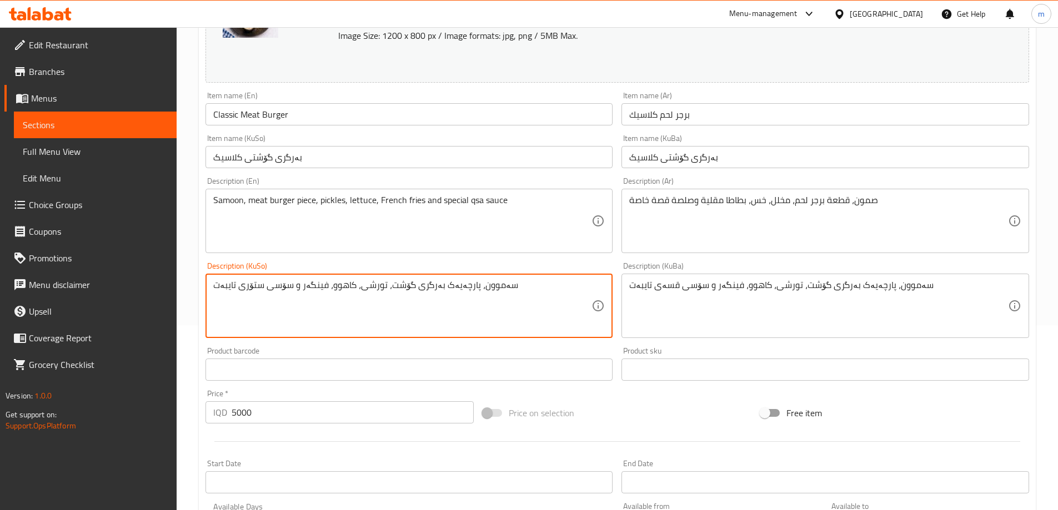
paste textarea "قسە"
type textarea "سەموون، پارچەیەک بەرگری گۆشت، تورشی، کاهوو، فینگەر و سۆسی قسەی تایبەت"
click at [626, 266] on div "Description (KuBa) سەموون، پارچەیەک بەرگری گۆشت، تورشی، کاهوو، فینگەر و سۆسی قس…" at bounding box center [825, 300] width 408 height 76
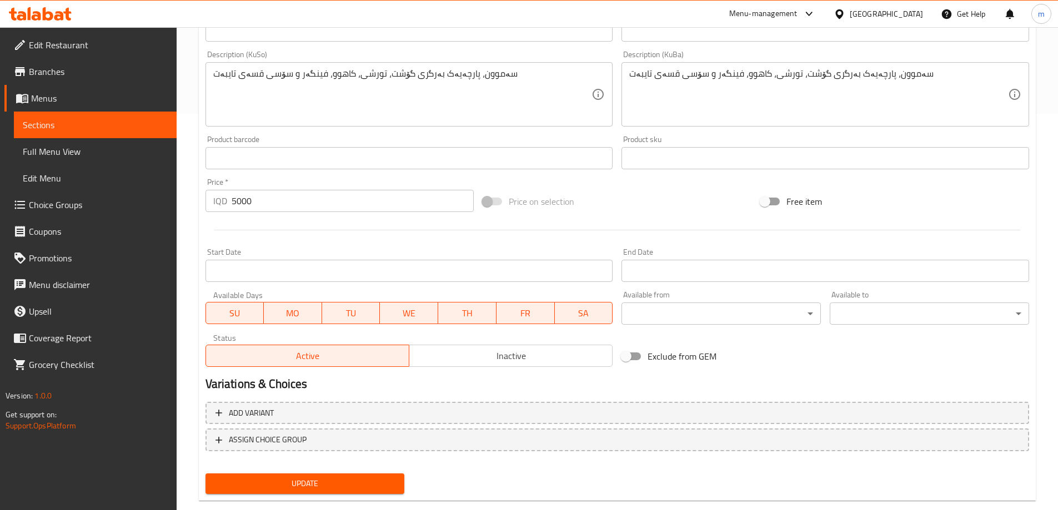
scroll to position [418, 0]
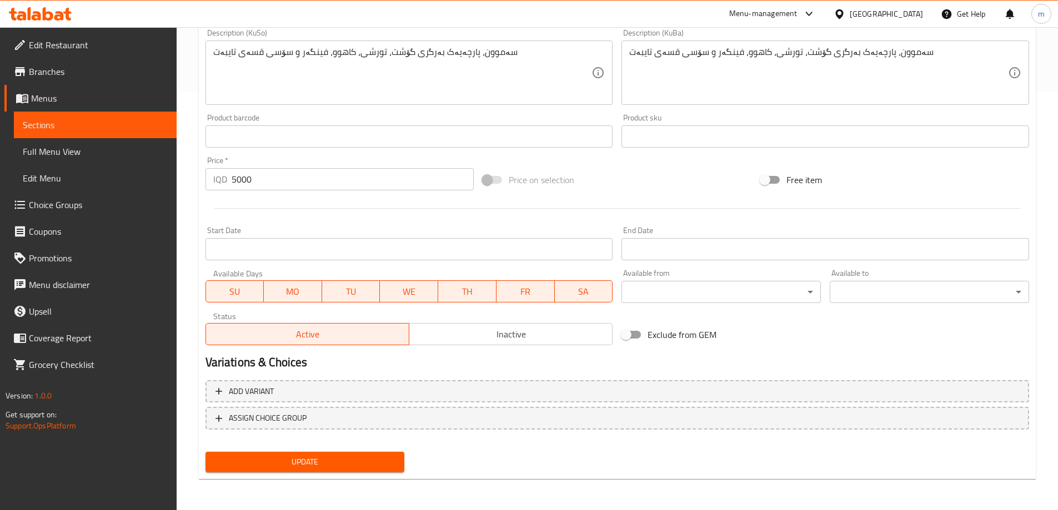
click at [315, 469] on span "Update" at bounding box center [305, 462] width 182 height 14
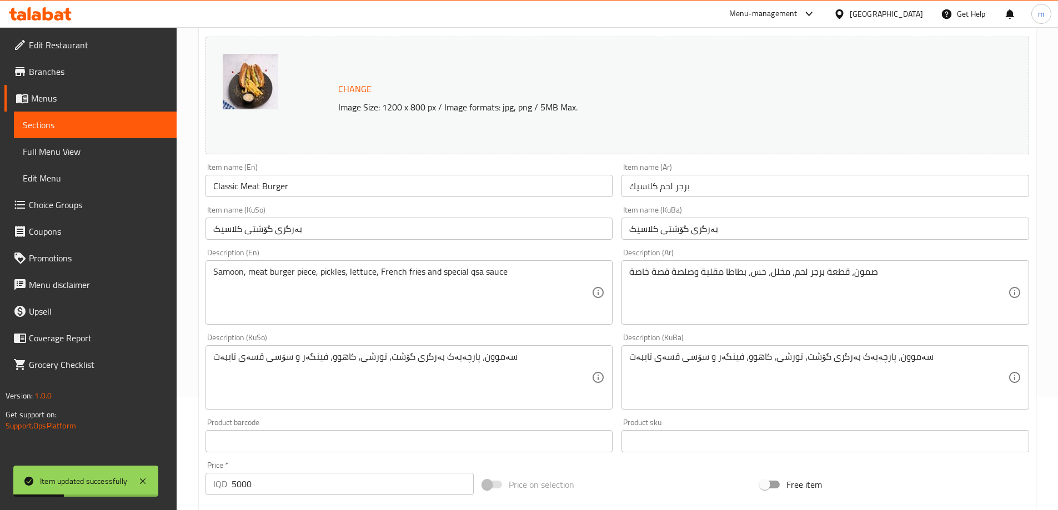
scroll to position [0, 0]
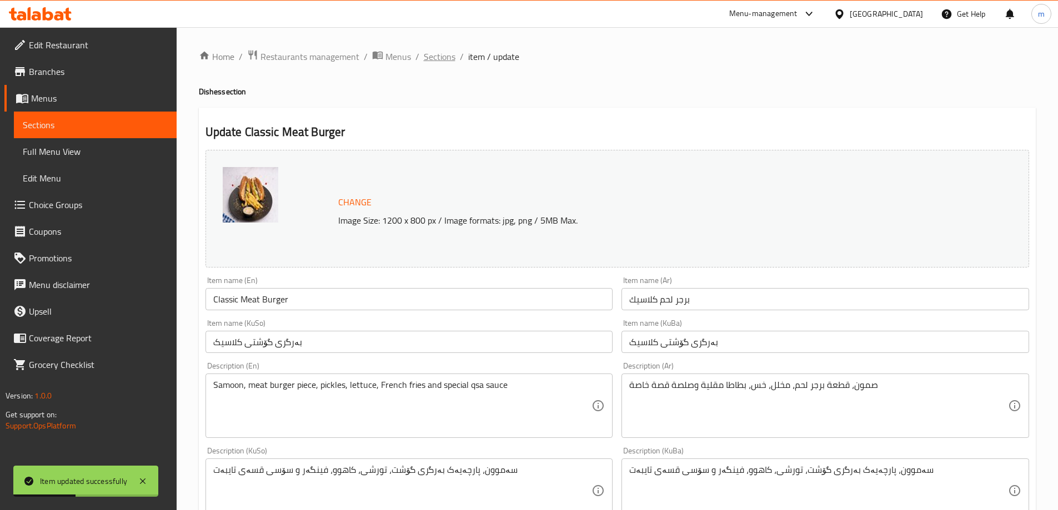
click at [448, 57] on span "Sections" at bounding box center [440, 56] width 32 height 13
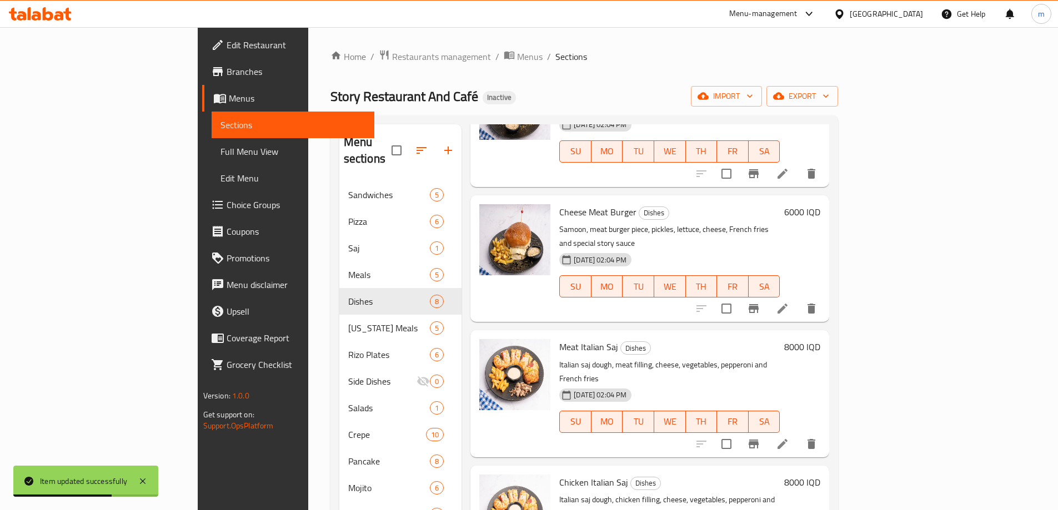
scroll to position [481, 0]
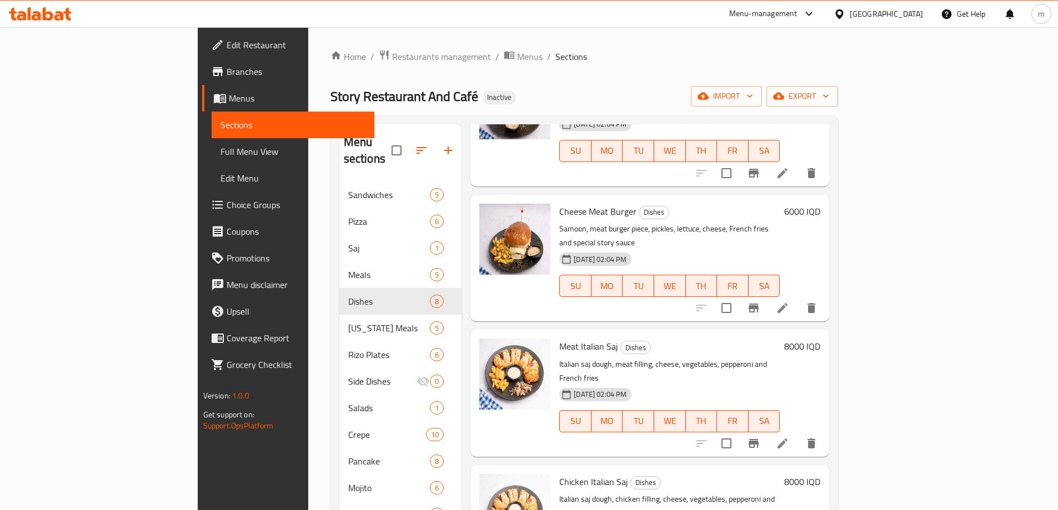
click at [798, 298] on li at bounding box center [782, 308] width 31 height 20
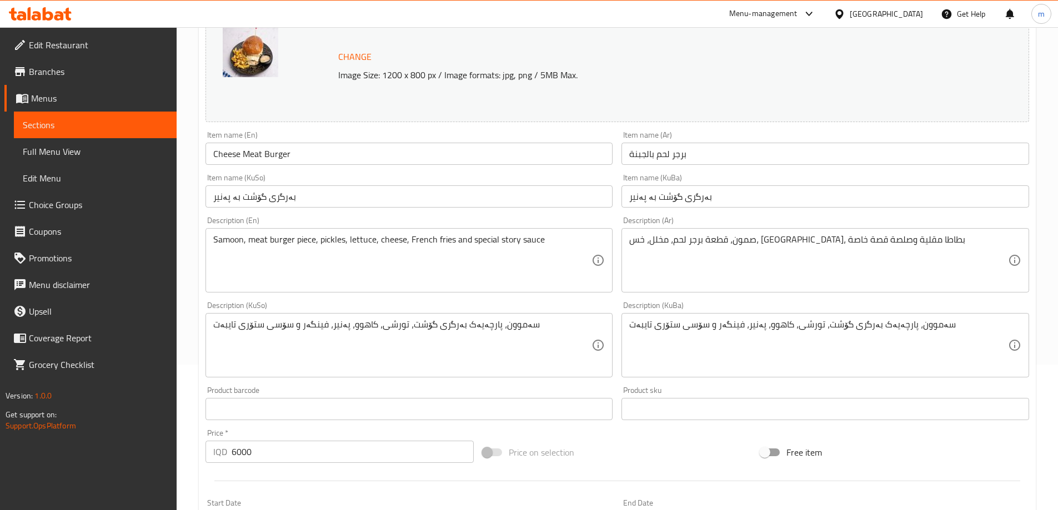
scroll to position [148, 0]
click at [505, 235] on textarea "Samoon, meat burger piece, pickles, lettuce, cheese, French fries and special s…" at bounding box center [402, 258] width 379 height 53
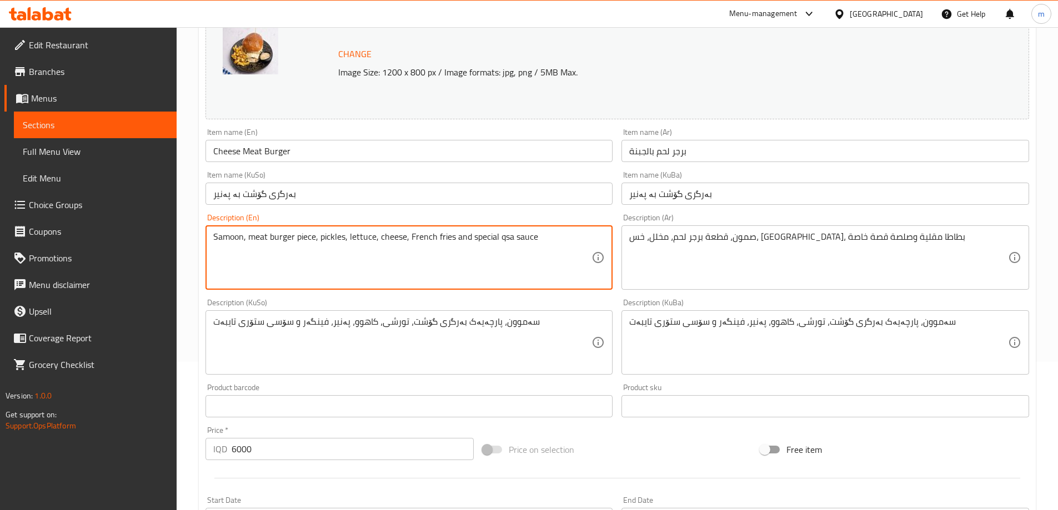
type textarea "Samoon, meat burger piece, pickles, lettuce, cheese, French fries and special q…"
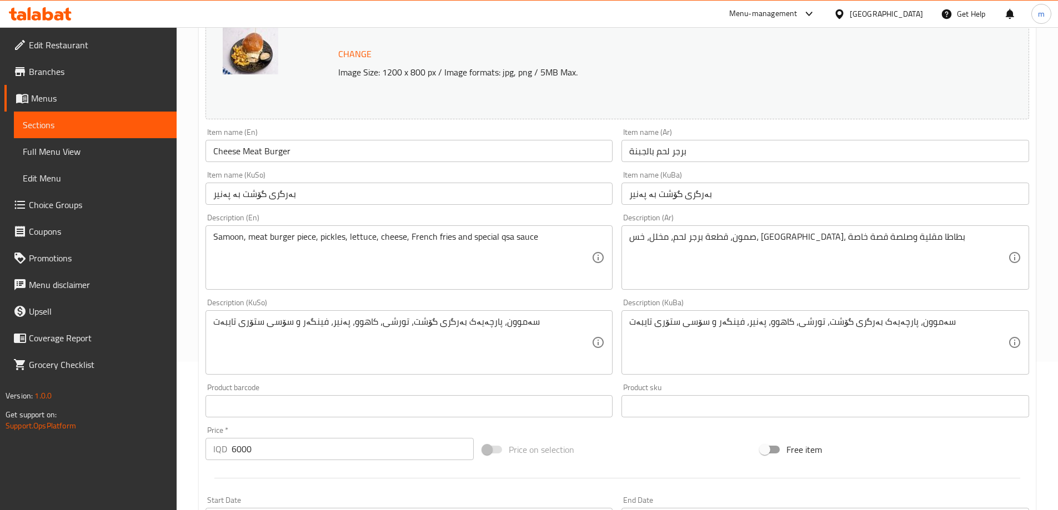
click at [194, 189] on div "Home / Restaurants management / Menus / Sections / item / update Dishes section…" at bounding box center [617, 329] width 881 height 901
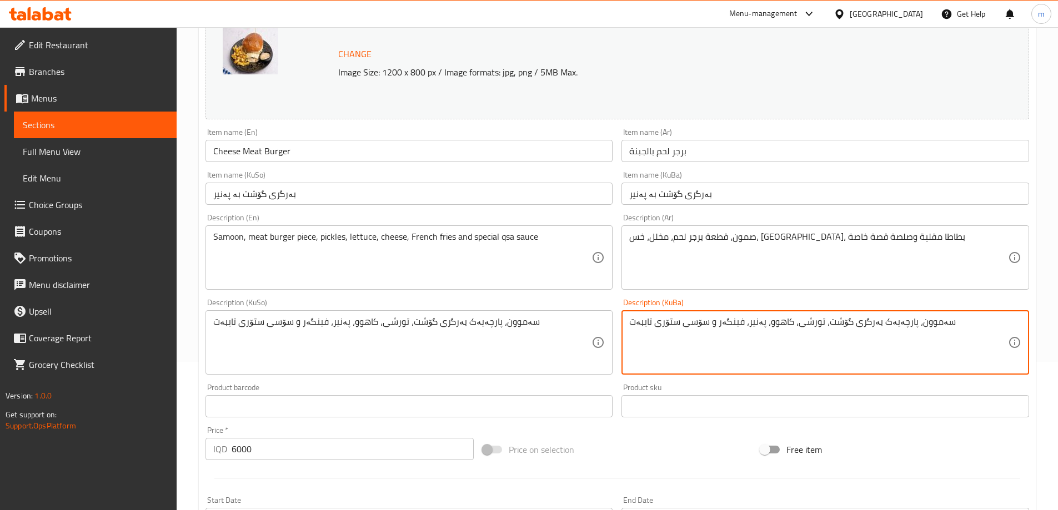
click at [661, 322] on textarea "سەموون، پارچەیەک بەرگری گۆشت، تورشی، کاهوو، پەنیر، فینگەر و سۆسی ستۆری تایبەت" at bounding box center [818, 343] width 379 height 53
type textarea "سەموون، پارچەیەک بەرگری گۆشت، تورشی، کاهوو، پەنیر، فینگەر و سۆسی قسەی تایبەت"
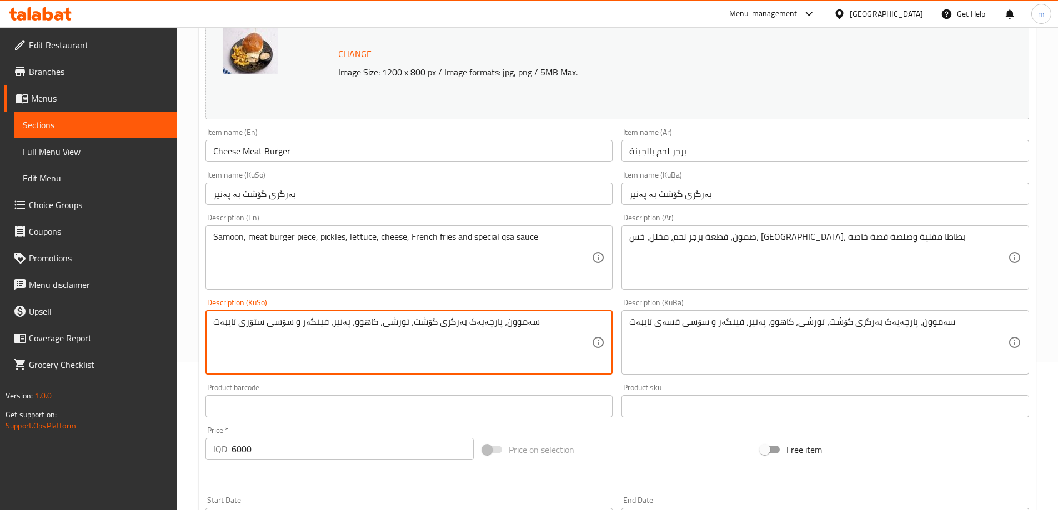
paste textarea "قسە"
type textarea "سەموون، پارچەیەک بەرگری گۆشت، تورشی، کاهوو، پەنیر، فینگەر و سۆسی قسەی تایبەت"
click at [374, 292] on div "Description (En) Samoon, meat burger piece, pickles, lettuce, cheese, French fr…" at bounding box center [409, 251] width 416 height 85
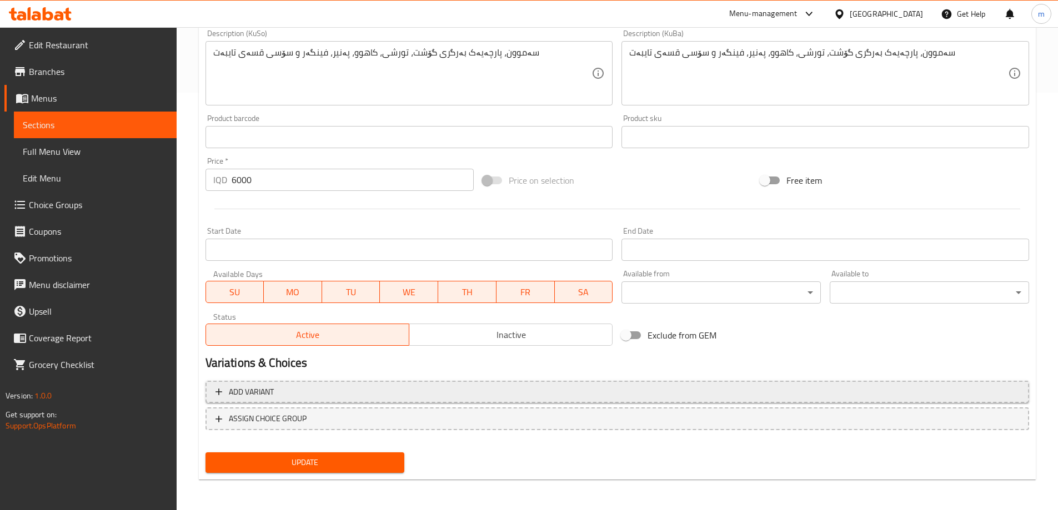
scroll to position [418, 0]
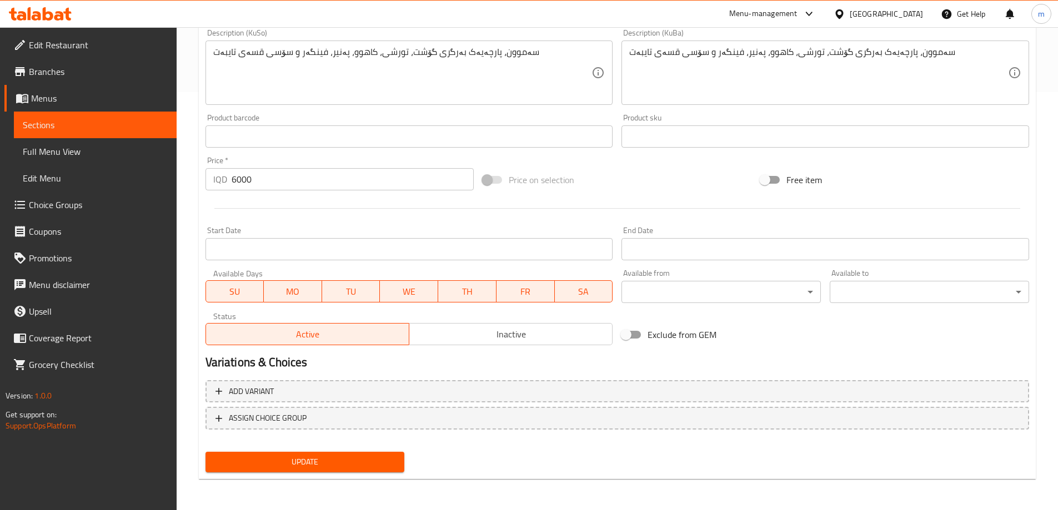
click at [285, 451] on div "Update" at bounding box center [305, 462] width 208 height 29
click at [287, 458] on span "Update" at bounding box center [305, 462] width 182 height 14
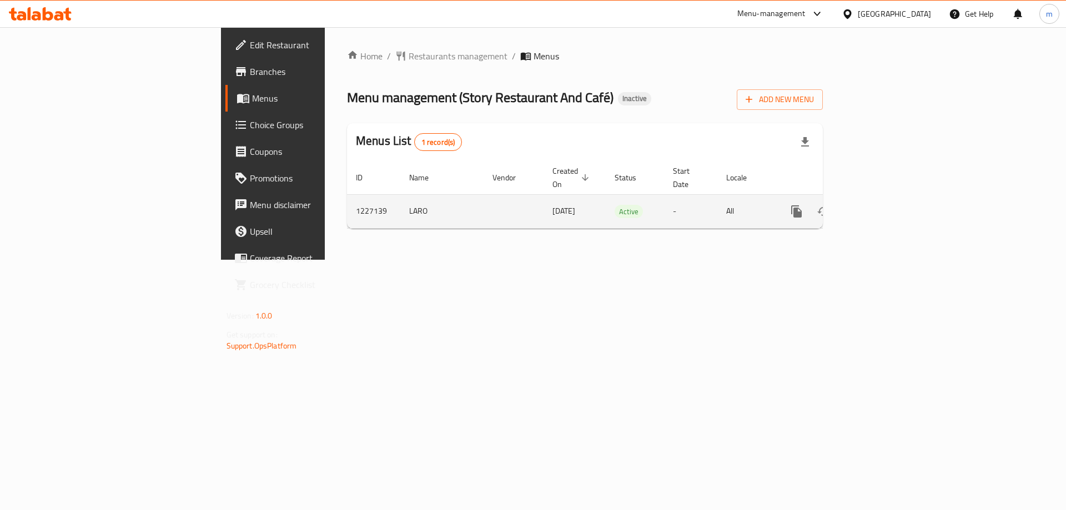
click at [606, 194] on td "Active" at bounding box center [635, 211] width 58 height 34
click at [606, 209] on td "Active" at bounding box center [635, 211] width 58 height 34
click at [484, 208] on td "enhanced table" at bounding box center [514, 211] width 60 height 34
click at [882, 207] on icon "enhanced table" at bounding box center [877, 212] width 10 height 10
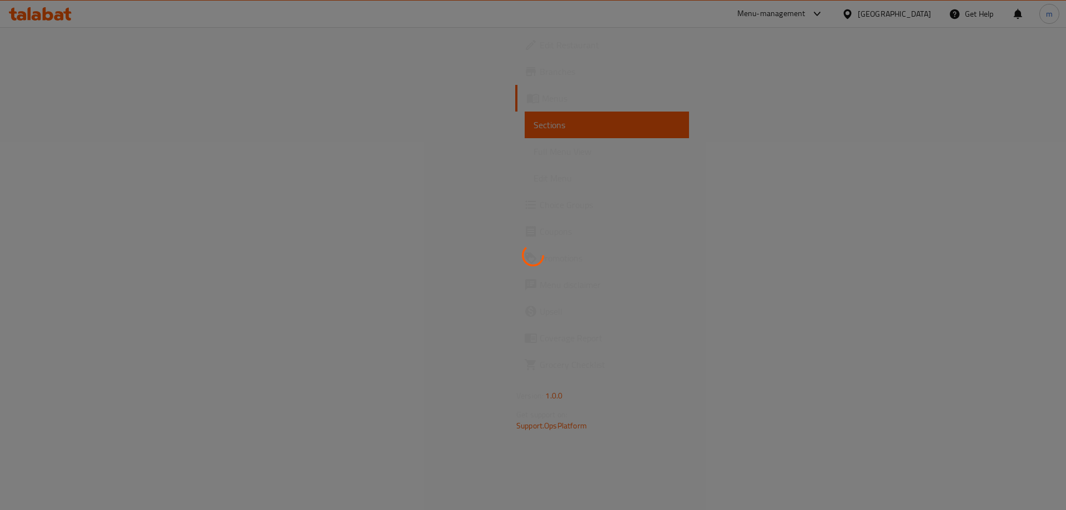
click at [95, 129] on div at bounding box center [533, 255] width 1066 height 510
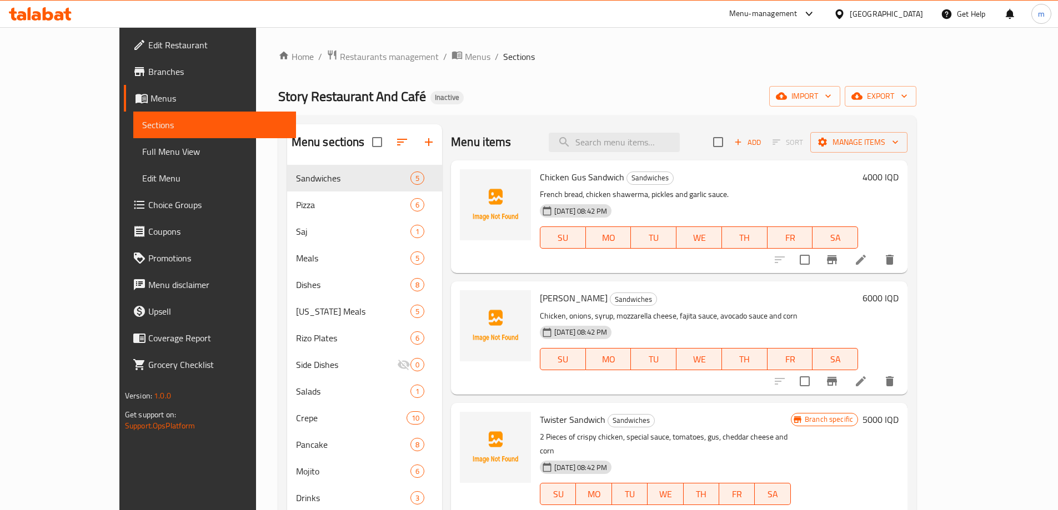
click at [142, 147] on span "Full Menu View" at bounding box center [214, 151] width 145 height 13
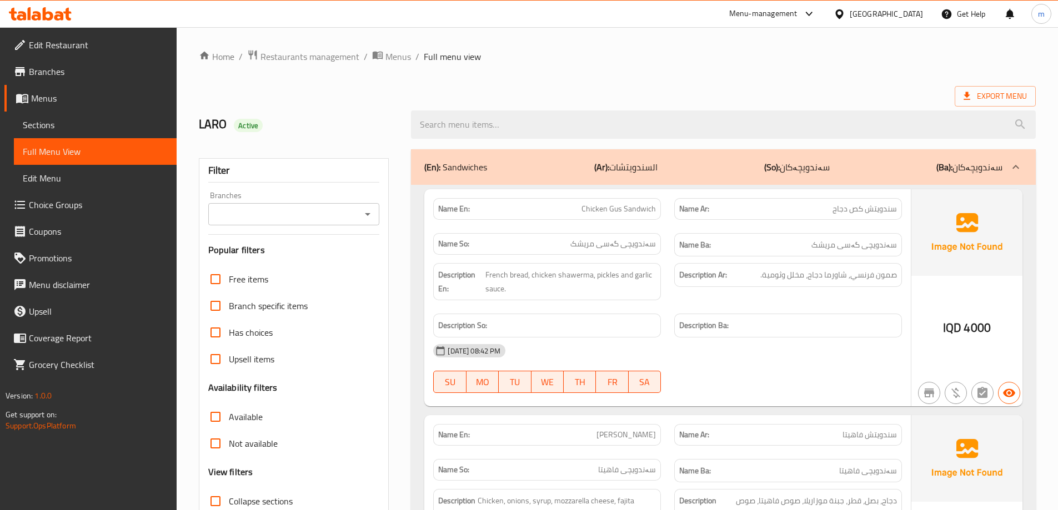
click at [386, 203] on div "Filter Branches Branches Popular filters Free items Branch specific items Has c…" at bounding box center [294, 363] width 190 height 410
click at [371, 210] on icon "Open" at bounding box center [367, 214] width 13 height 13
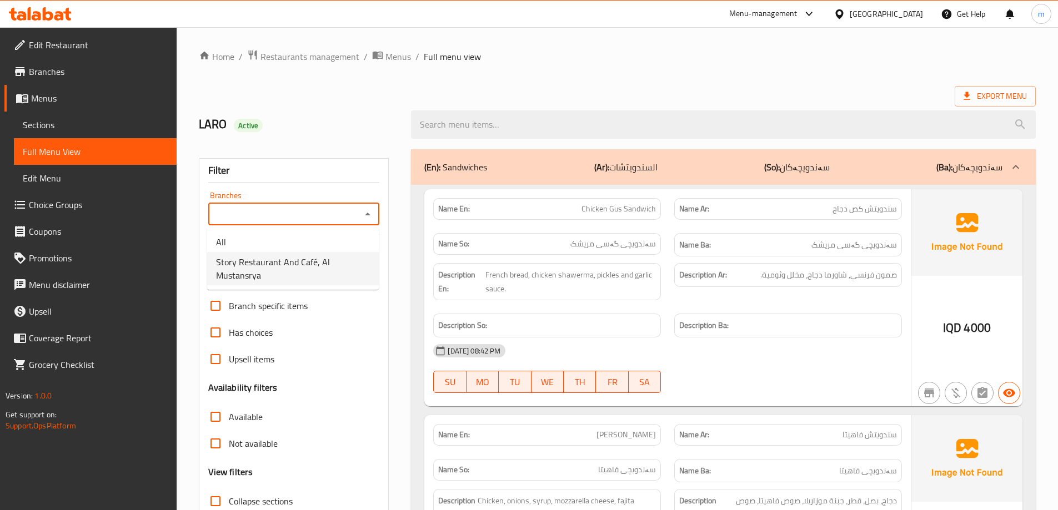
click at [274, 270] on span "Story Restaurant And Café, Al Mustansrya" at bounding box center [293, 268] width 154 height 27
type input "Story Restaurant And Café, Al Mustansrya"
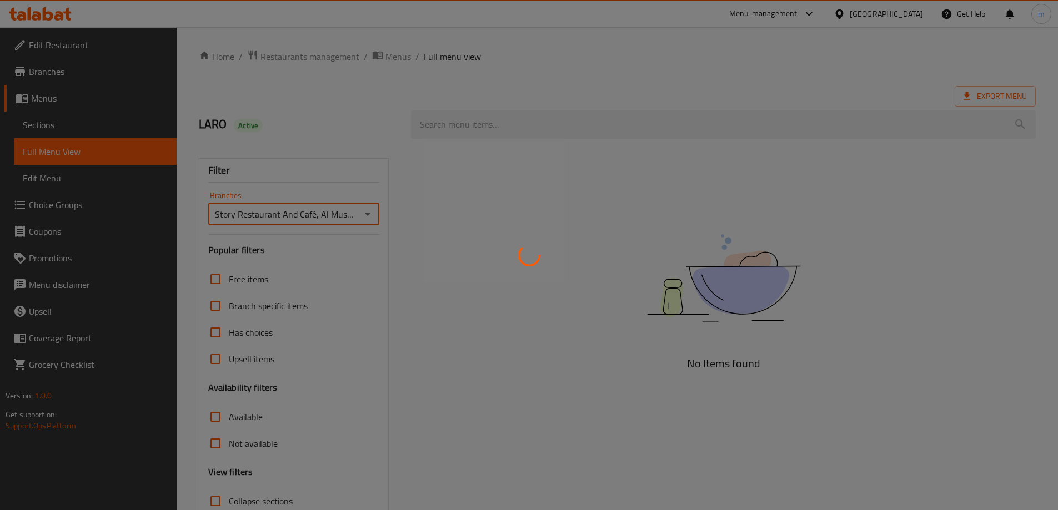
scroll to position [81, 0]
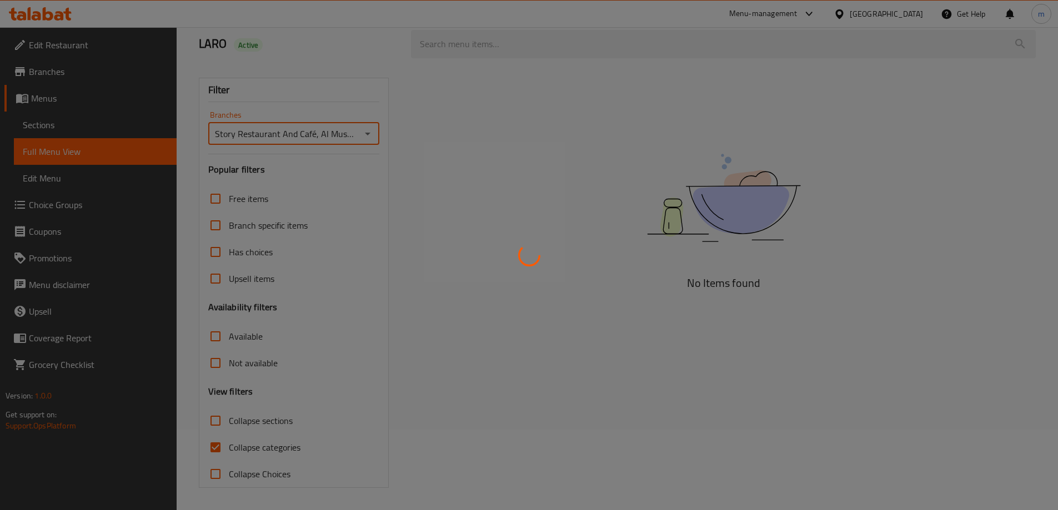
click at [214, 448] on div at bounding box center [529, 255] width 1058 height 510
click at [216, 448] on div at bounding box center [529, 255] width 1058 height 510
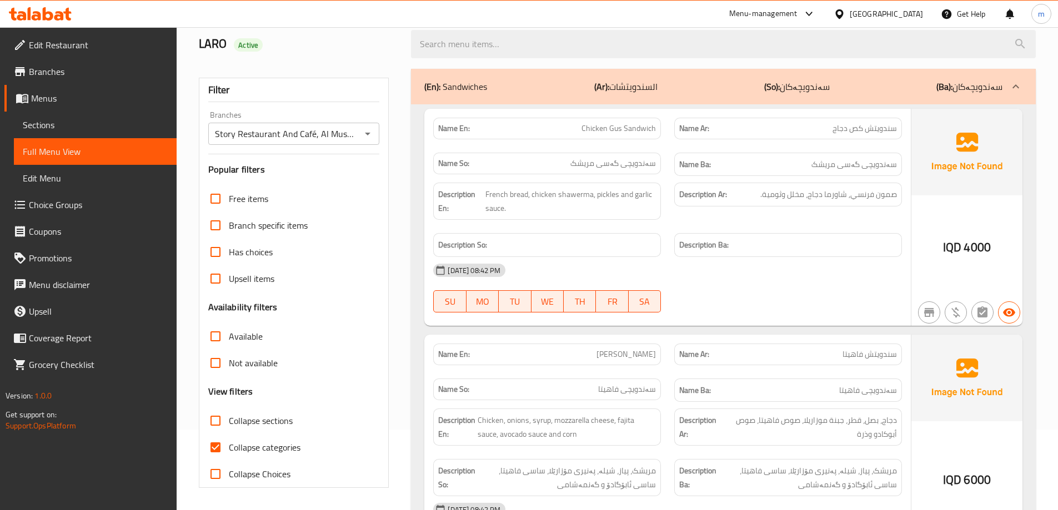
click at [216, 448] on input "Collapse categories" at bounding box center [215, 447] width 27 height 27
checkbox input "false"
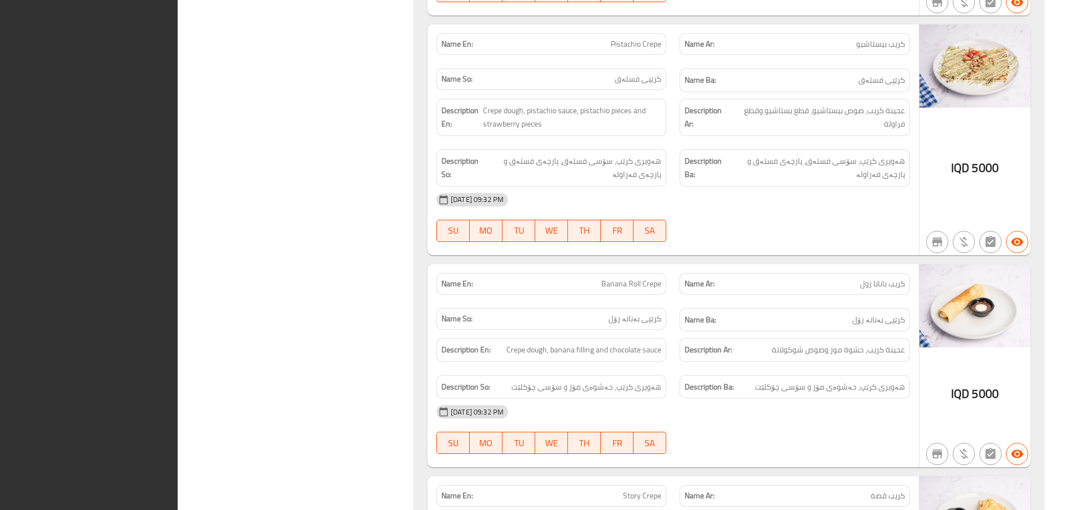
scroll to position [10944, 0]
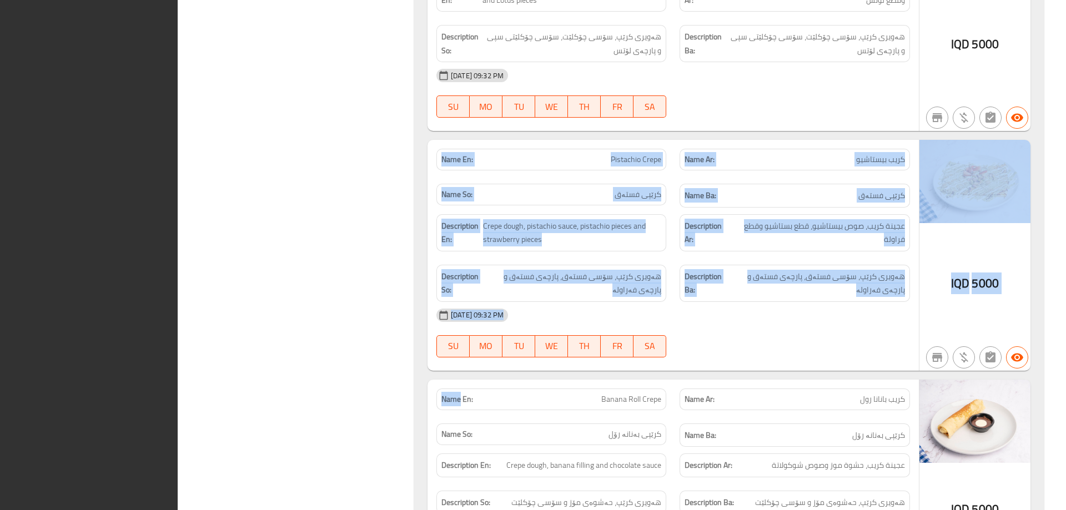
drag, startPoint x: 1066, startPoint y: 293, endPoint x: 1066, endPoint y: 135, distance: 157.1
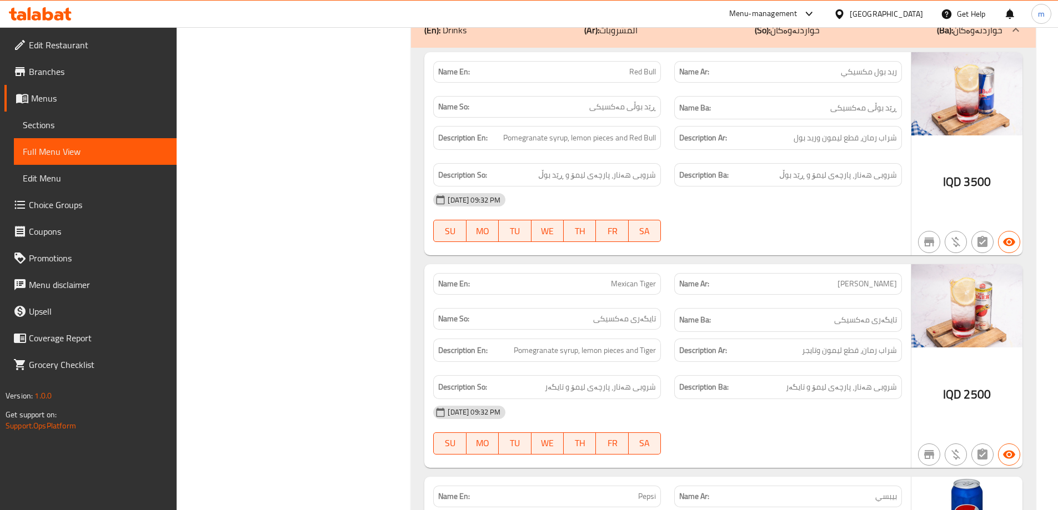
scroll to position [15949, 0]
click at [66, 14] on icon at bounding box center [67, 14] width 8 height 13
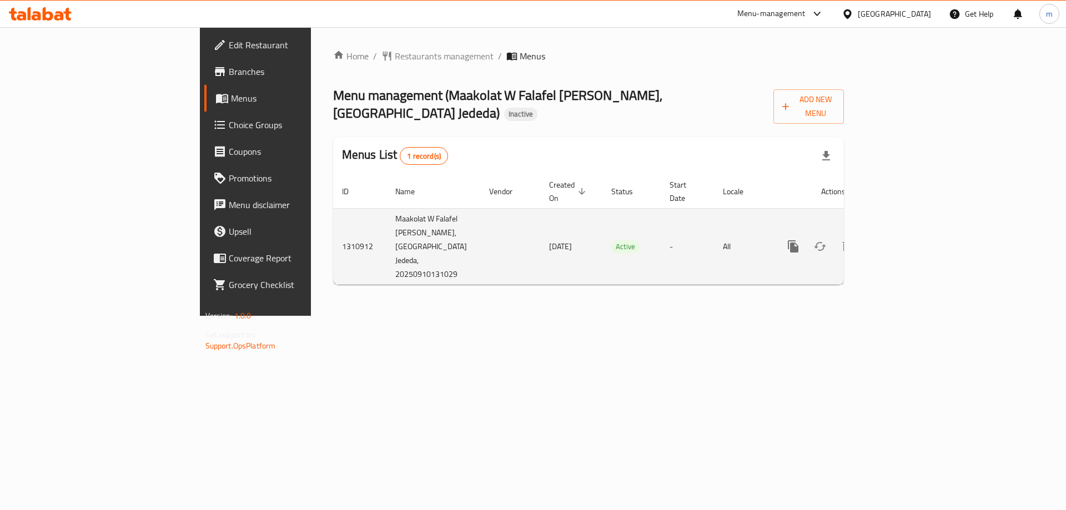
click at [887, 233] on link "enhanced table" at bounding box center [873, 246] width 27 height 27
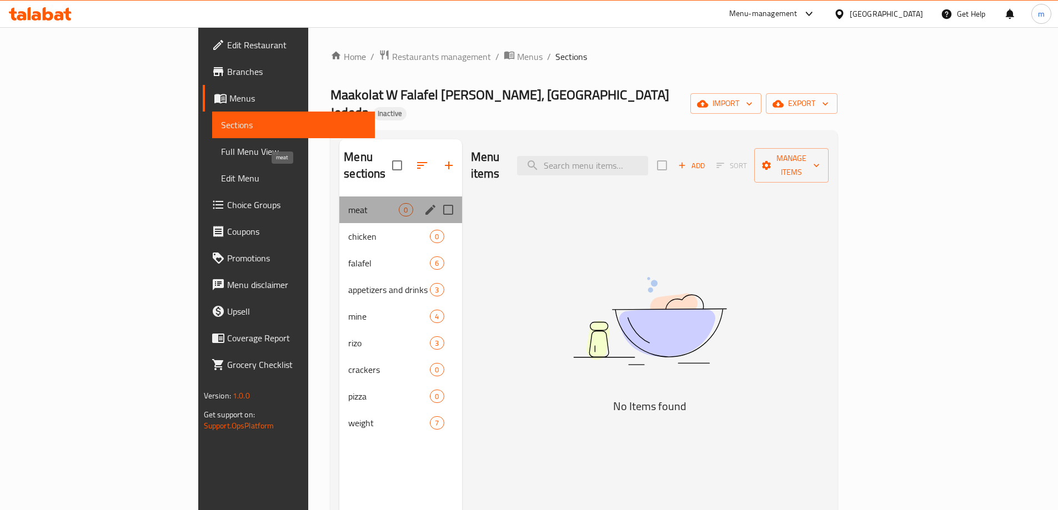
click at [348, 203] on span "meat" at bounding box center [373, 209] width 51 height 13
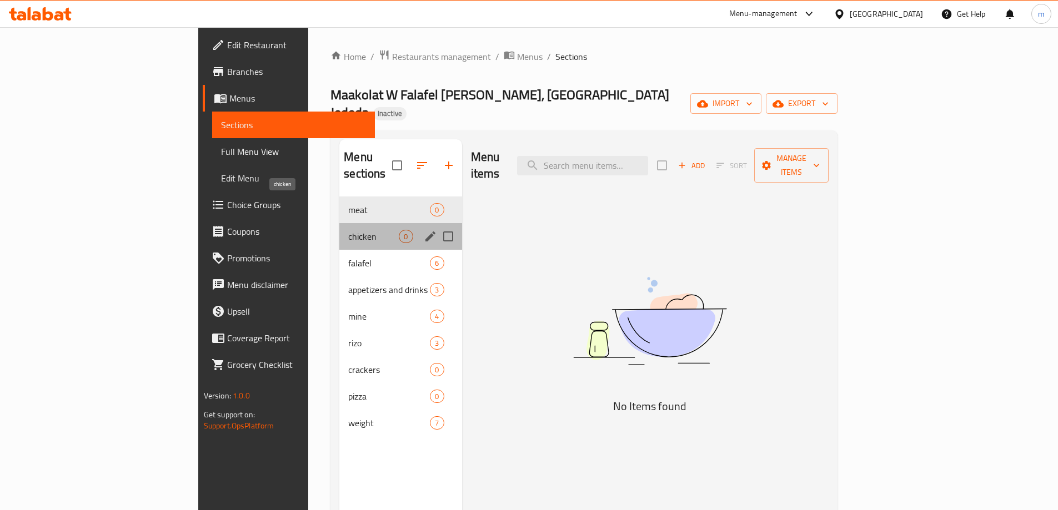
click at [348, 230] on span "chicken" at bounding box center [373, 236] width 51 height 13
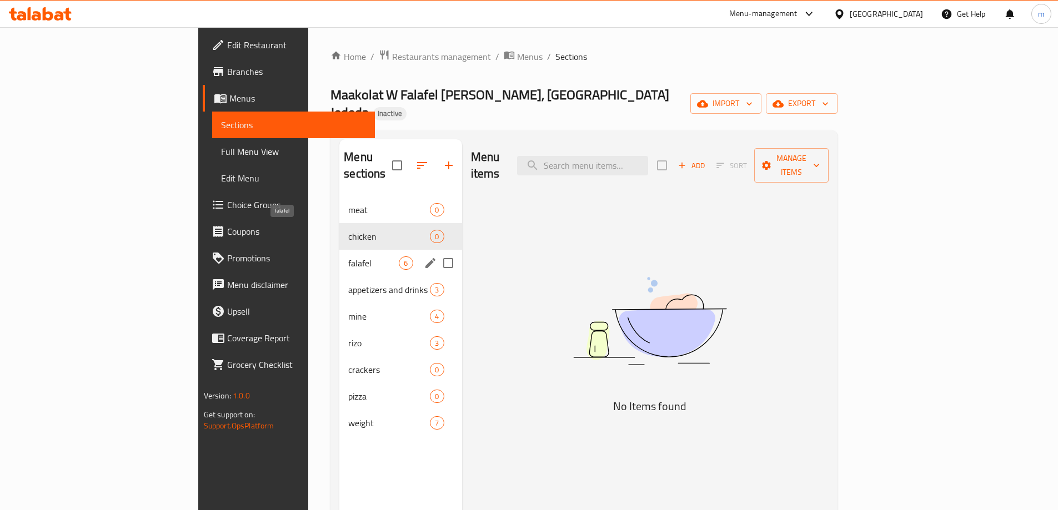
click at [348, 257] on span "falafel" at bounding box center [373, 263] width 51 height 13
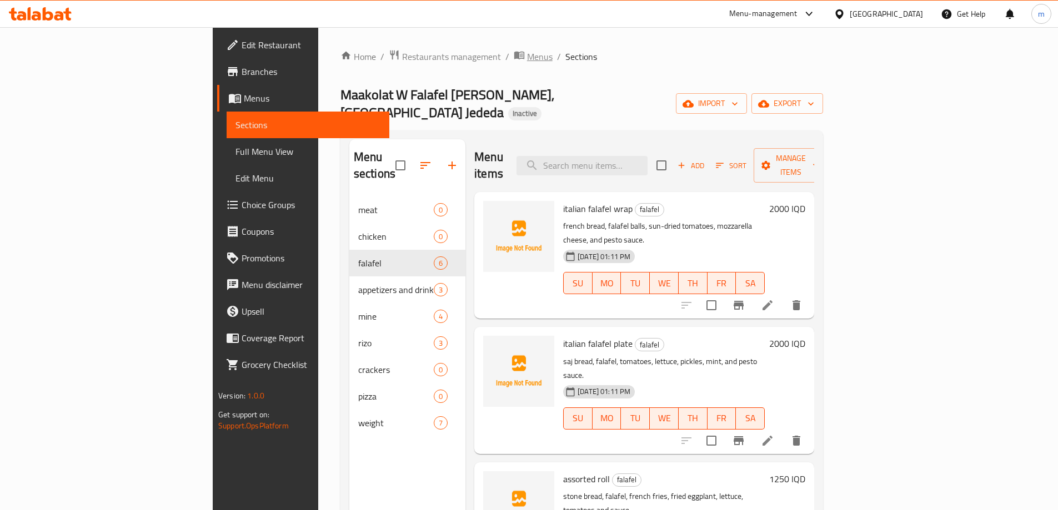
click at [527, 60] on span "Menus" at bounding box center [540, 56] width 26 height 13
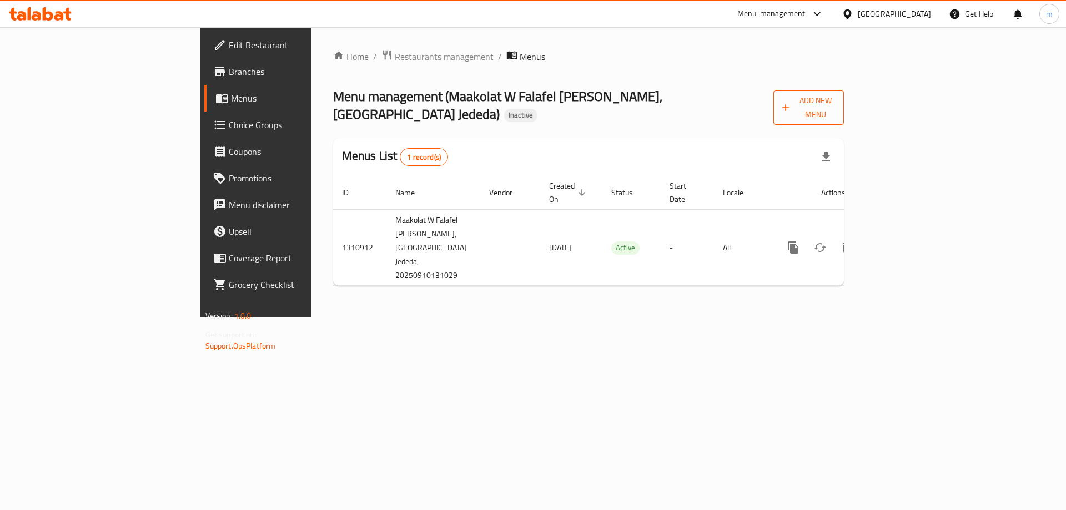
click at [835, 99] on span "Add New Menu" at bounding box center [808, 108] width 53 height 28
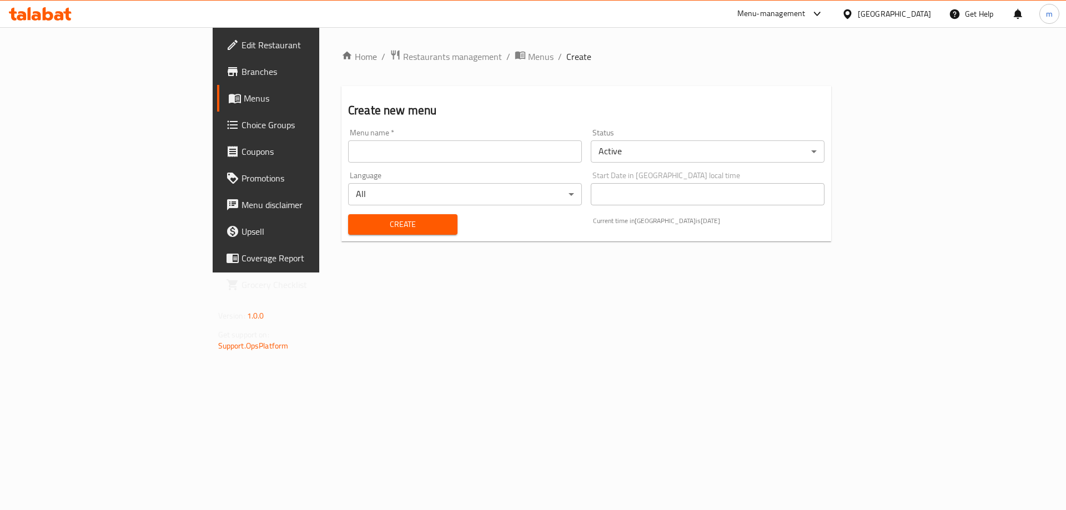
click at [429, 152] on input "text" at bounding box center [465, 151] width 234 height 22
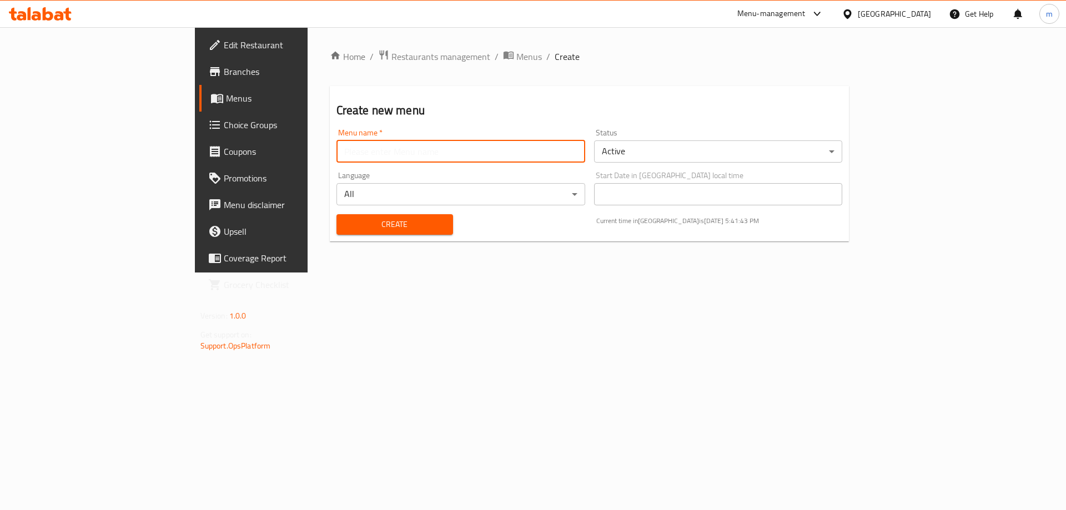
type input "[PERSON_NAME]"
click at [331, 213] on div "Create" at bounding box center [395, 225] width 130 height 34
click at [336, 217] on button "Create" at bounding box center [394, 224] width 117 height 21
